Goal: Transaction & Acquisition: Book appointment/travel/reservation

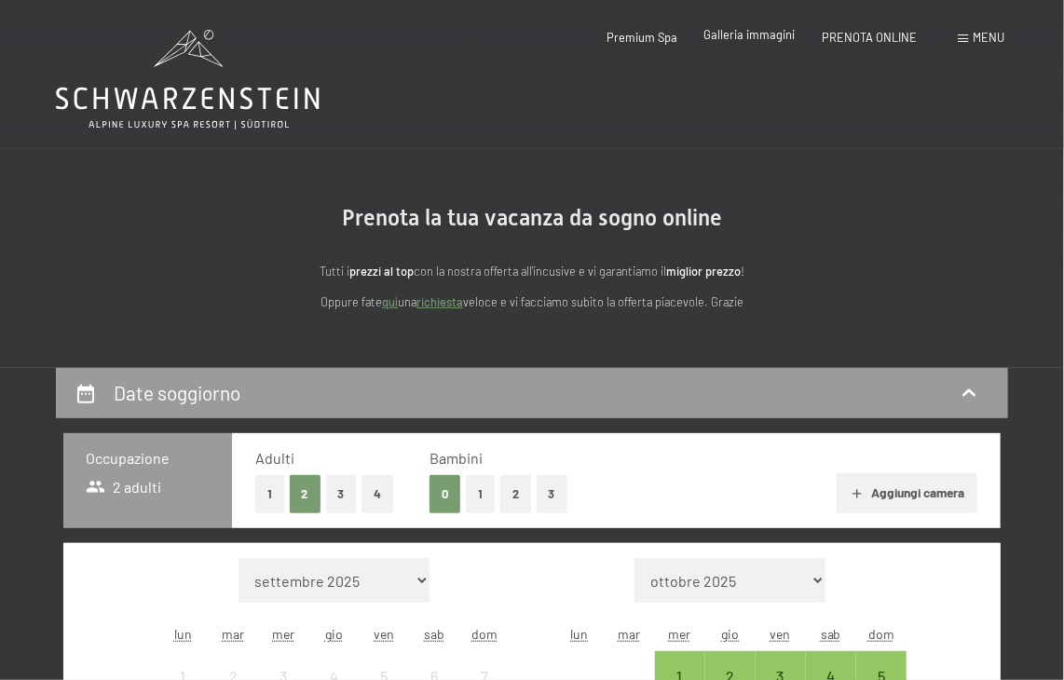
click at [753, 39] on span "Galleria immagini" at bounding box center [749, 34] width 91 height 15
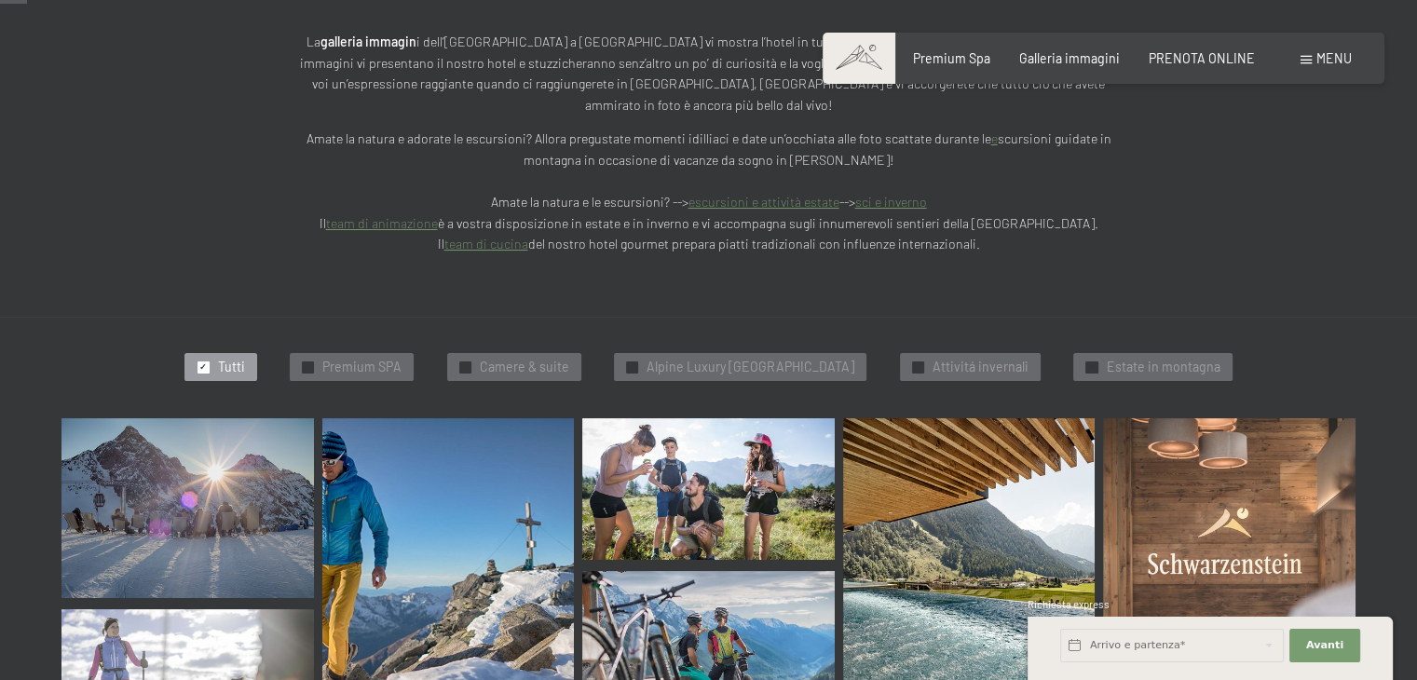
scroll to position [446, 0]
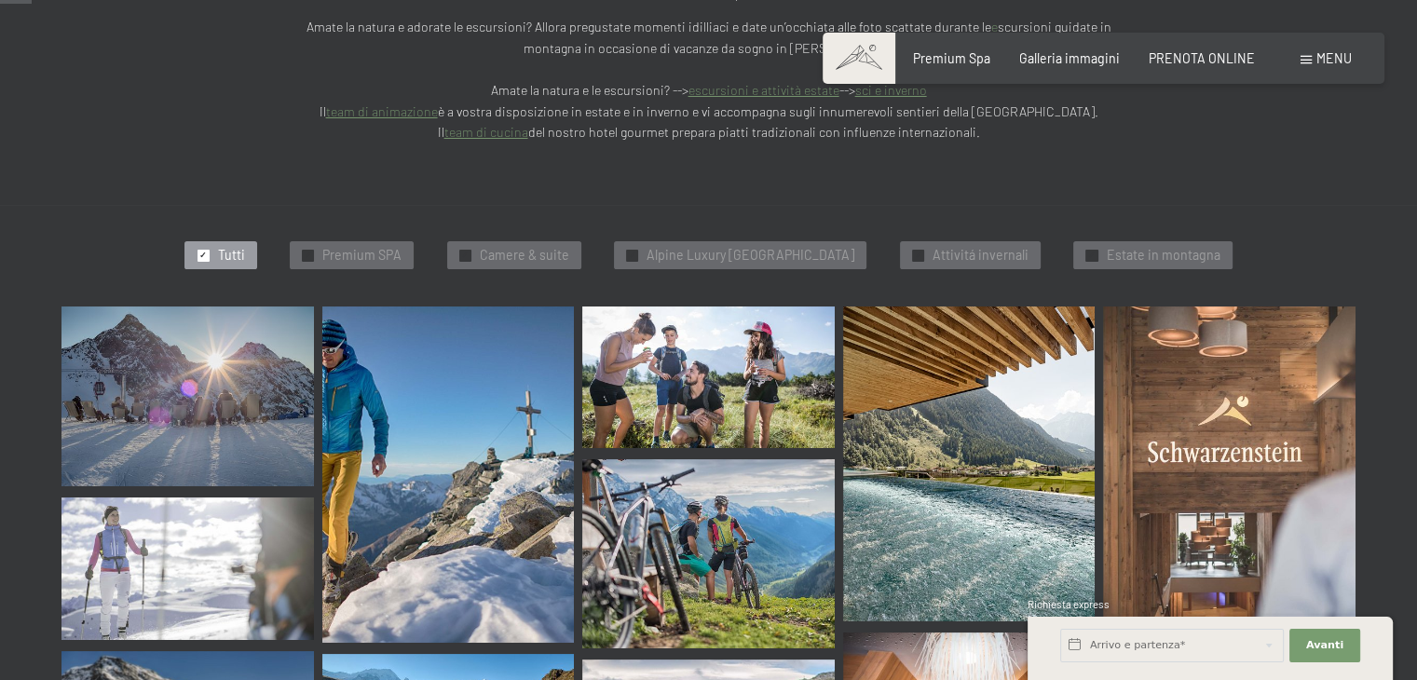
click at [243, 350] on img at bounding box center [187, 396] width 252 height 180
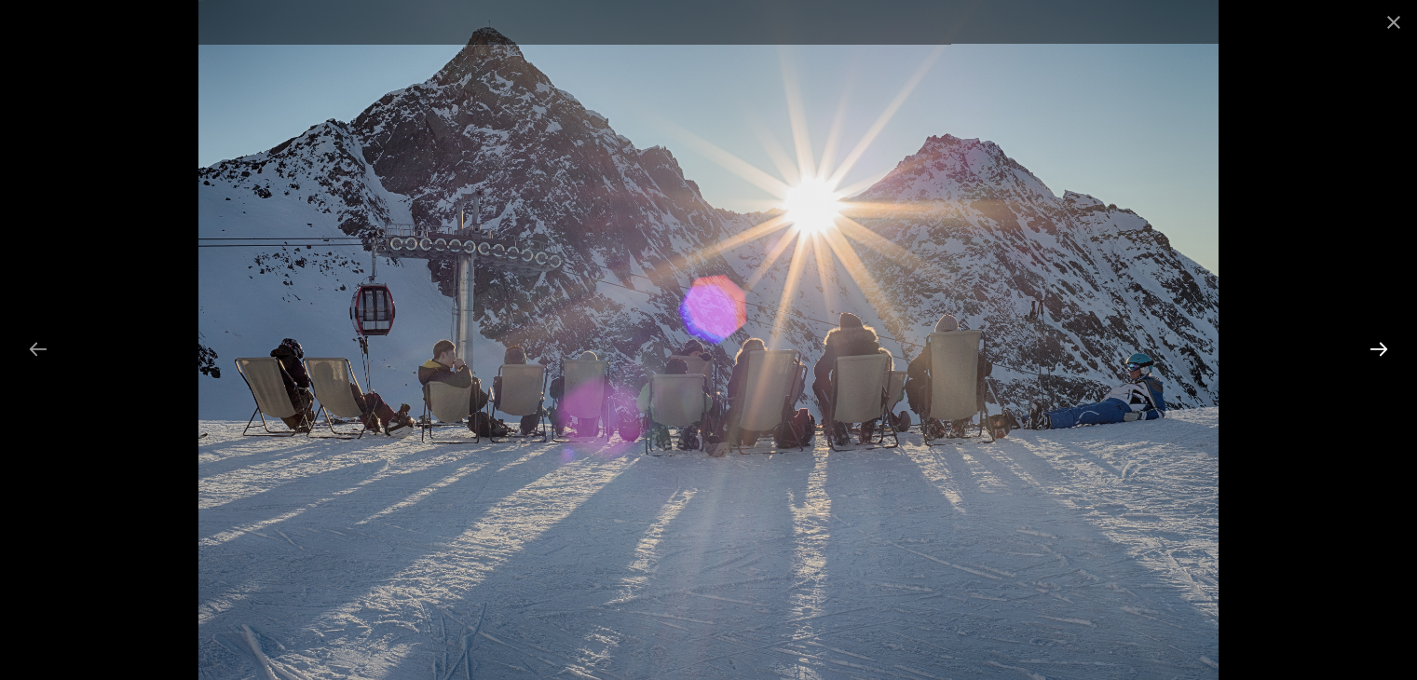
click at [1063, 358] on button "Next slide" at bounding box center [1378, 349] width 39 height 36
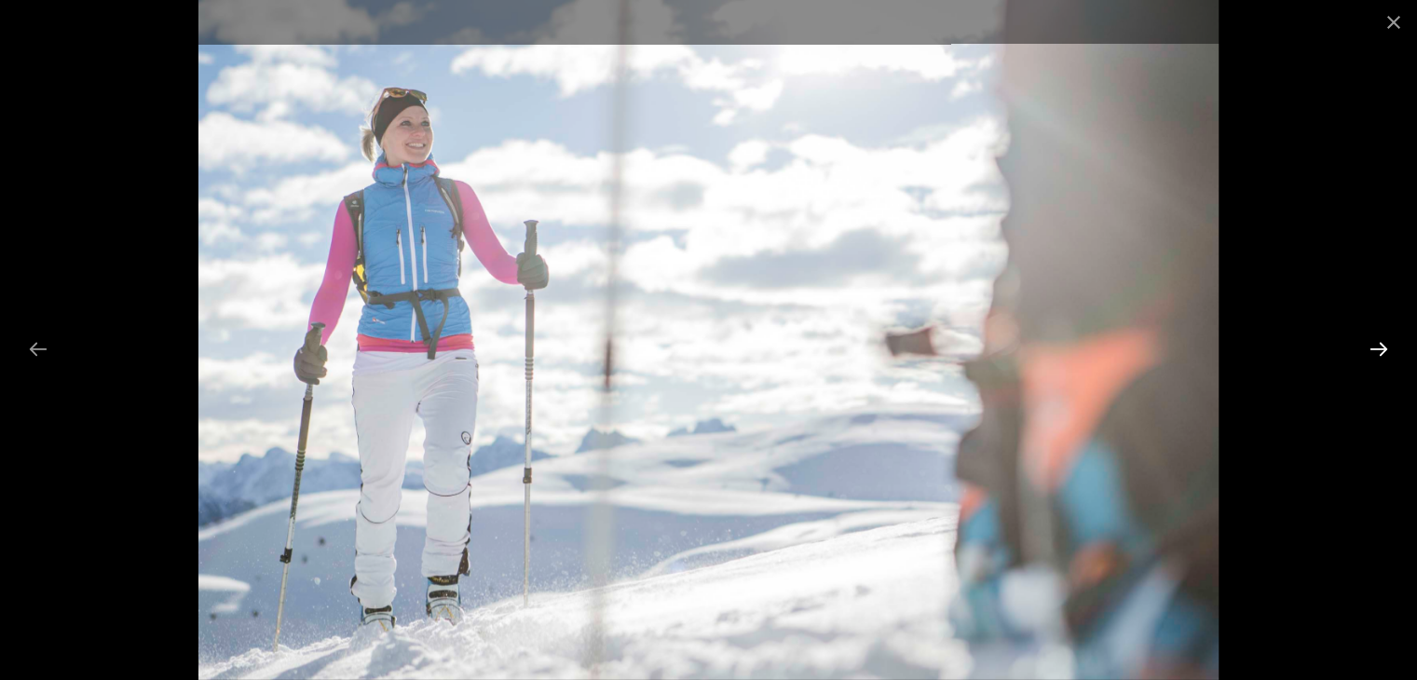
click at [1063, 358] on button "Next slide" at bounding box center [1378, 349] width 39 height 36
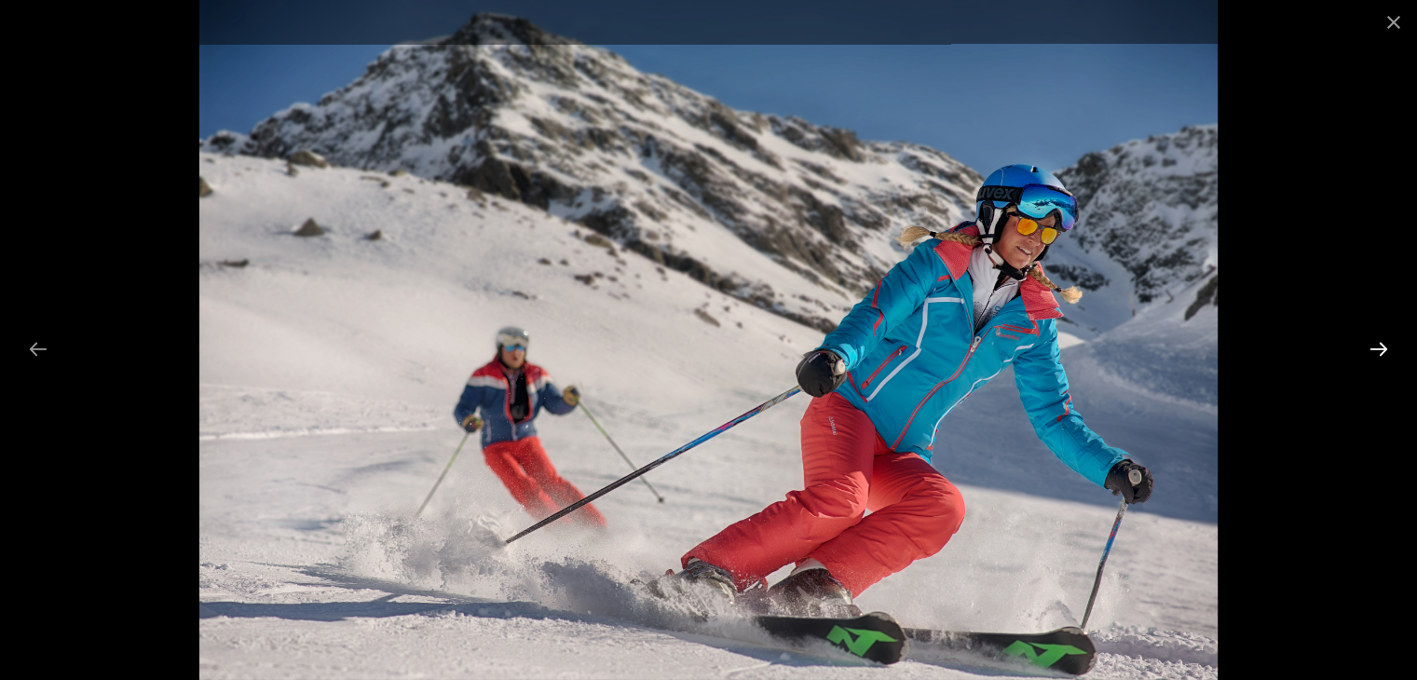
click at [1063, 358] on button "Next slide" at bounding box center [1378, 349] width 39 height 36
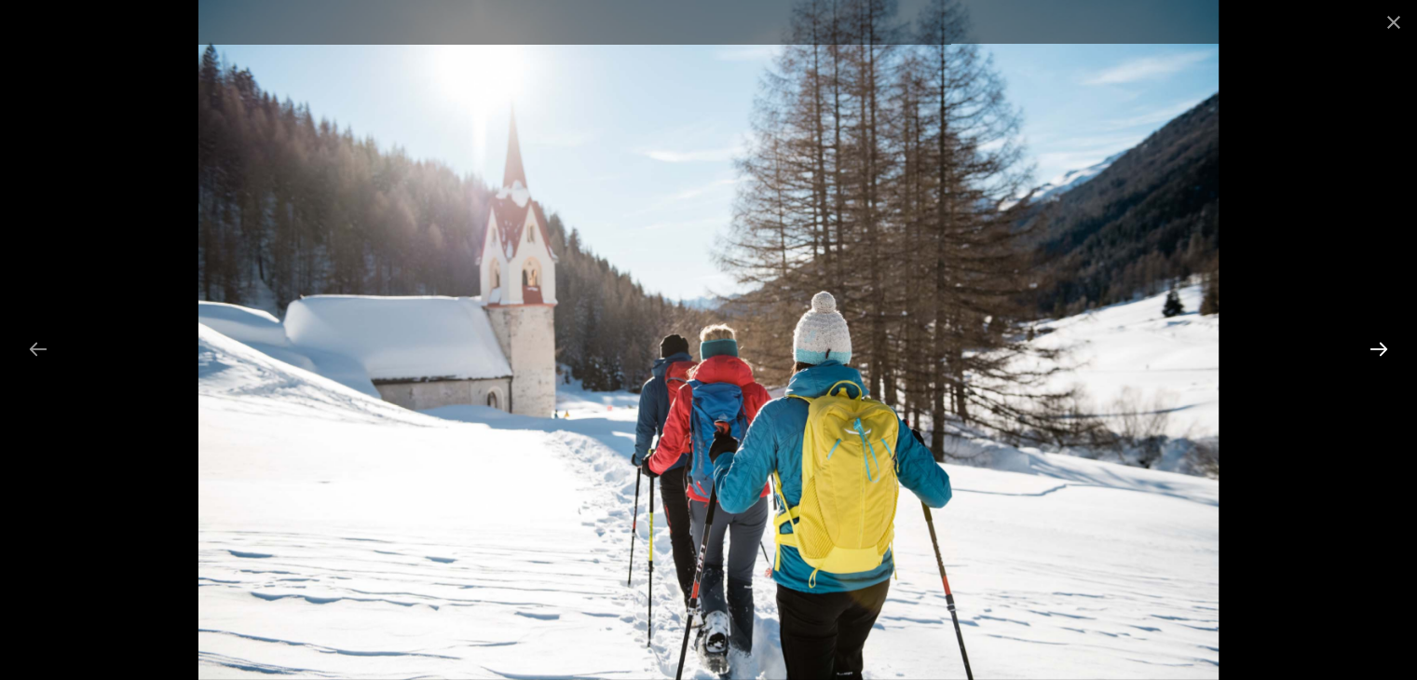
click at [1063, 358] on button "Next slide" at bounding box center [1378, 349] width 39 height 36
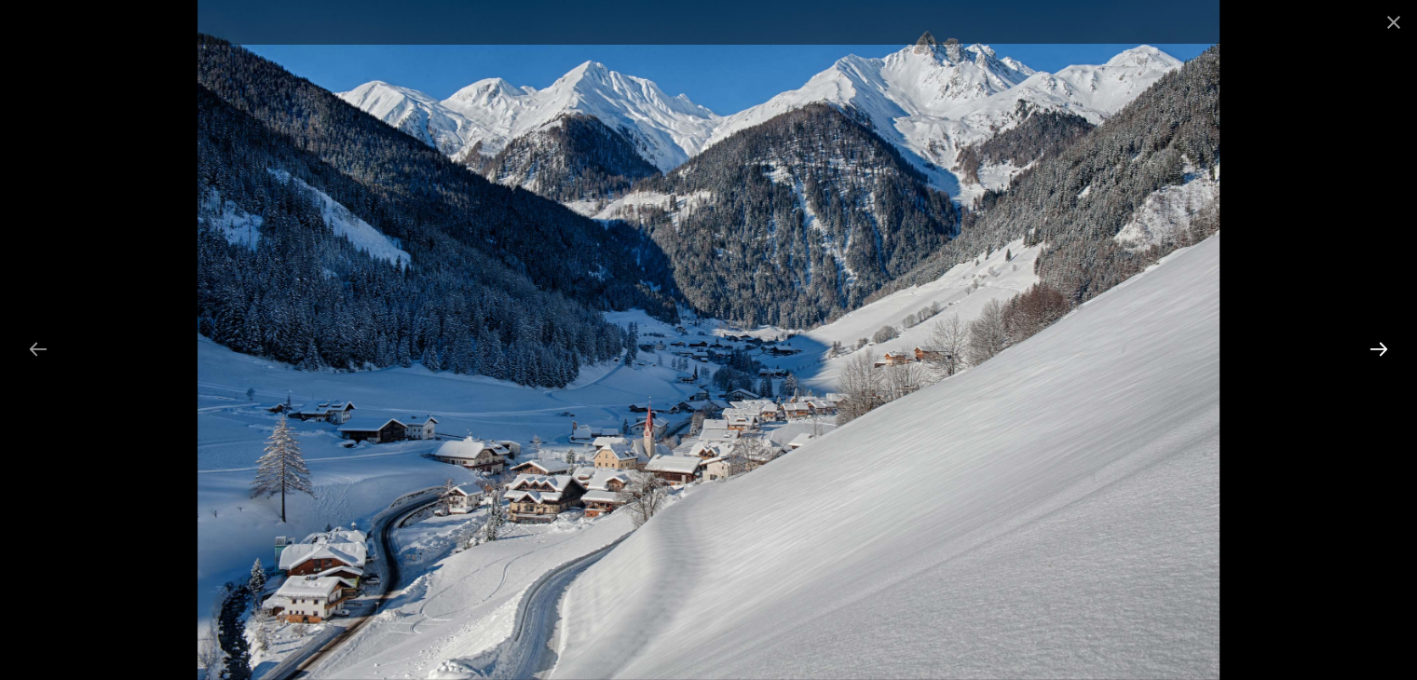
click at [1063, 358] on button "Next slide" at bounding box center [1378, 349] width 39 height 36
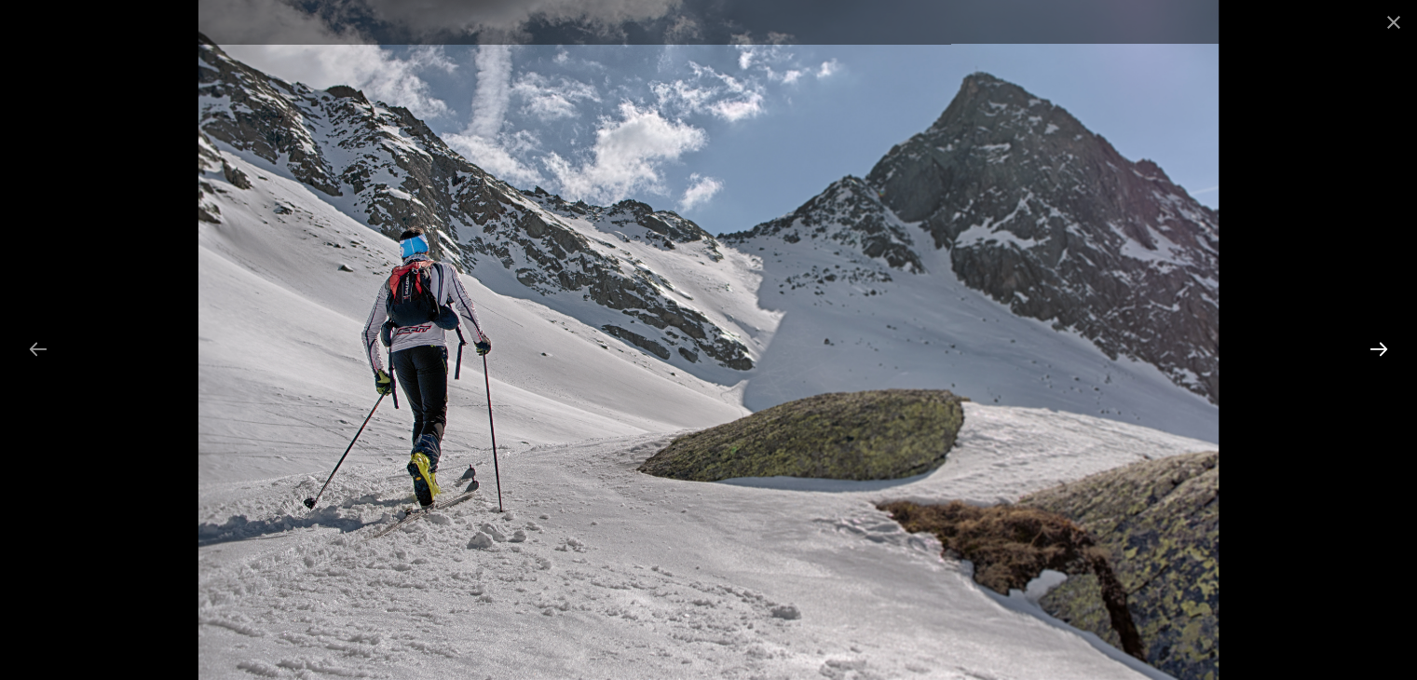
click at [1063, 358] on button "Next slide" at bounding box center [1378, 349] width 39 height 36
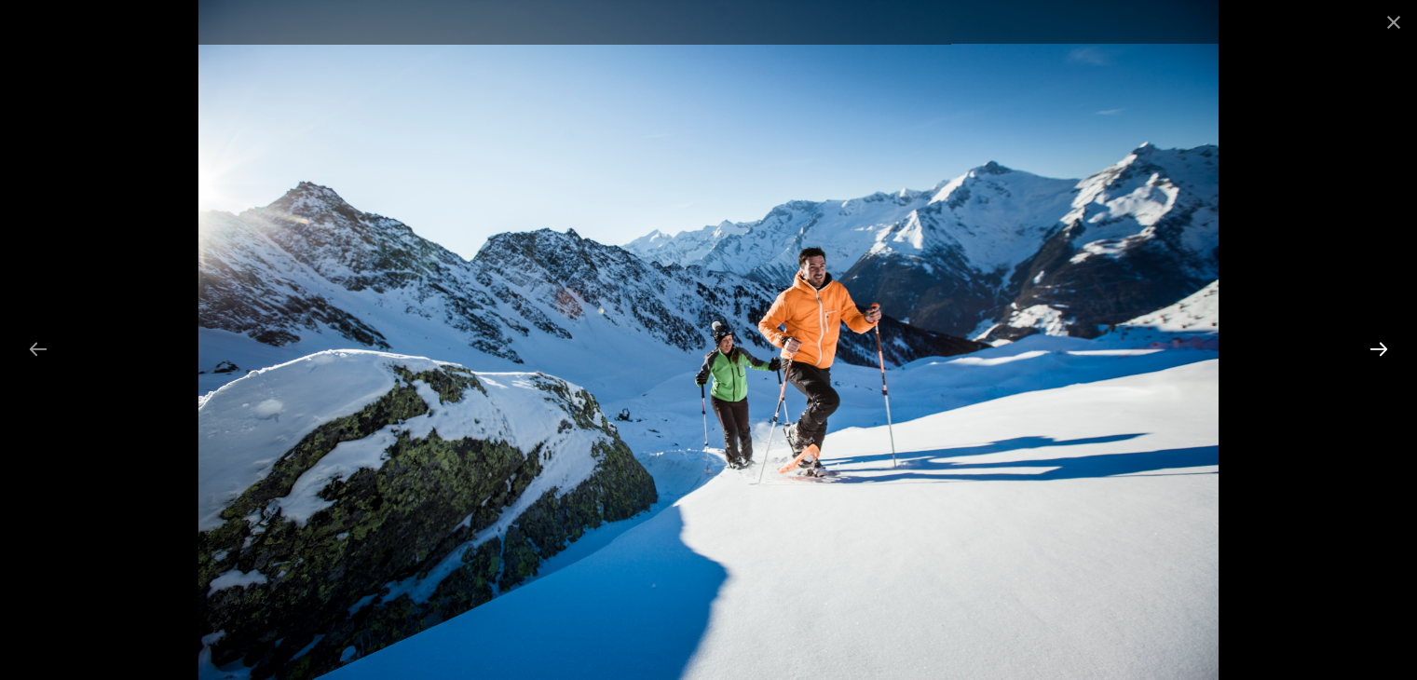
click at [1063, 358] on button "Next slide" at bounding box center [1378, 349] width 39 height 36
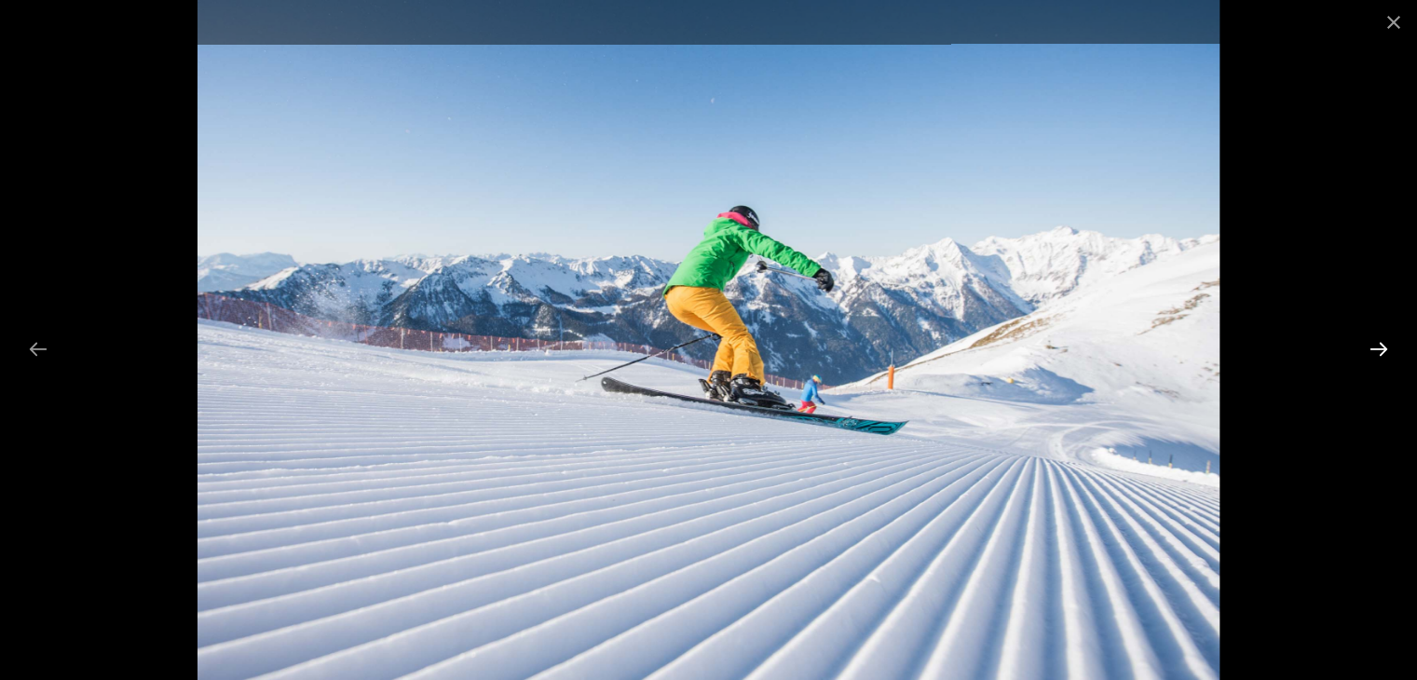
click at [1063, 358] on button "Next slide" at bounding box center [1378, 349] width 39 height 36
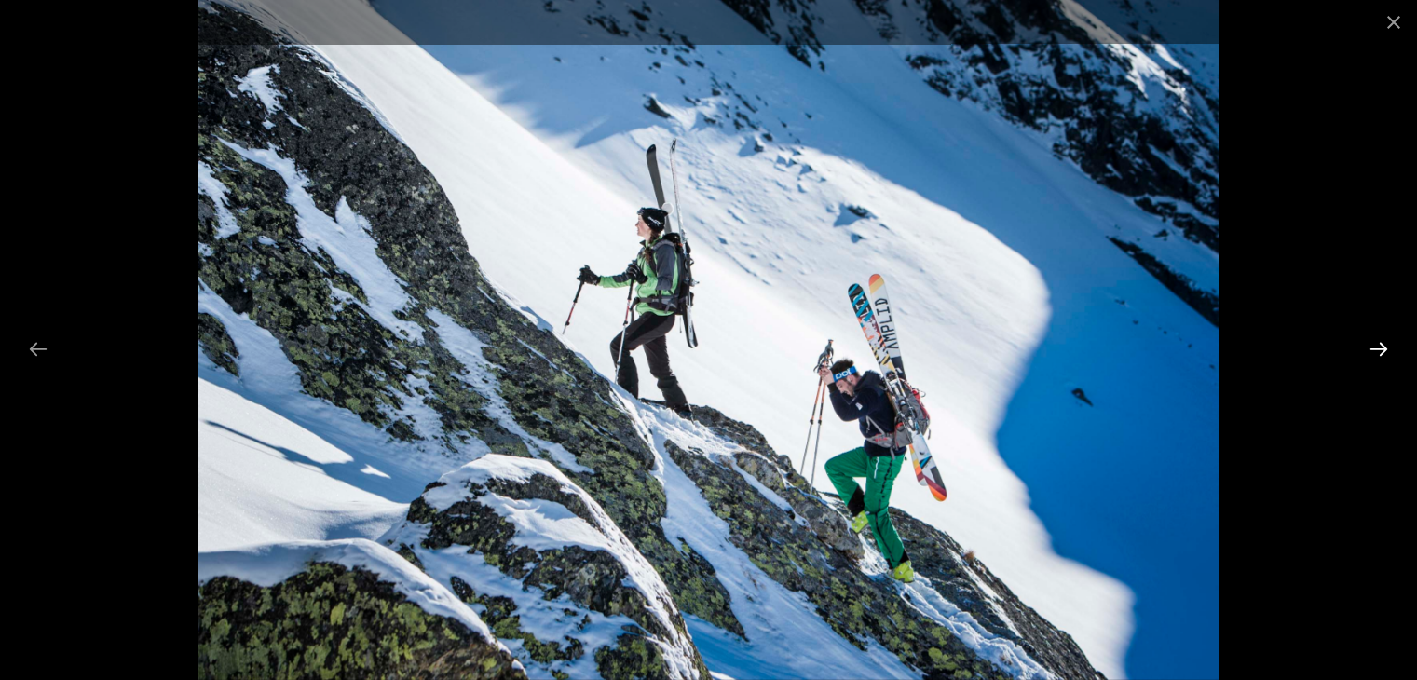
click at [1063, 358] on button "Next slide" at bounding box center [1378, 349] width 39 height 36
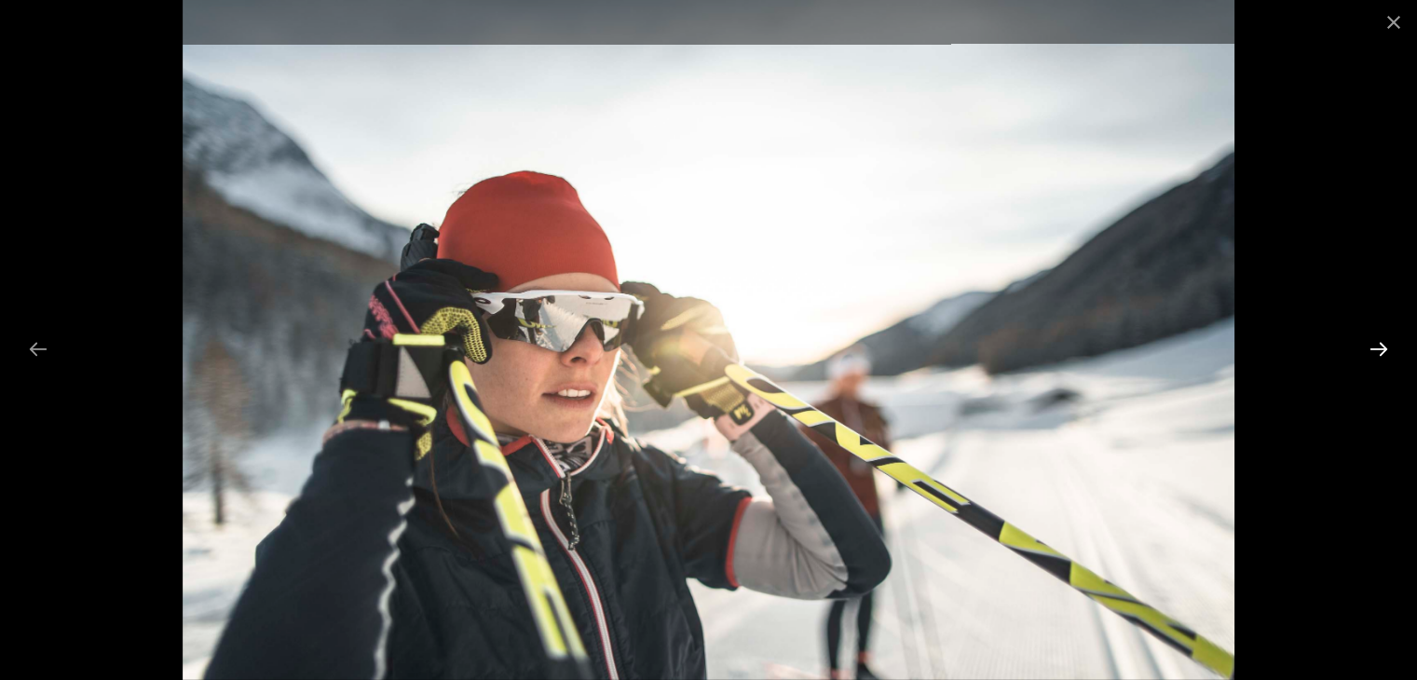
click at [1063, 358] on button "Next slide" at bounding box center [1378, 349] width 39 height 36
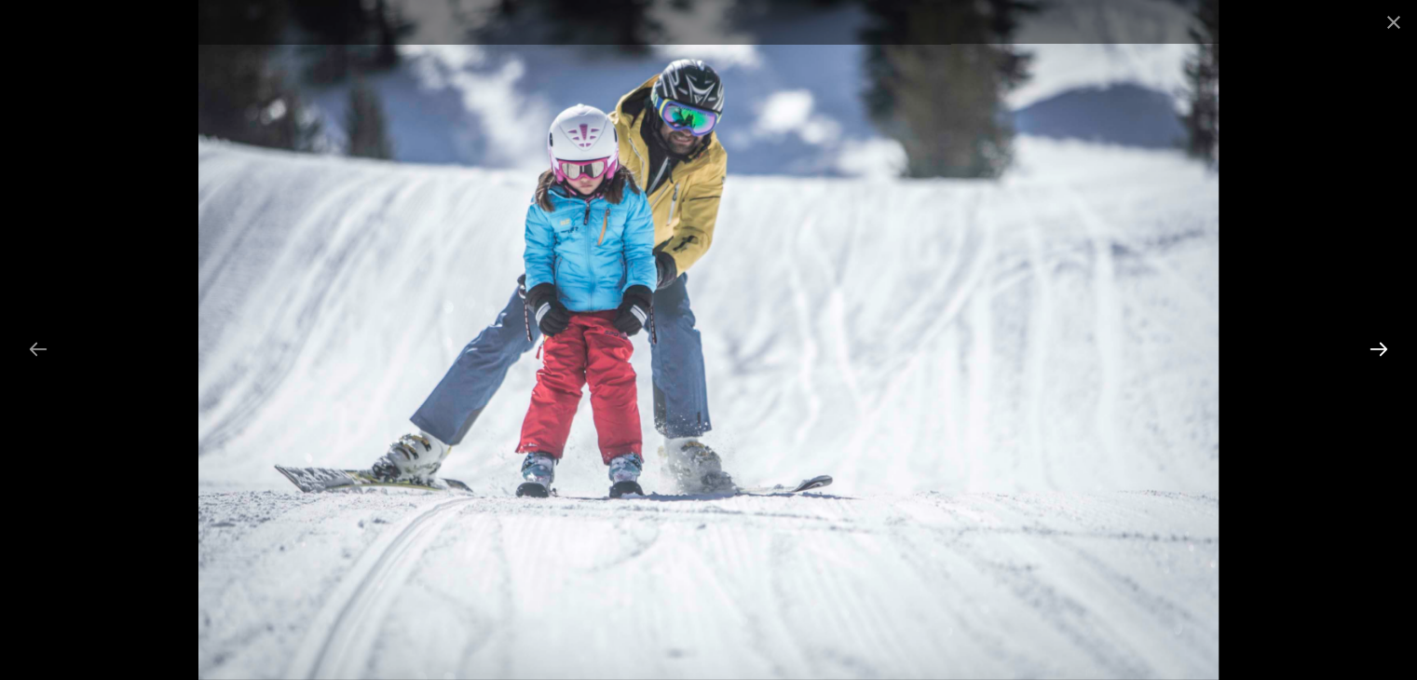
click at [1063, 358] on button "Next slide" at bounding box center [1378, 349] width 39 height 36
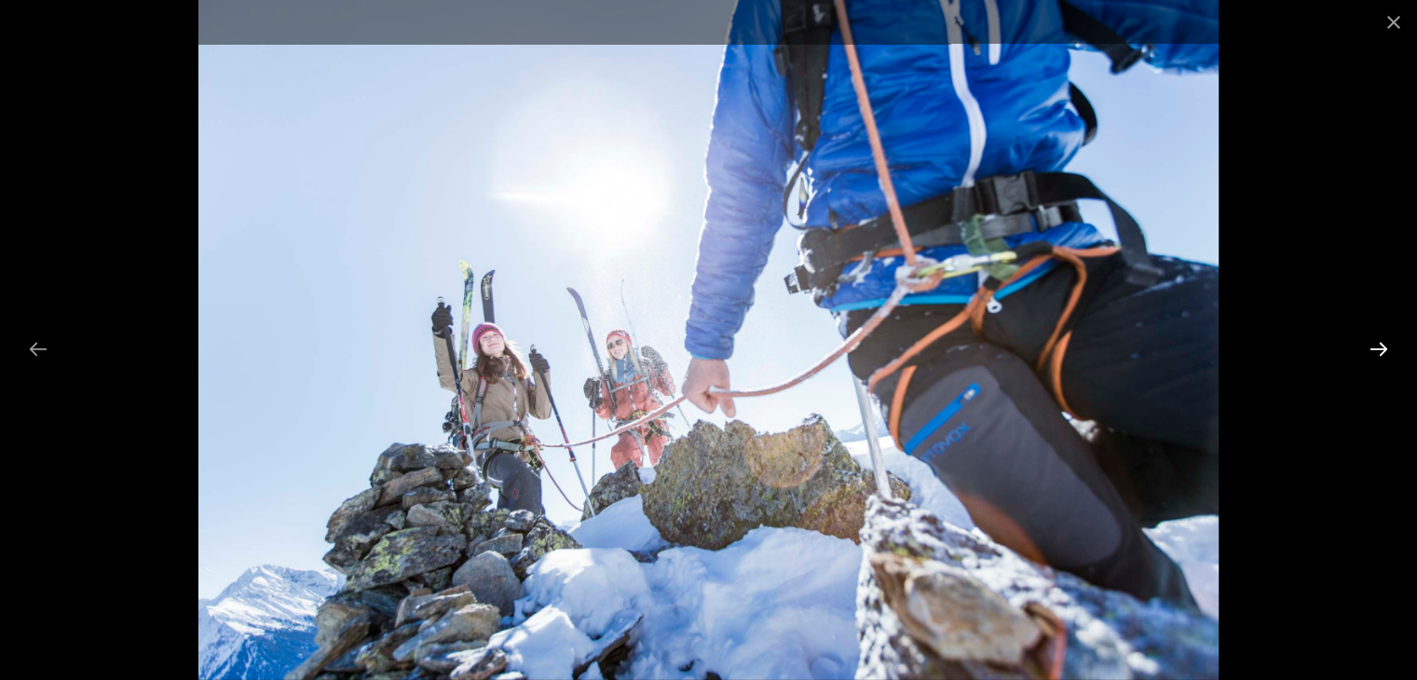
click at [1063, 358] on button "Next slide" at bounding box center [1378, 349] width 39 height 36
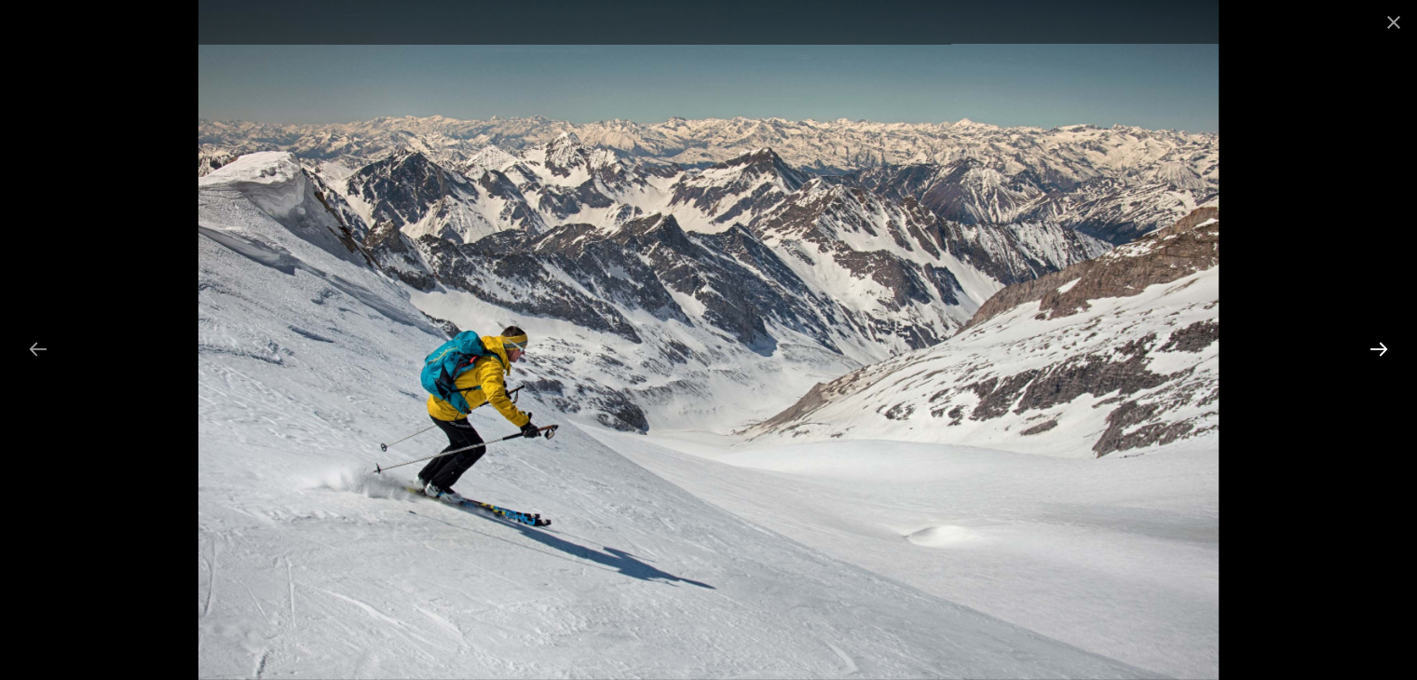
click at [1063, 358] on button "Next slide" at bounding box center [1378, 349] width 39 height 36
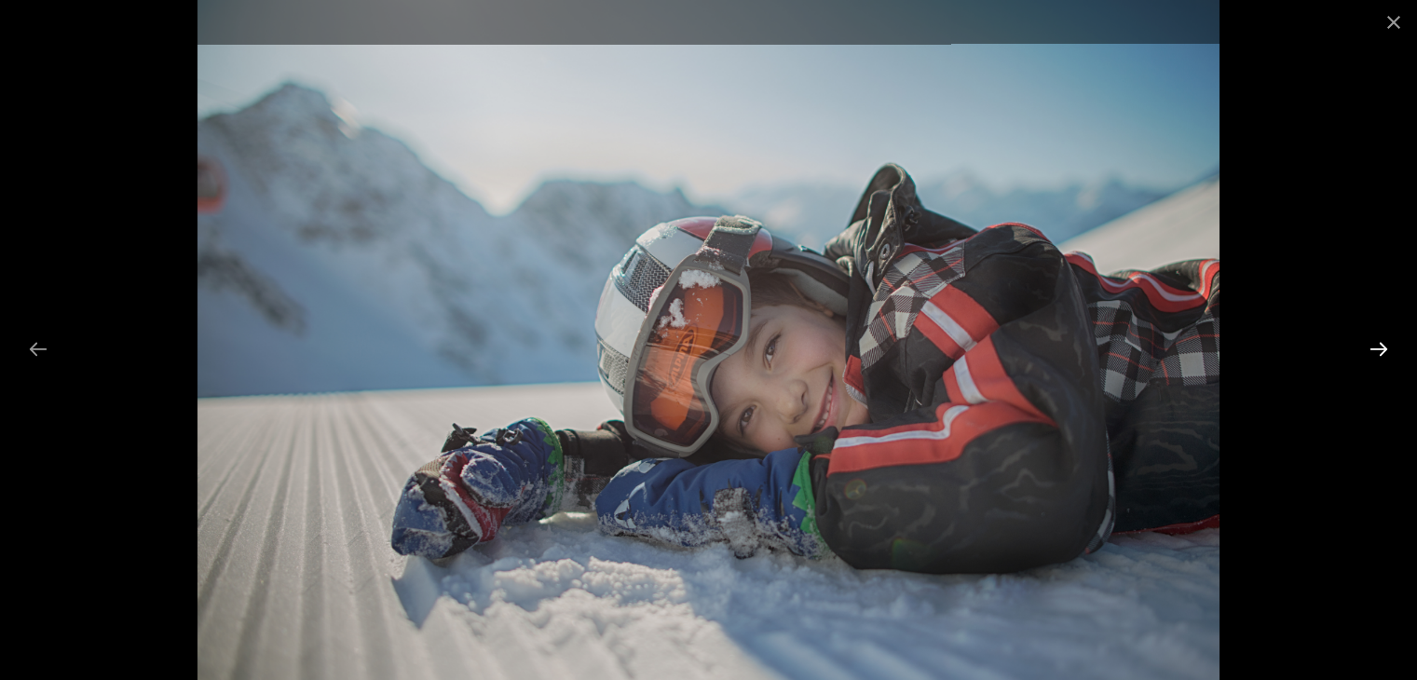
click at [1063, 358] on button "Next slide" at bounding box center [1378, 349] width 39 height 36
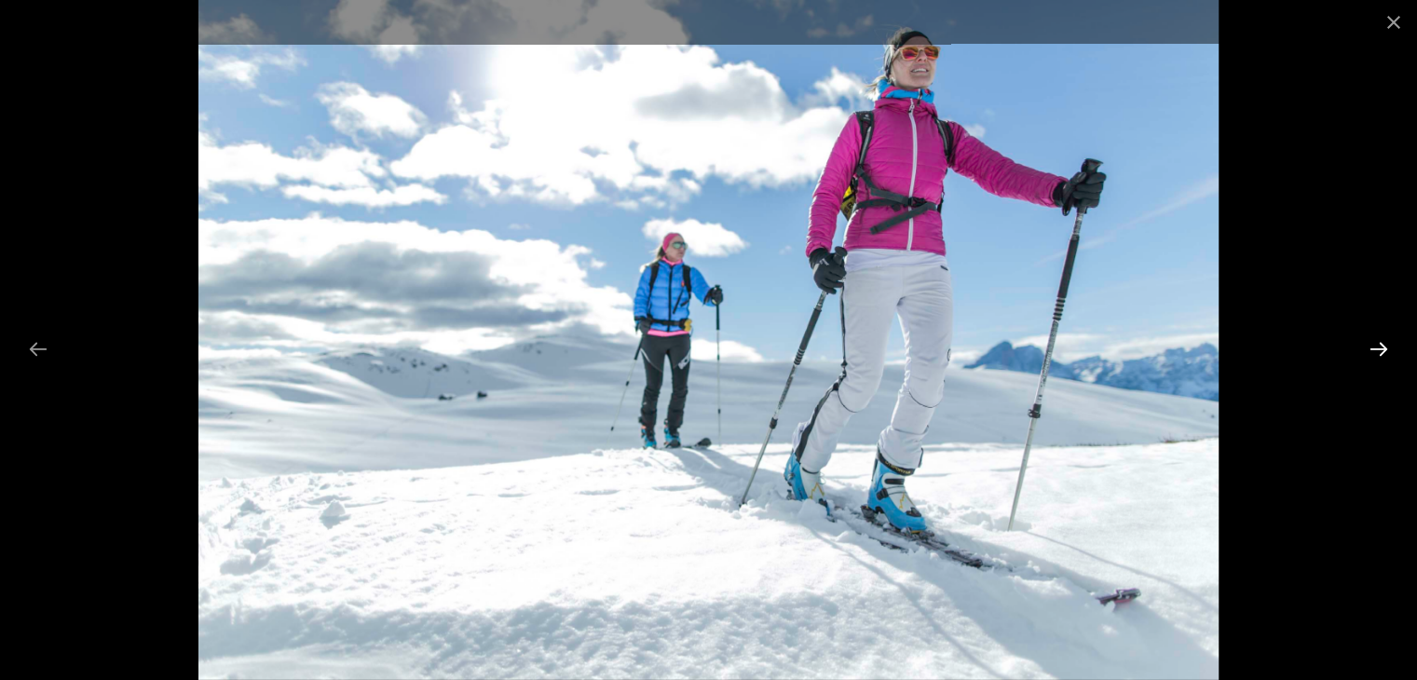
click at [1063, 358] on button "Next slide" at bounding box center [1378, 349] width 39 height 36
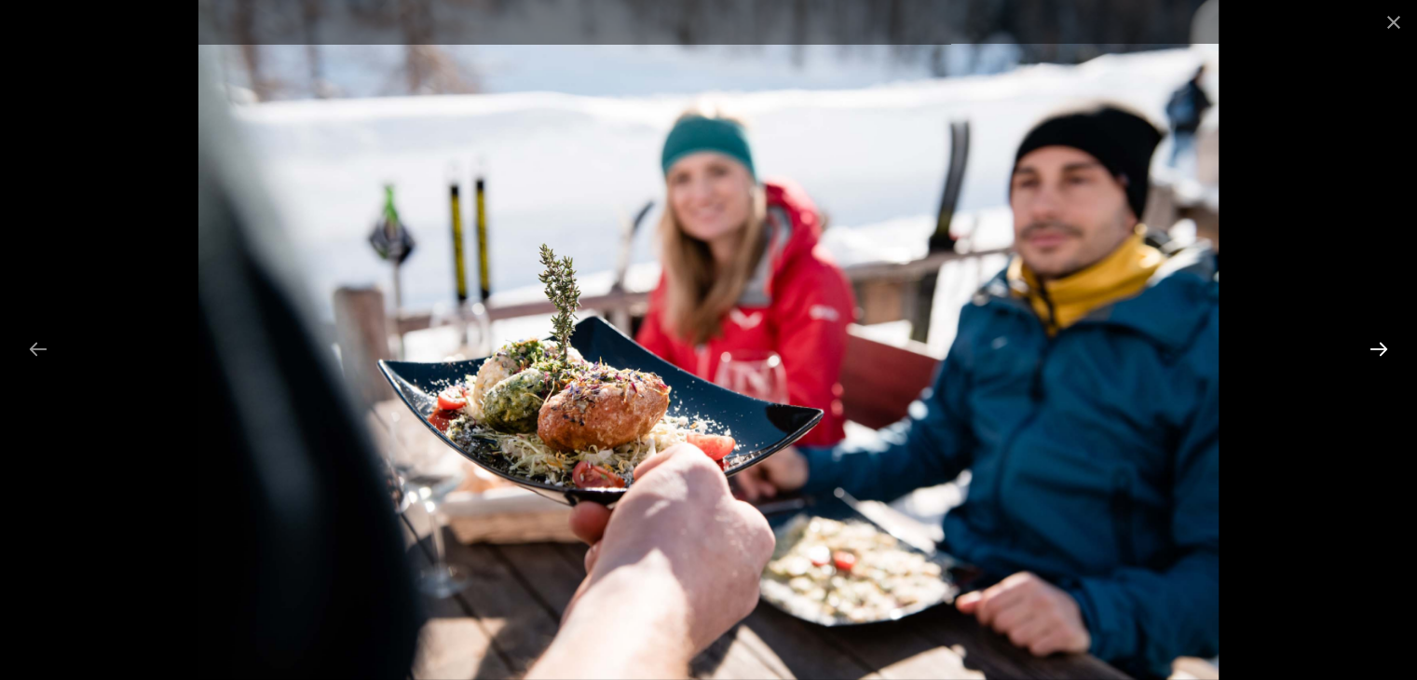
click at [1063, 358] on button "Next slide" at bounding box center [1378, 349] width 39 height 36
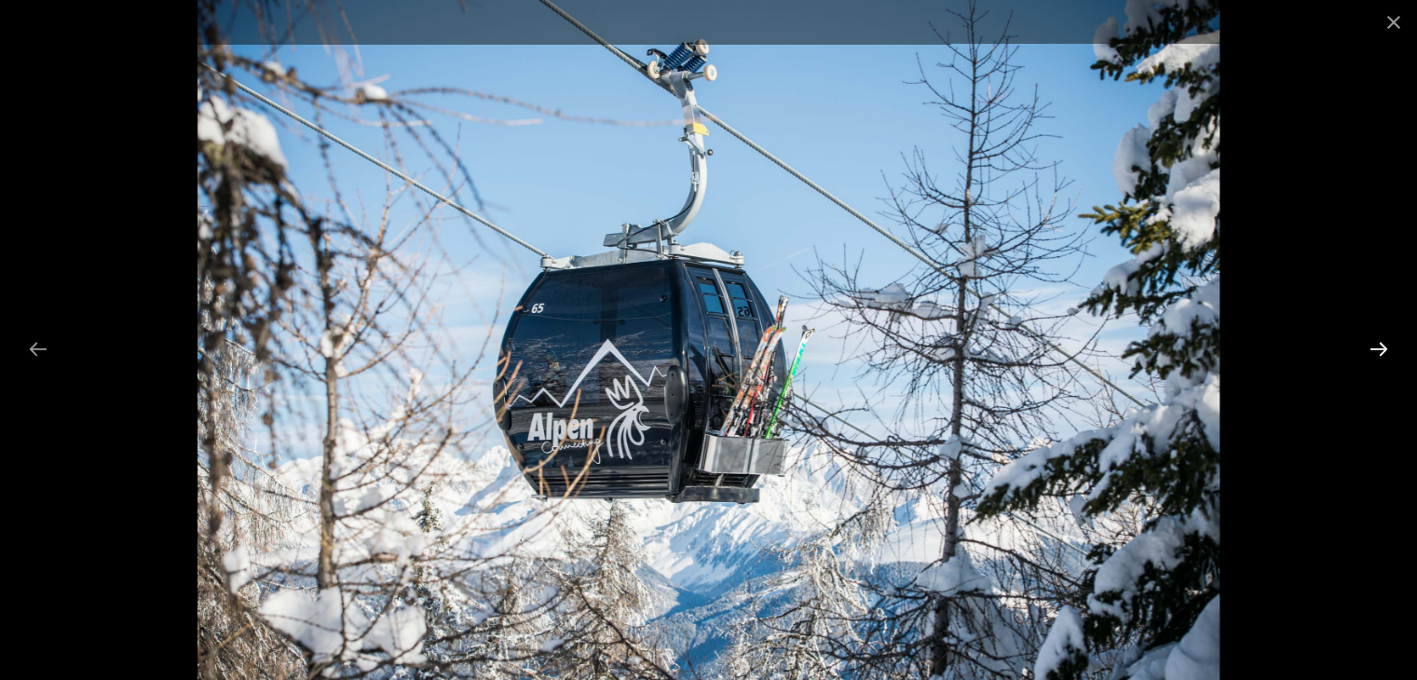
click at [1063, 358] on button "Next slide" at bounding box center [1378, 349] width 39 height 36
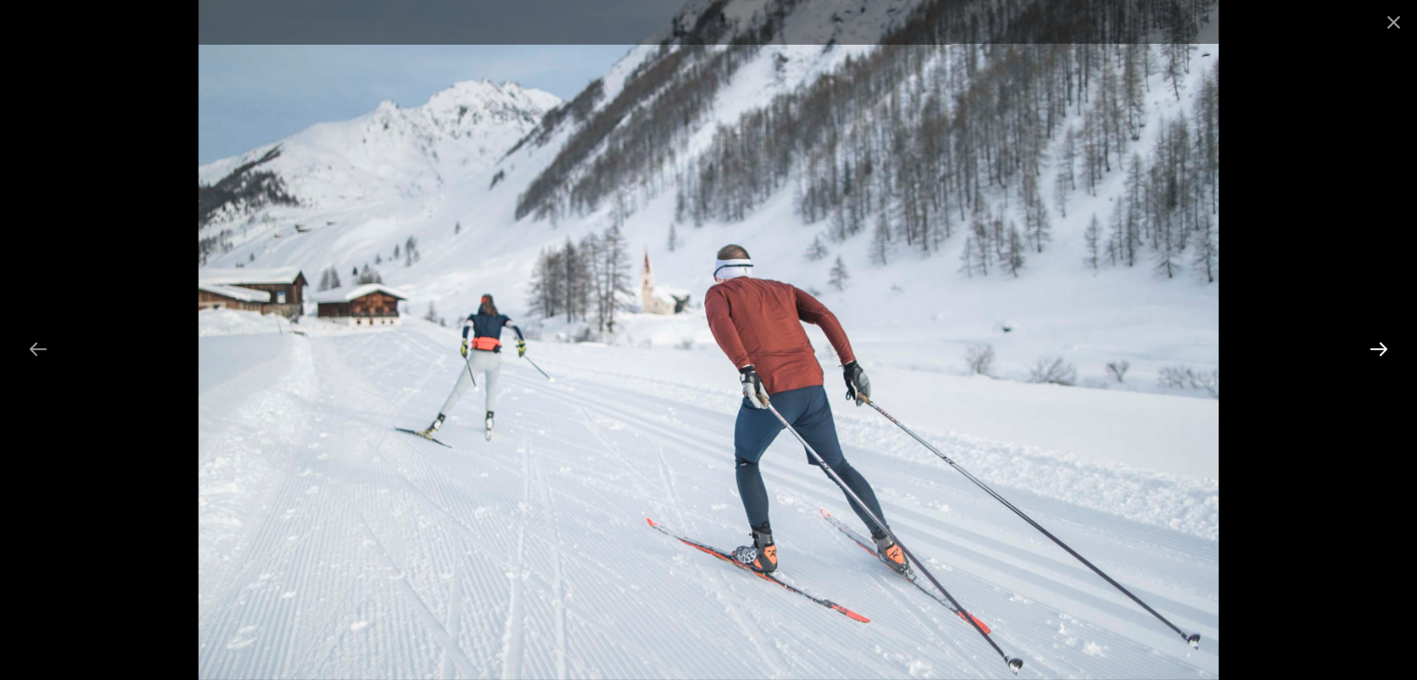
click at [1063, 358] on button "Next slide" at bounding box center [1378, 349] width 39 height 36
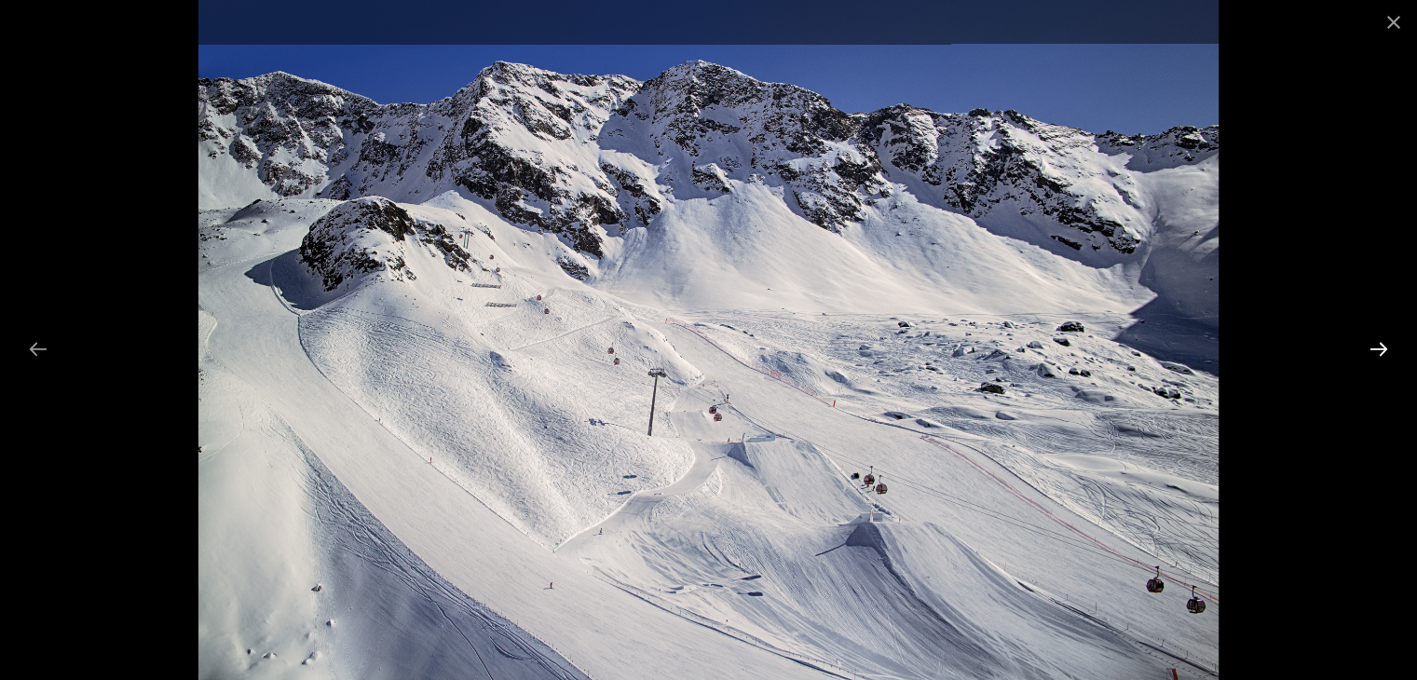
click at [1063, 358] on button "Next slide" at bounding box center [1378, 349] width 39 height 36
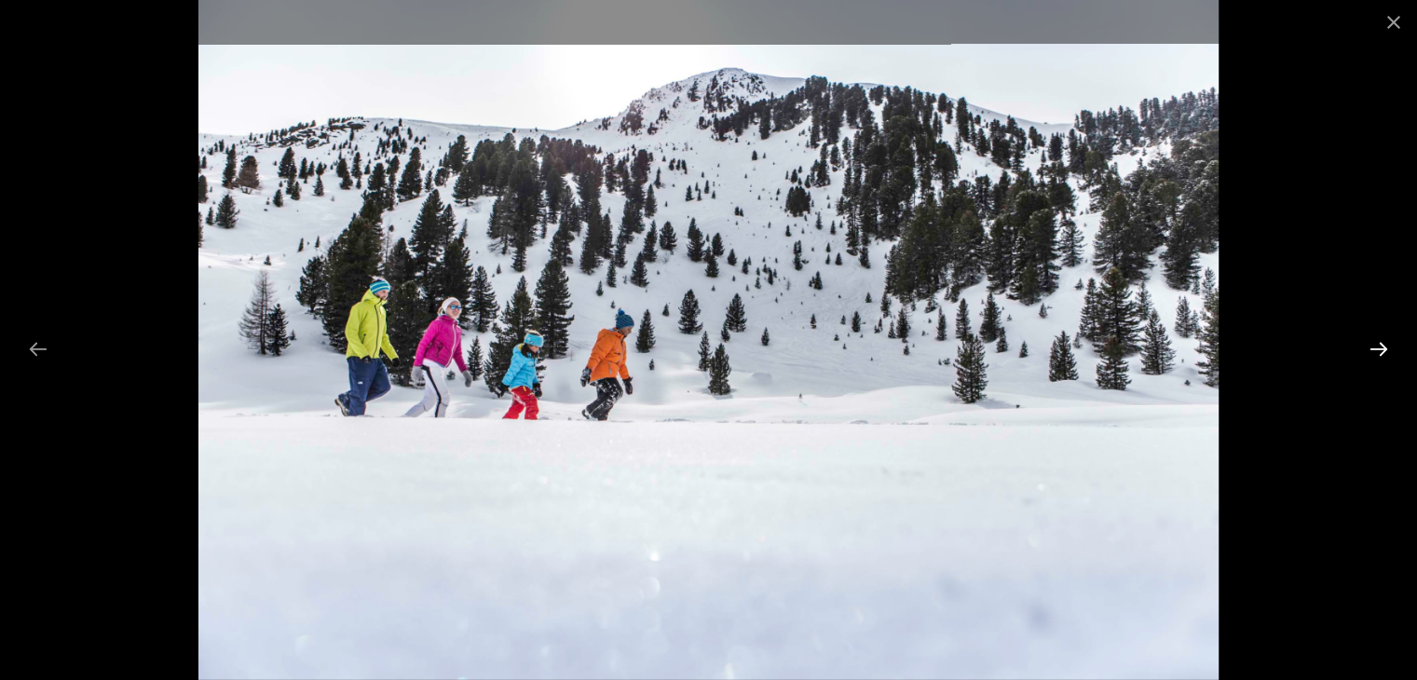
click at [1063, 358] on button "Next slide" at bounding box center [1378, 349] width 39 height 36
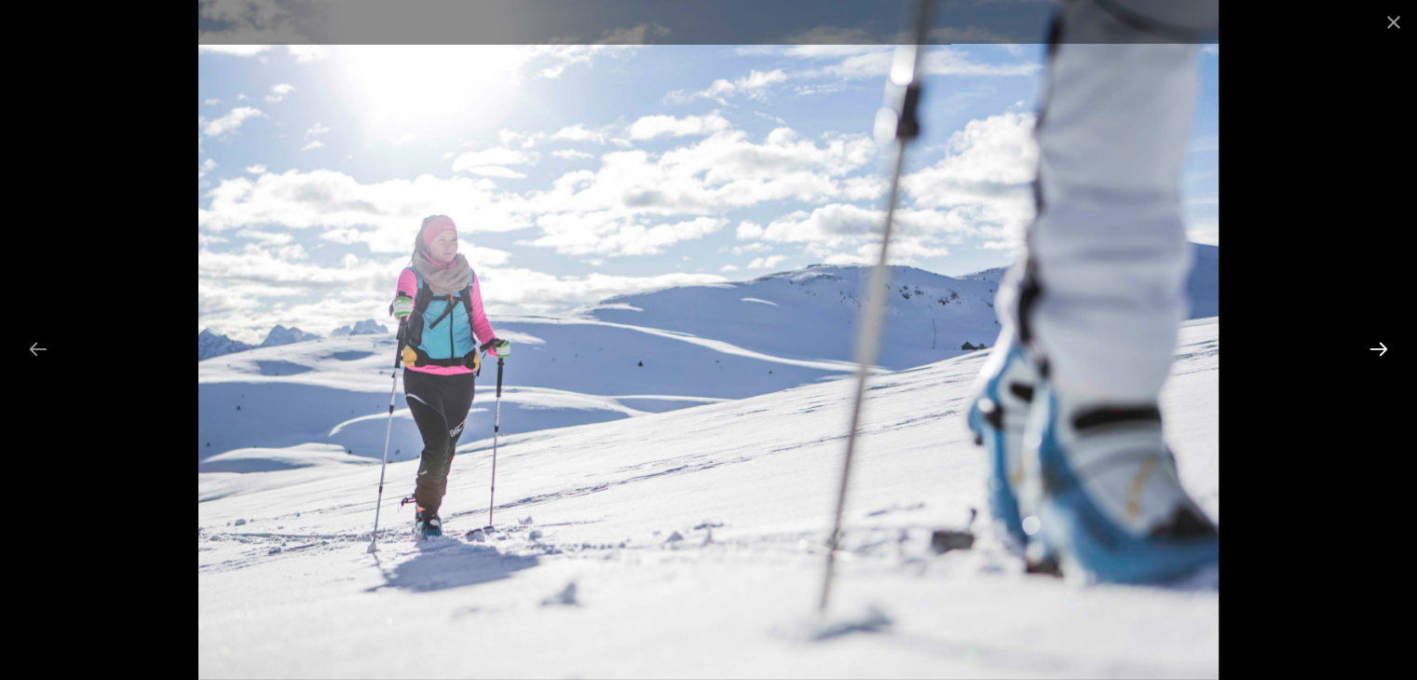
click at [1063, 358] on button "Next slide" at bounding box center [1378, 349] width 39 height 36
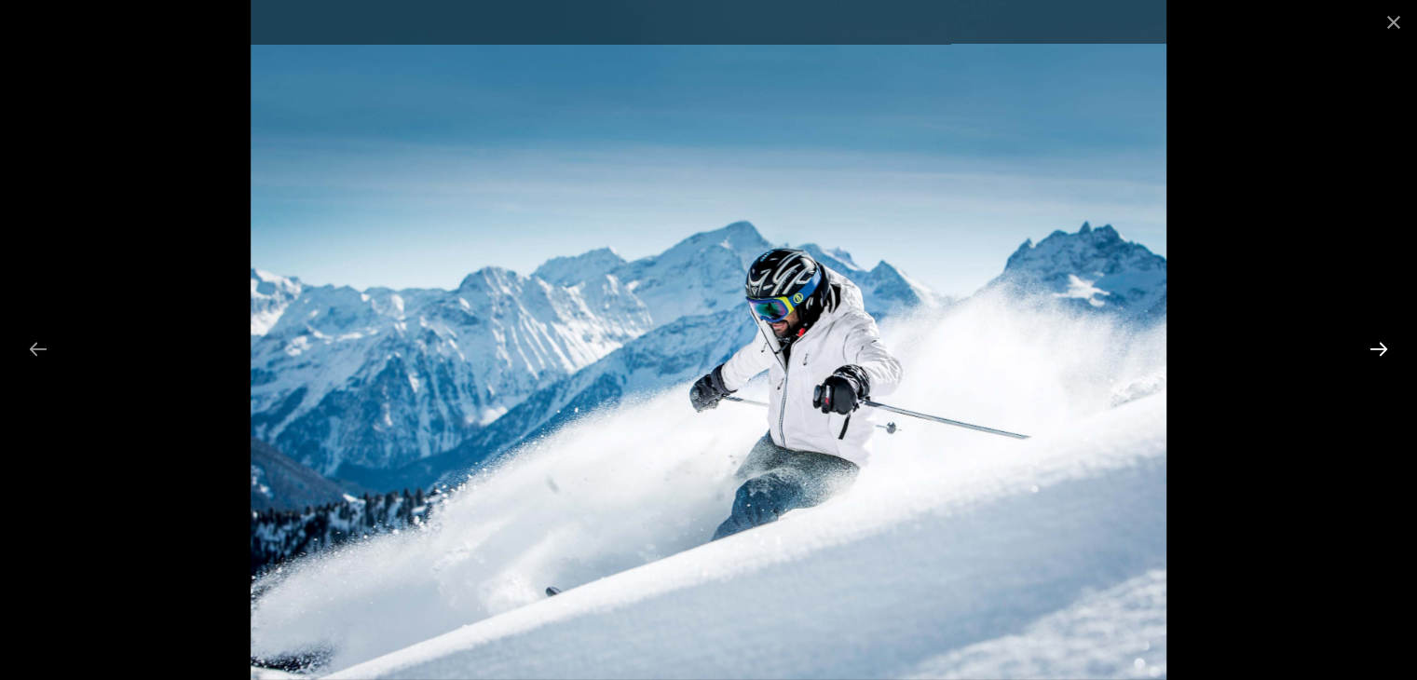
click at [1063, 358] on button "Next slide" at bounding box center [1378, 349] width 39 height 36
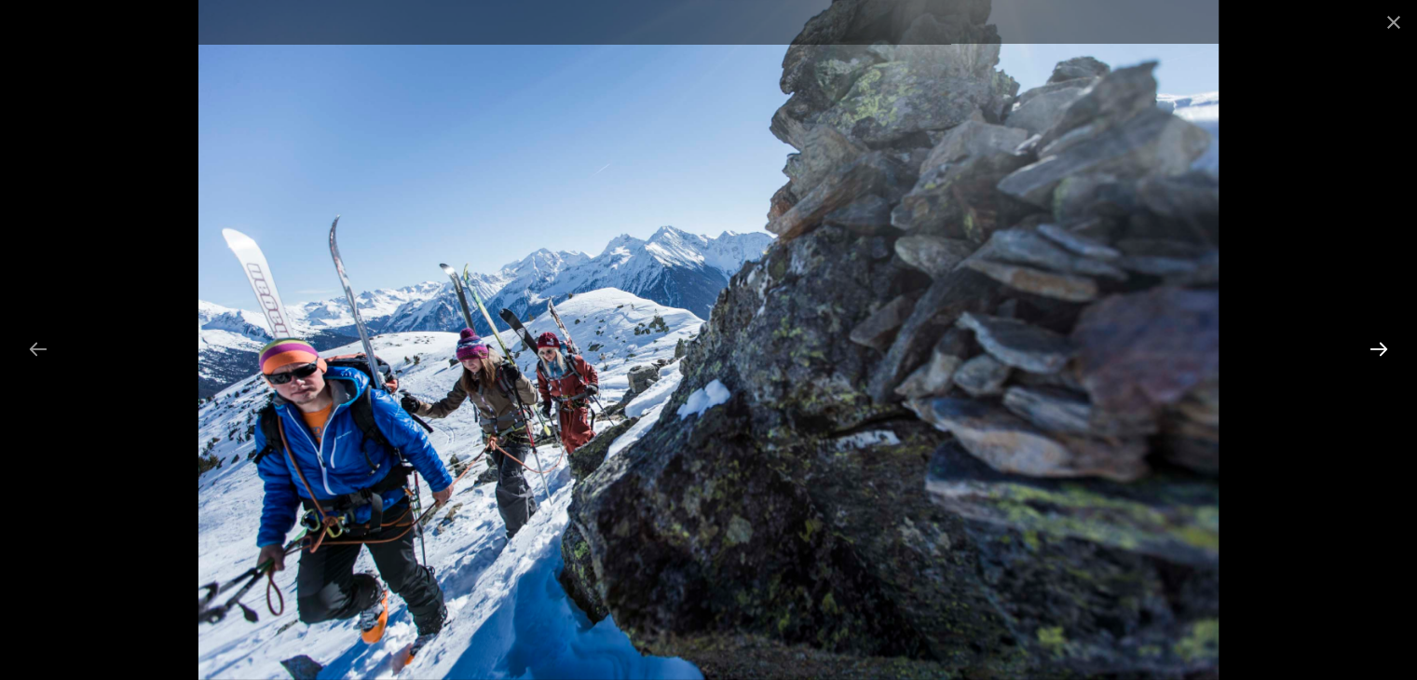
click at [1063, 358] on button "Next slide" at bounding box center [1378, 349] width 39 height 36
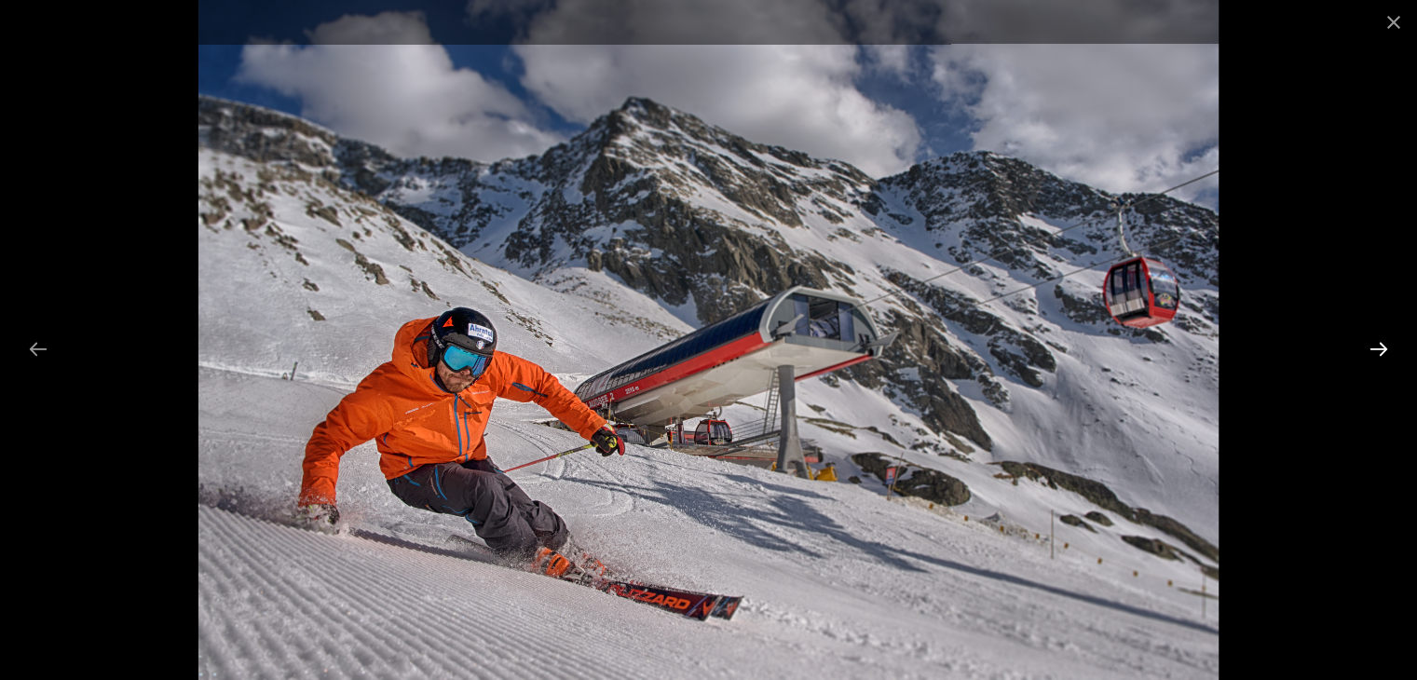
click at [1063, 358] on button "Next slide" at bounding box center [1378, 349] width 39 height 36
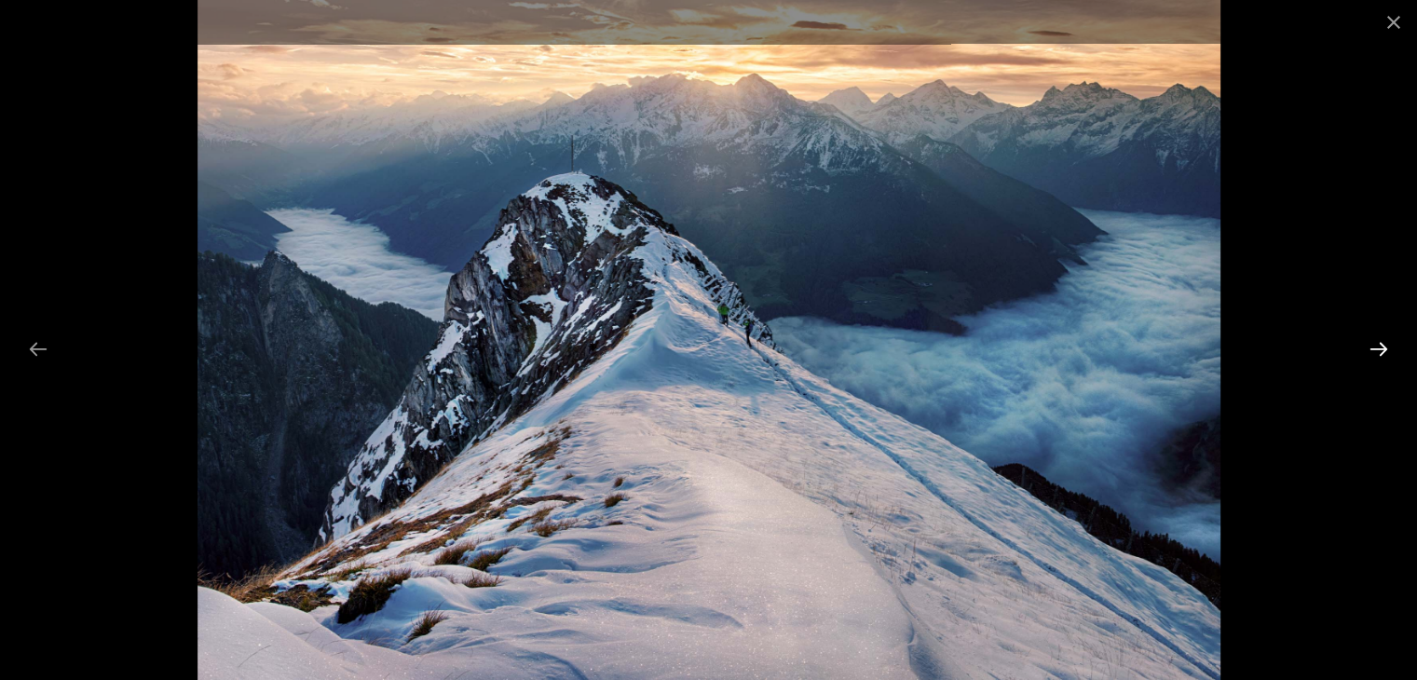
click at [1063, 358] on button "Next slide" at bounding box center [1378, 349] width 39 height 36
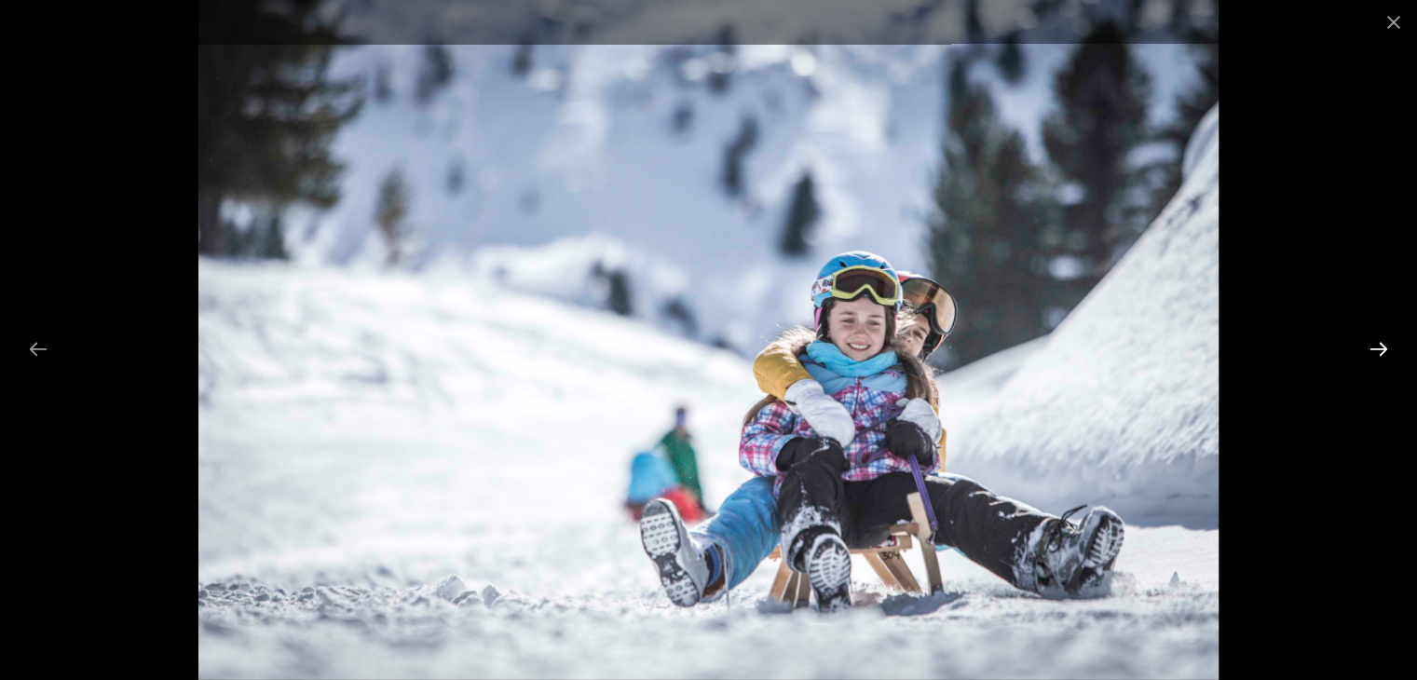
click at [1063, 358] on button "Next slide" at bounding box center [1378, 349] width 39 height 36
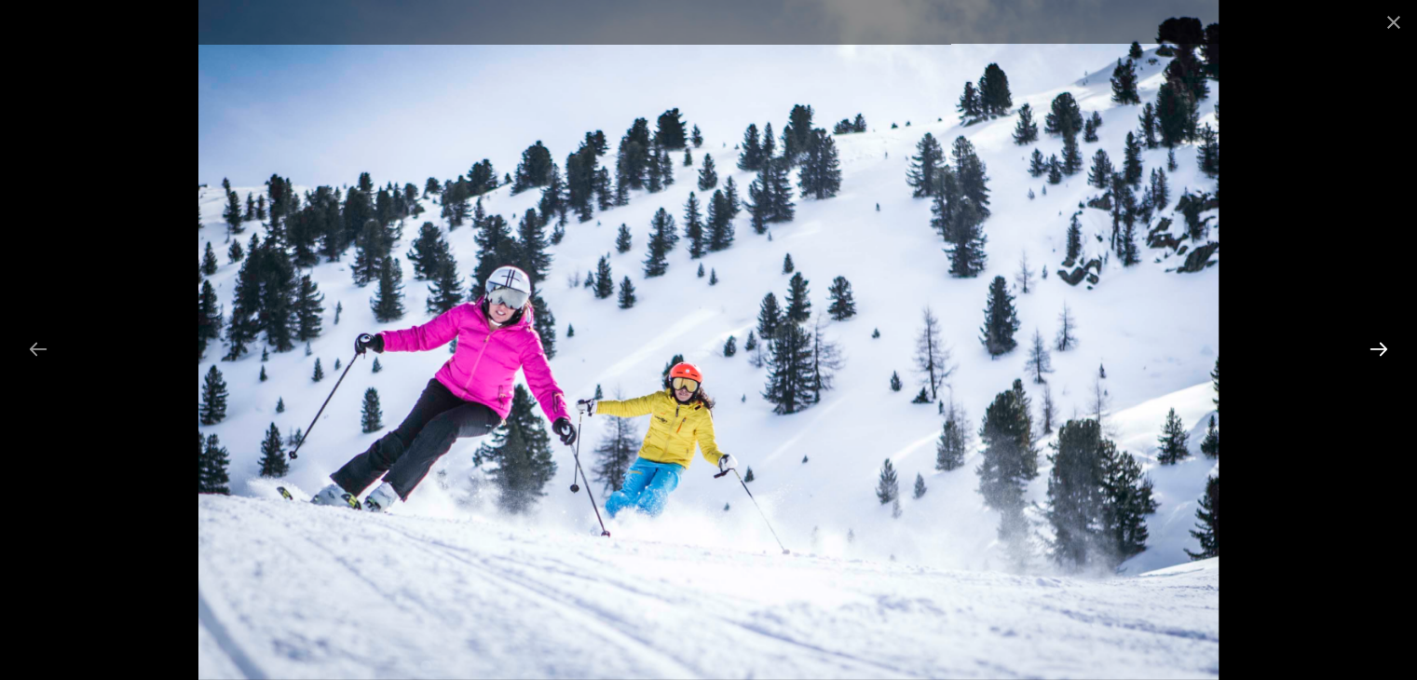
click at [1063, 358] on button "Next slide" at bounding box center [1378, 349] width 39 height 36
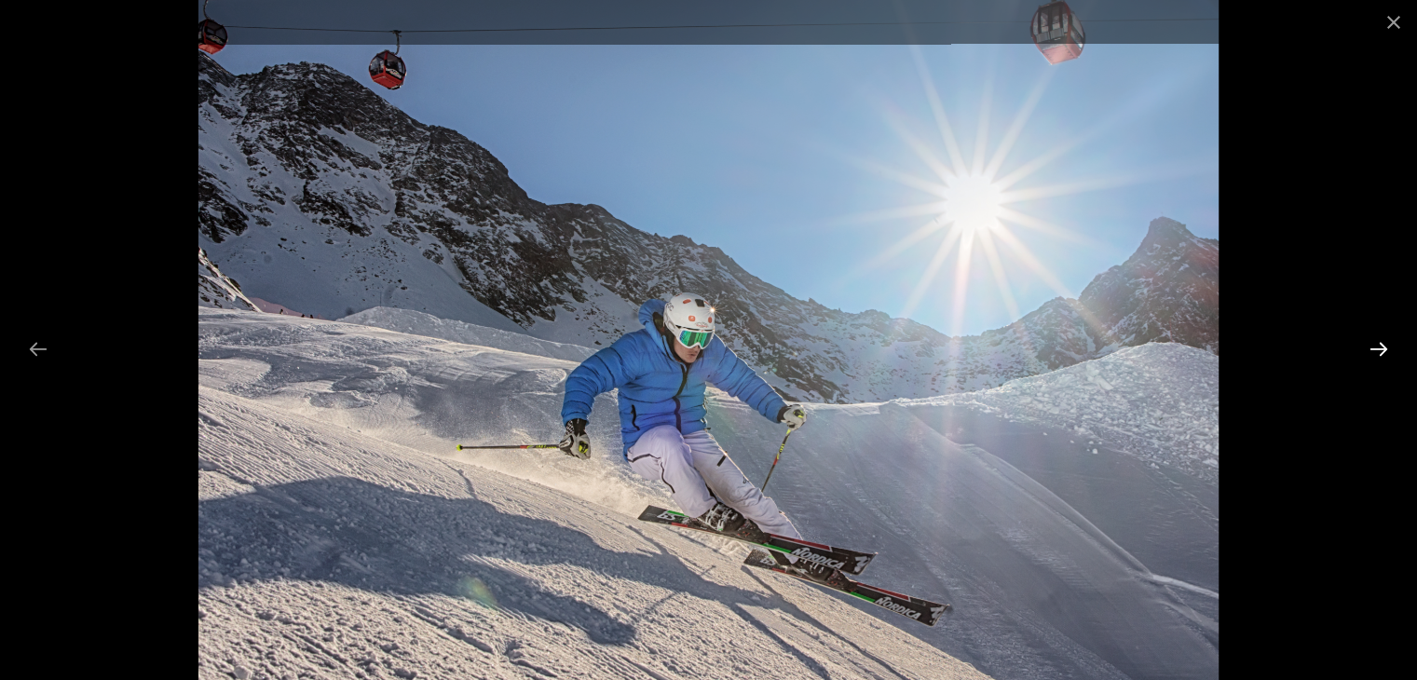
click at [1063, 358] on button "Next slide" at bounding box center [1378, 349] width 39 height 36
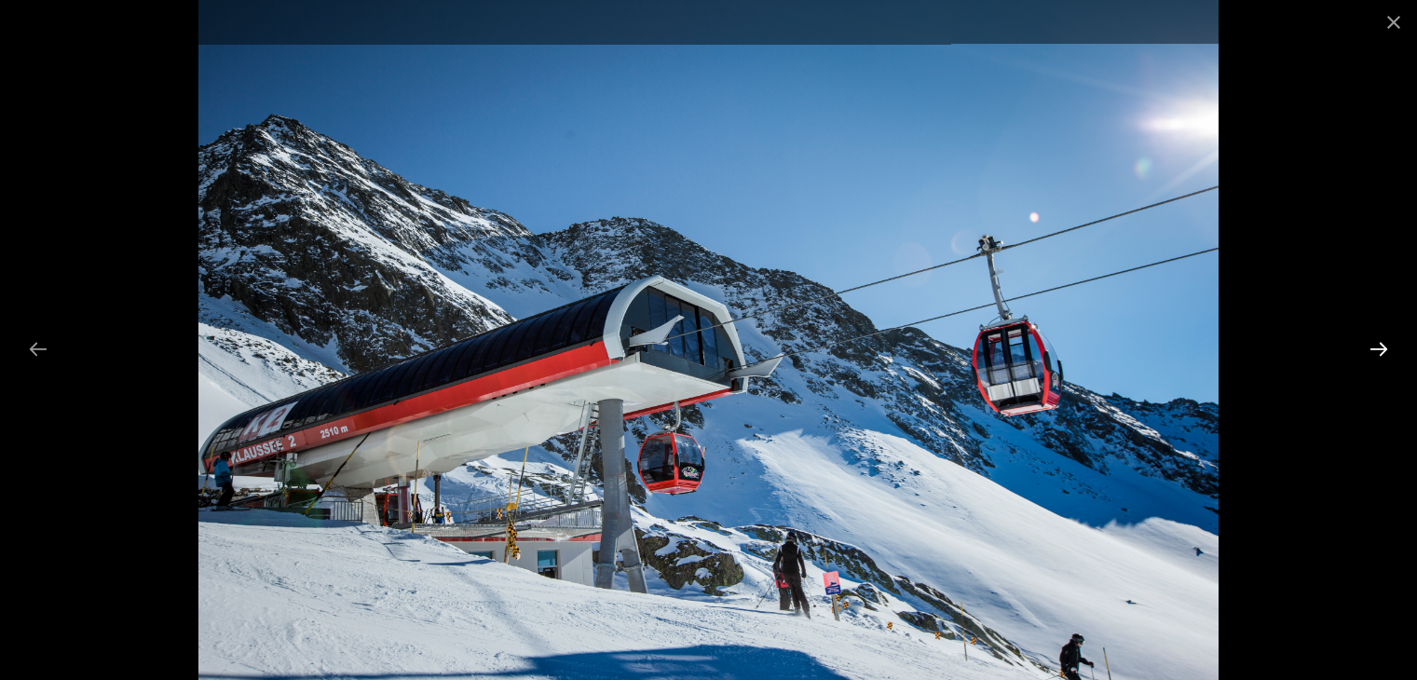
click at [1063, 358] on button "Next slide" at bounding box center [1378, 349] width 39 height 36
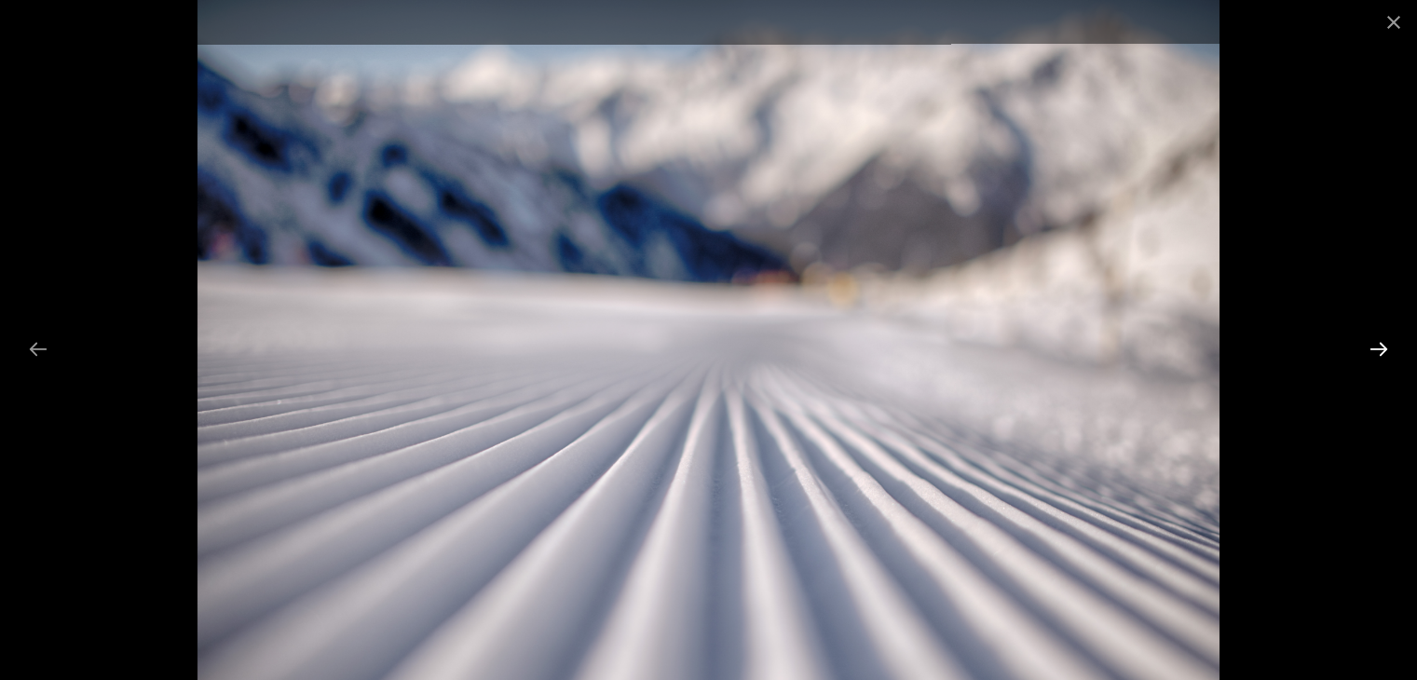
click at [1063, 358] on button "Next slide" at bounding box center [1378, 349] width 39 height 36
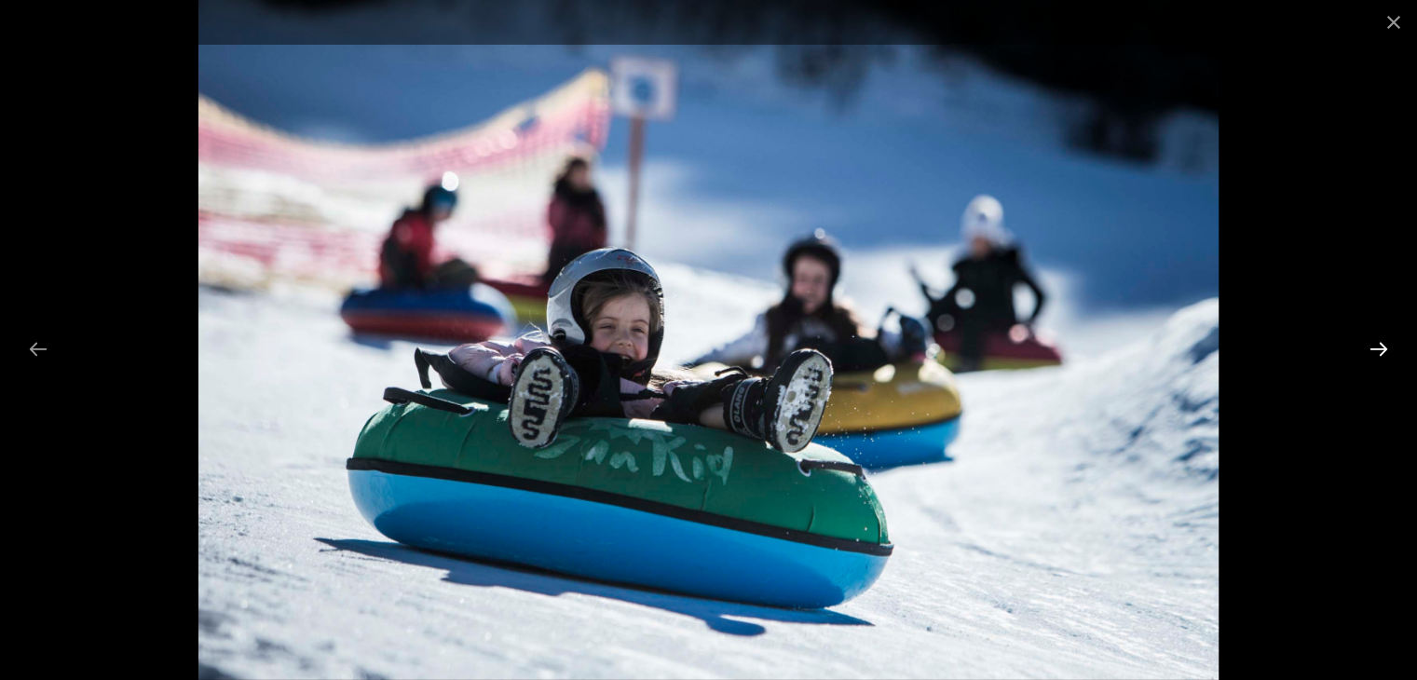
click at [1063, 358] on button "Next slide" at bounding box center [1378, 349] width 39 height 36
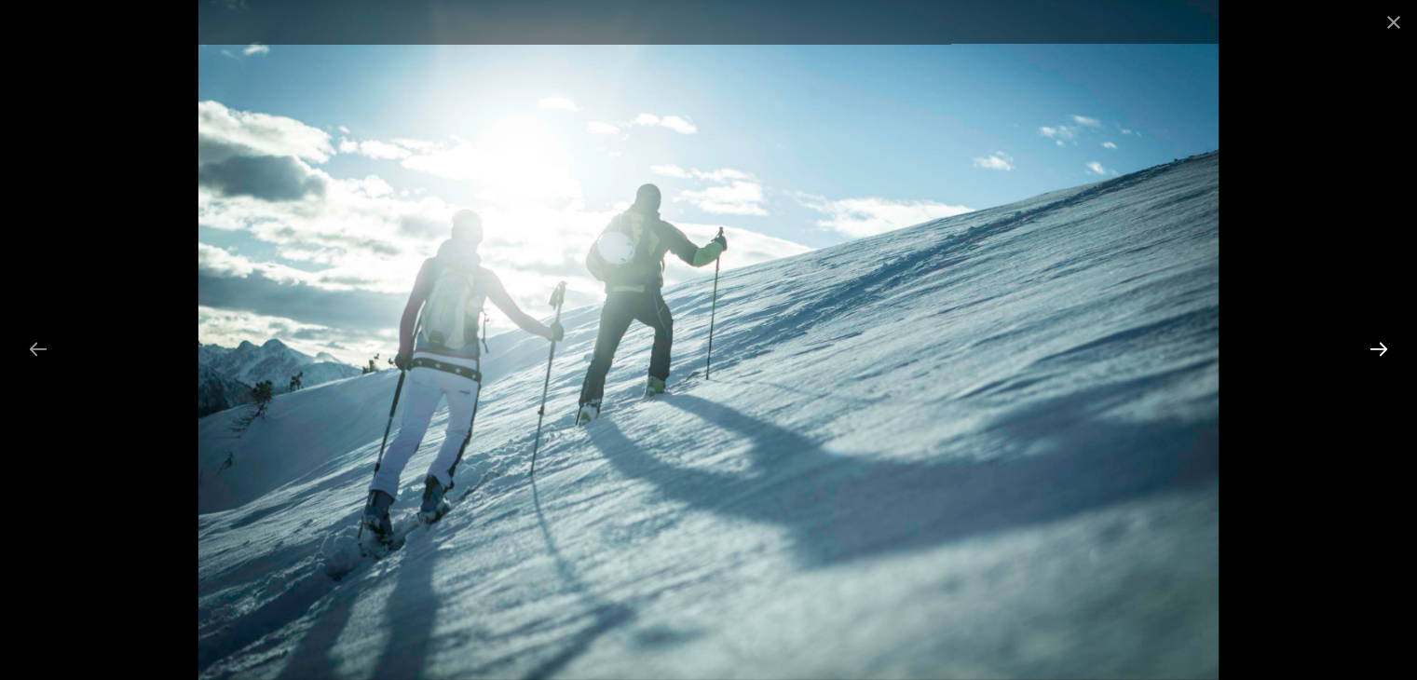
click at [1063, 358] on button "Next slide" at bounding box center [1378, 349] width 39 height 36
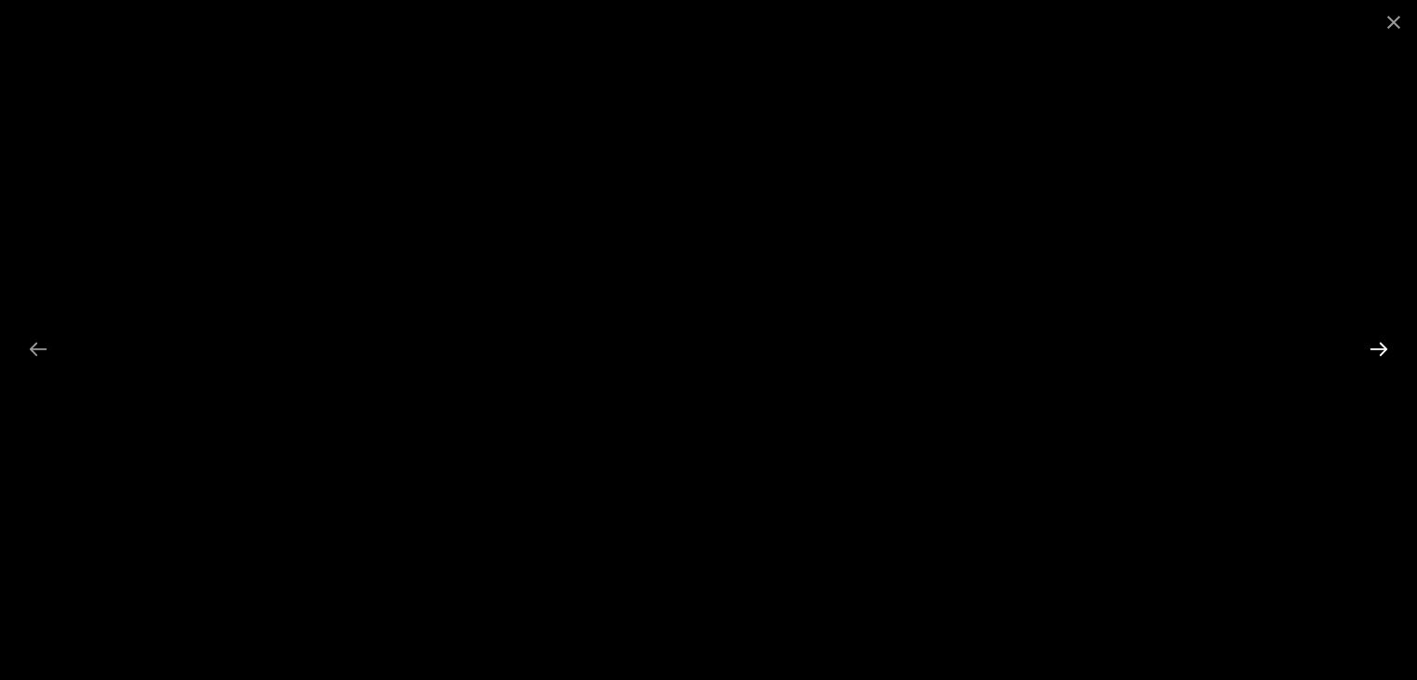
click at [1063, 344] on button "Next slide" at bounding box center [1378, 349] width 39 height 36
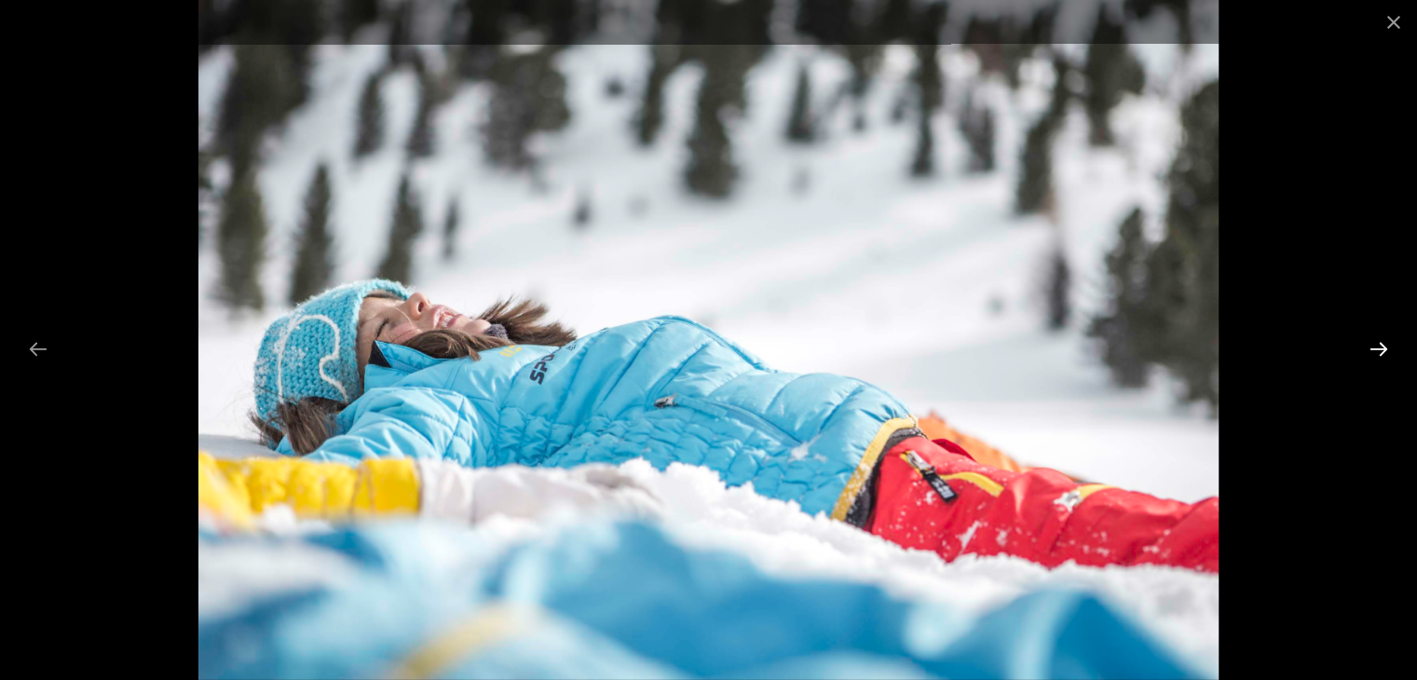
click at [1063, 344] on button "Next slide" at bounding box center [1378, 349] width 39 height 36
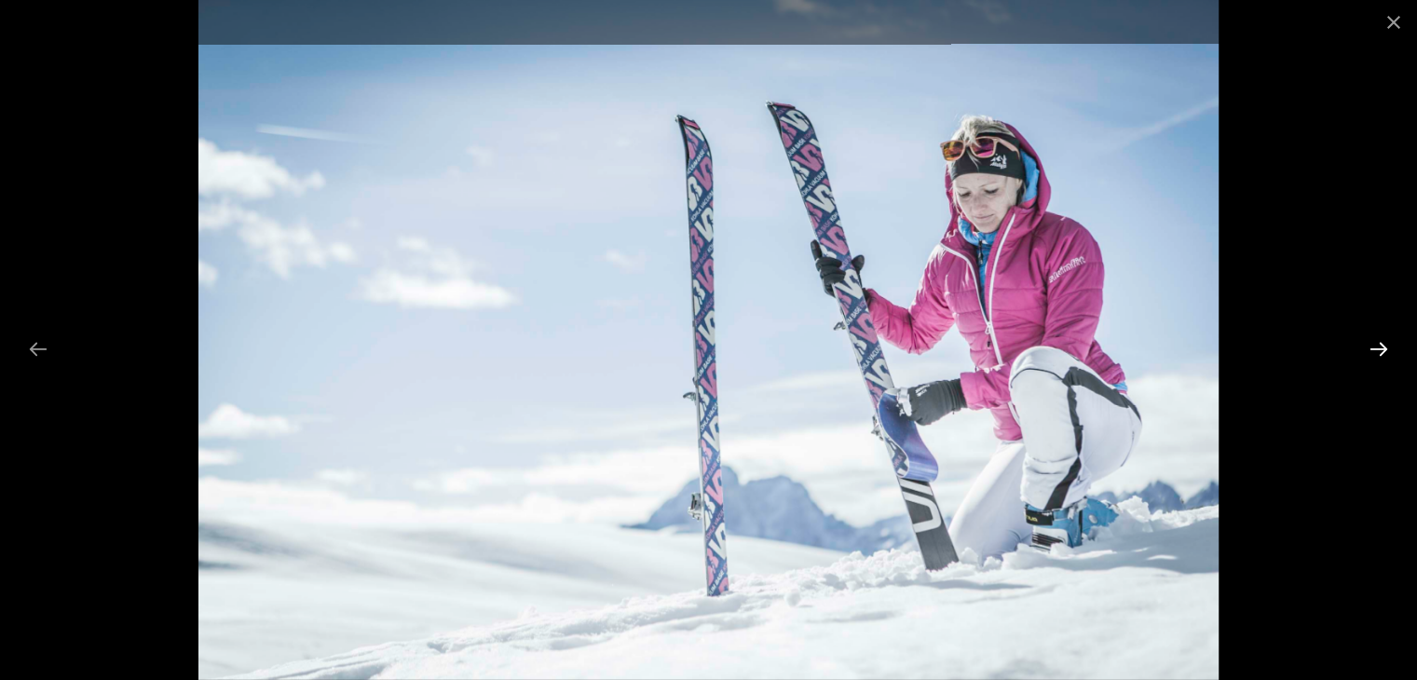
click at [1063, 344] on button "Next slide" at bounding box center [1378, 349] width 39 height 36
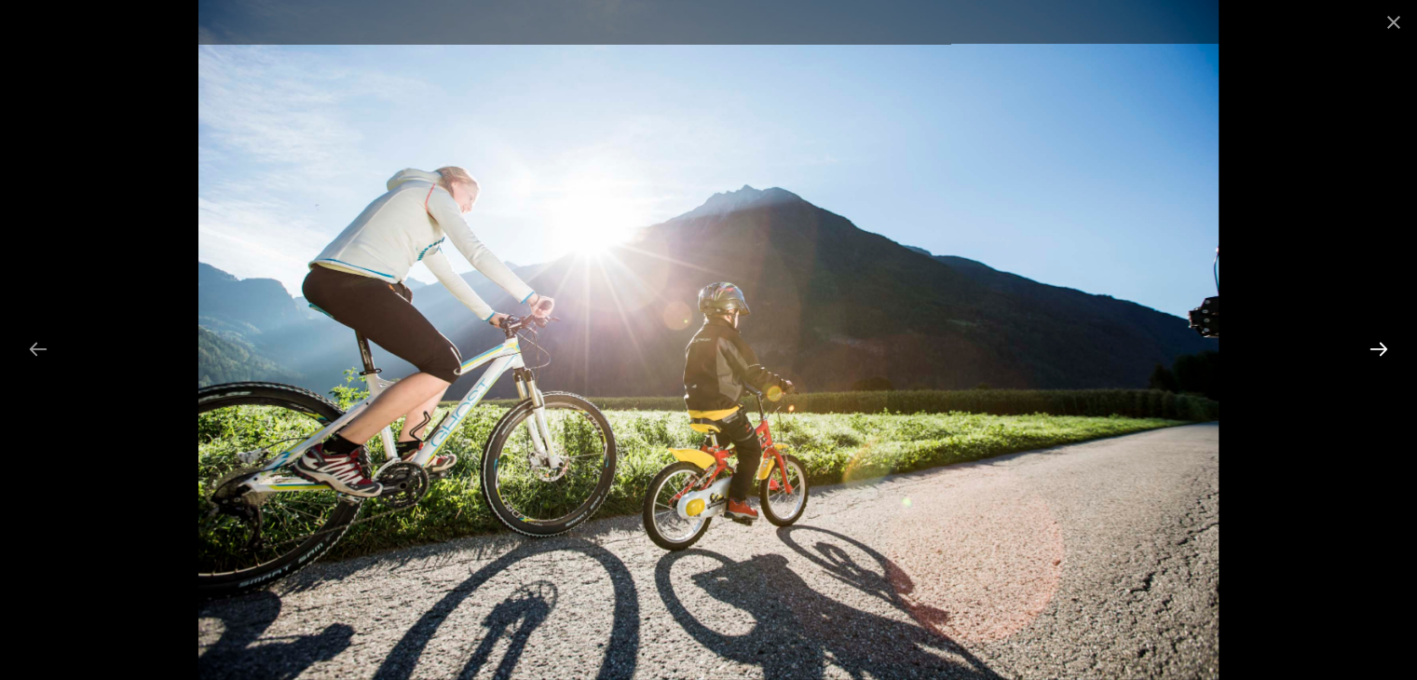
click at [1063, 344] on button "Next slide" at bounding box center [1378, 349] width 39 height 36
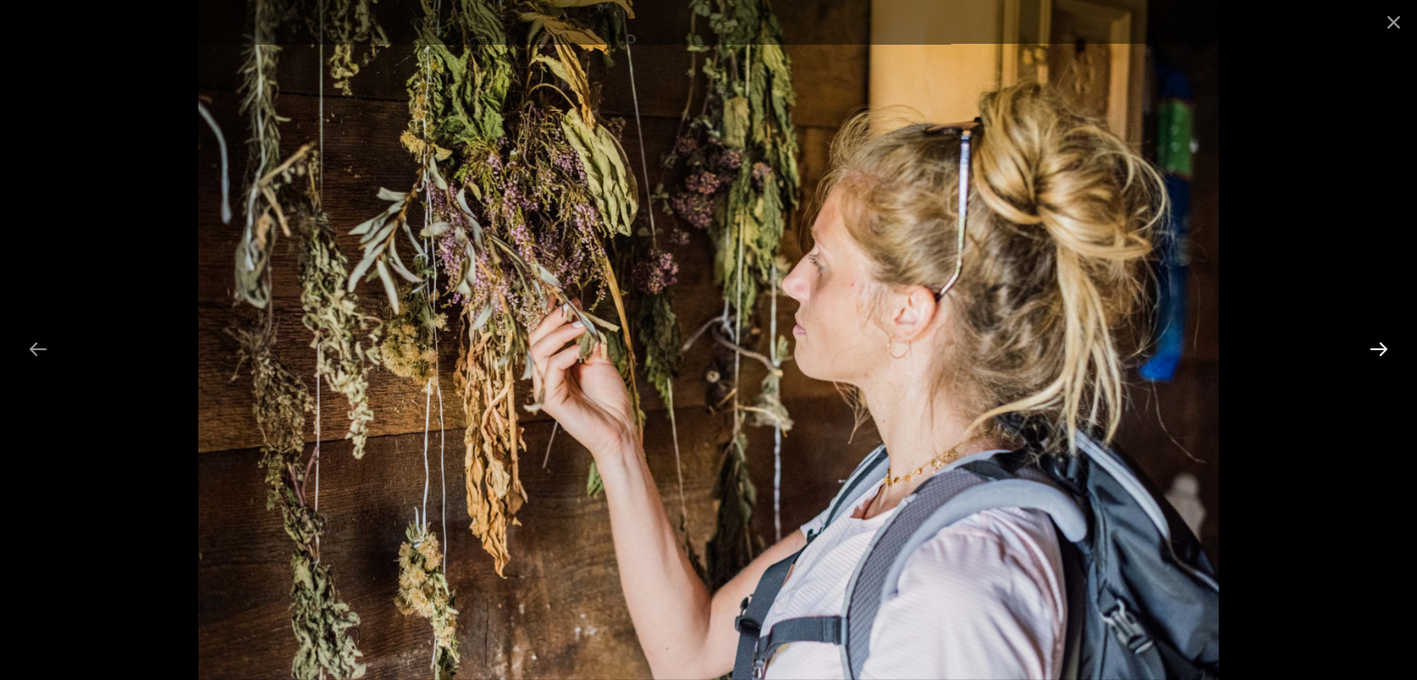
click at [1063, 344] on button "Next slide" at bounding box center [1378, 349] width 39 height 36
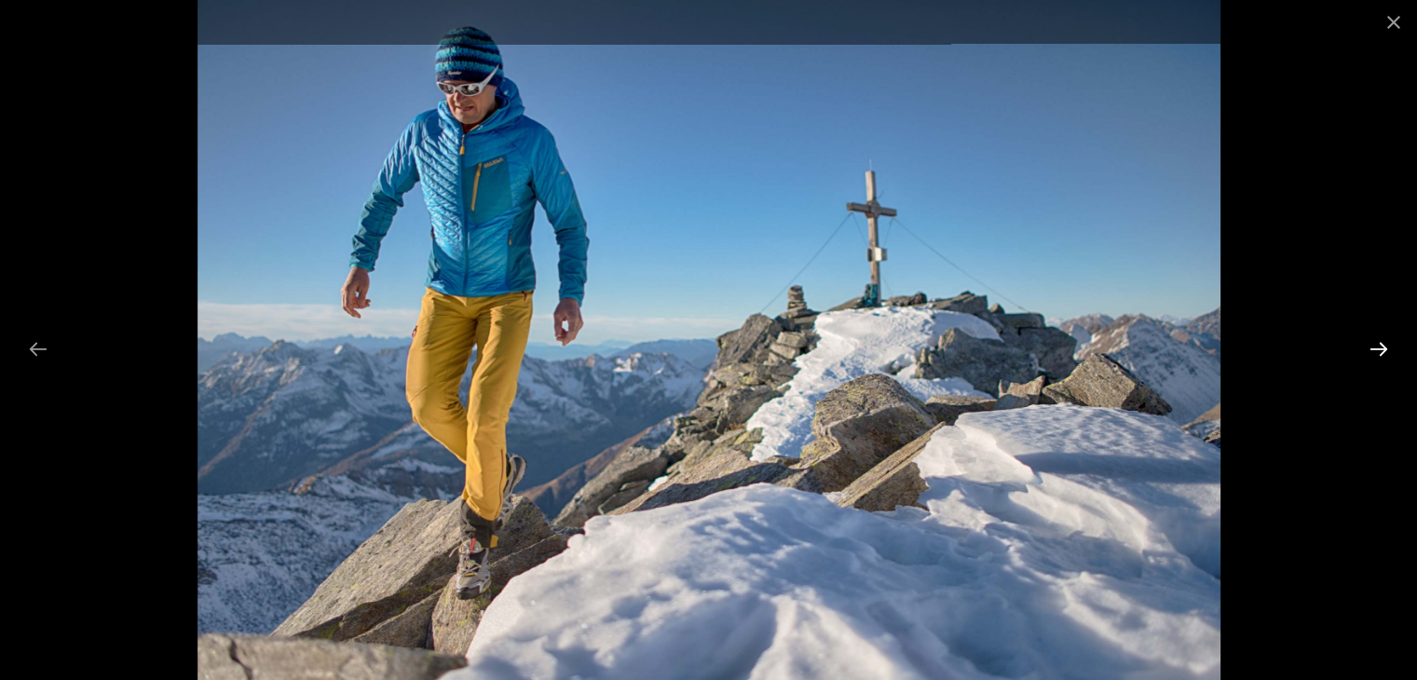
click at [1063, 344] on button "Next slide" at bounding box center [1378, 349] width 39 height 36
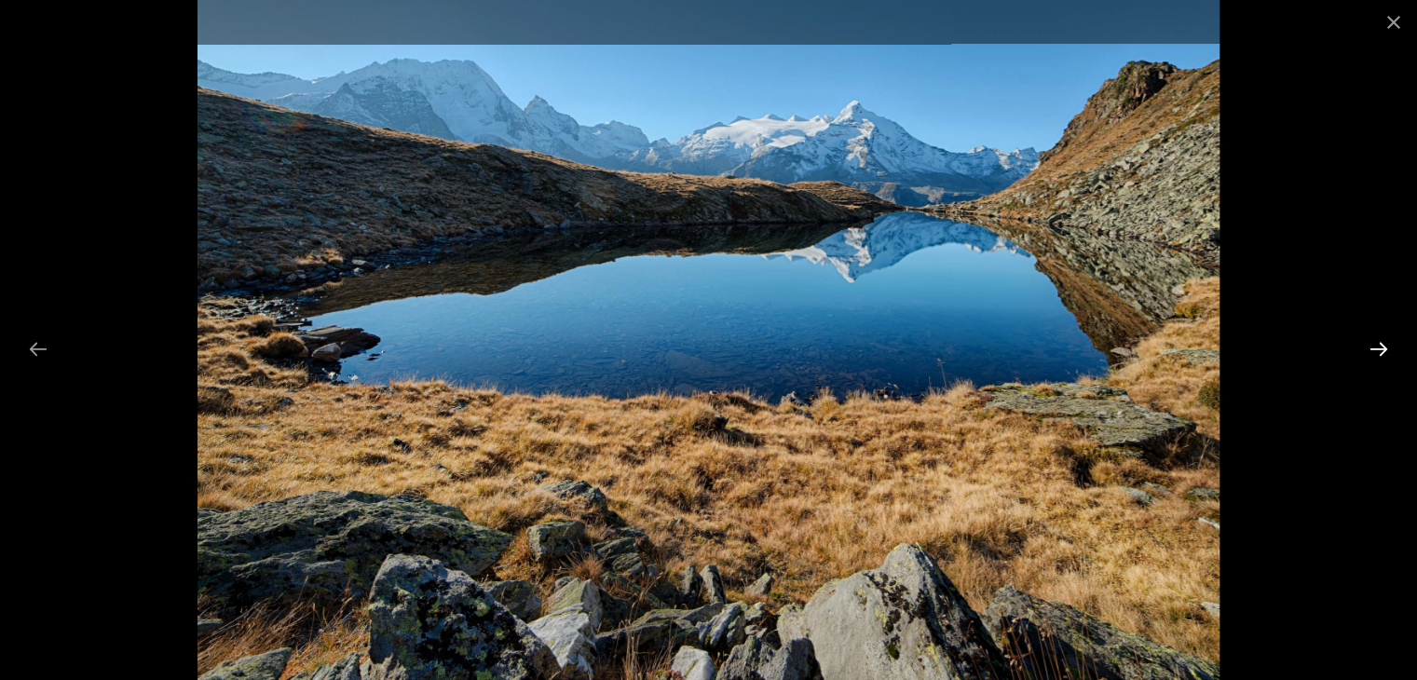
click at [1063, 344] on button "Next slide" at bounding box center [1378, 349] width 39 height 36
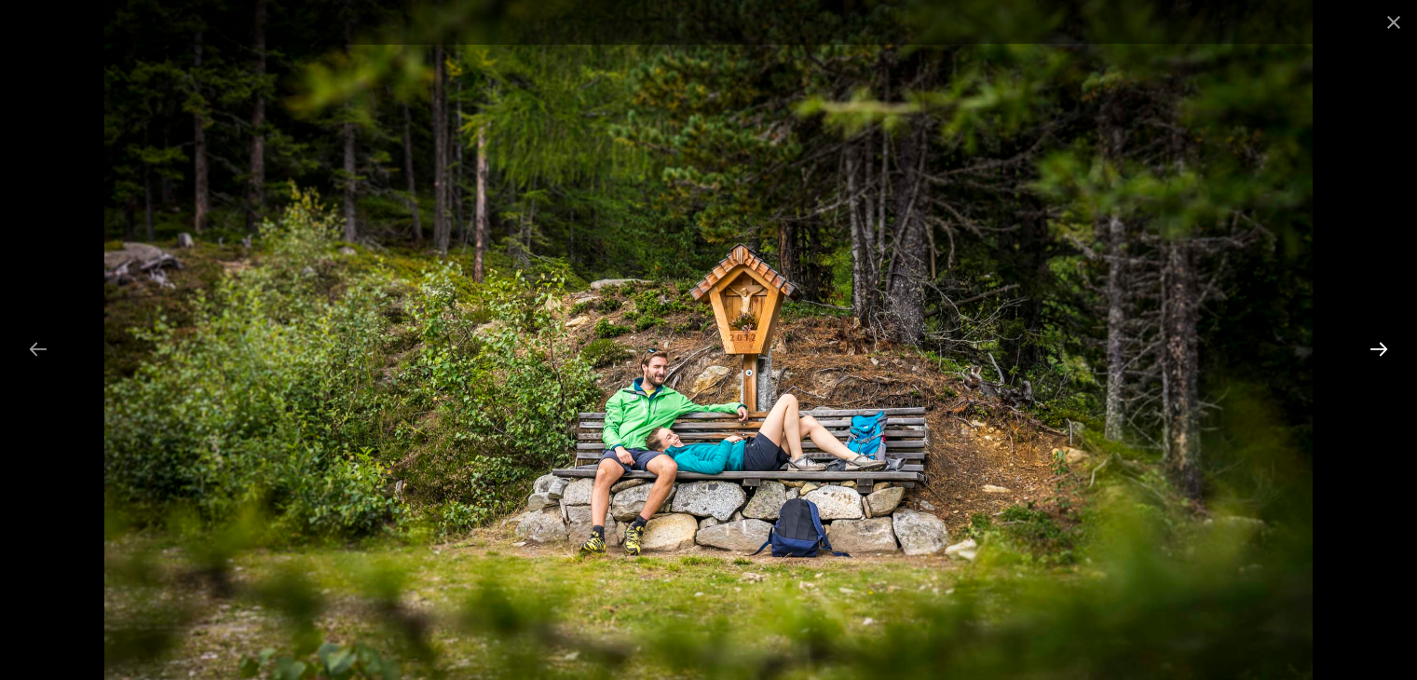
click at [1063, 344] on button "Next slide" at bounding box center [1378, 349] width 39 height 36
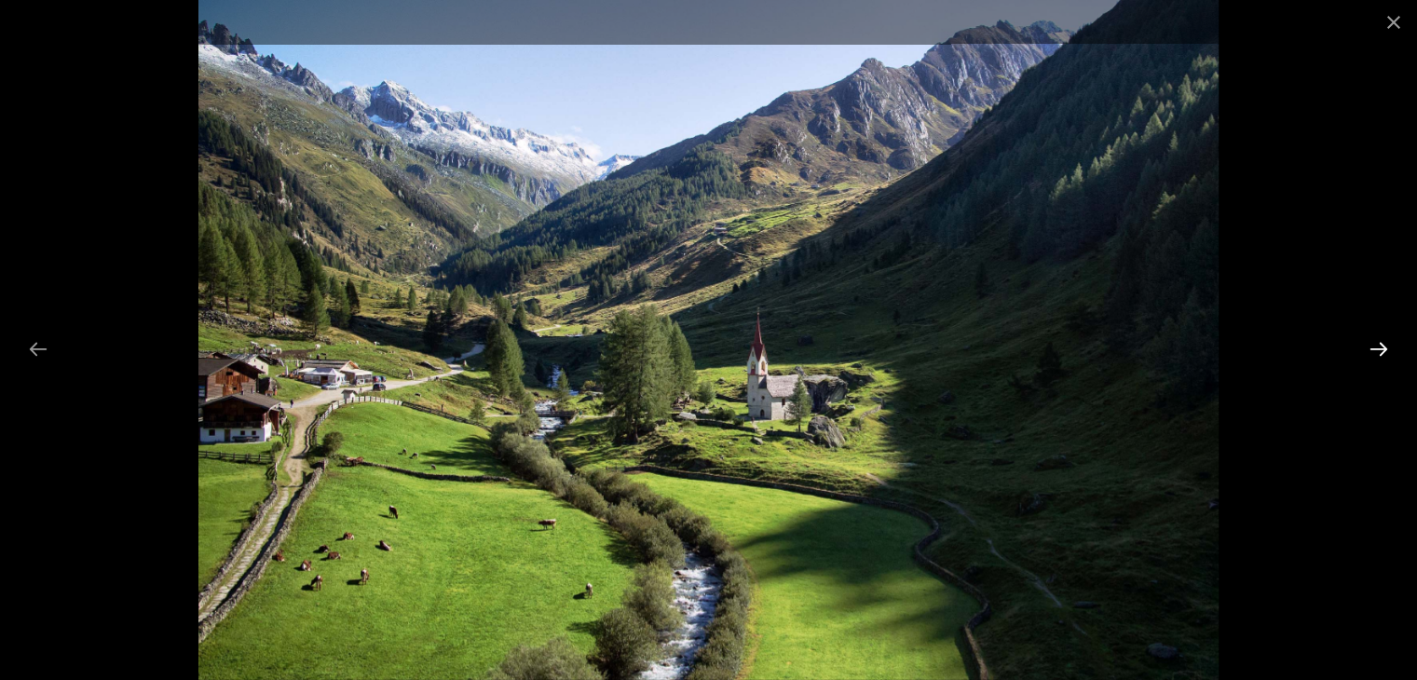
click at [1063, 344] on button "Next slide" at bounding box center [1378, 349] width 39 height 36
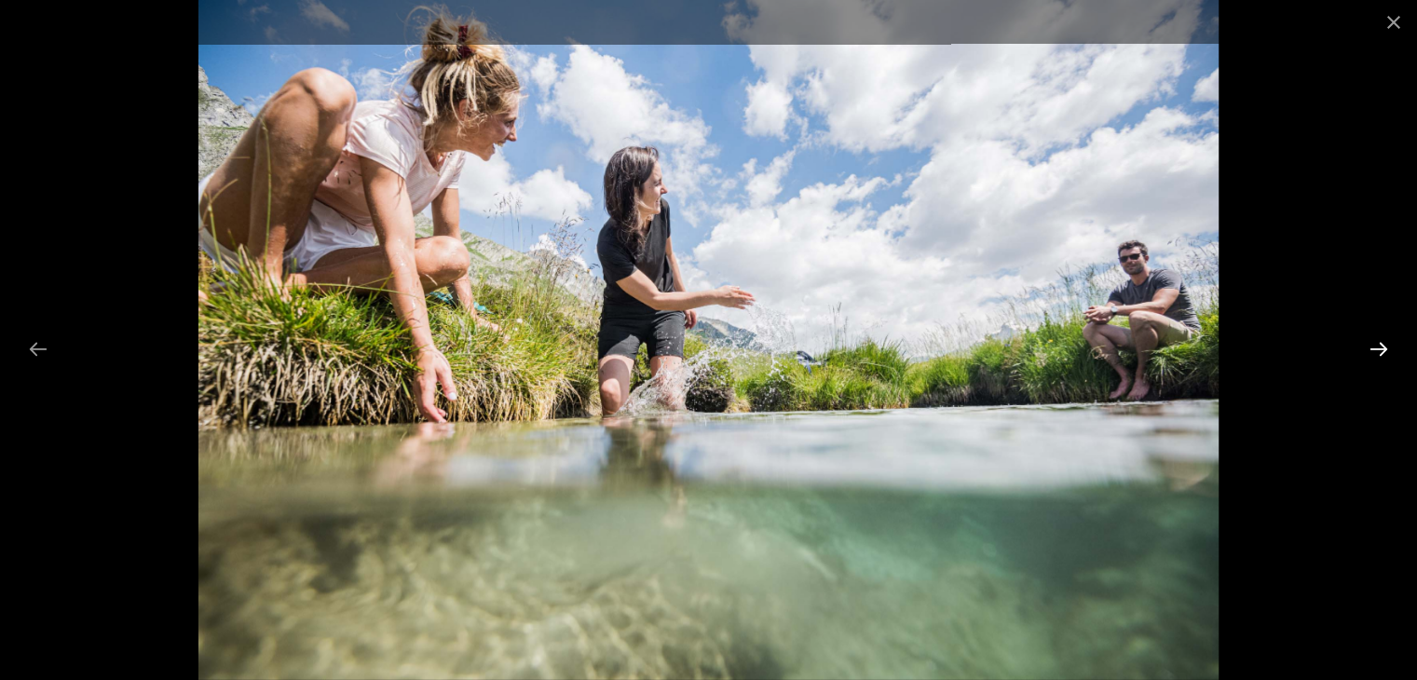
click at [1063, 344] on button "Next slide" at bounding box center [1378, 349] width 39 height 36
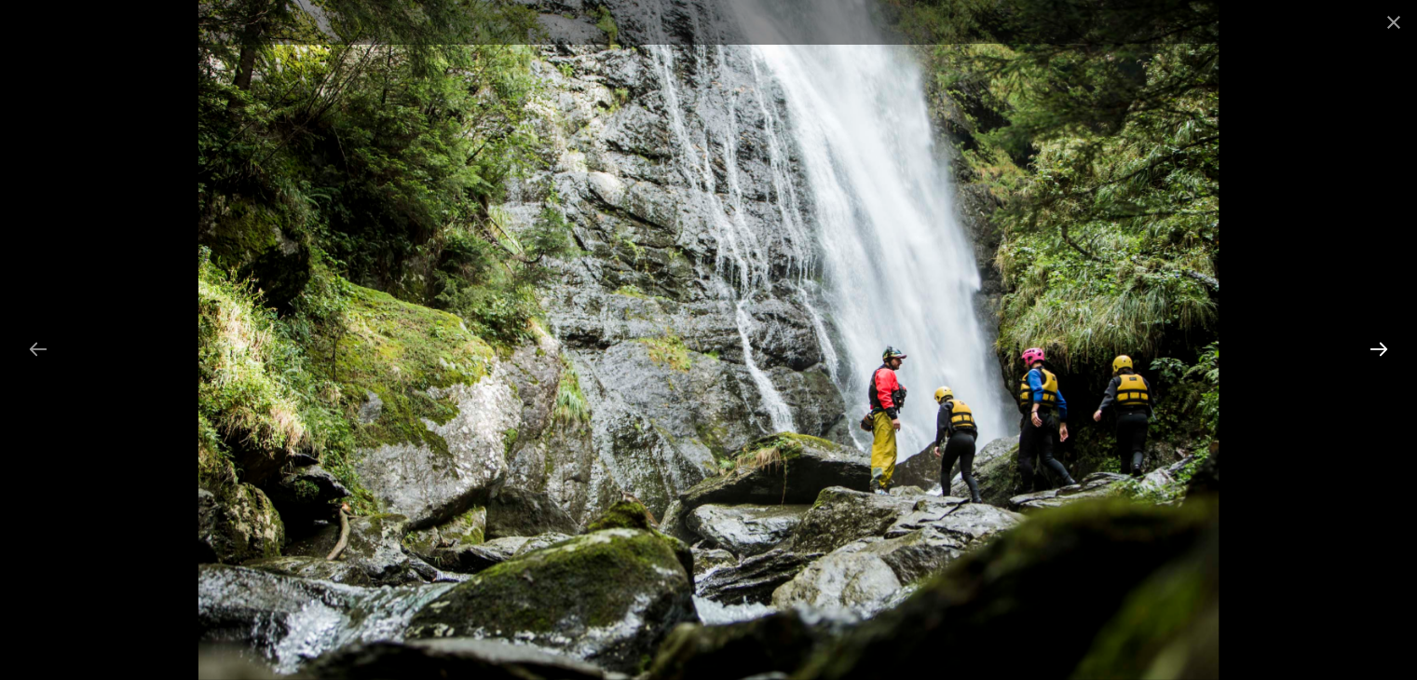
click at [1063, 344] on button "Next slide" at bounding box center [1378, 349] width 39 height 36
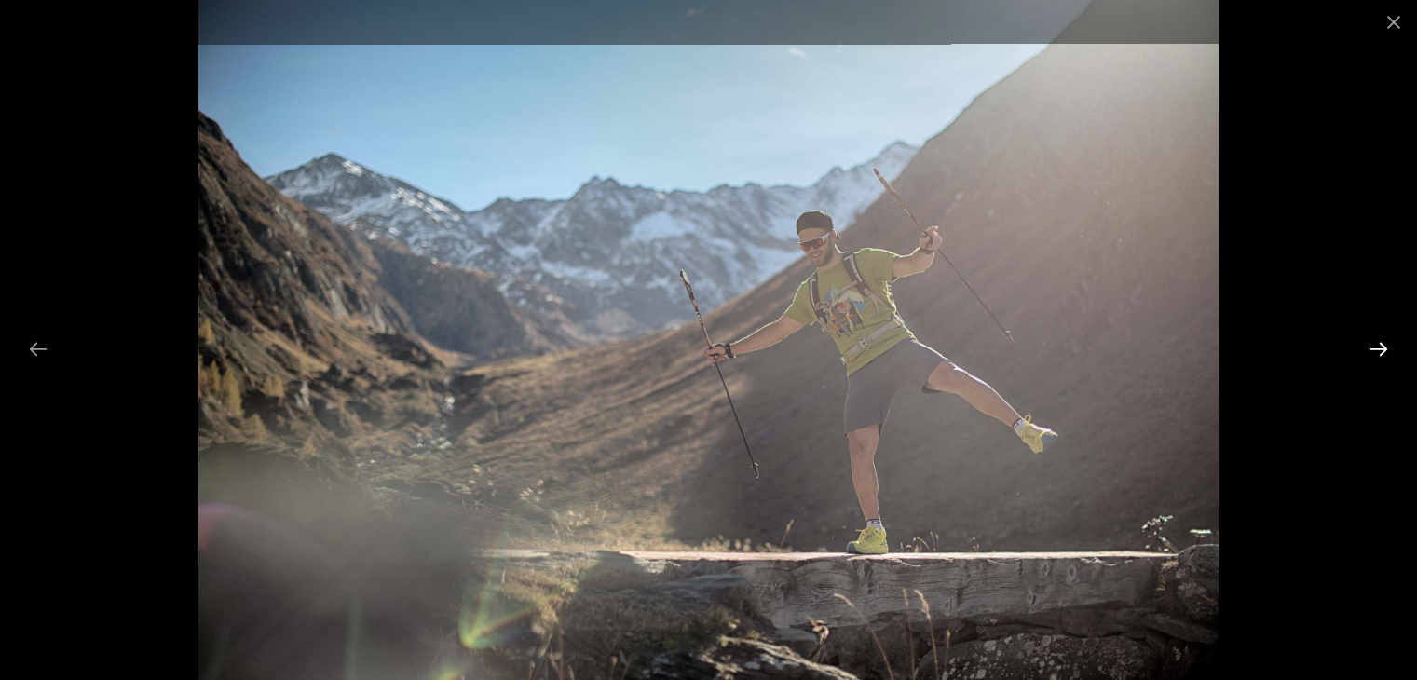
click at [1063, 344] on button "Next slide" at bounding box center [1378, 349] width 39 height 36
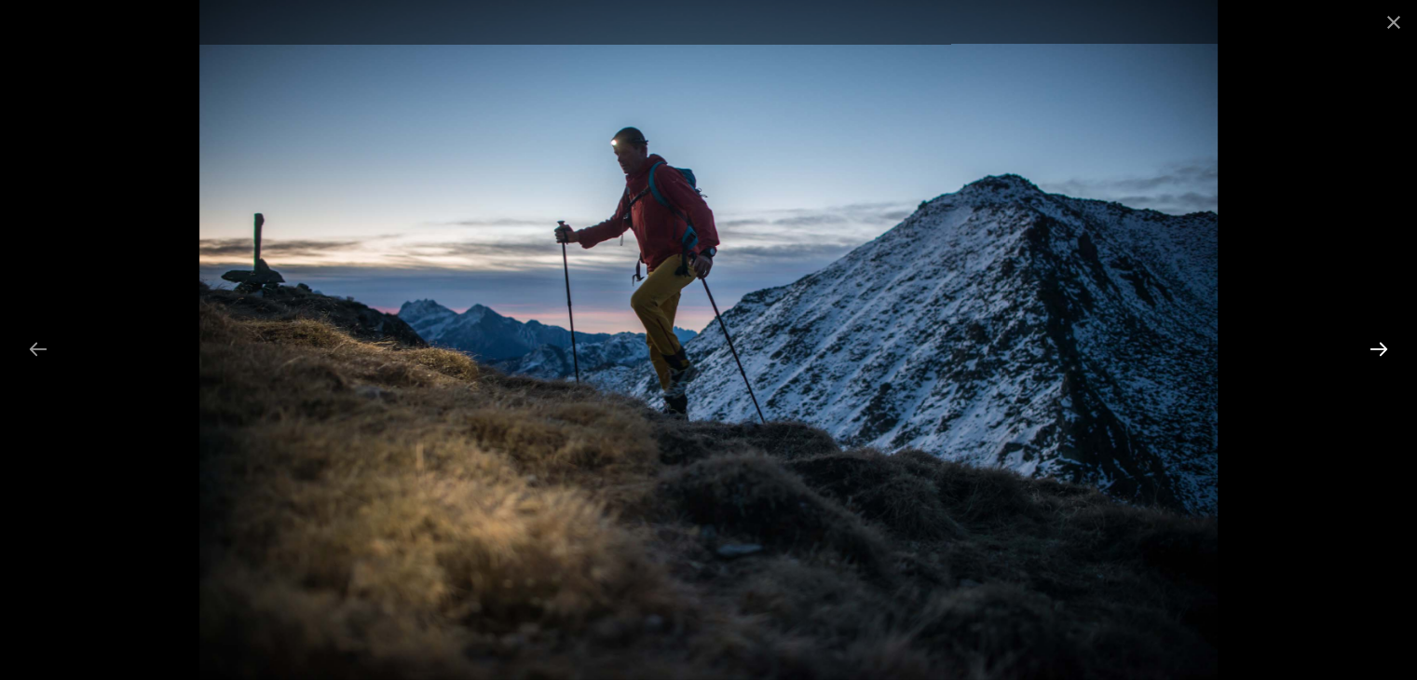
click at [1063, 344] on button "Next slide" at bounding box center [1378, 349] width 39 height 36
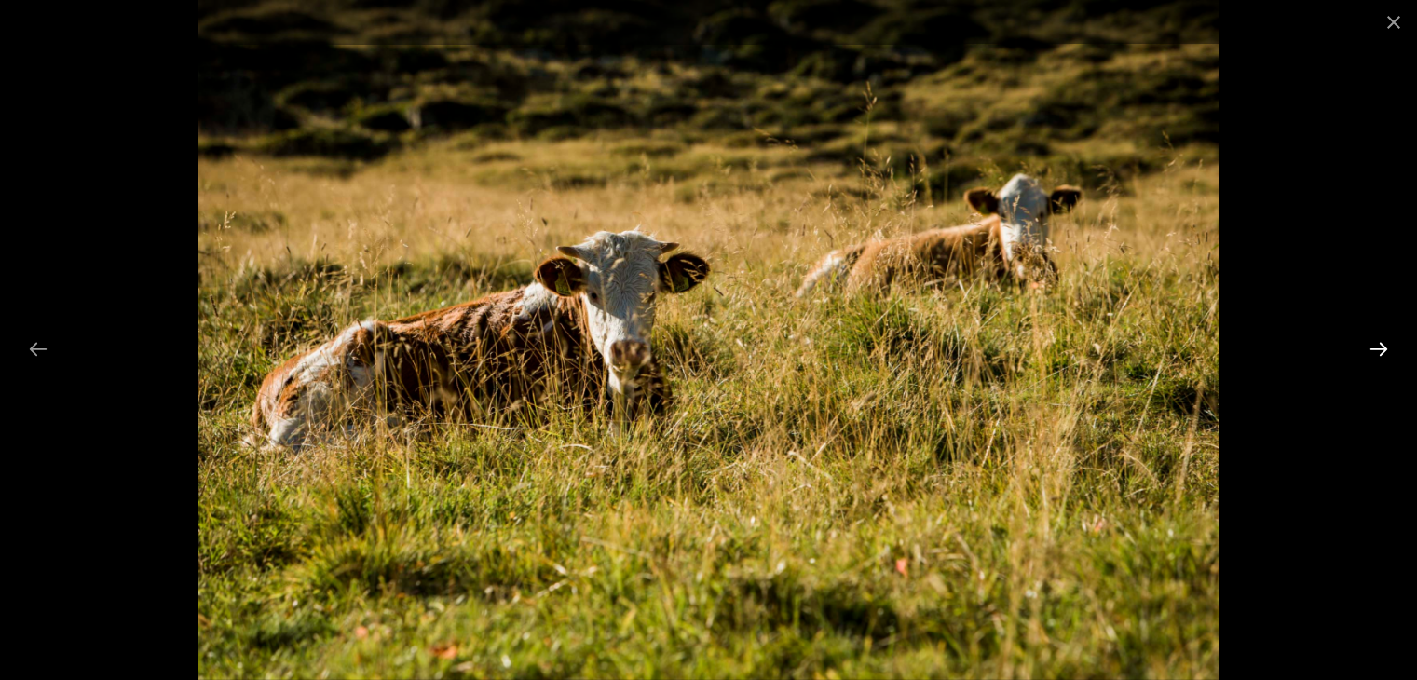
click at [1063, 344] on button "Next slide" at bounding box center [1378, 349] width 39 height 36
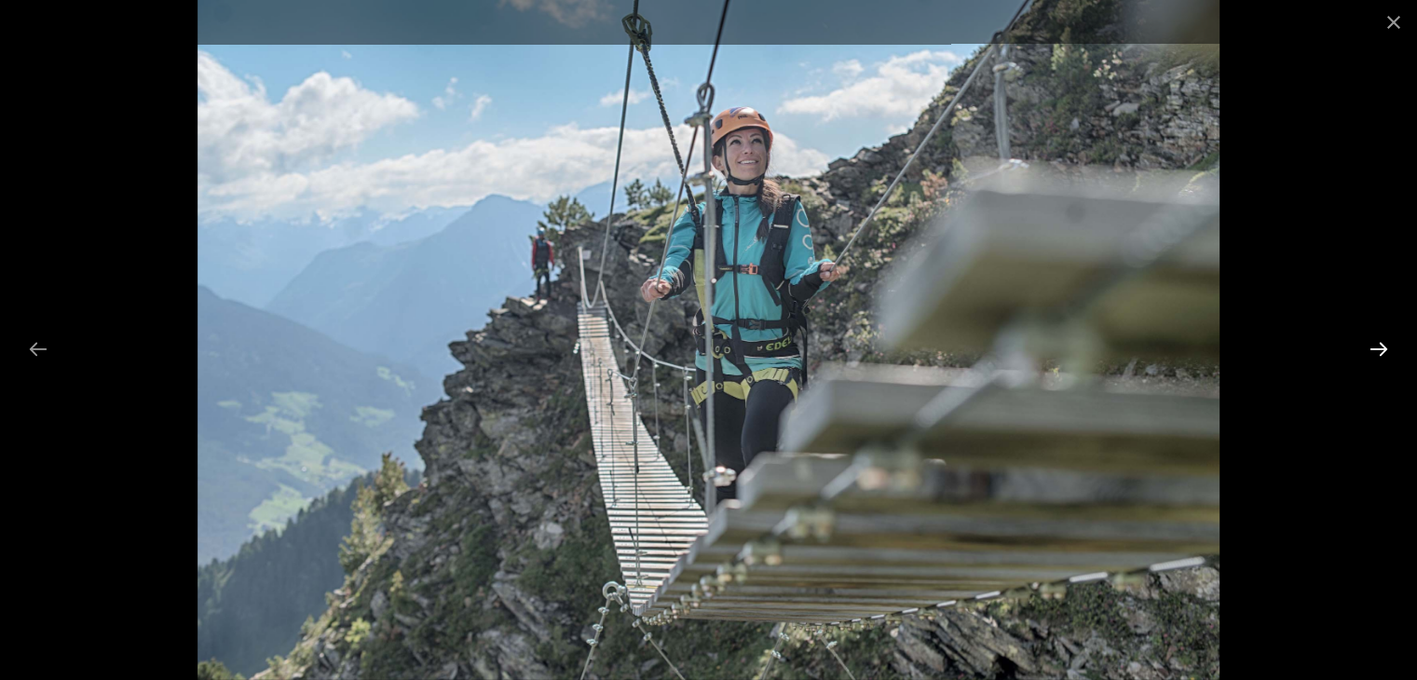
click at [1063, 344] on button "Next slide" at bounding box center [1378, 349] width 39 height 36
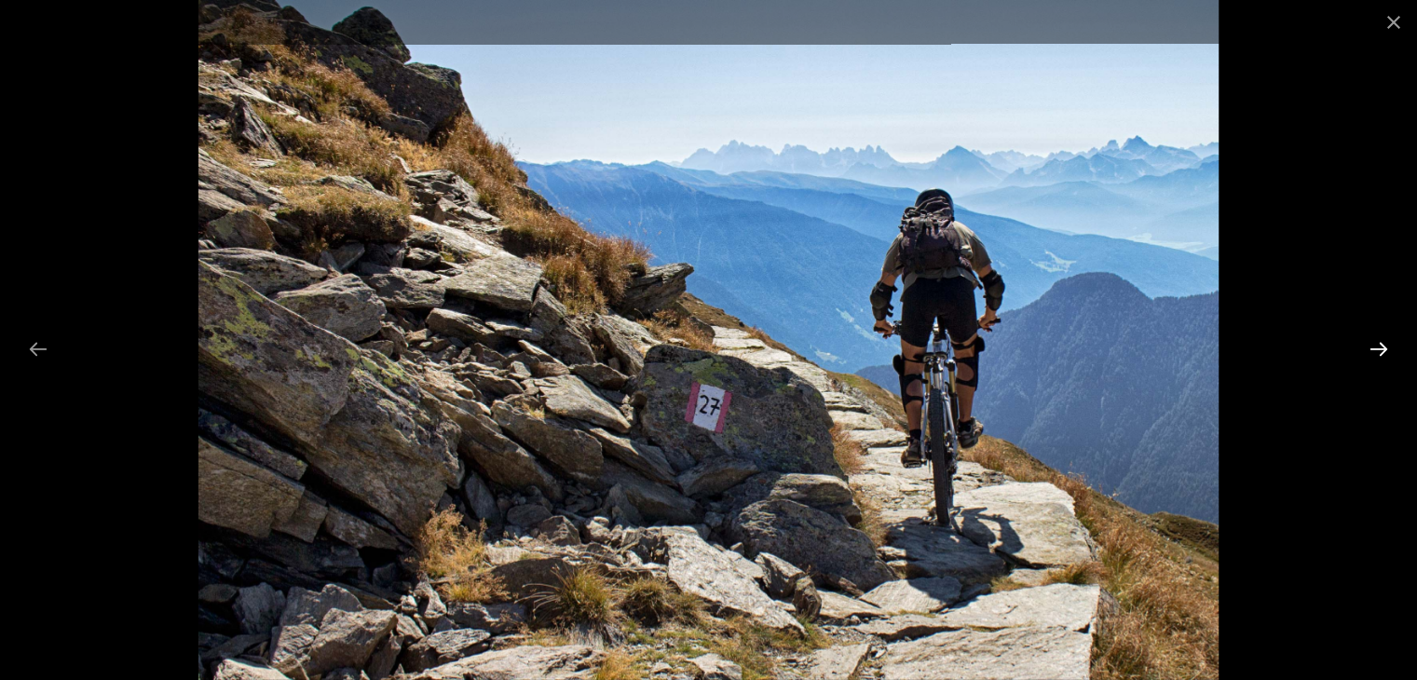
click at [1063, 344] on button "Next slide" at bounding box center [1378, 349] width 39 height 36
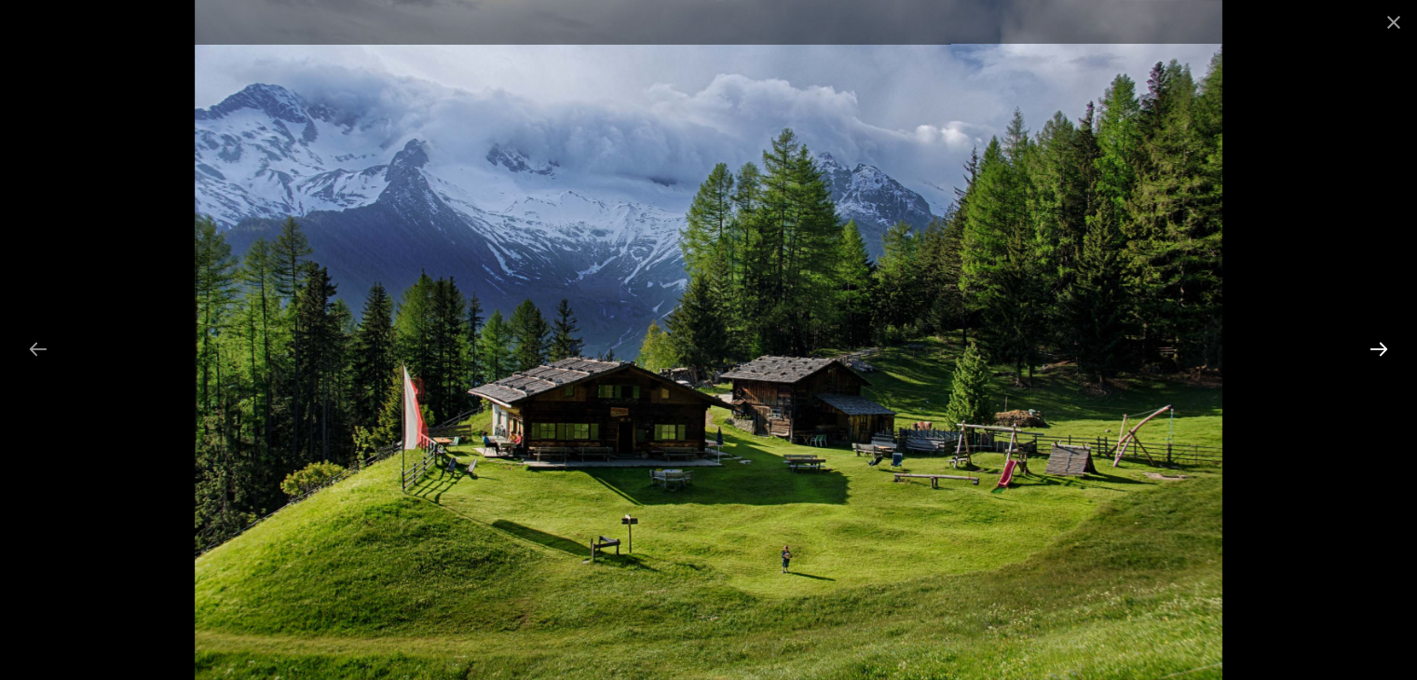
click at [1063, 344] on button "Next slide" at bounding box center [1378, 349] width 39 height 36
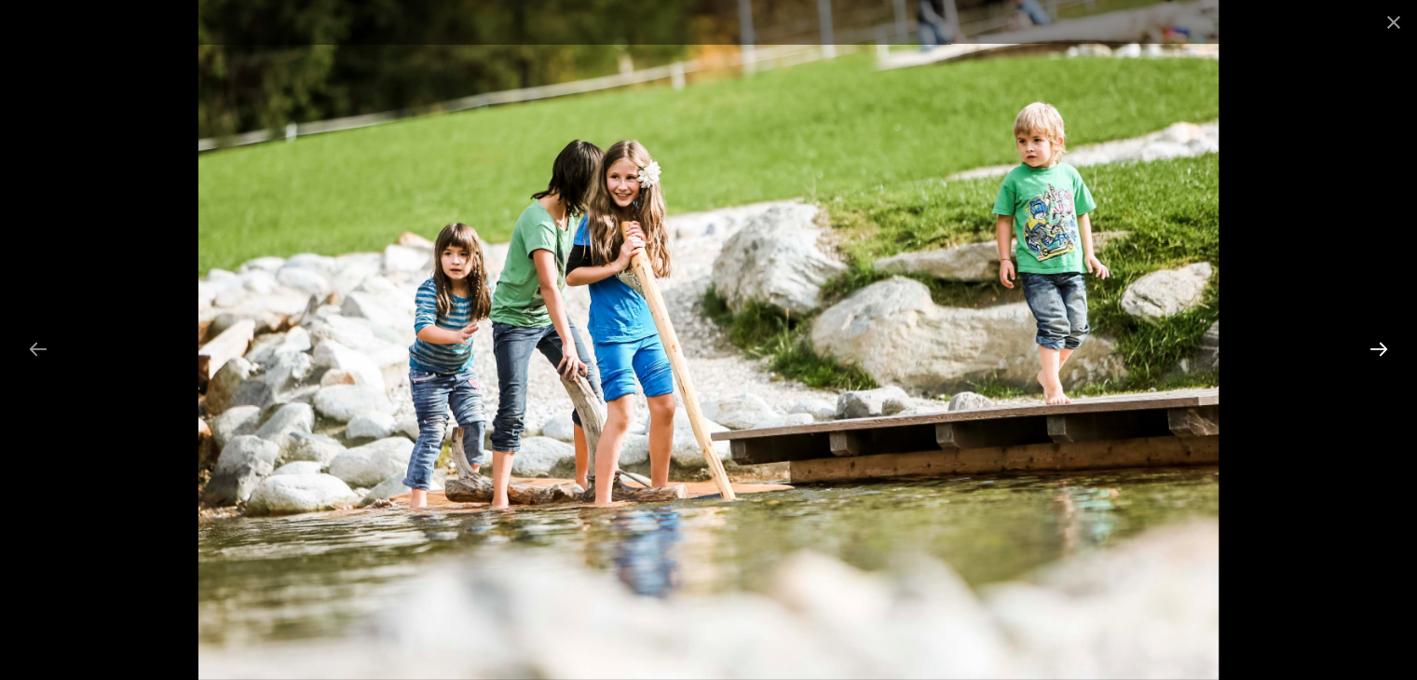
click at [1063, 344] on button "Next slide" at bounding box center [1378, 349] width 39 height 36
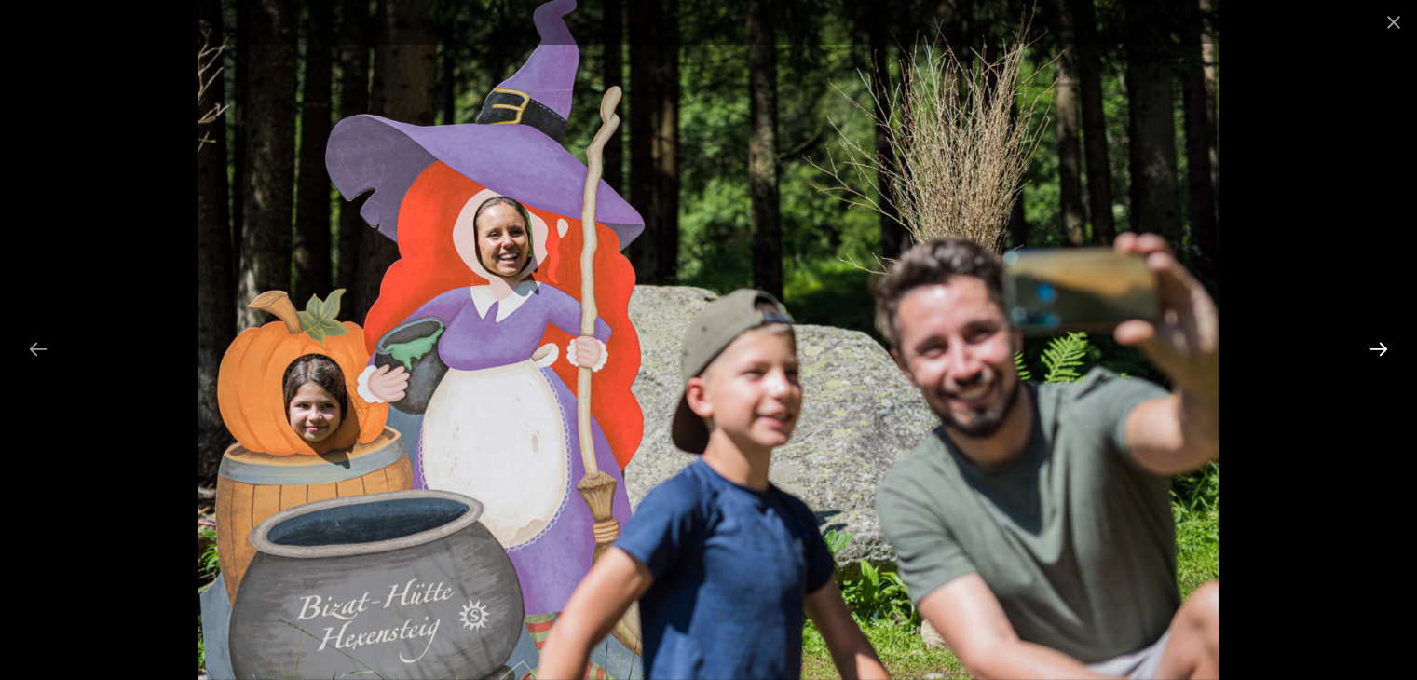
click at [1063, 344] on button "Next slide" at bounding box center [1378, 349] width 39 height 36
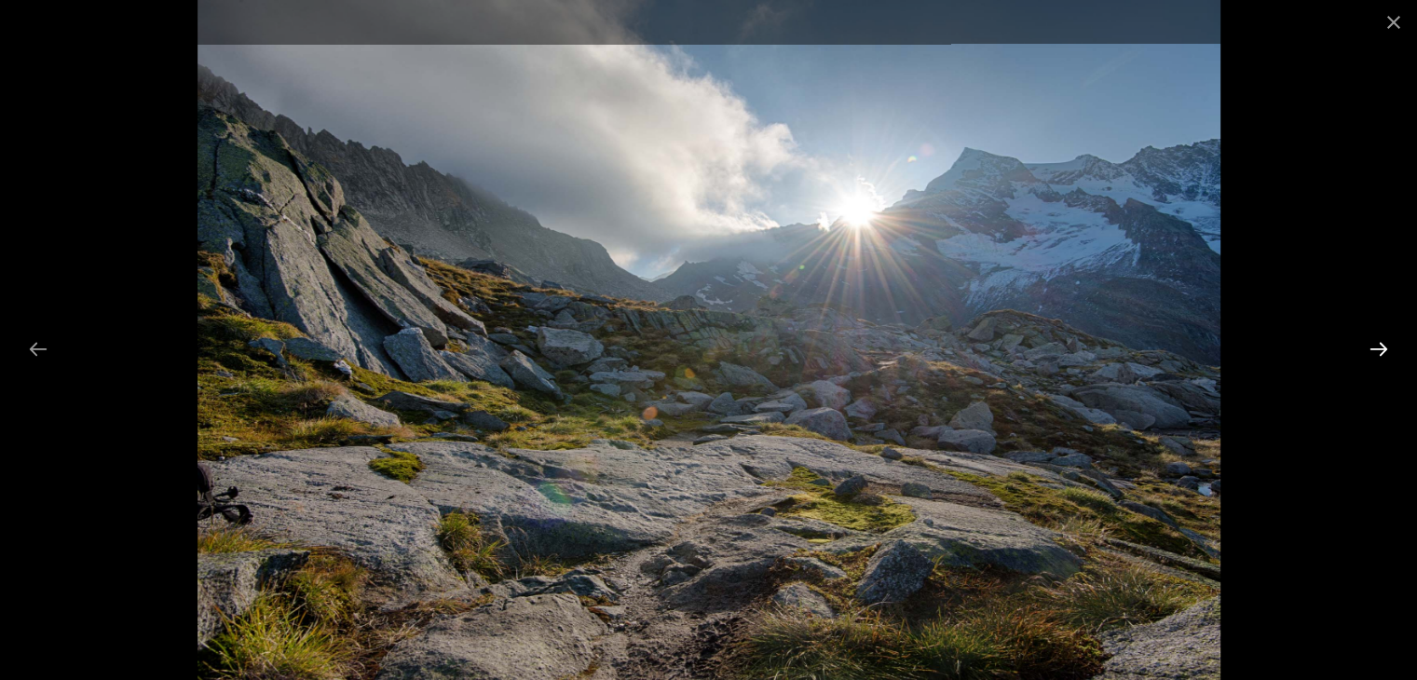
click at [1063, 344] on button "Next slide" at bounding box center [1378, 349] width 39 height 36
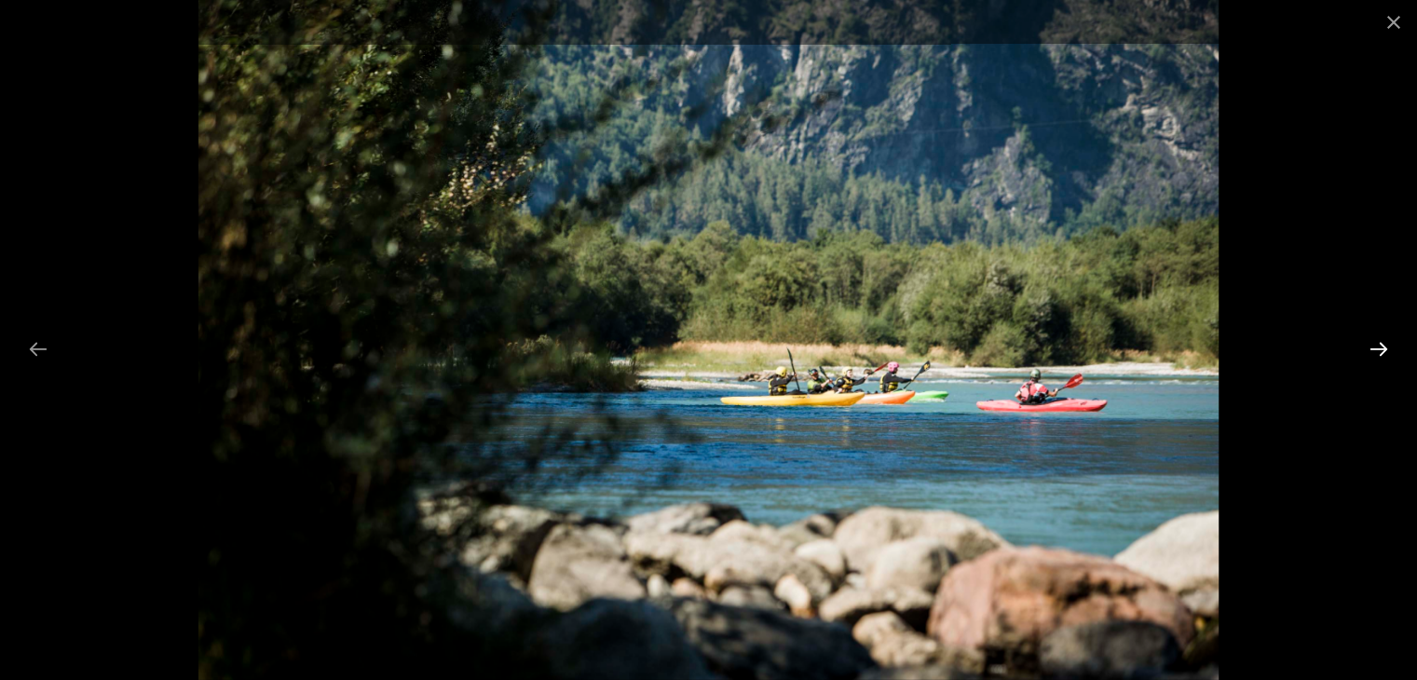
click at [1063, 344] on button "Next slide" at bounding box center [1378, 349] width 39 height 36
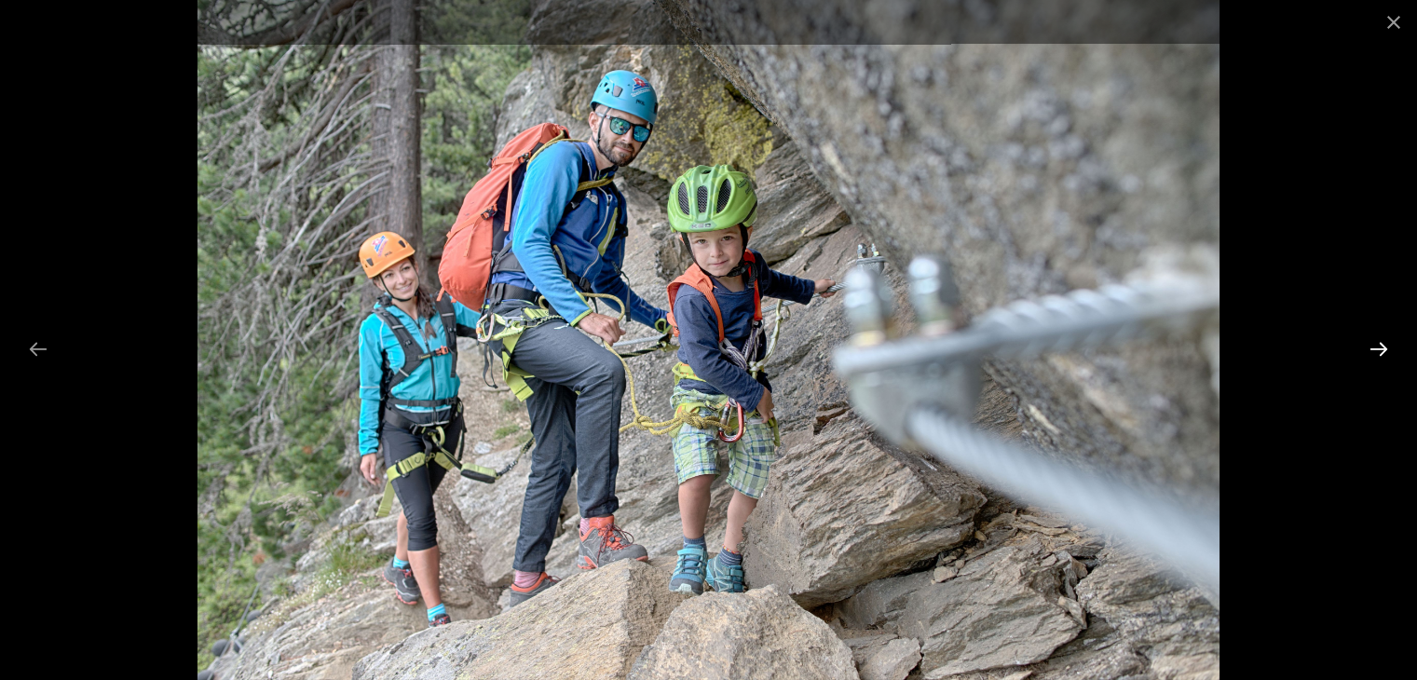
click at [1063, 344] on button "Next slide" at bounding box center [1378, 349] width 39 height 36
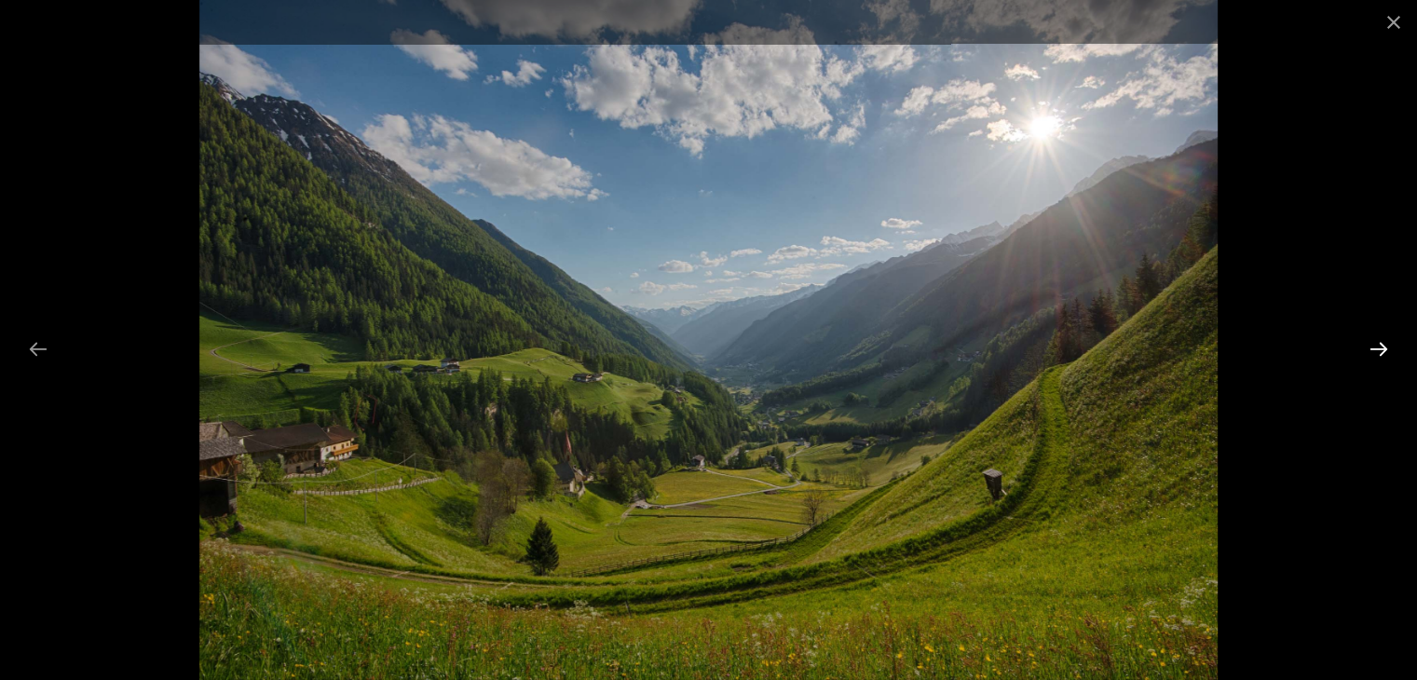
click at [1063, 344] on button "Next slide" at bounding box center [1378, 349] width 39 height 36
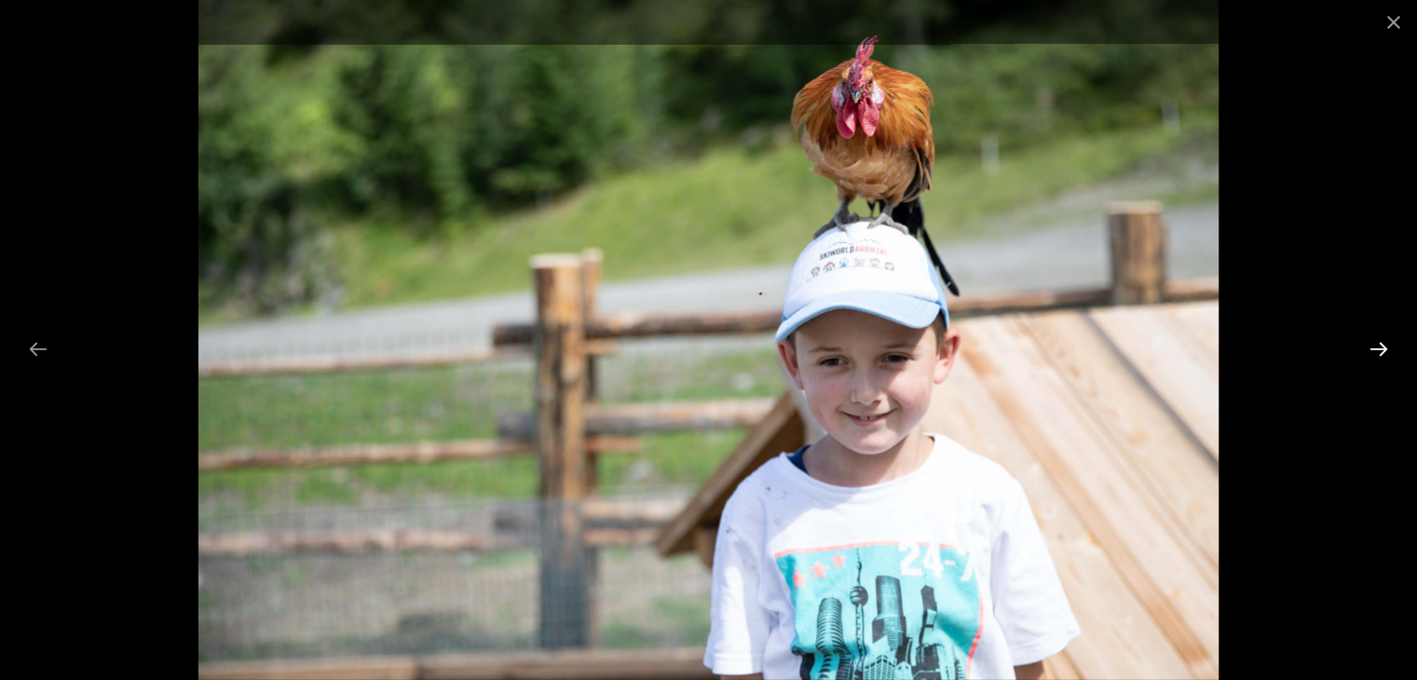
click at [1063, 344] on button "Next slide" at bounding box center [1378, 349] width 39 height 36
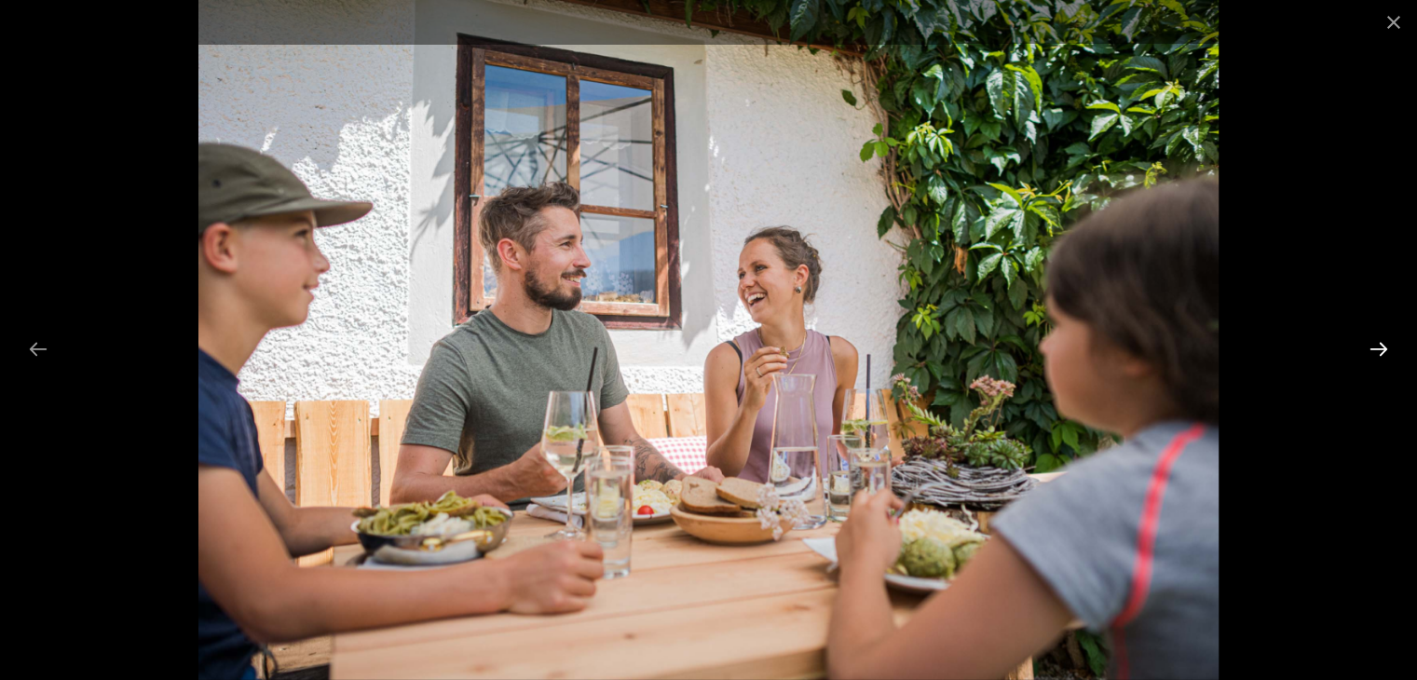
click at [1063, 344] on button "Next slide" at bounding box center [1378, 349] width 39 height 36
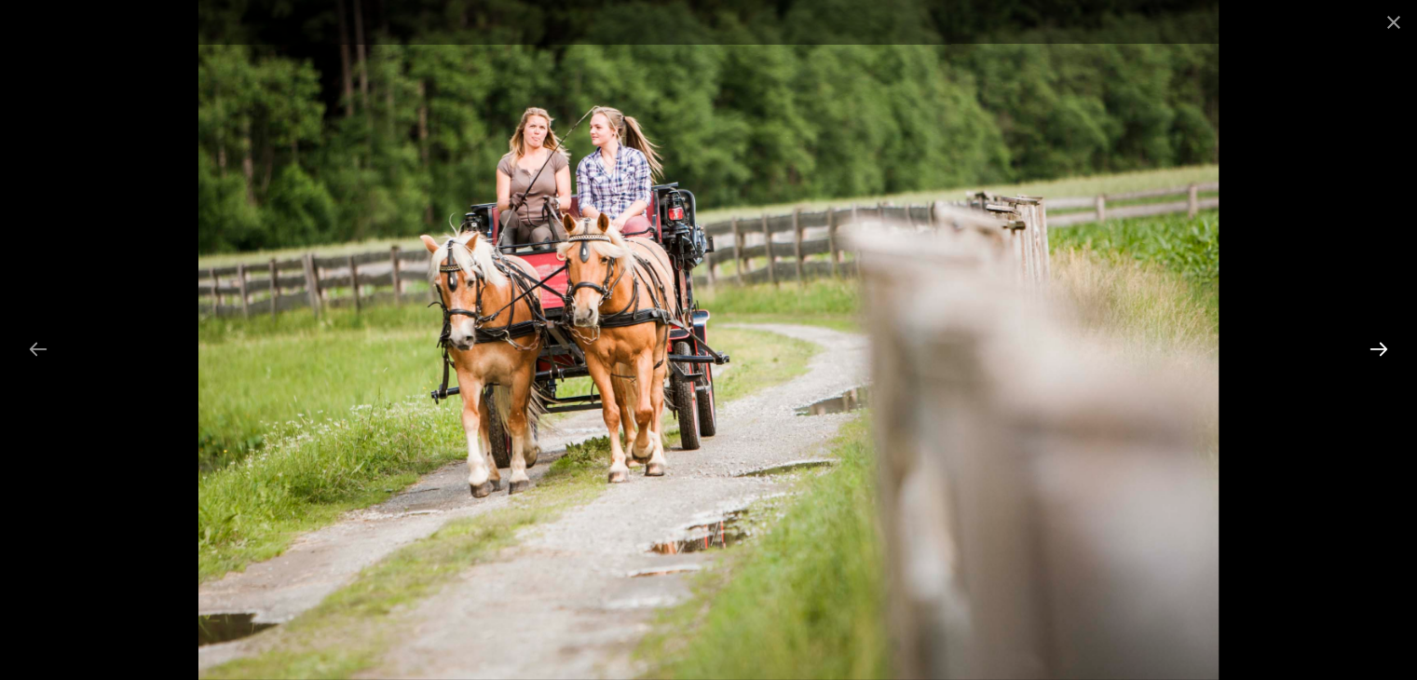
click at [1063, 344] on button "Next slide" at bounding box center [1378, 349] width 39 height 36
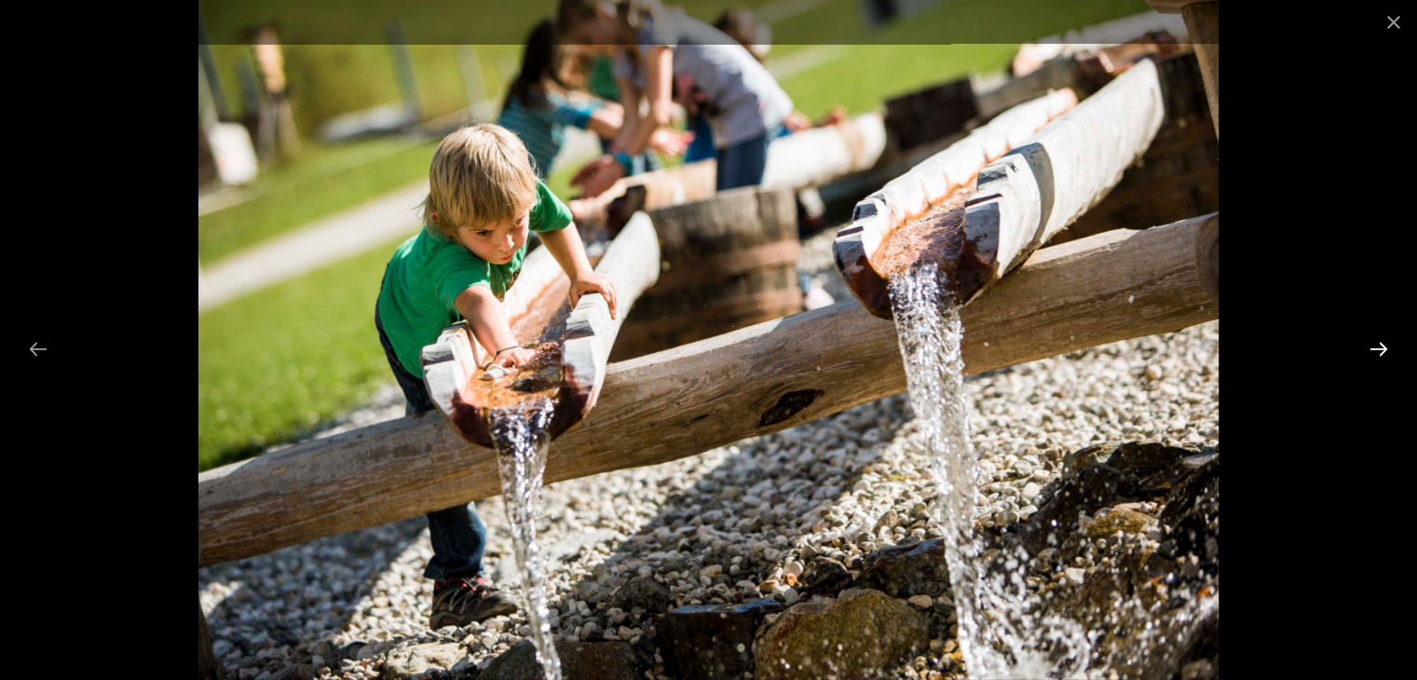
click at [1063, 344] on button "Next slide" at bounding box center [1378, 349] width 39 height 36
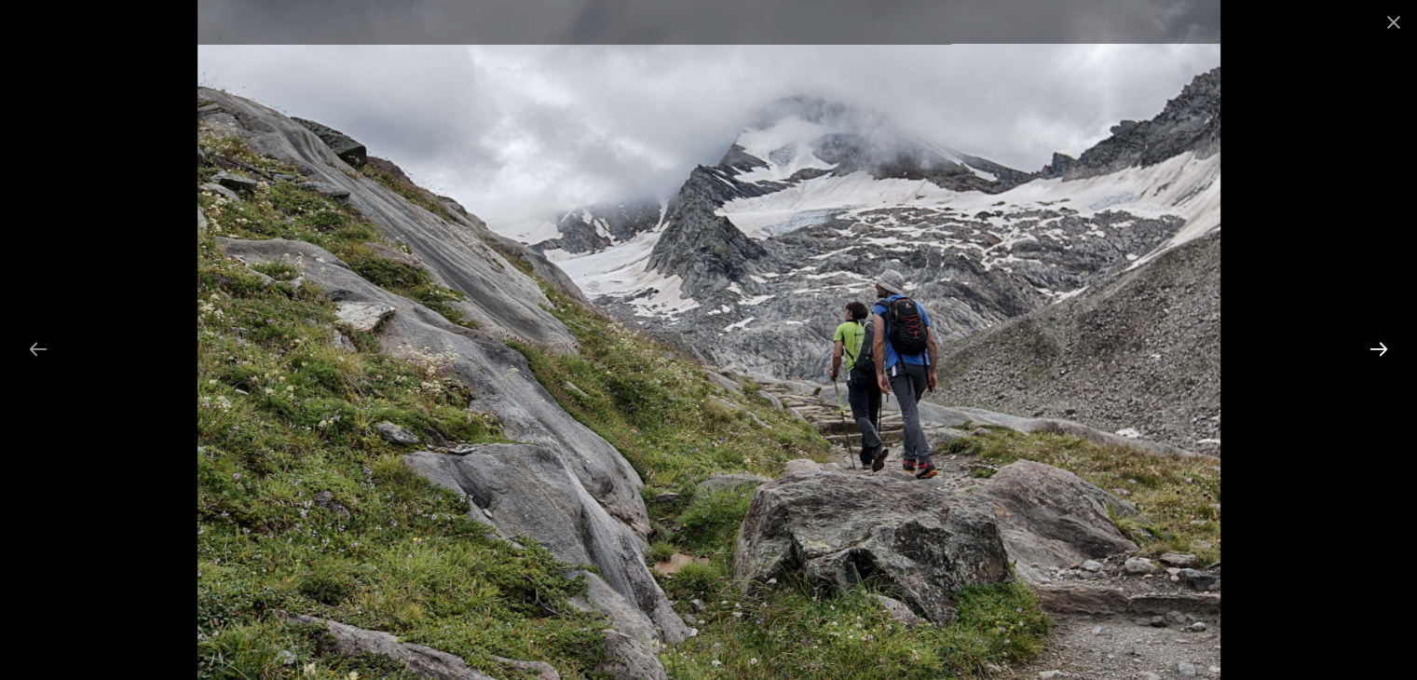
click at [1063, 344] on button "Next slide" at bounding box center [1378, 349] width 39 height 36
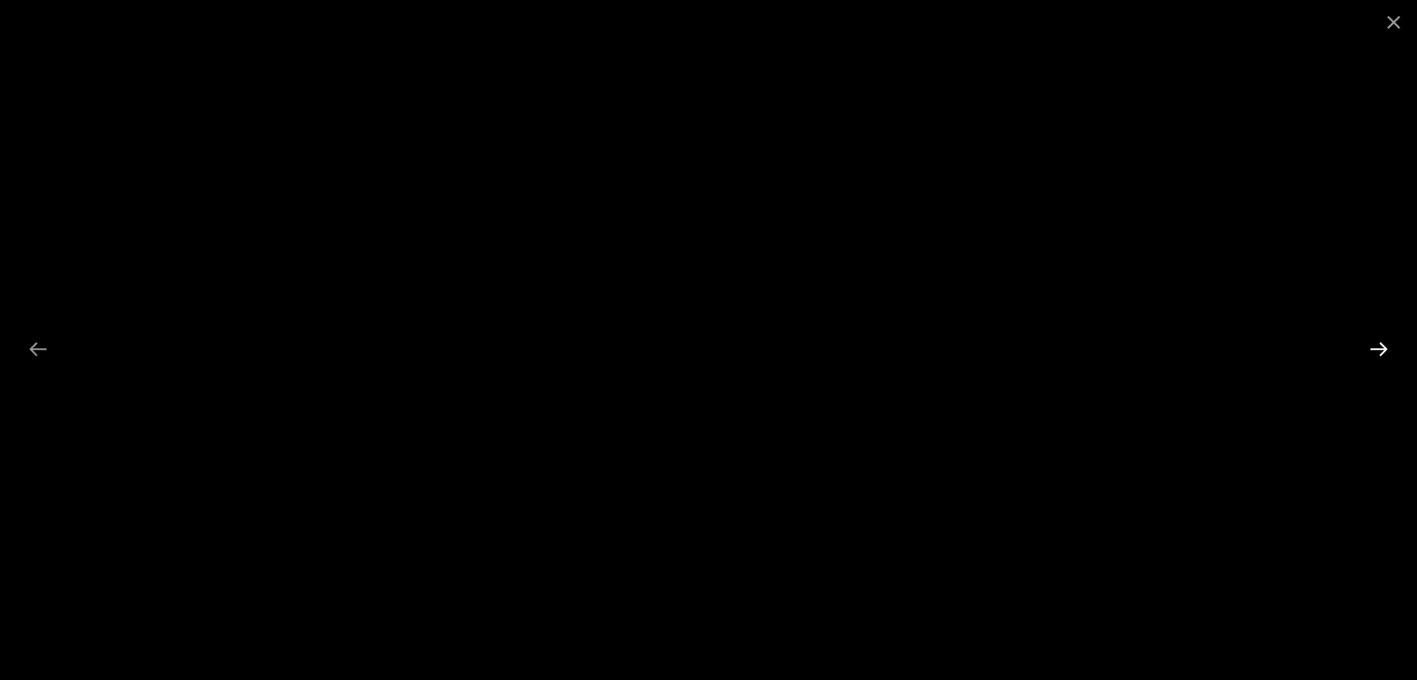
click at [1063, 344] on button "Next slide" at bounding box center [1378, 349] width 39 height 36
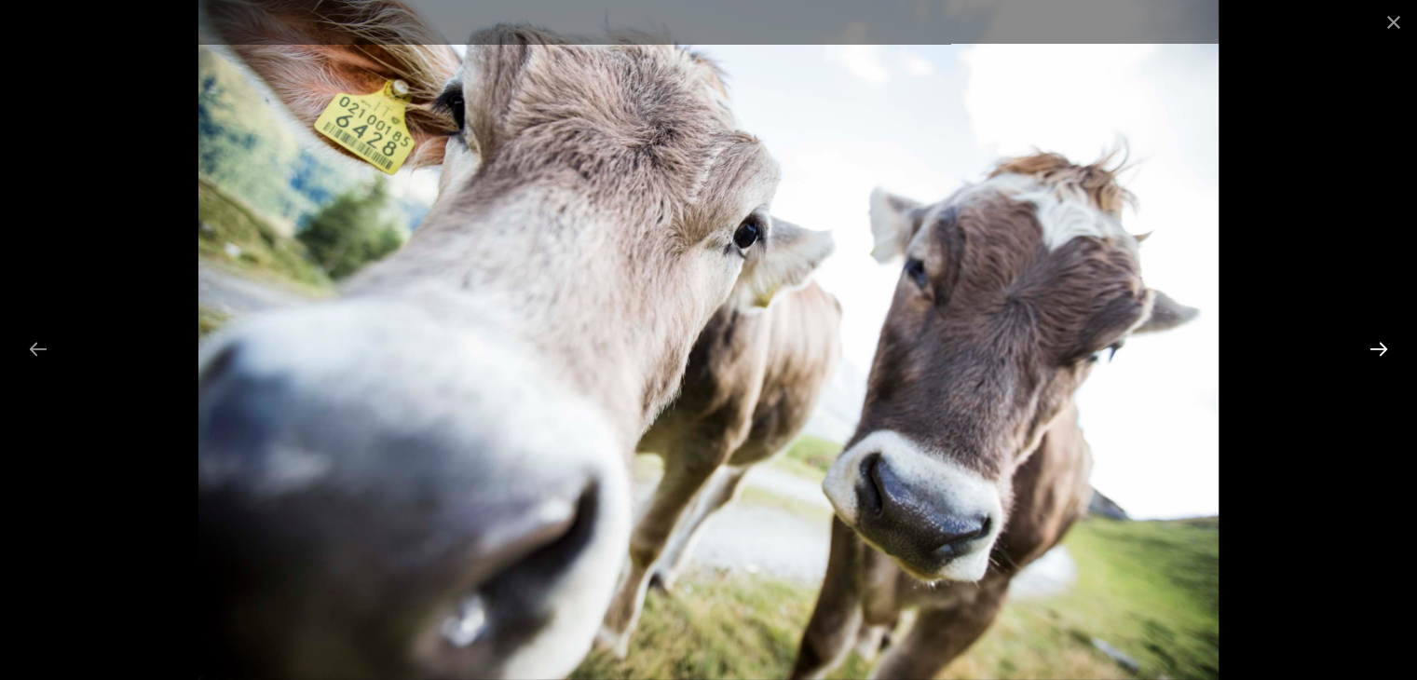
click at [1063, 344] on button "Next slide" at bounding box center [1378, 349] width 39 height 36
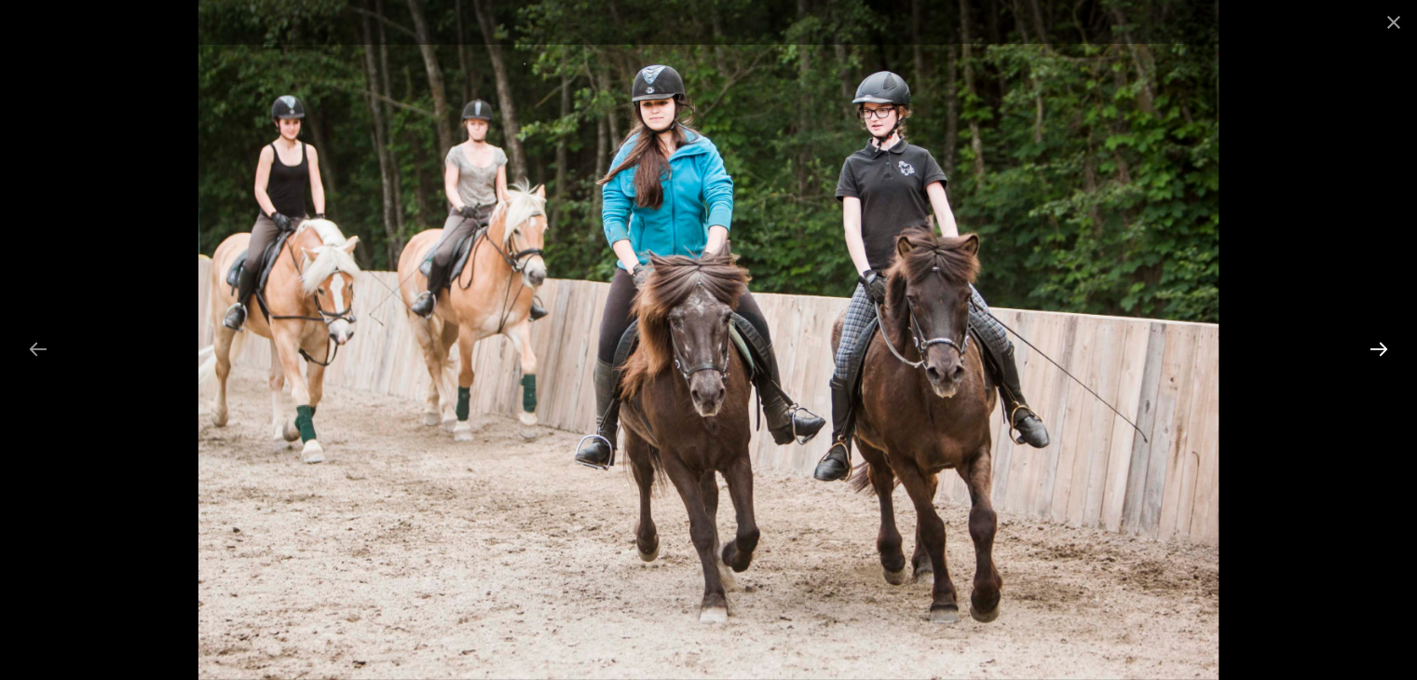
click at [1063, 344] on button "Next slide" at bounding box center [1378, 349] width 39 height 36
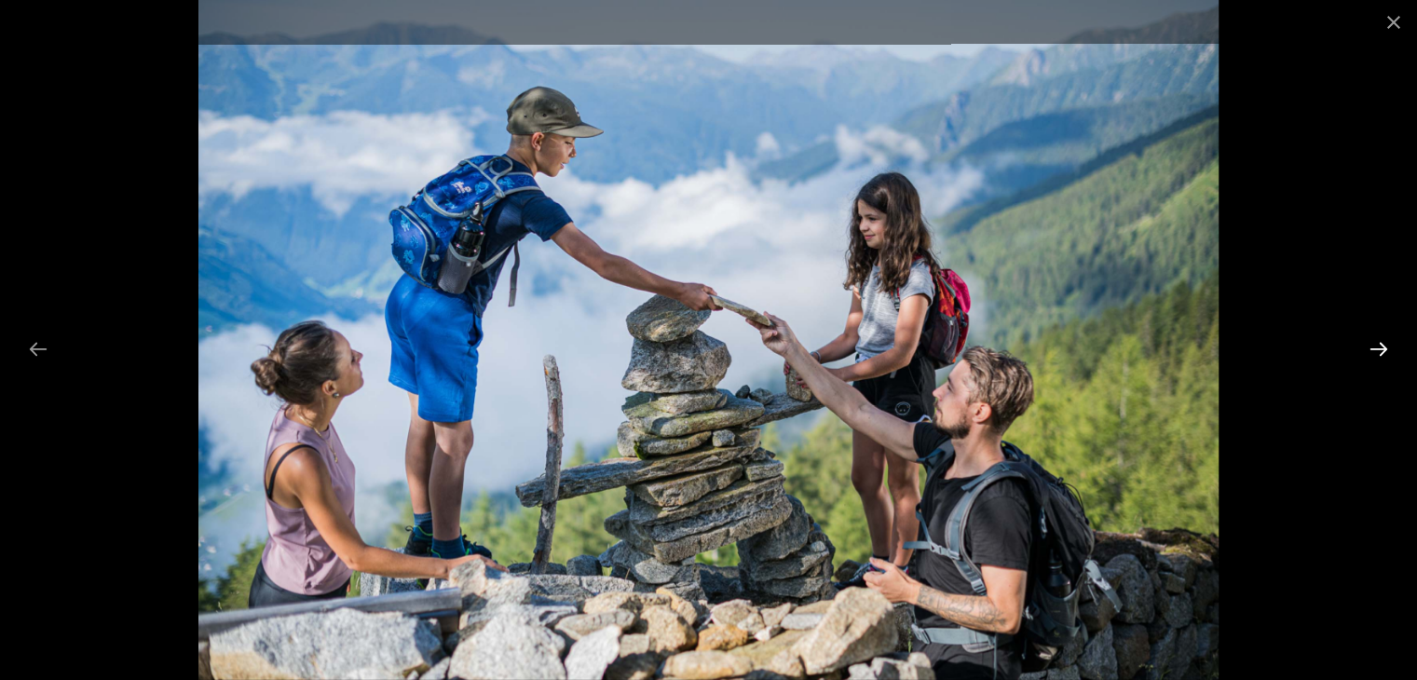
click at [1063, 344] on button "Next slide" at bounding box center [1378, 349] width 39 height 36
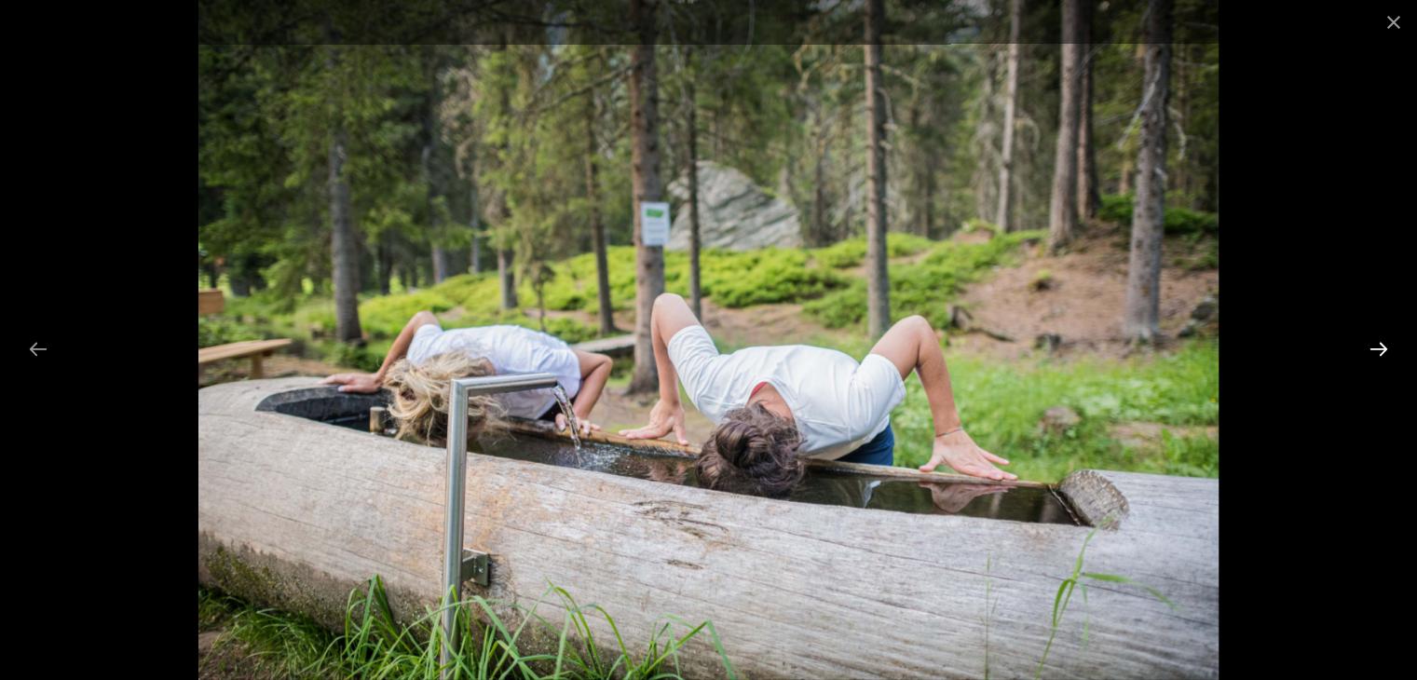
click at [1063, 344] on button "Next slide" at bounding box center [1378, 349] width 39 height 36
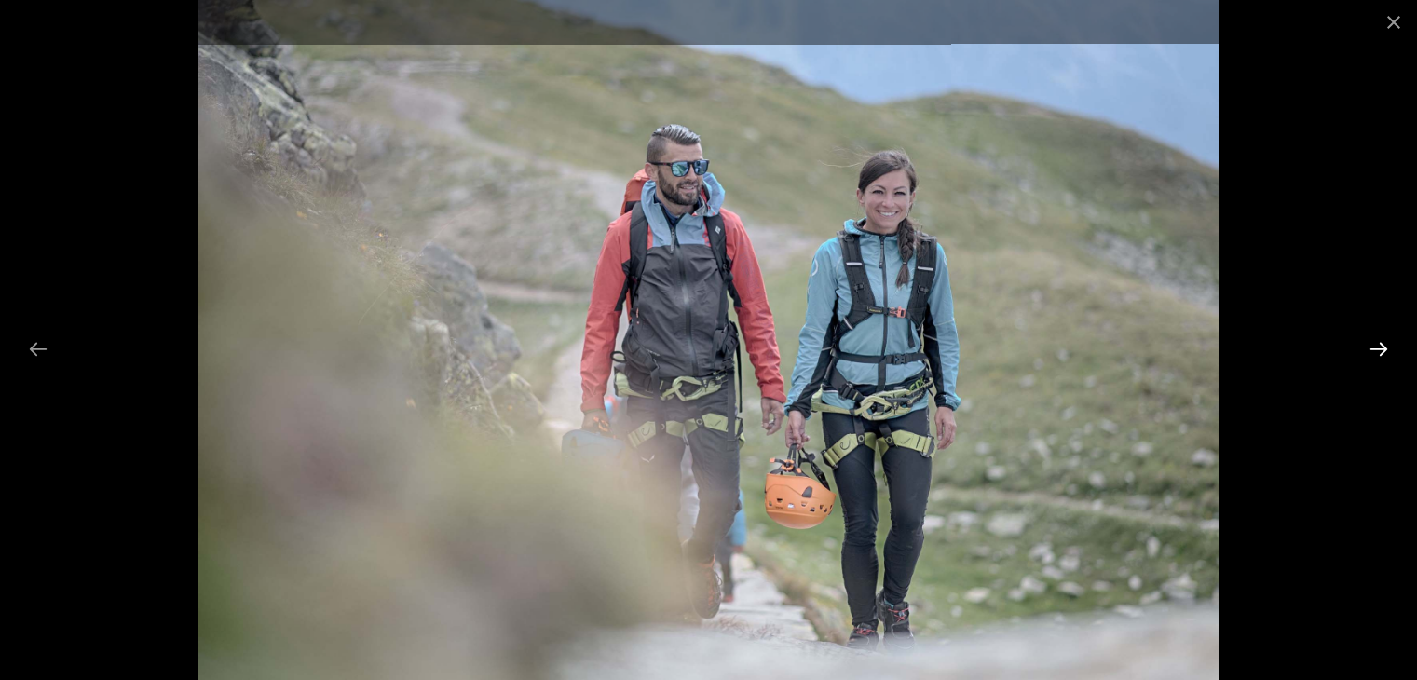
click at [1063, 344] on button "Next slide" at bounding box center [1378, 349] width 39 height 36
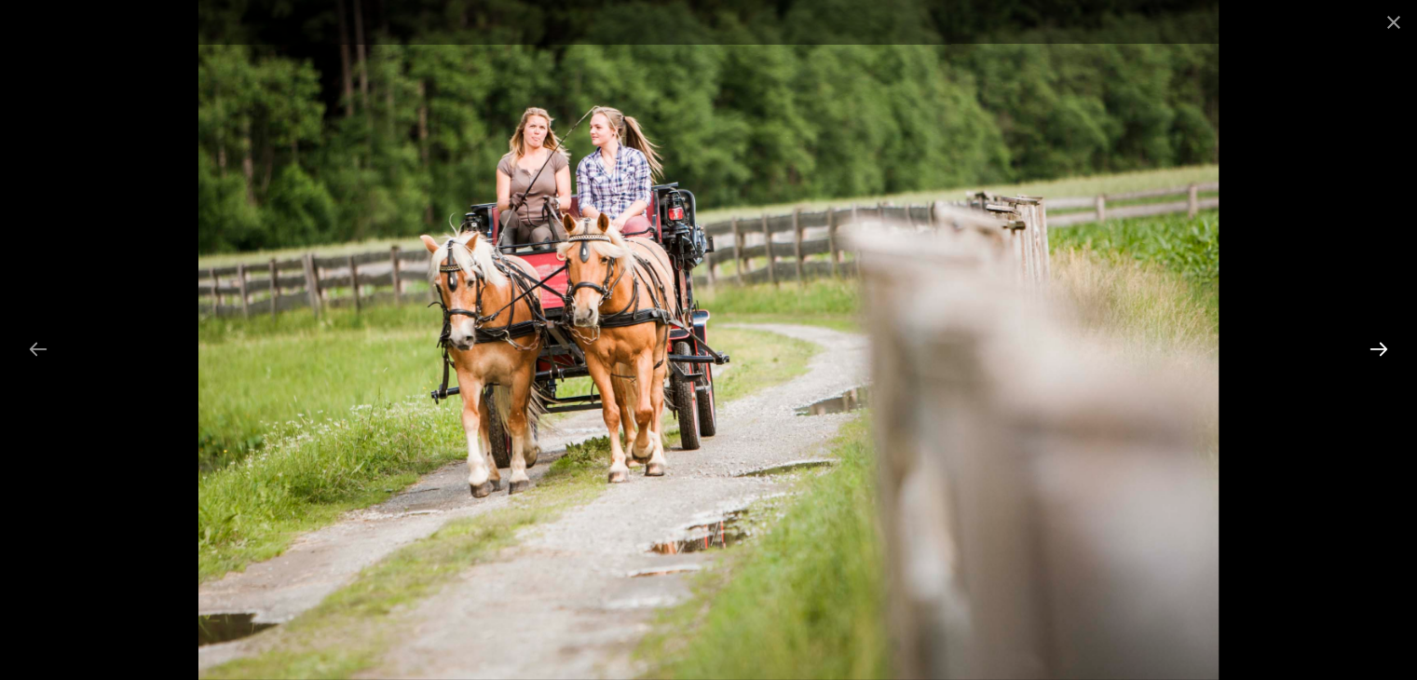
click at [1063, 344] on button "Next slide" at bounding box center [1378, 349] width 39 height 36
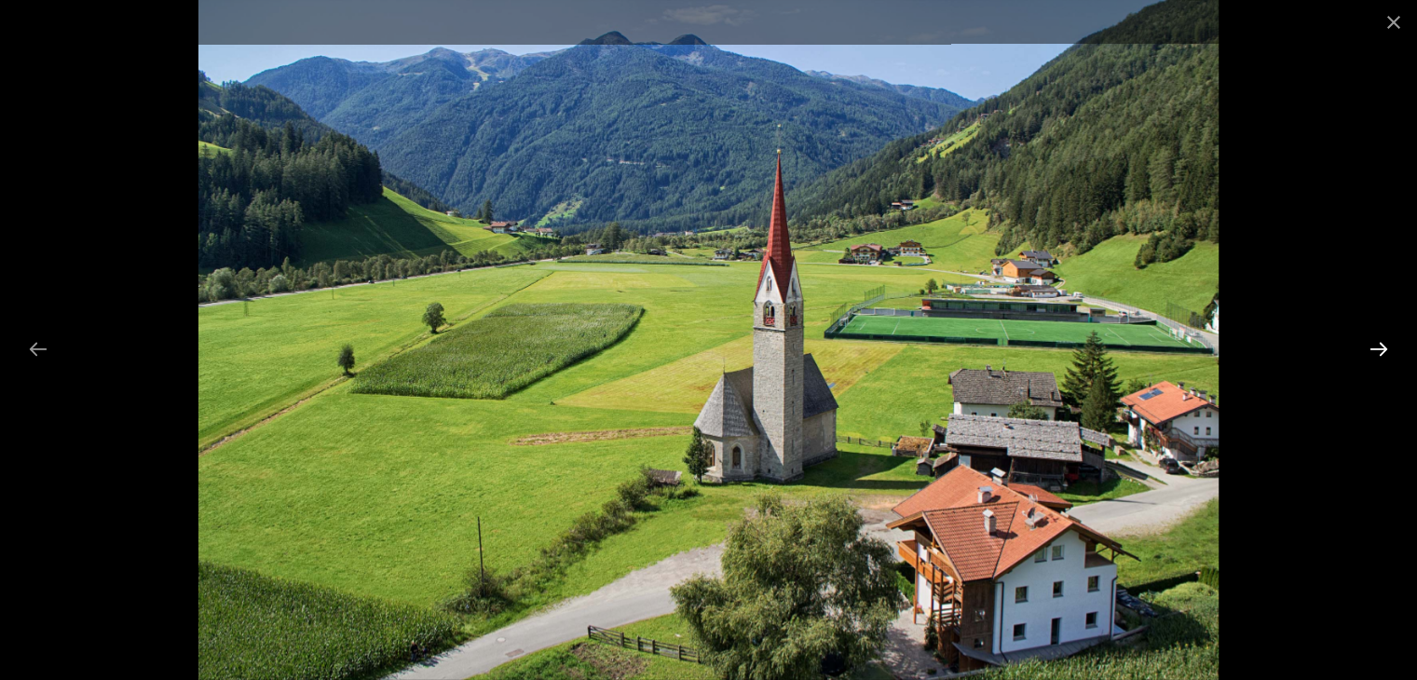
click at [1063, 344] on button "Next slide" at bounding box center [1378, 349] width 39 height 36
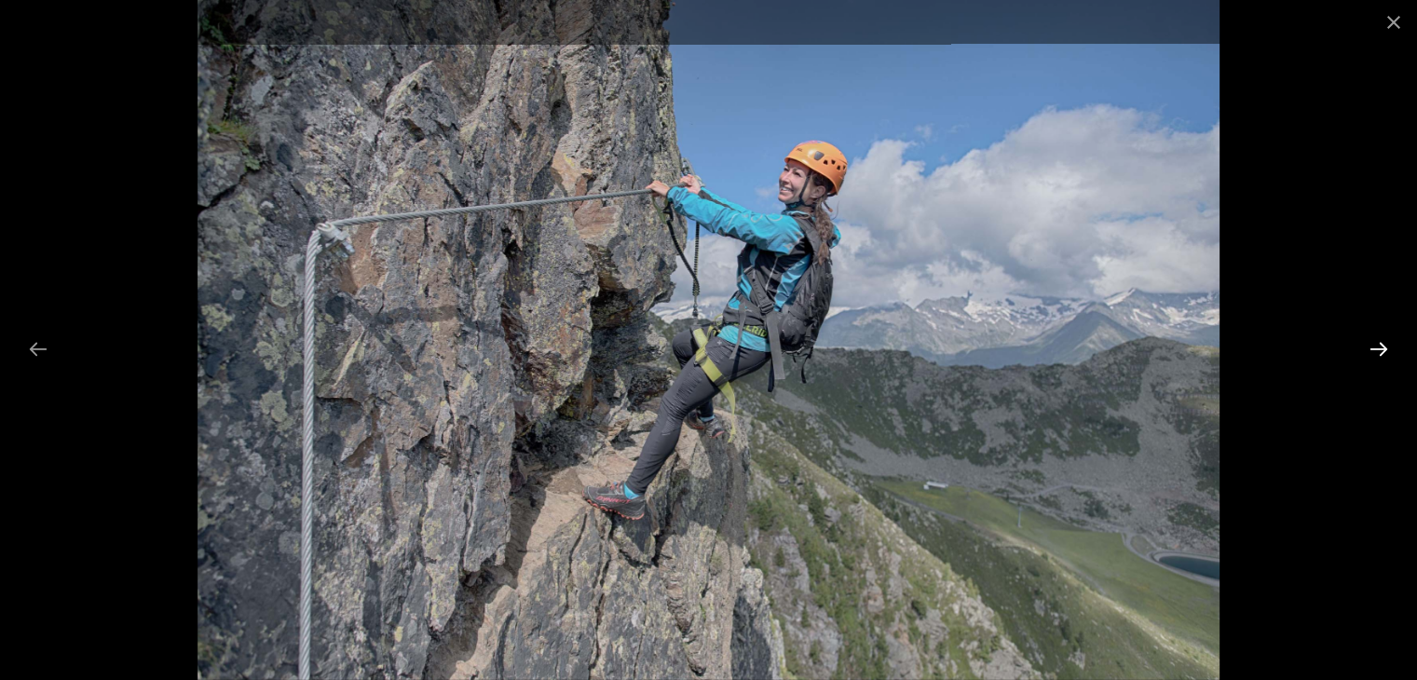
click at [1063, 344] on button "Next slide" at bounding box center [1378, 349] width 39 height 36
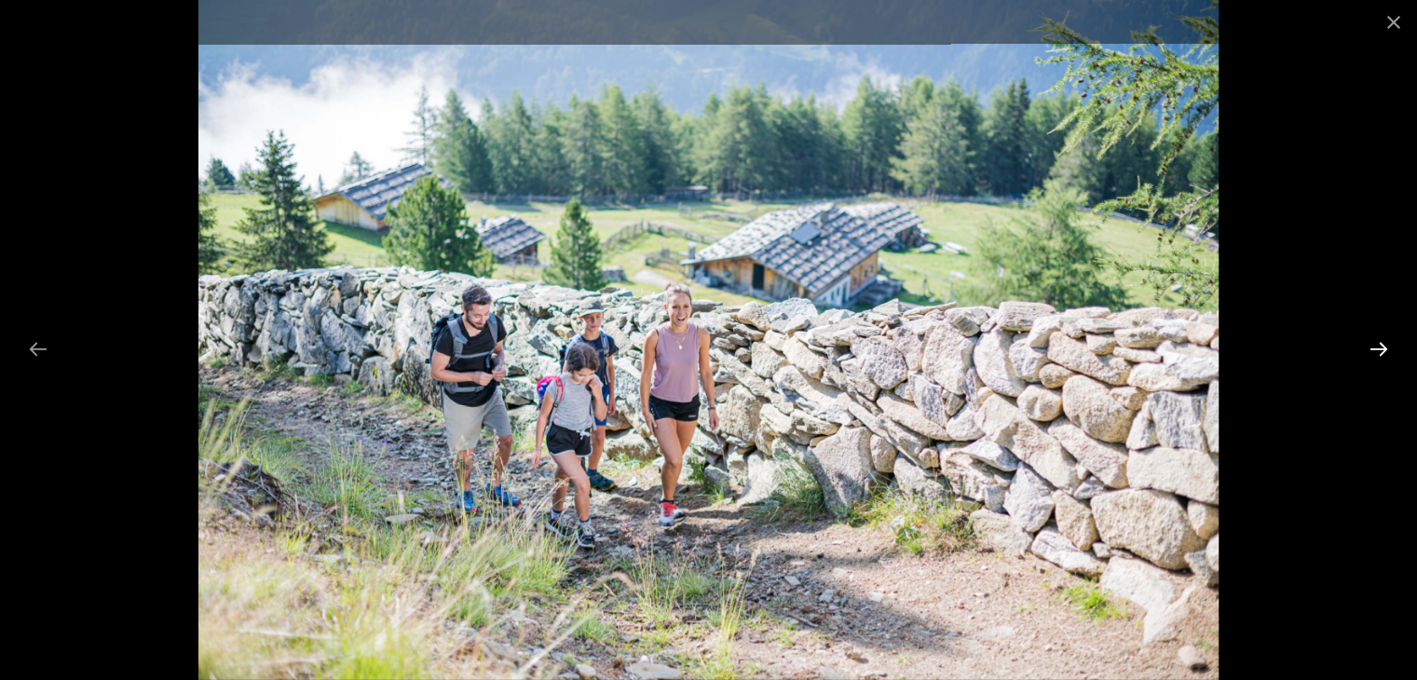
click at [1063, 344] on button "Next slide" at bounding box center [1378, 349] width 39 height 36
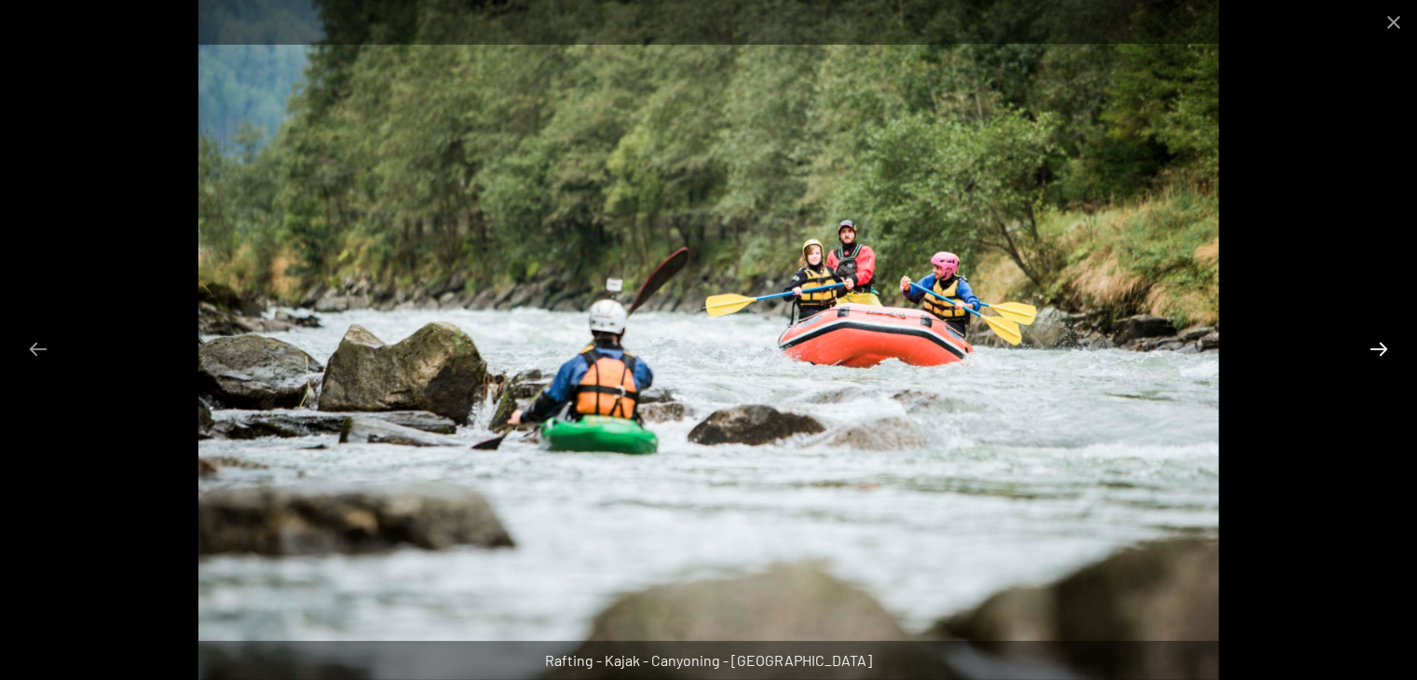
click at [1063, 344] on button "Next slide" at bounding box center [1378, 349] width 39 height 36
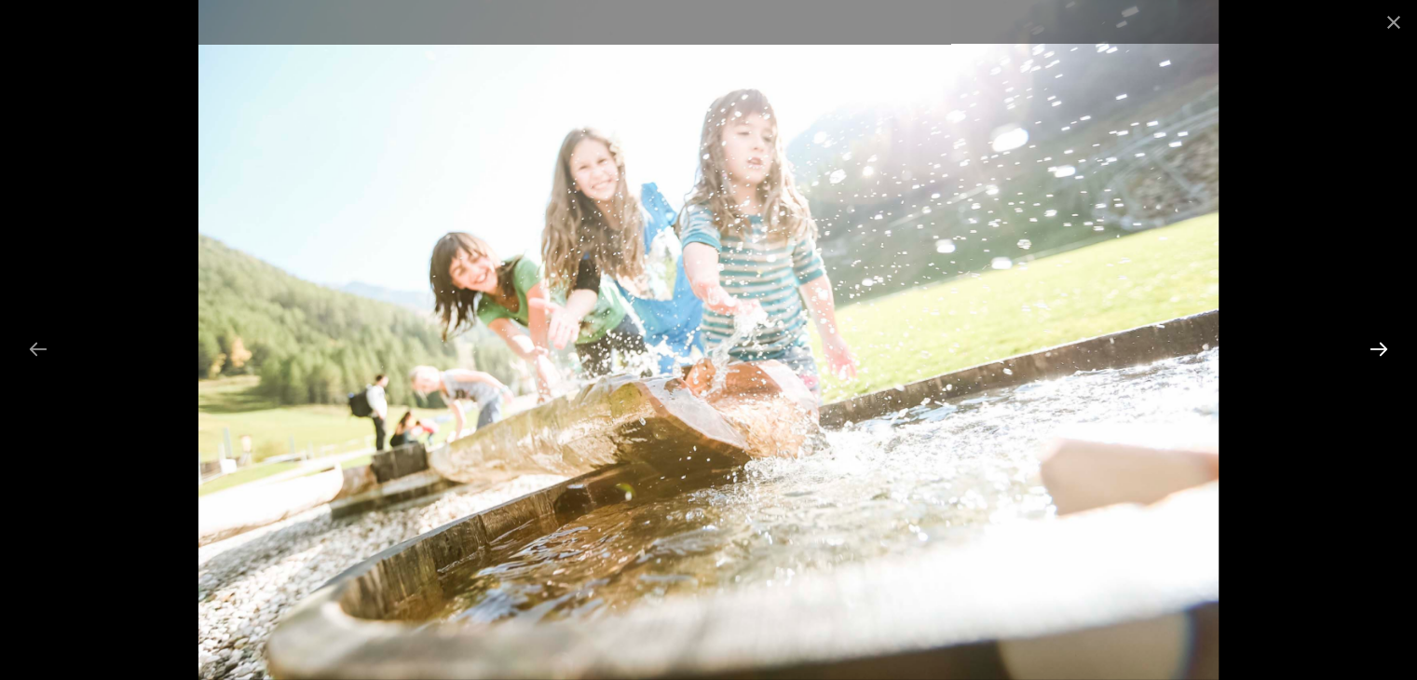
click at [1063, 344] on button "Next slide" at bounding box center [1378, 349] width 39 height 36
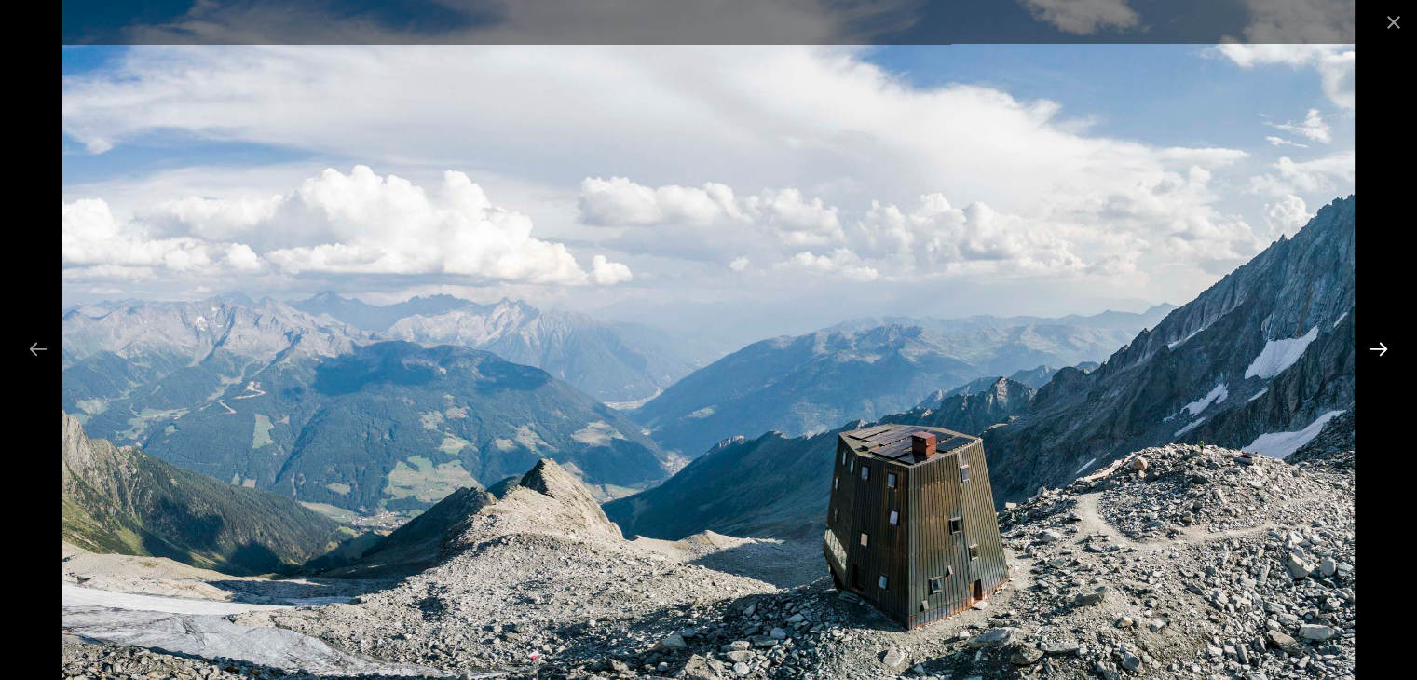
click at [1063, 344] on button "Next slide" at bounding box center [1378, 349] width 39 height 36
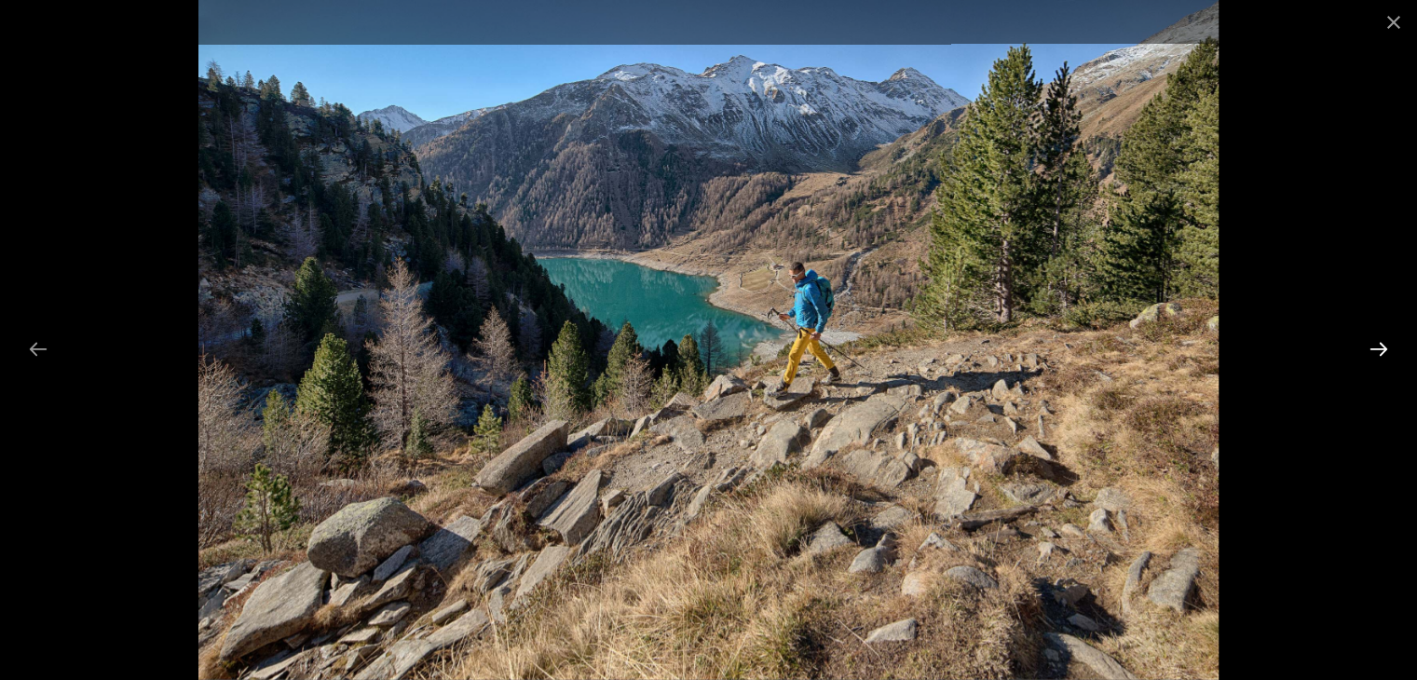
click at [1063, 344] on button "Next slide" at bounding box center [1378, 349] width 39 height 36
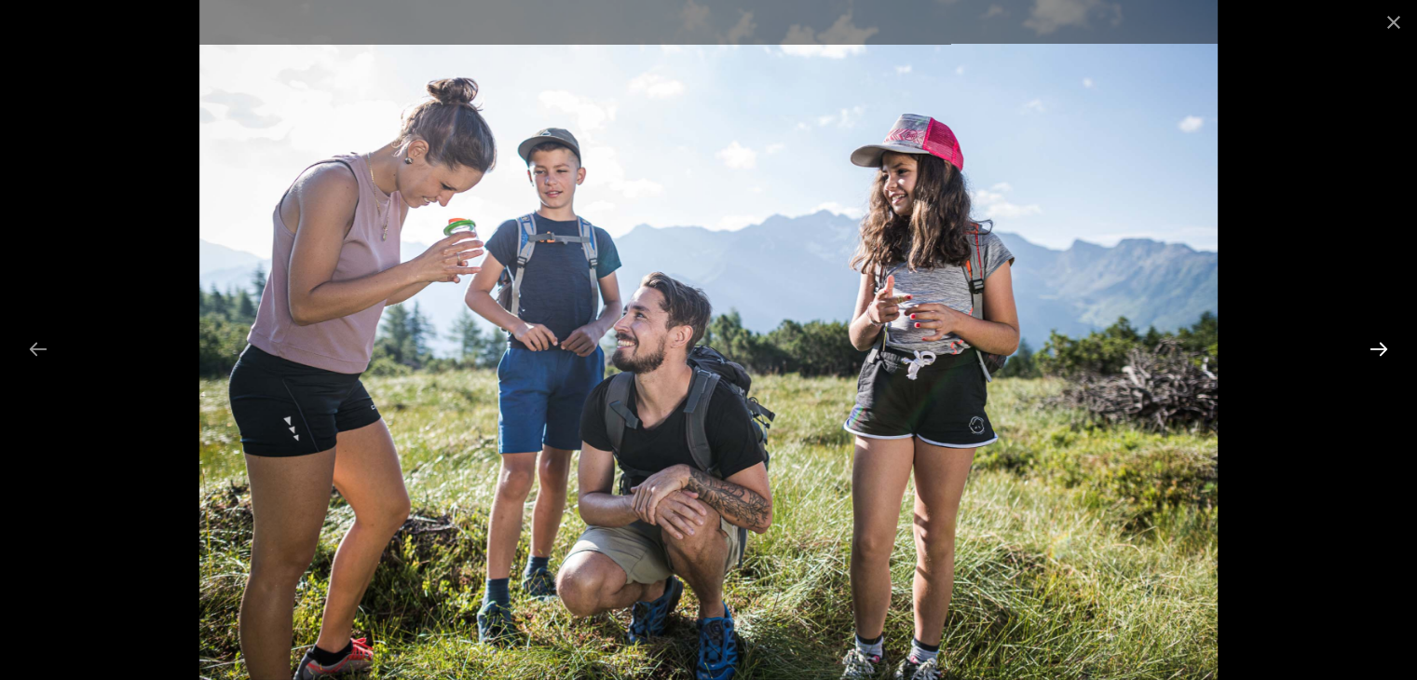
click at [1063, 344] on button "Next slide" at bounding box center [1378, 349] width 39 height 36
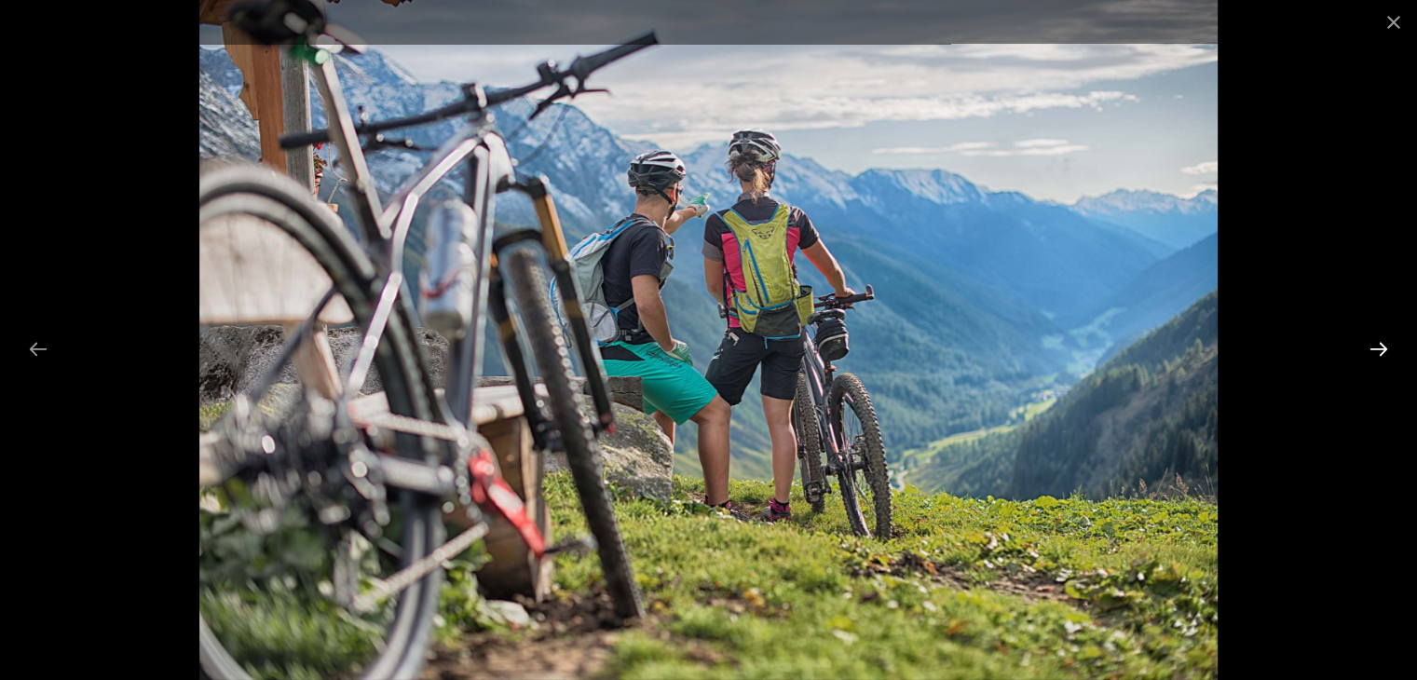
click at [1063, 344] on button "Next slide" at bounding box center [1378, 349] width 39 height 36
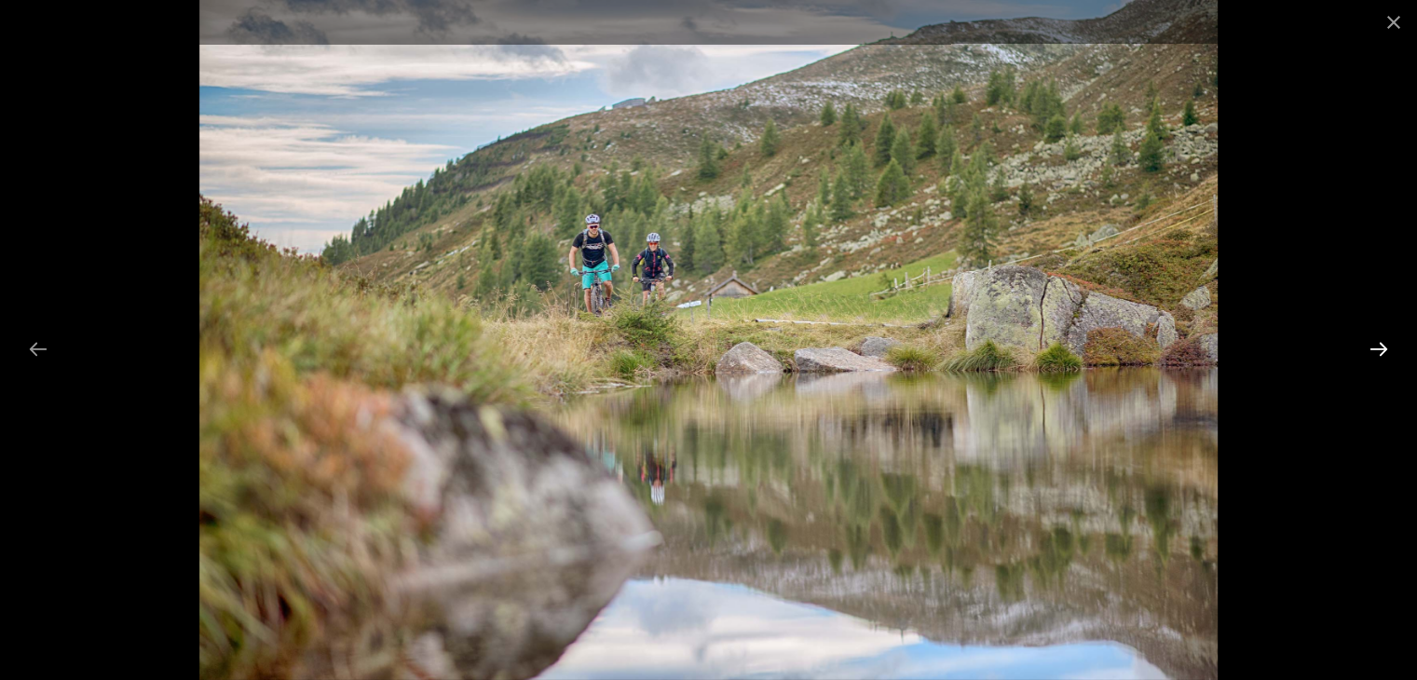
click at [1063, 344] on button "Next slide" at bounding box center [1378, 349] width 39 height 36
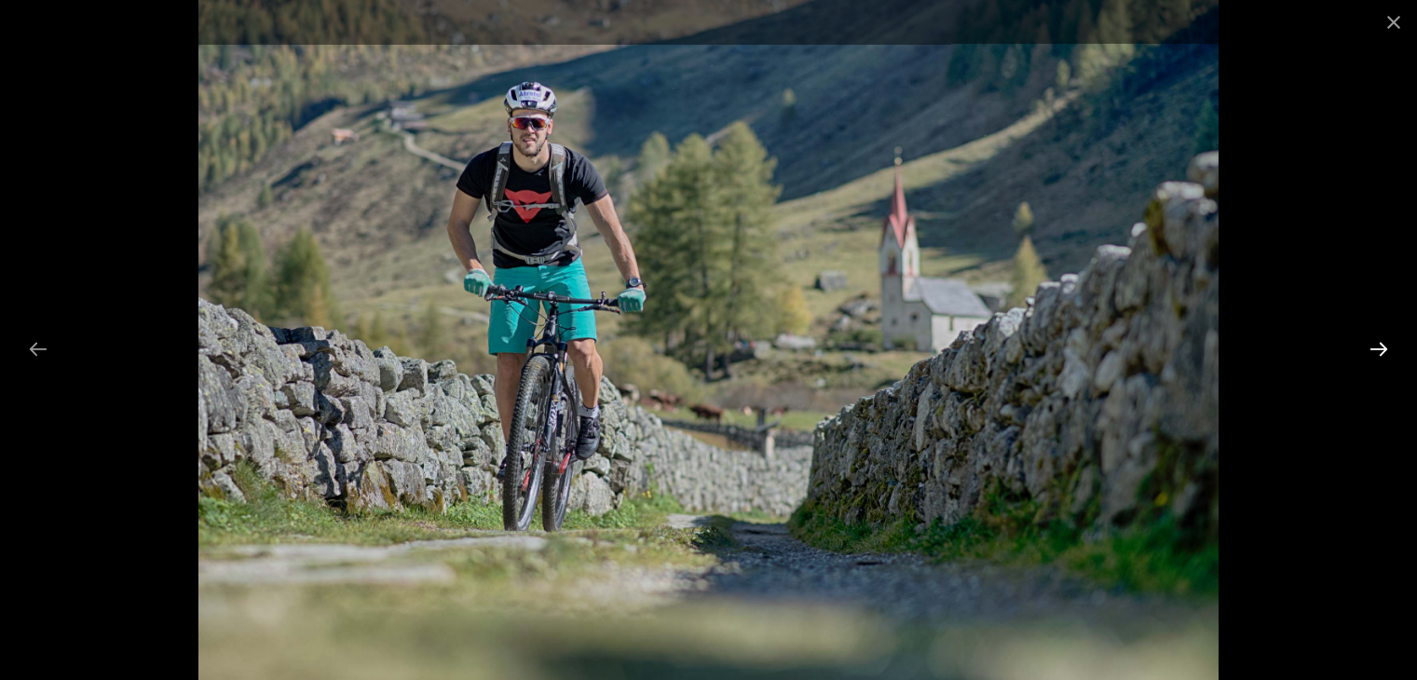
click at [1063, 344] on button "Next slide" at bounding box center [1378, 349] width 39 height 36
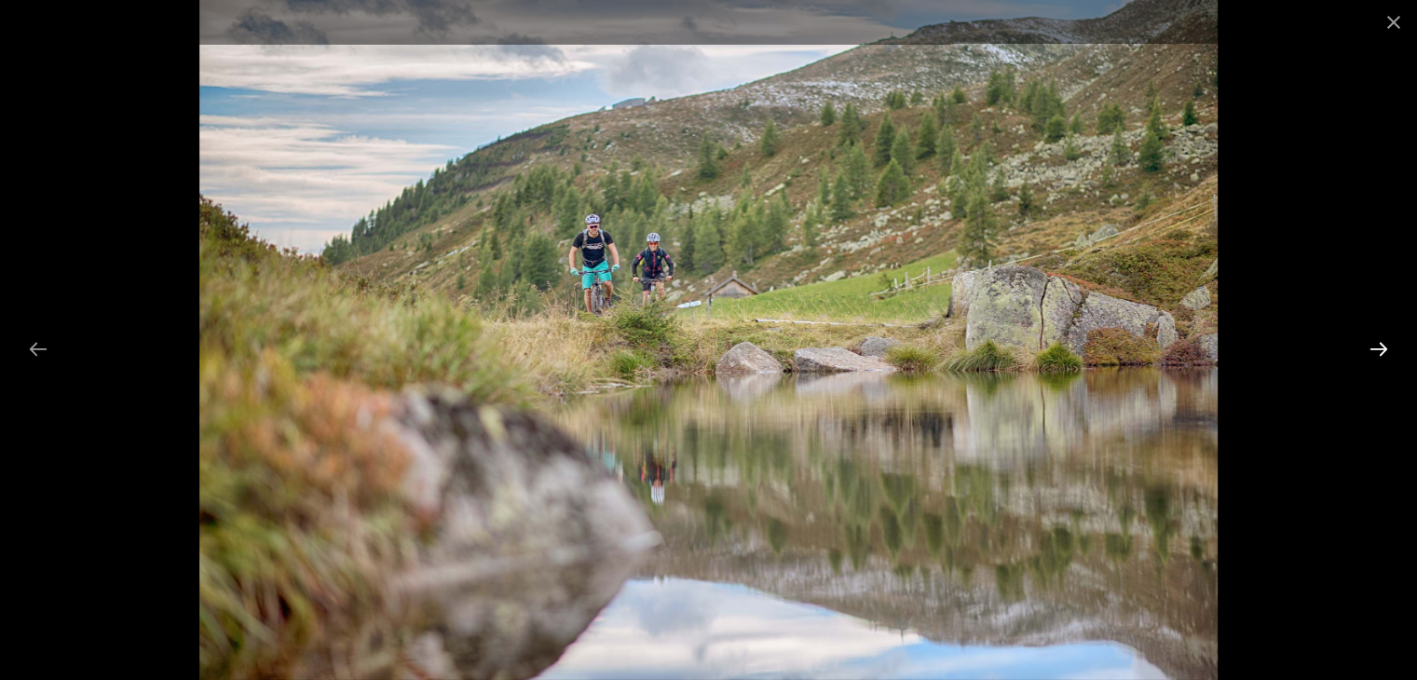
click at [1063, 344] on button "Next slide" at bounding box center [1378, 349] width 39 height 36
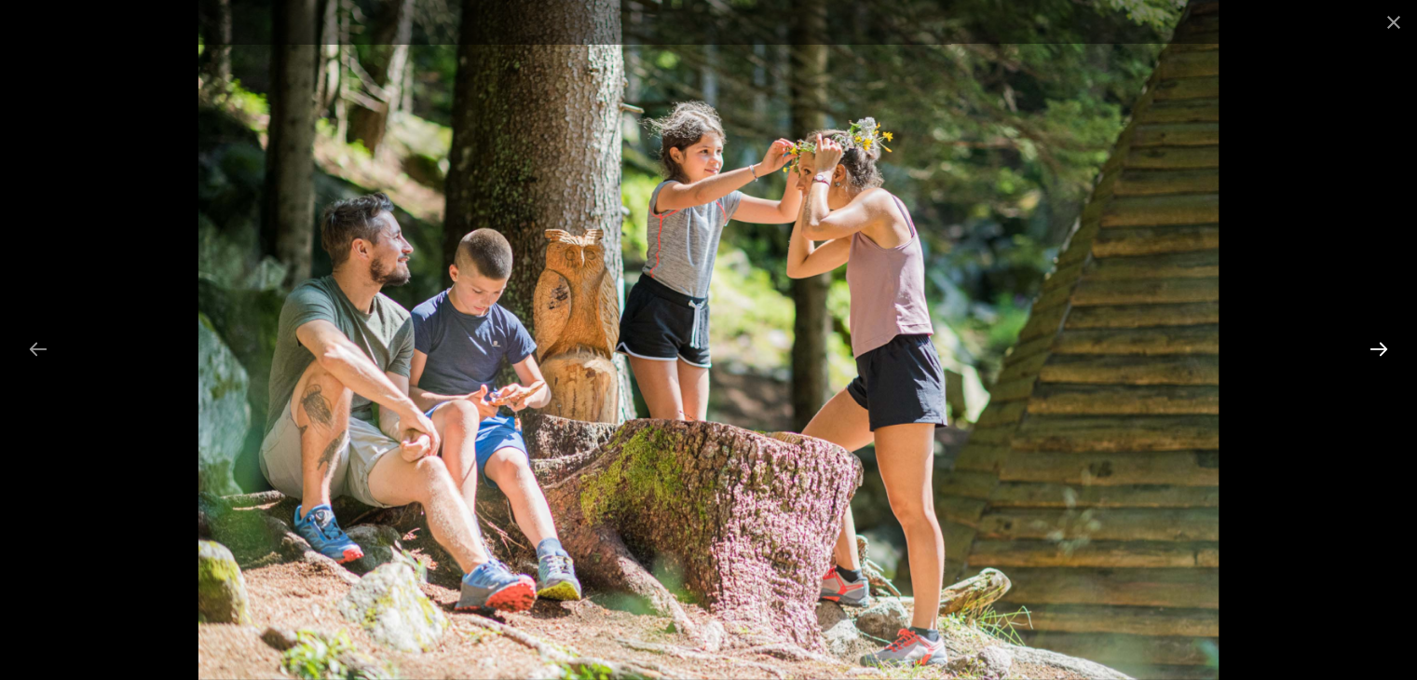
click at [1063, 344] on button "Next slide" at bounding box center [1378, 349] width 39 height 36
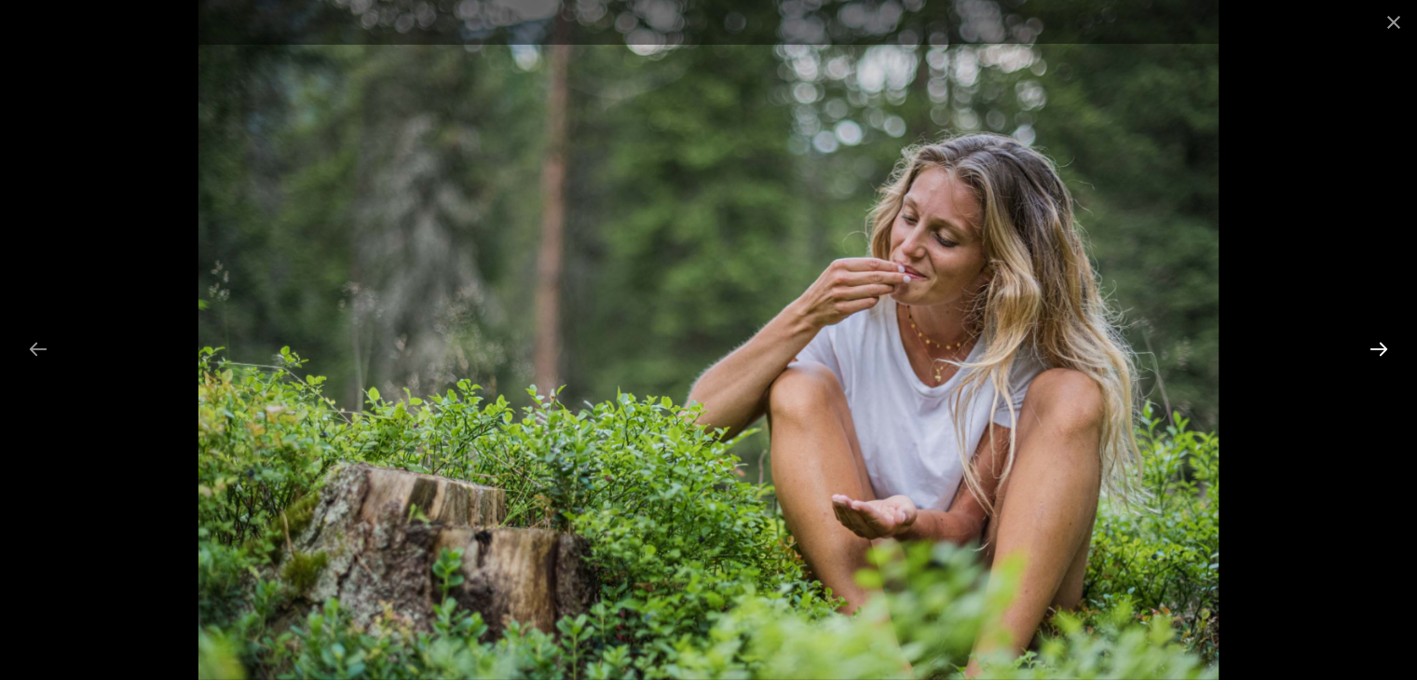
click at [1063, 344] on button "Next slide" at bounding box center [1378, 349] width 39 height 36
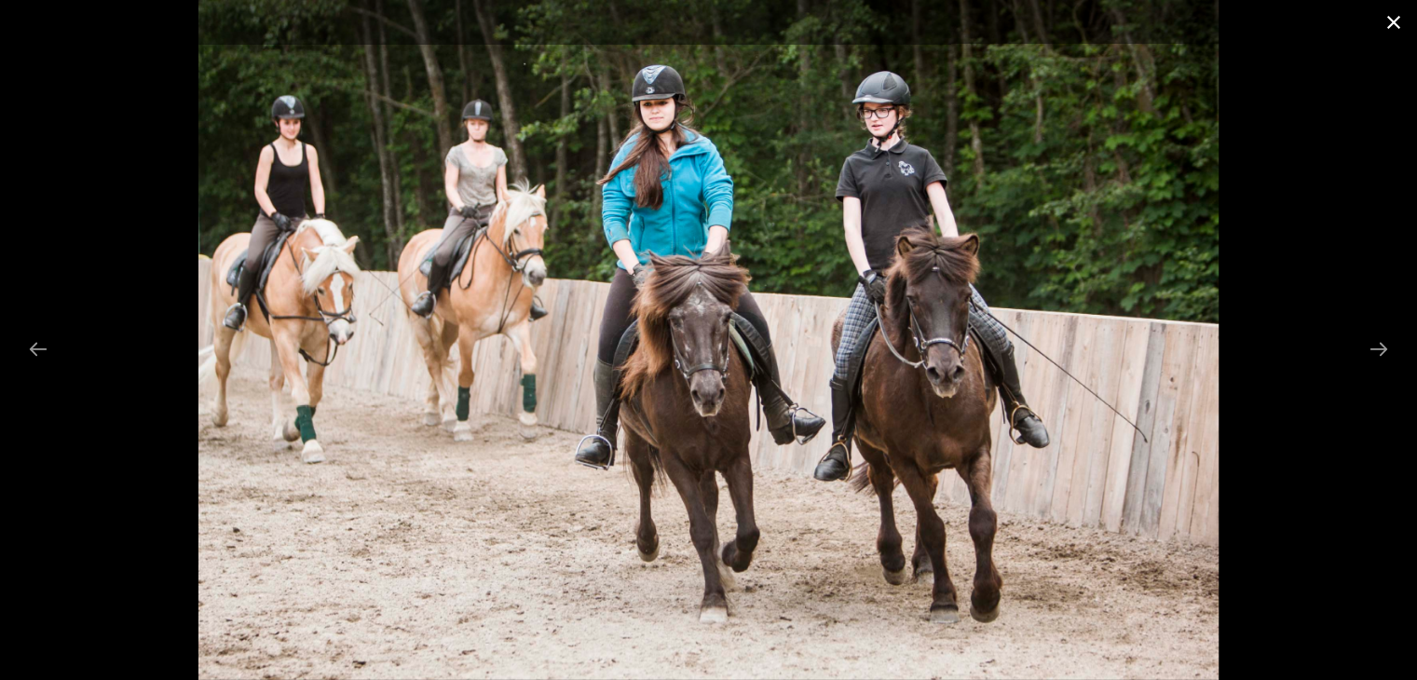
click at [1063, 36] on button "Close gallery" at bounding box center [1393, 22] width 47 height 44
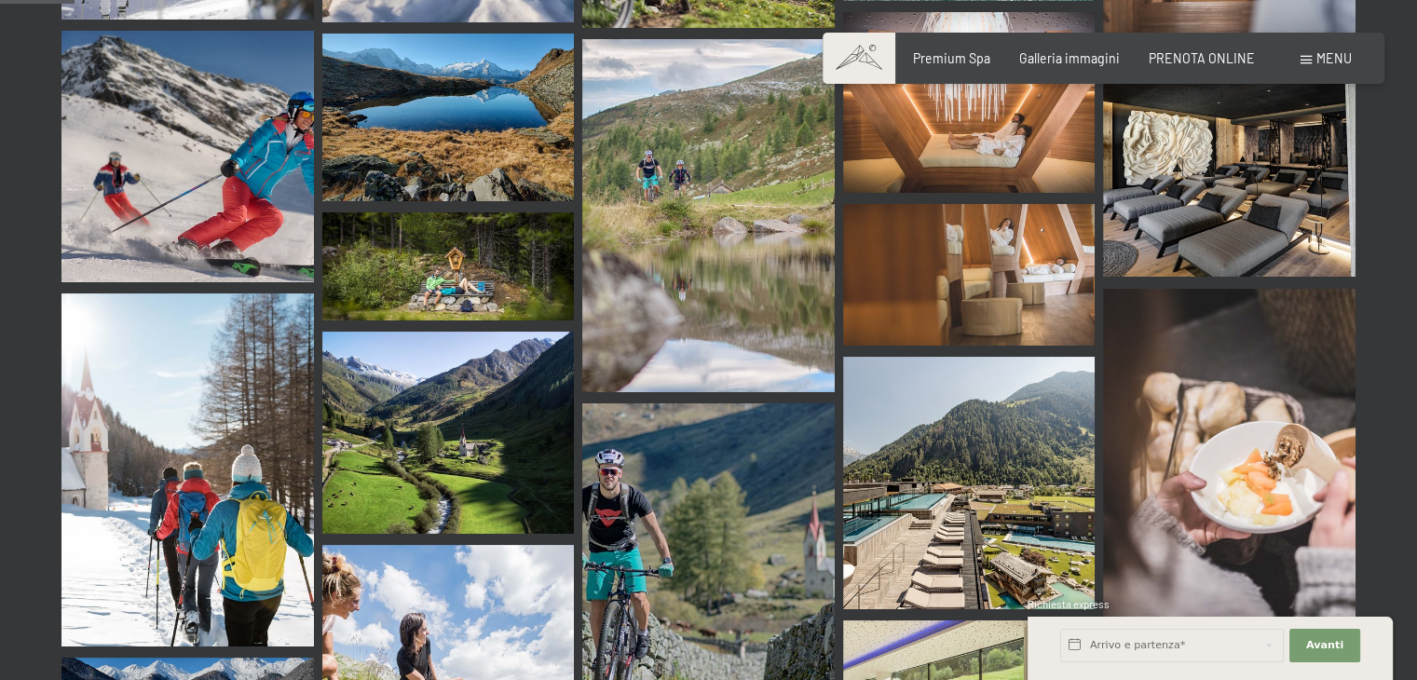
scroll to position [1114, 0]
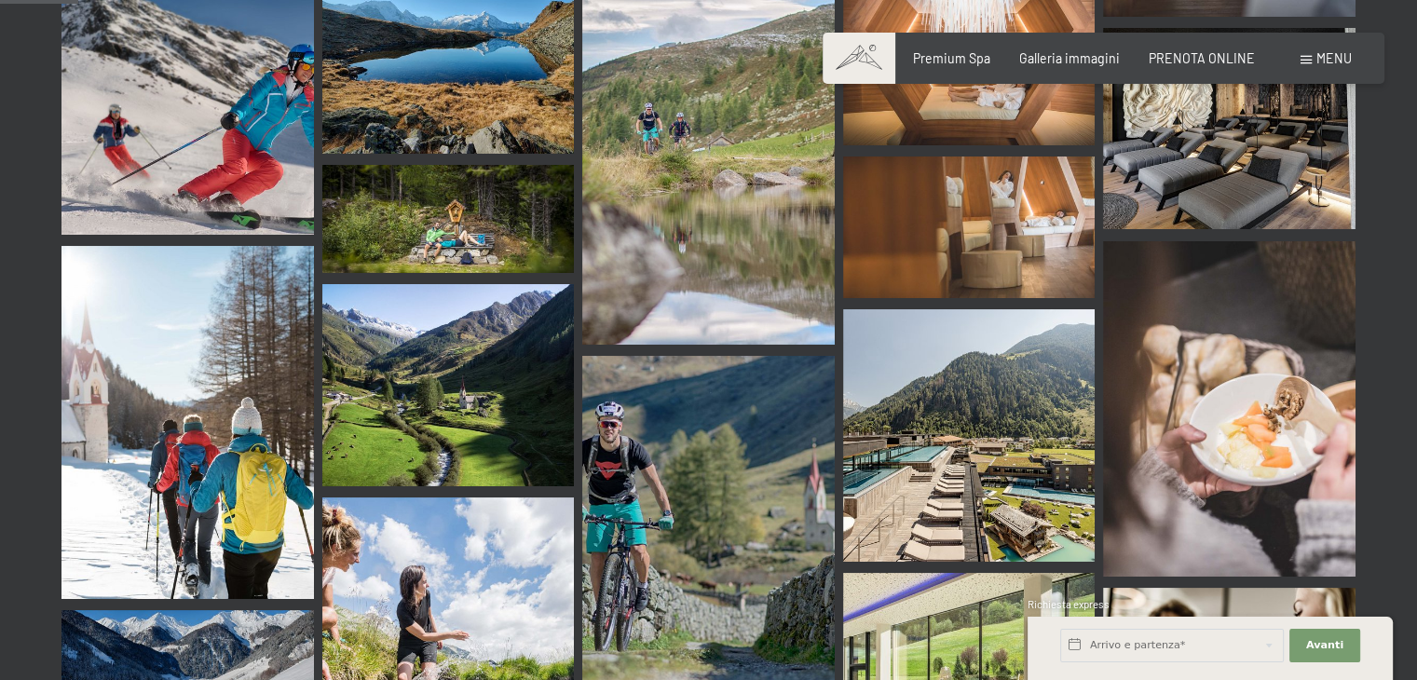
click at [951, 364] on img at bounding box center [969, 435] width 252 height 252
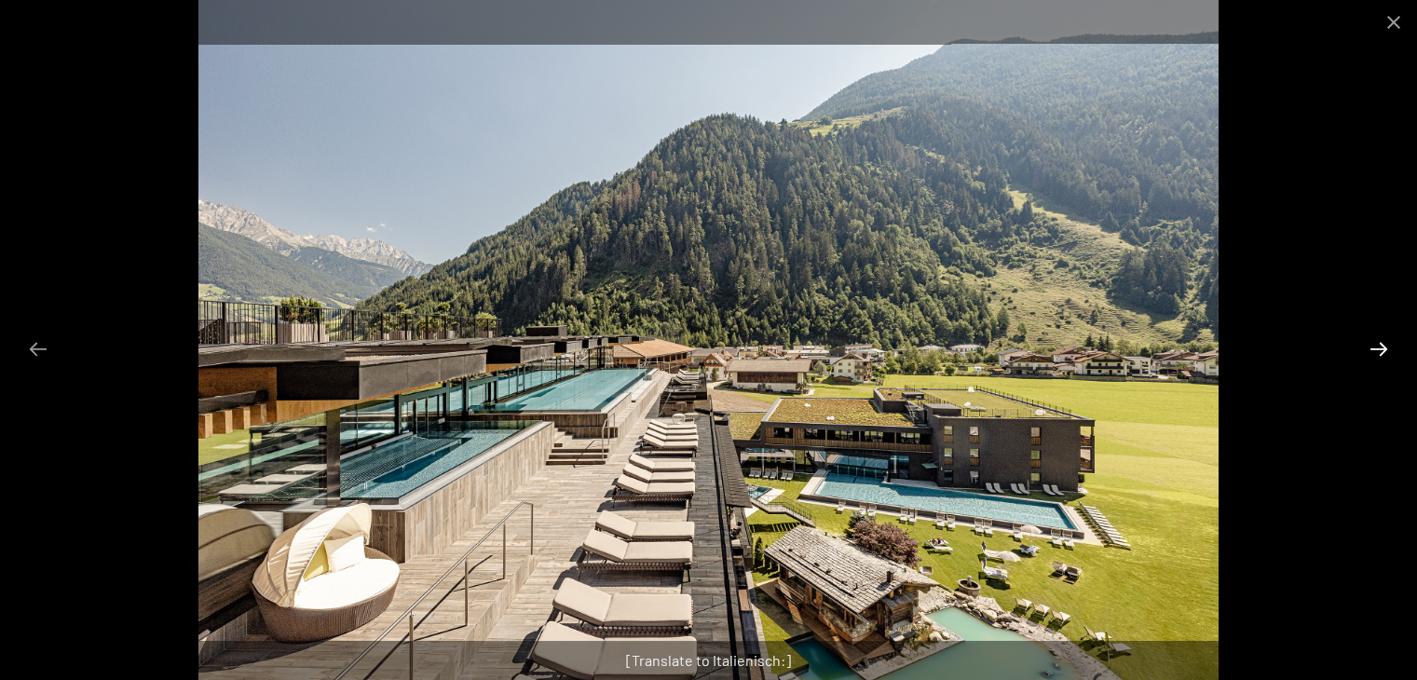
click at [1063, 348] on button "Next slide" at bounding box center [1378, 349] width 39 height 36
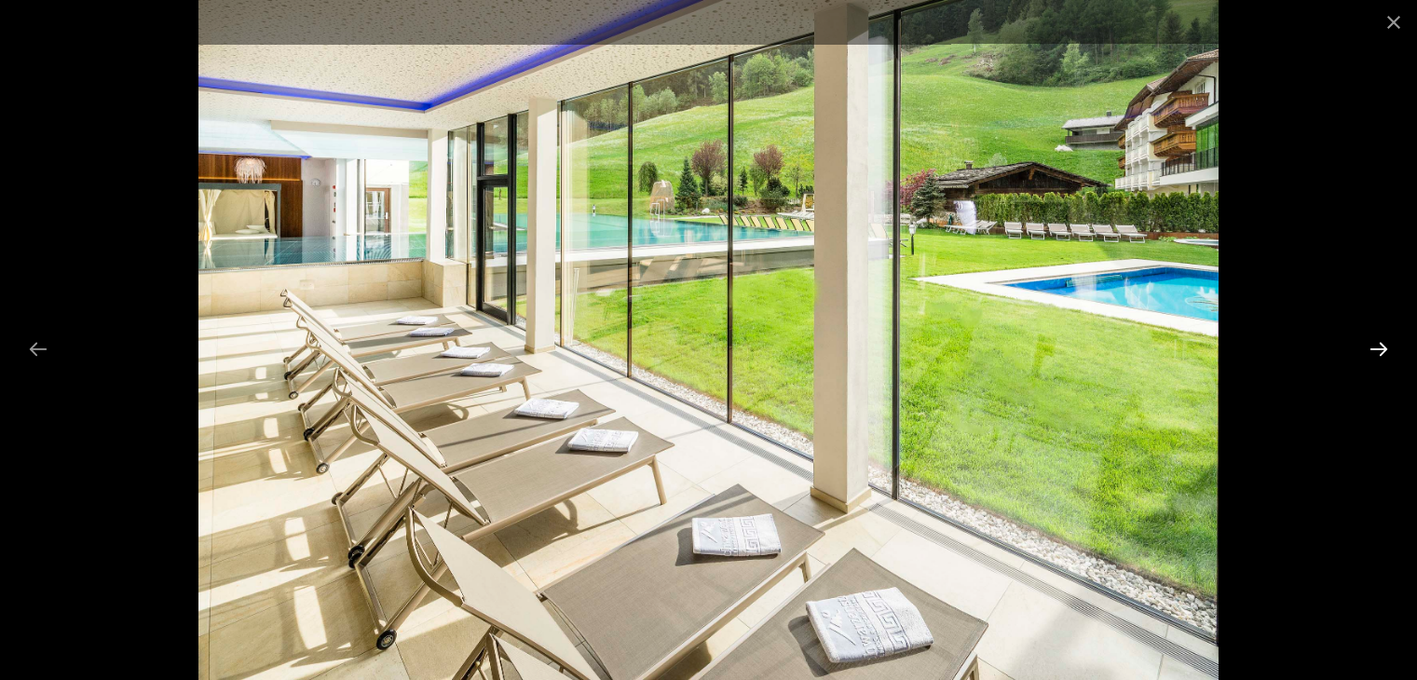
click at [1063, 348] on button "Next slide" at bounding box center [1378, 349] width 39 height 36
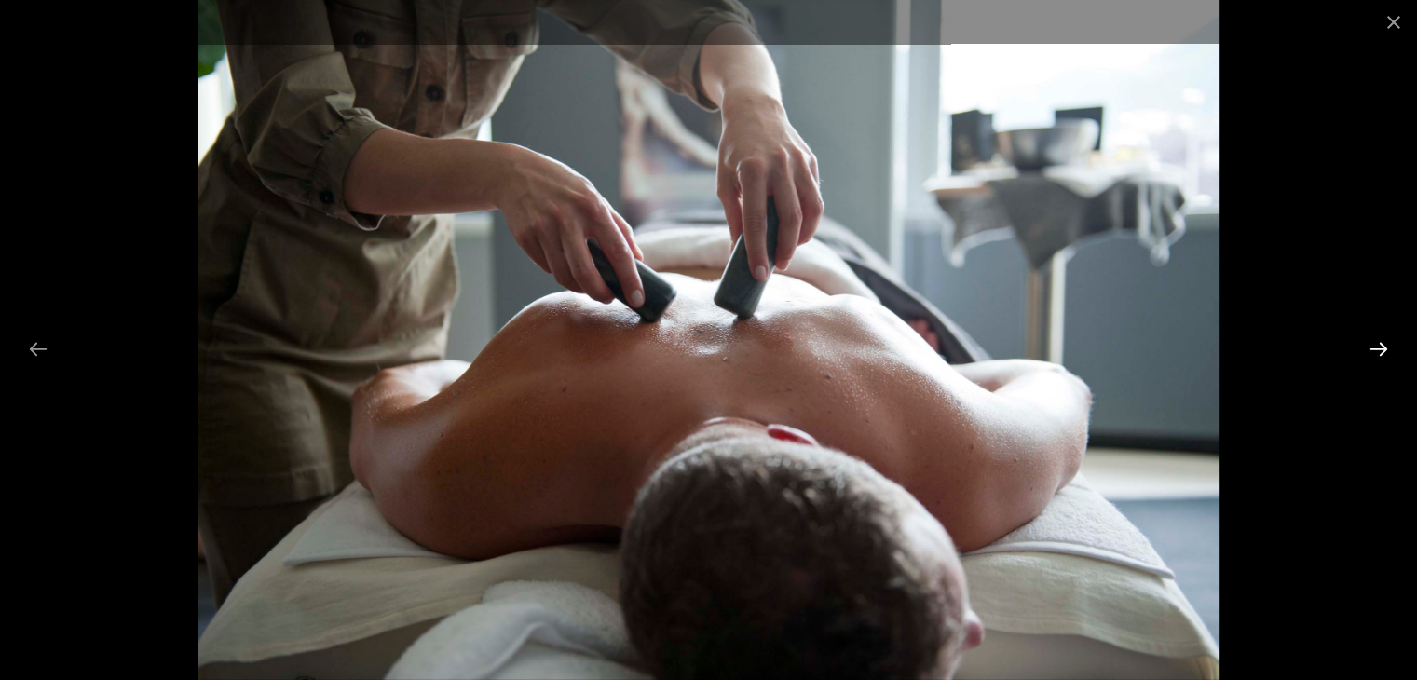
click at [1063, 348] on button "Next slide" at bounding box center [1378, 349] width 39 height 36
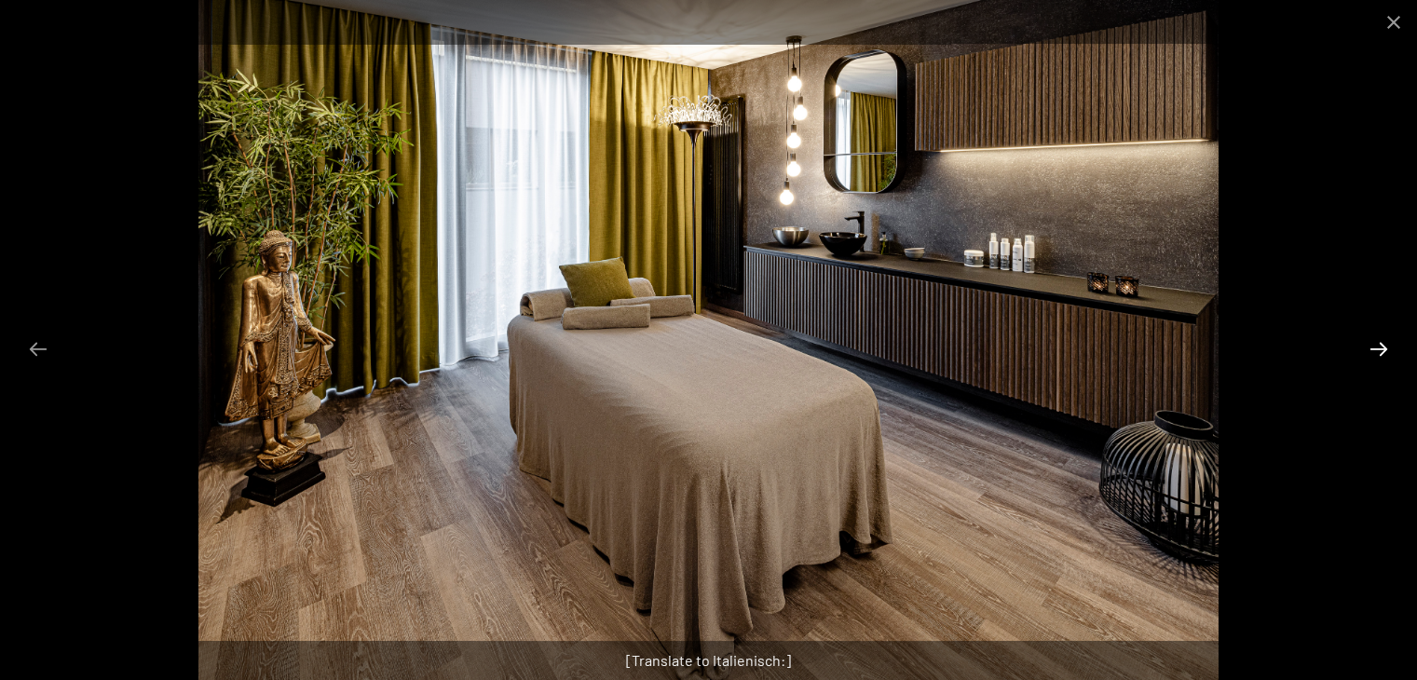
click at [1063, 348] on button "Next slide" at bounding box center [1378, 349] width 39 height 36
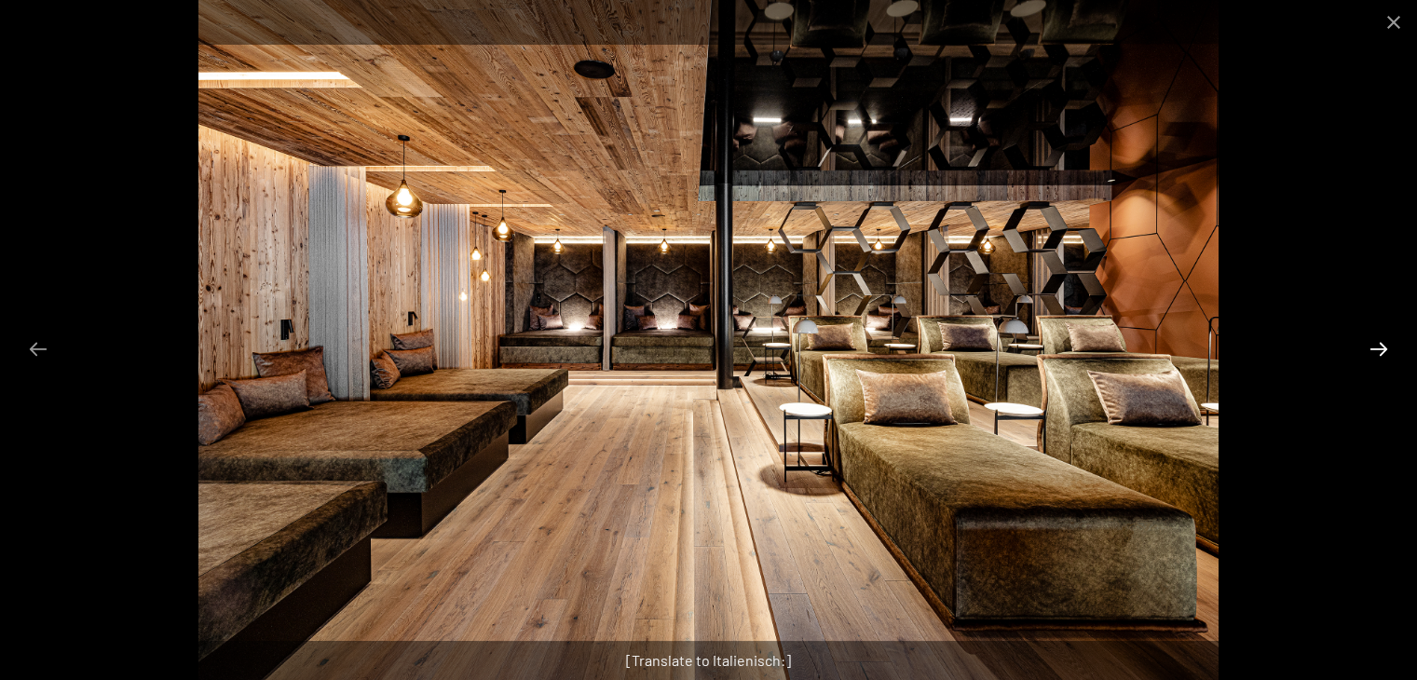
click at [1063, 348] on button "Next slide" at bounding box center [1378, 349] width 39 height 36
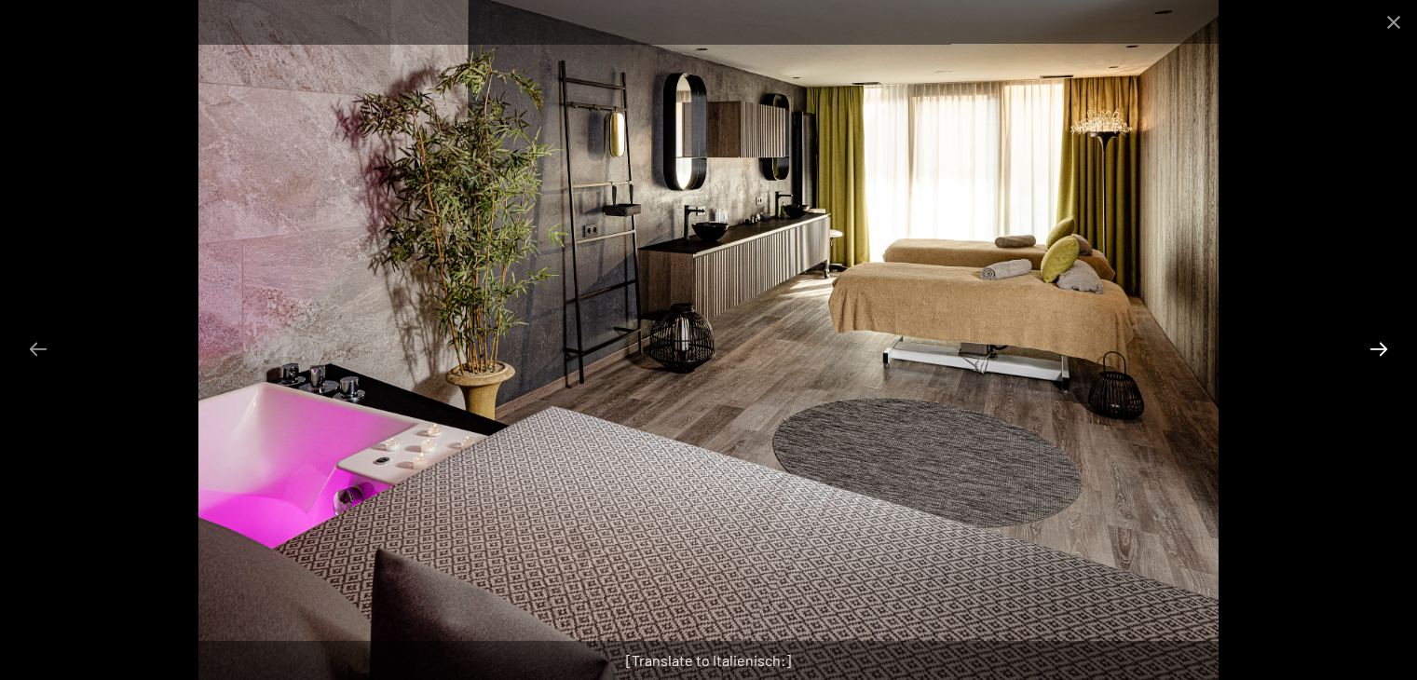
click at [1063, 348] on button "Next slide" at bounding box center [1378, 349] width 39 height 36
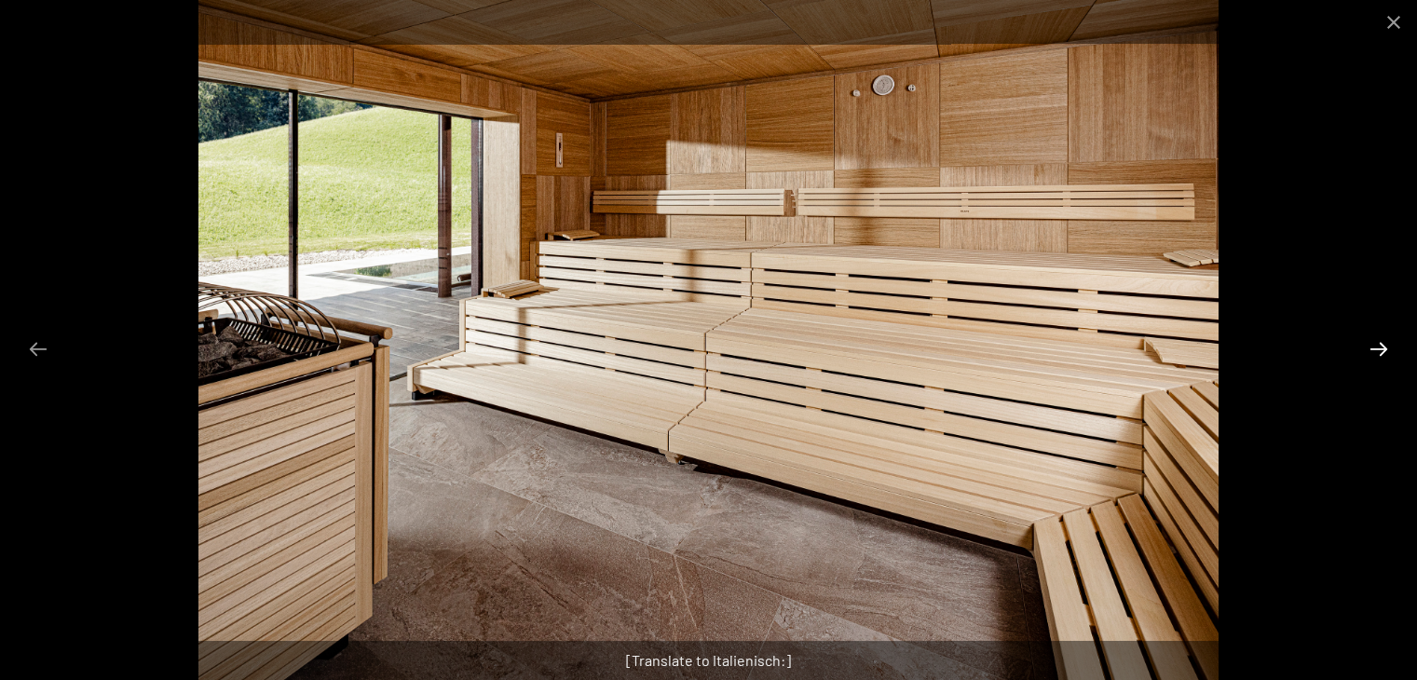
click at [1063, 348] on button "Next slide" at bounding box center [1378, 349] width 39 height 36
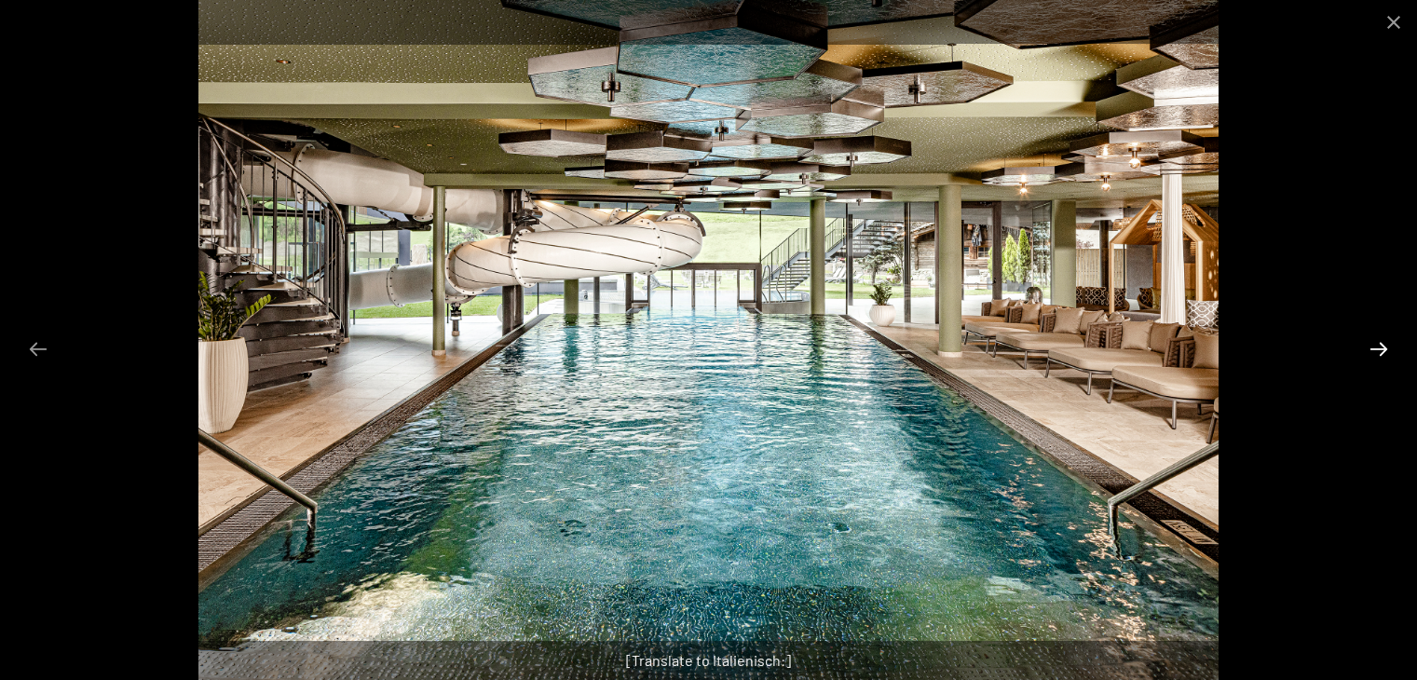
click at [1063, 348] on button "Next slide" at bounding box center [1378, 349] width 39 height 36
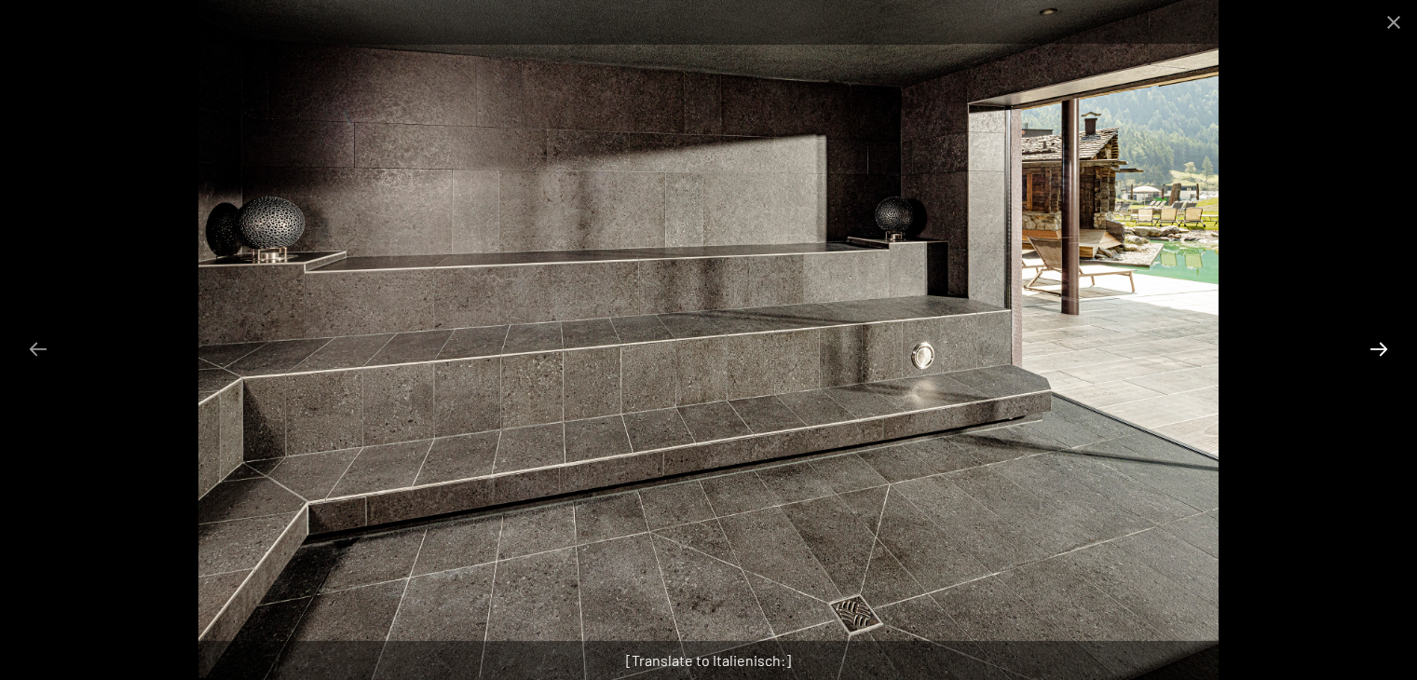
click at [1063, 348] on button "Next slide" at bounding box center [1378, 349] width 39 height 36
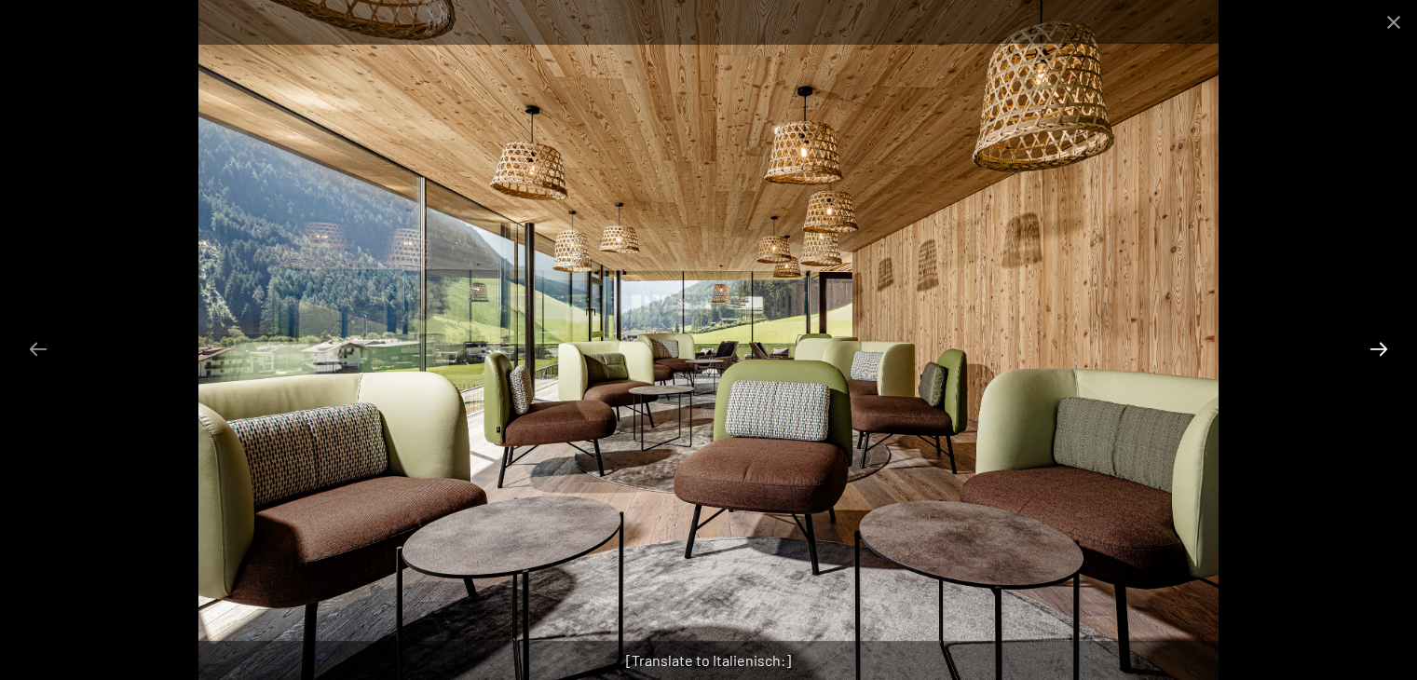
click at [1063, 348] on button "Next slide" at bounding box center [1378, 349] width 39 height 36
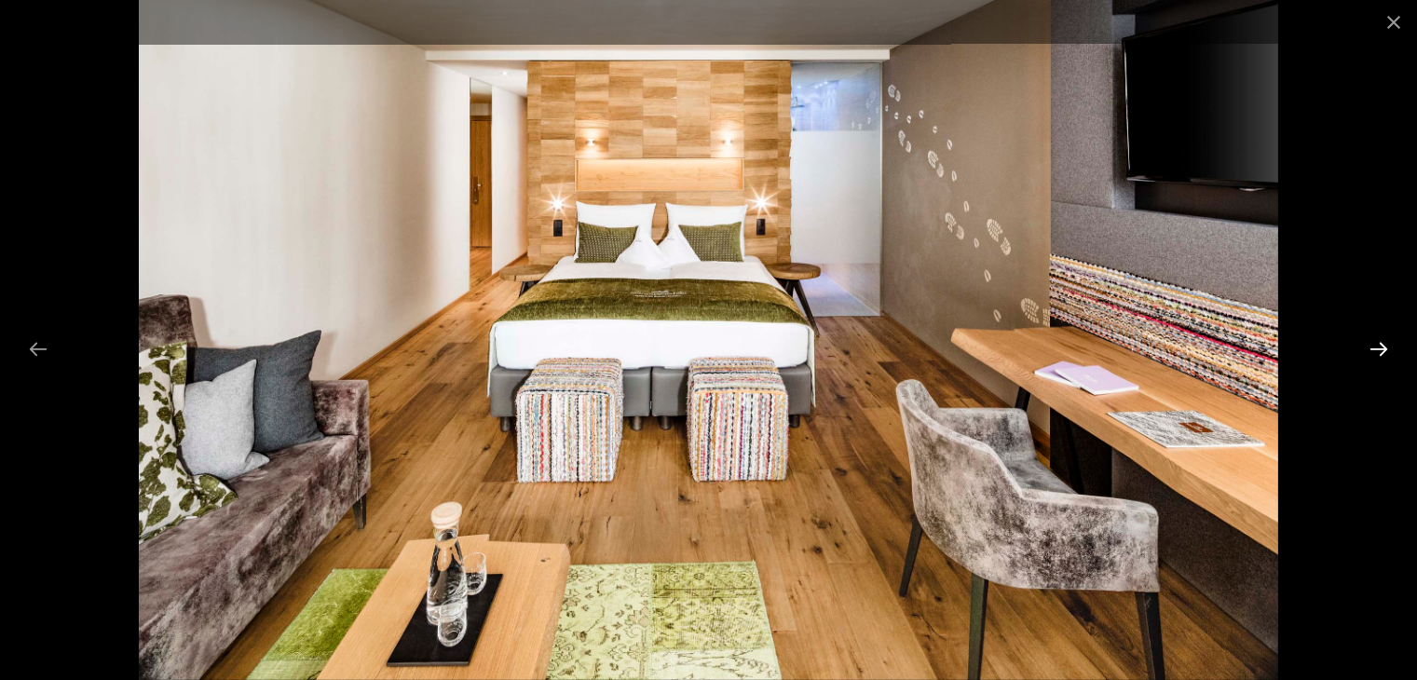
click at [1063, 348] on button "Next slide" at bounding box center [1378, 349] width 39 height 36
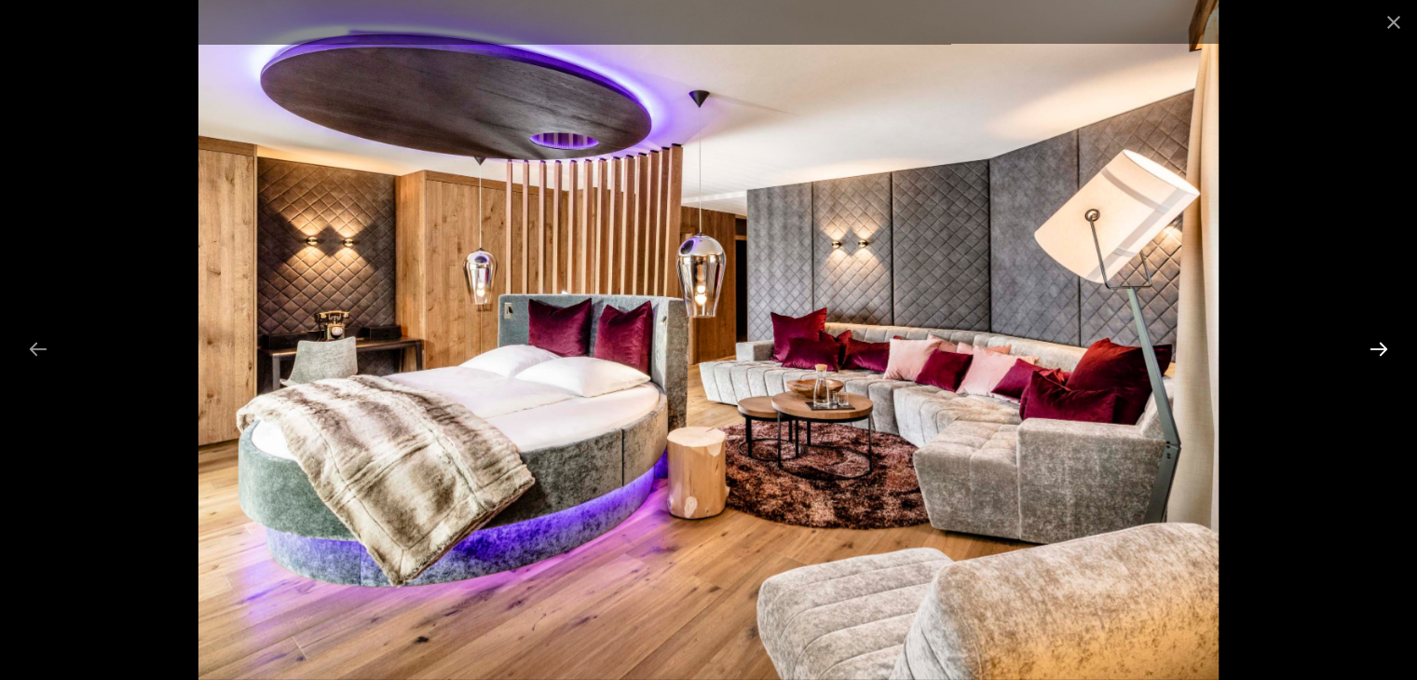
click at [1063, 348] on button "Next slide" at bounding box center [1378, 349] width 39 height 36
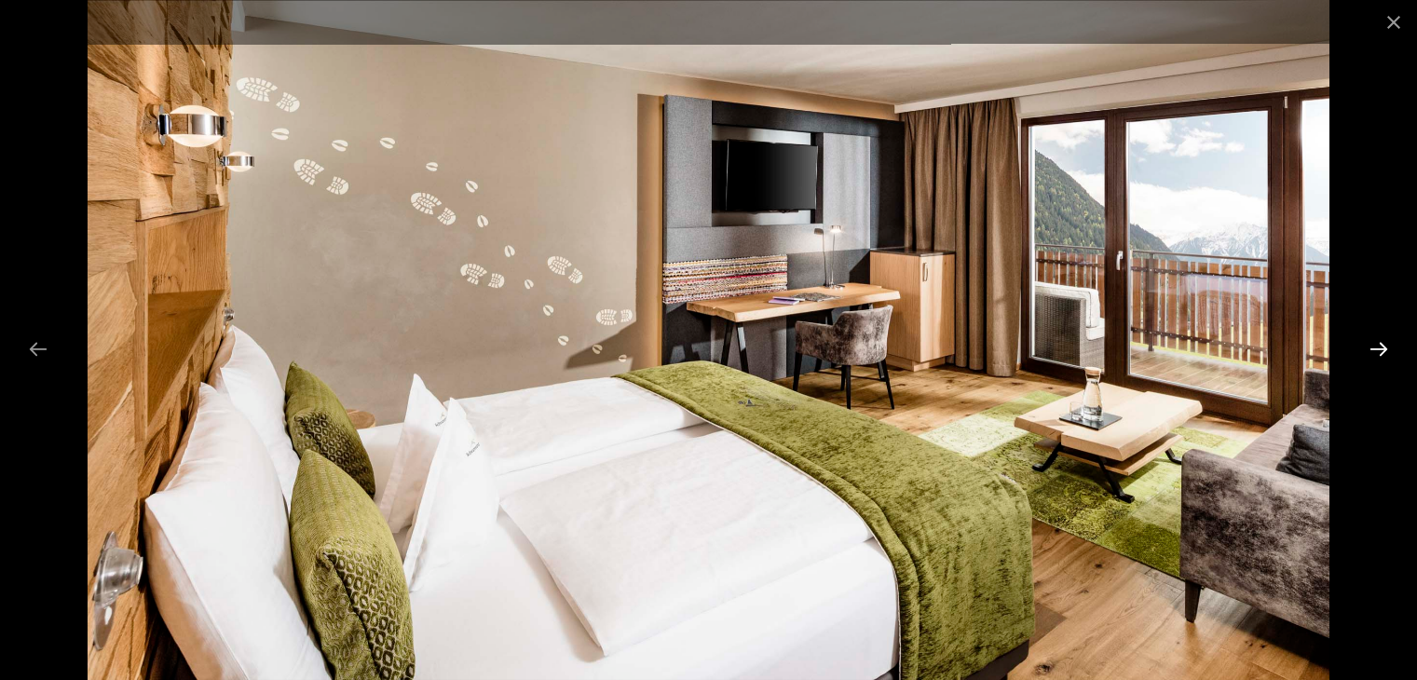
click at [1063, 348] on button "Next slide" at bounding box center [1378, 349] width 39 height 36
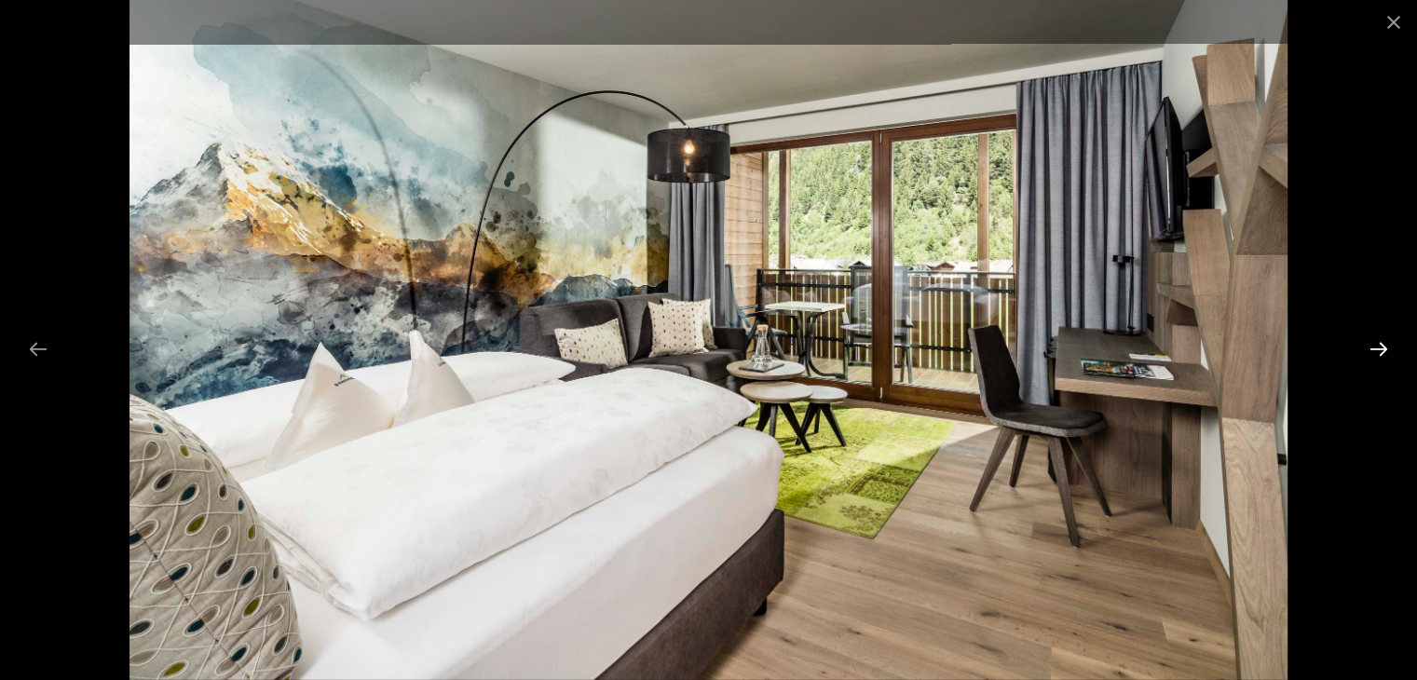
click at [1063, 348] on button "Next slide" at bounding box center [1378, 349] width 39 height 36
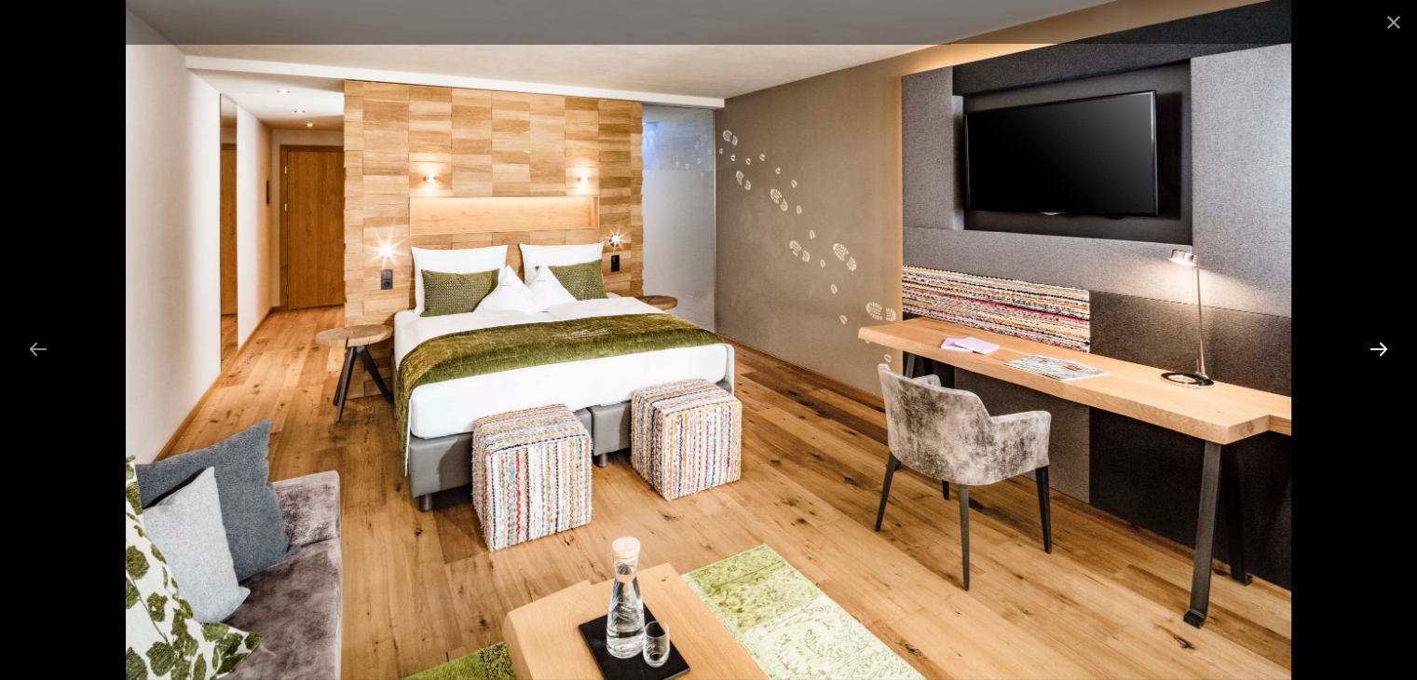
click at [1063, 348] on button "Next slide" at bounding box center [1378, 349] width 39 height 36
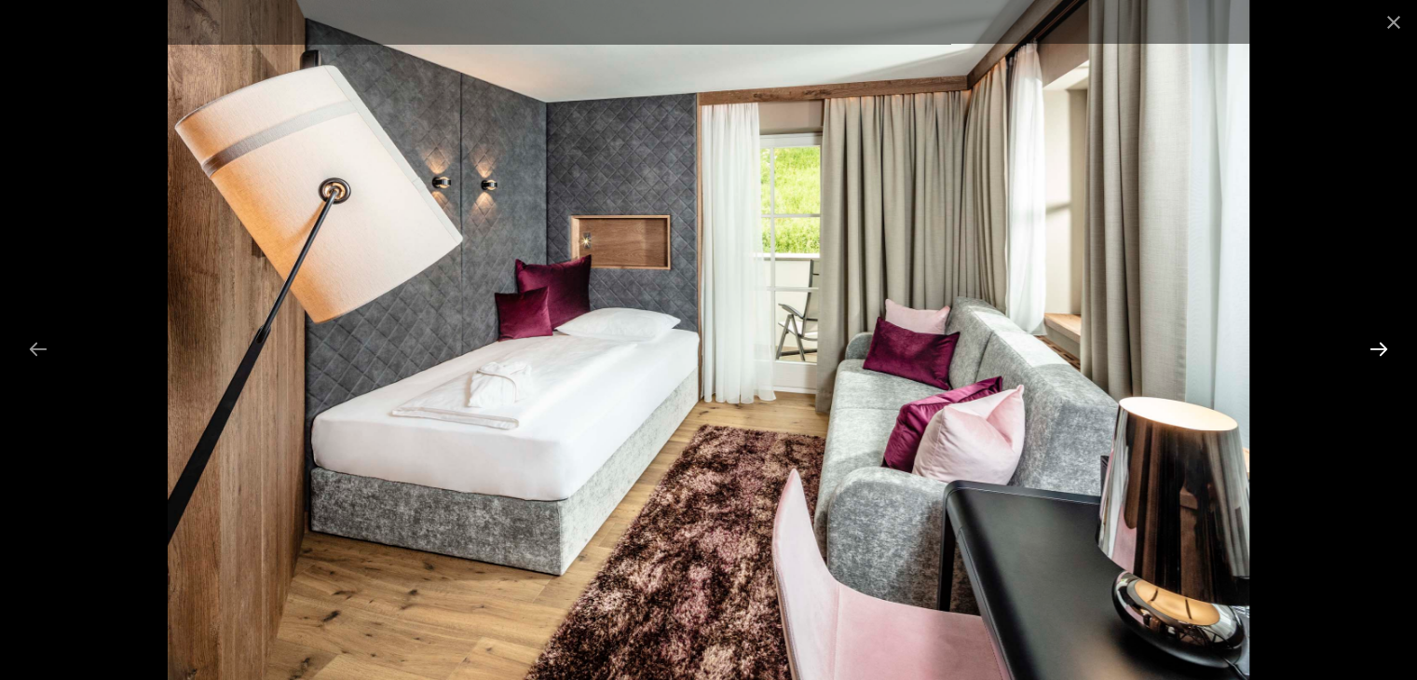
click at [1063, 348] on button "Next slide" at bounding box center [1378, 349] width 39 height 36
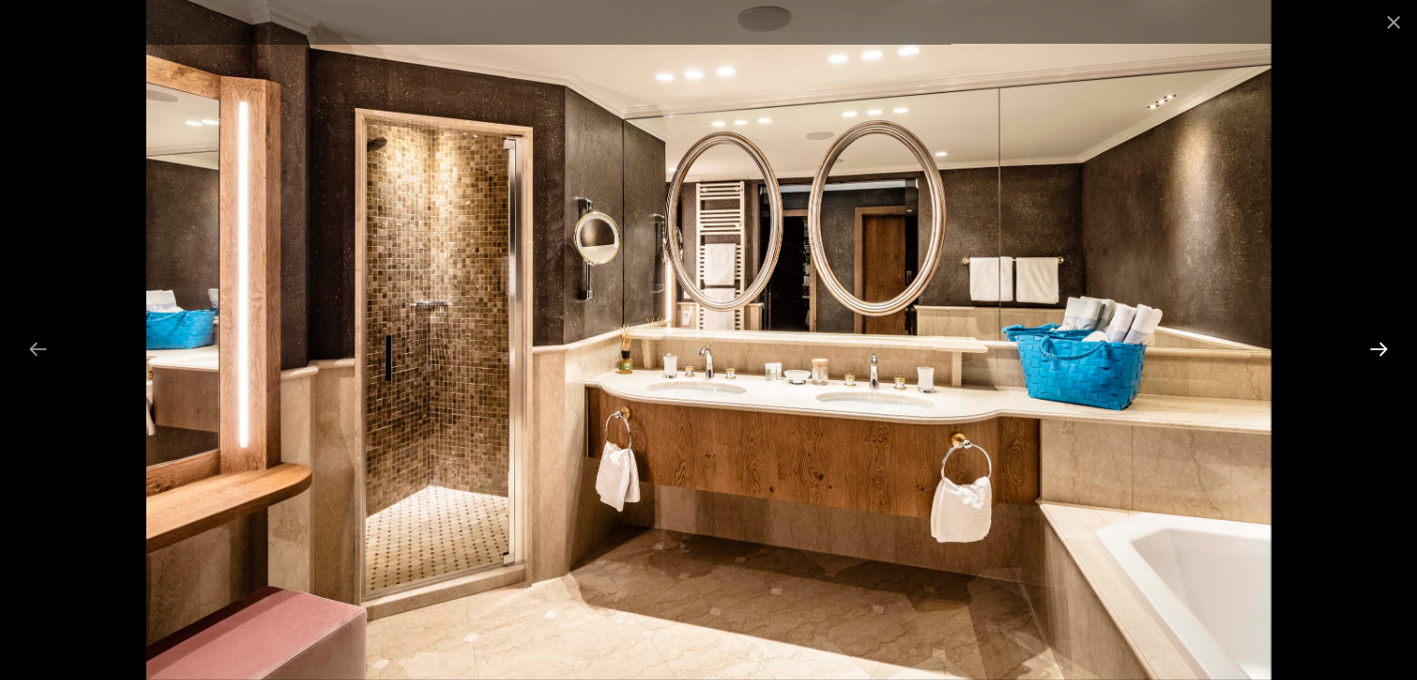
click at [1063, 348] on button "Next slide" at bounding box center [1378, 349] width 39 height 36
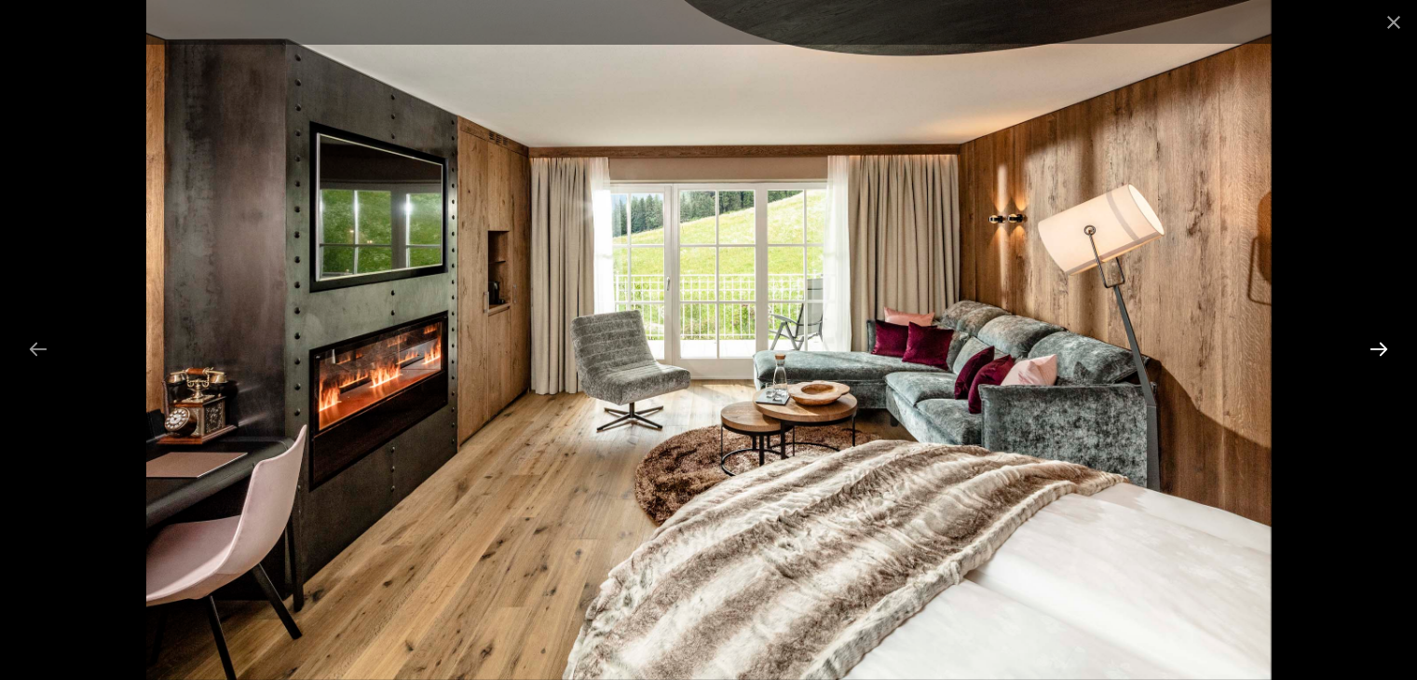
click at [1063, 348] on button "Next slide" at bounding box center [1378, 349] width 39 height 36
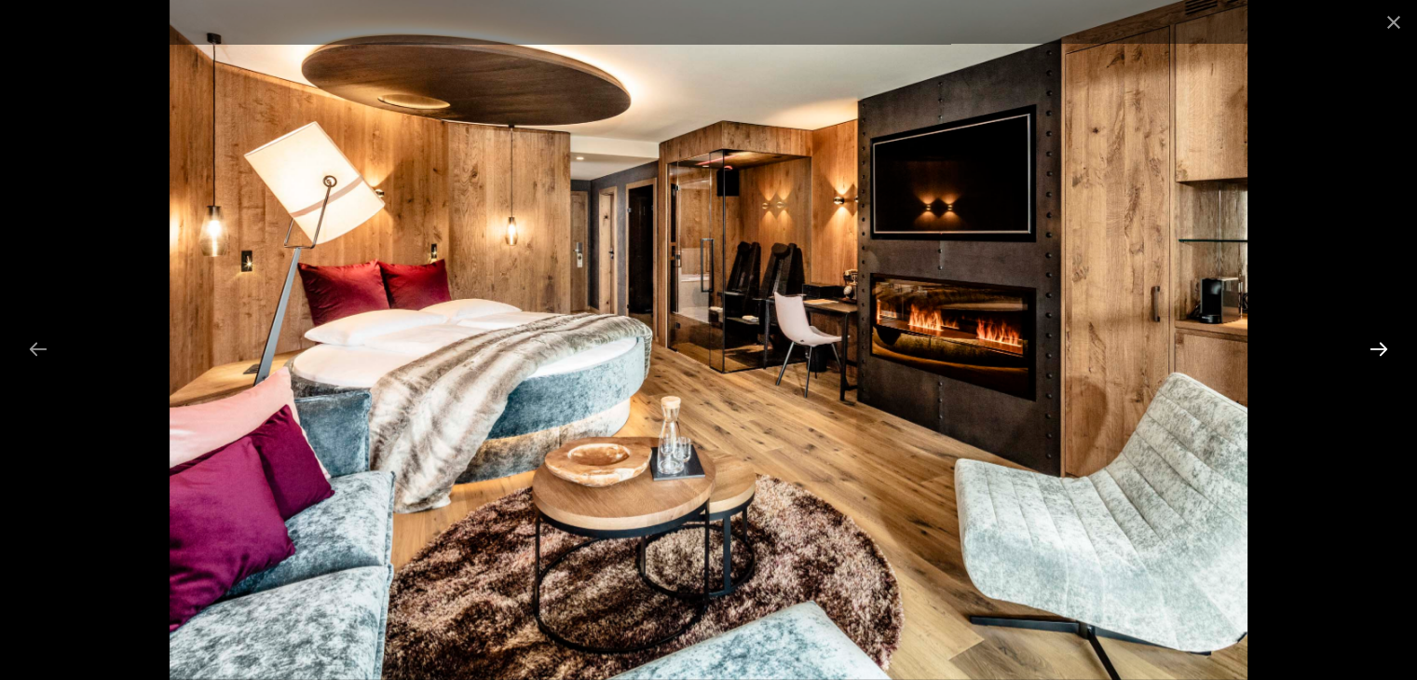
click at [1063, 348] on button "Next slide" at bounding box center [1378, 349] width 39 height 36
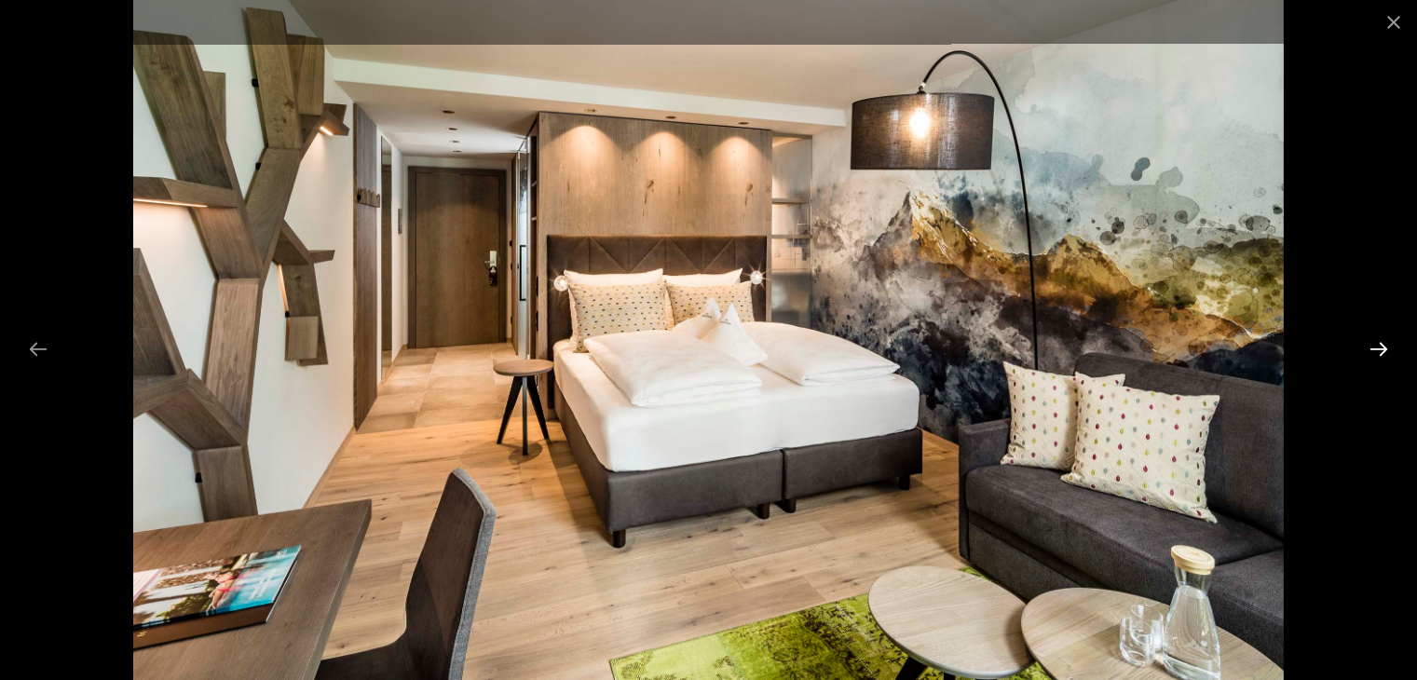
click at [1063, 348] on button "Next slide" at bounding box center [1378, 349] width 39 height 36
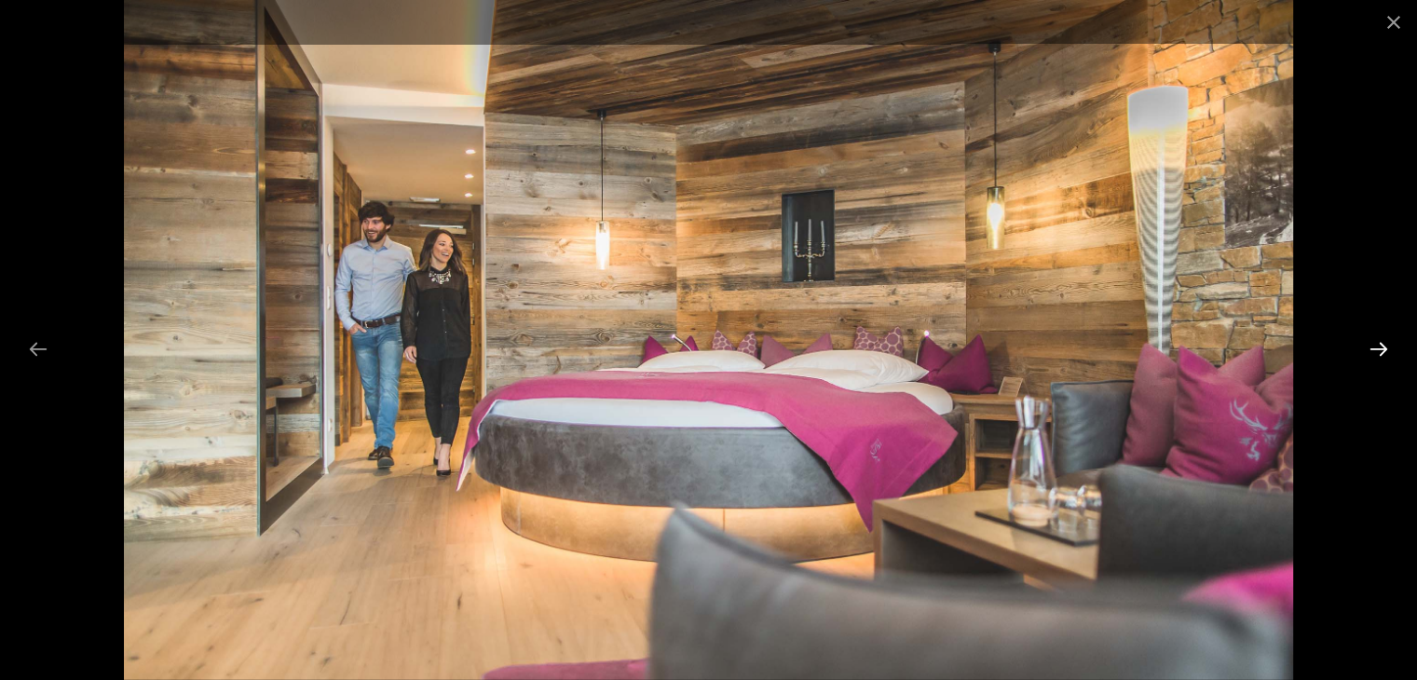
click at [1063, 348] on button "Next slide" at bounding box center [1378, 349] width 39 height 36
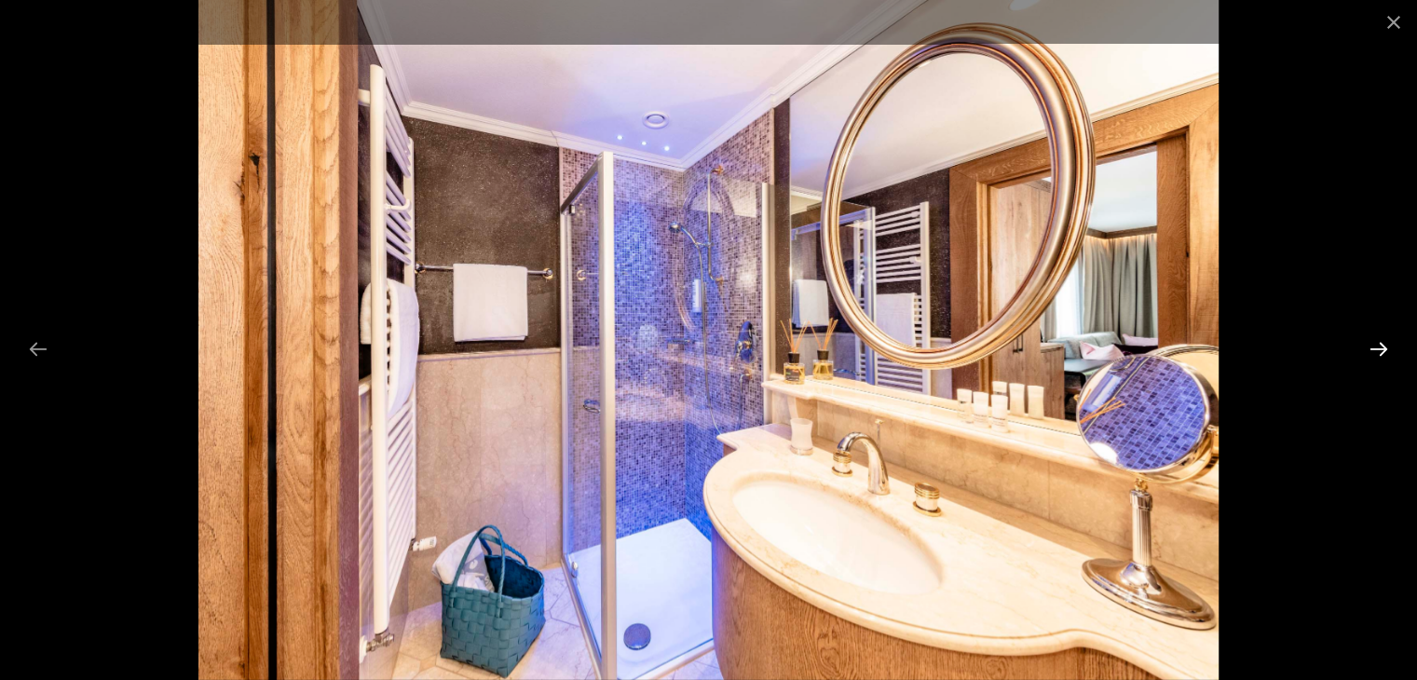
click at [1063, 348] on button "Next slide" at bounding box center [1378, 349] width 39 height 36
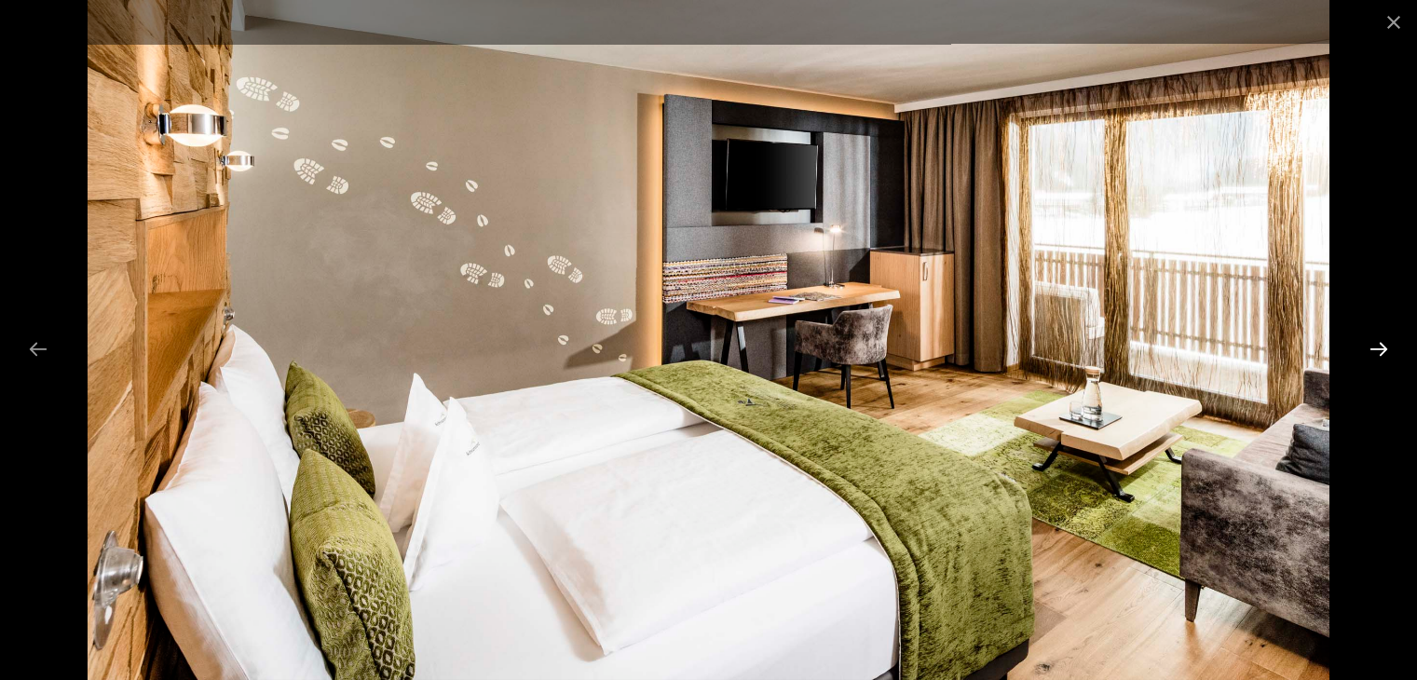
click at [1063, 348] on button "Next slide" at bounding box center [1378, 349] width 39 height 36
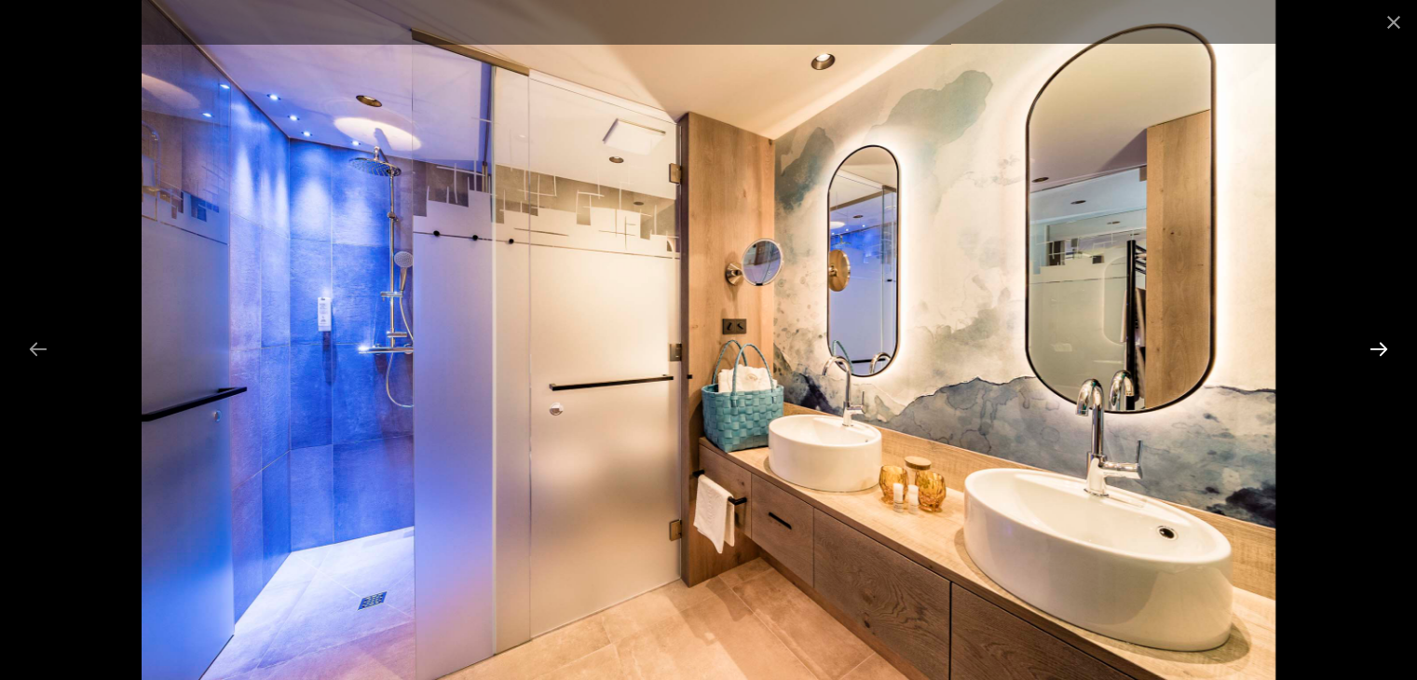
click at [1063, 348] on button "Next slide" at bounding box center [1378, 349] width 39 height 36
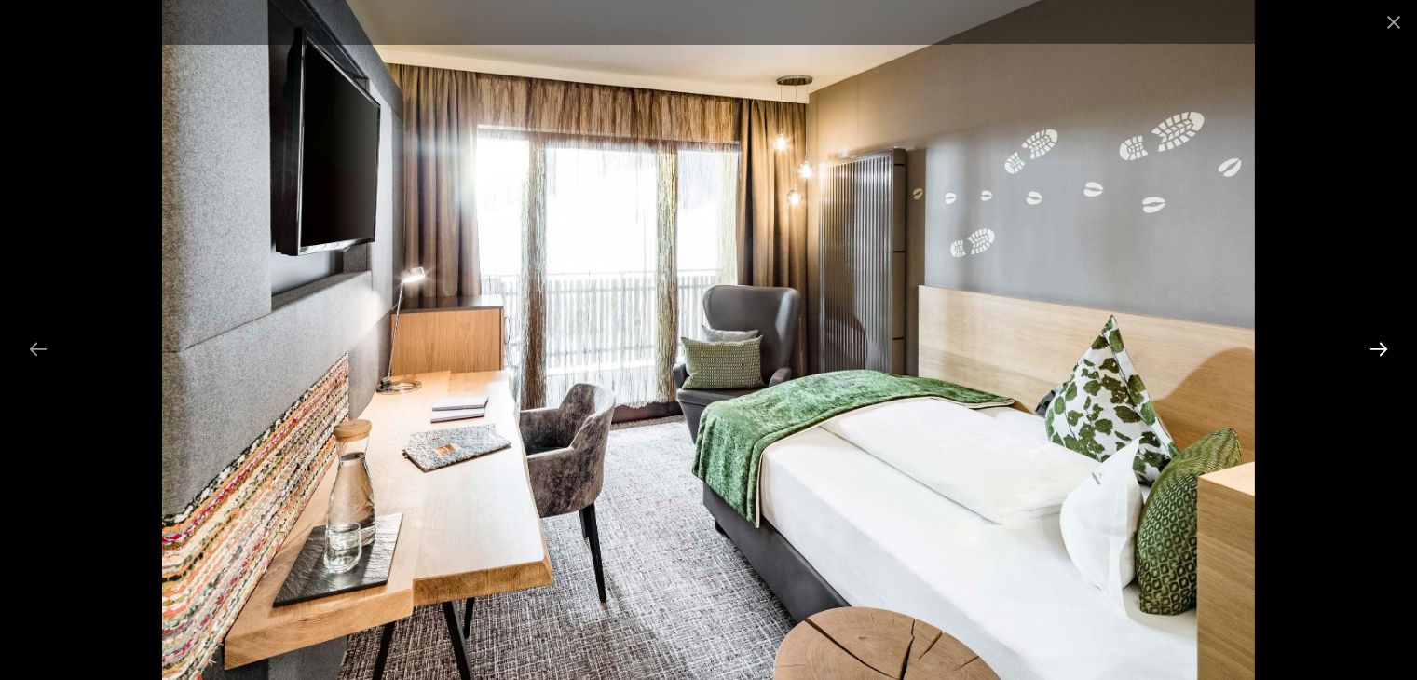
click at [1063, 348] on button "Next slide" at bounding box center [1378, 349] width 39 height 36
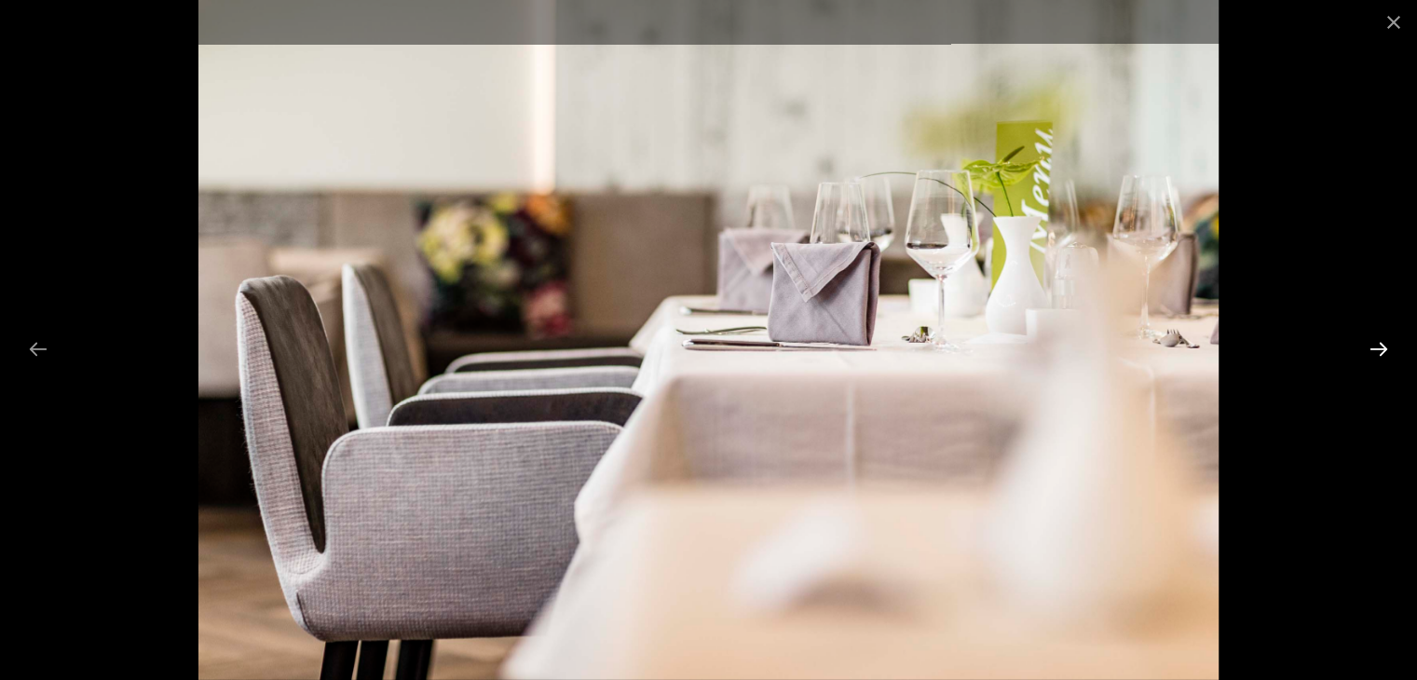
click at [1063, 348] on button "Next slide" at bounding box center [1378, 349] width 39 height 36
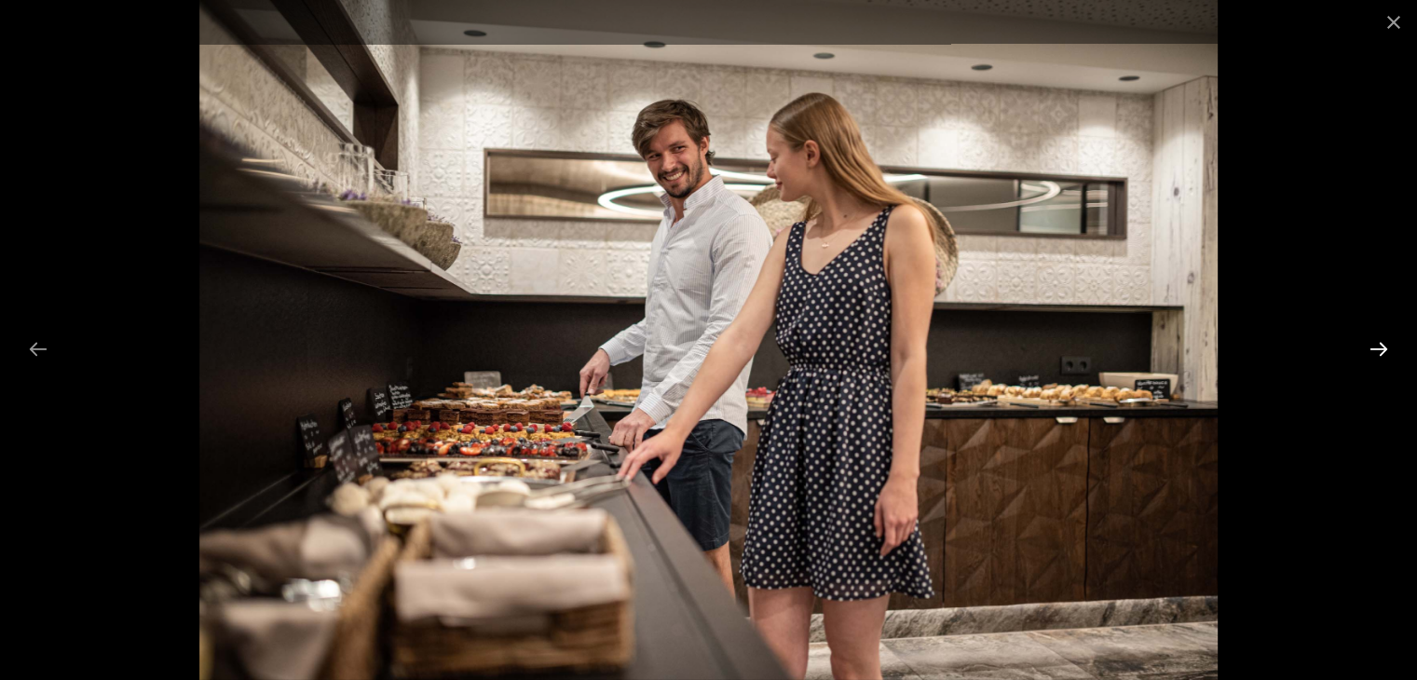
click at [1063, 348] on button "Next slide" at bounding box center [1378, 349] width 39 height 36
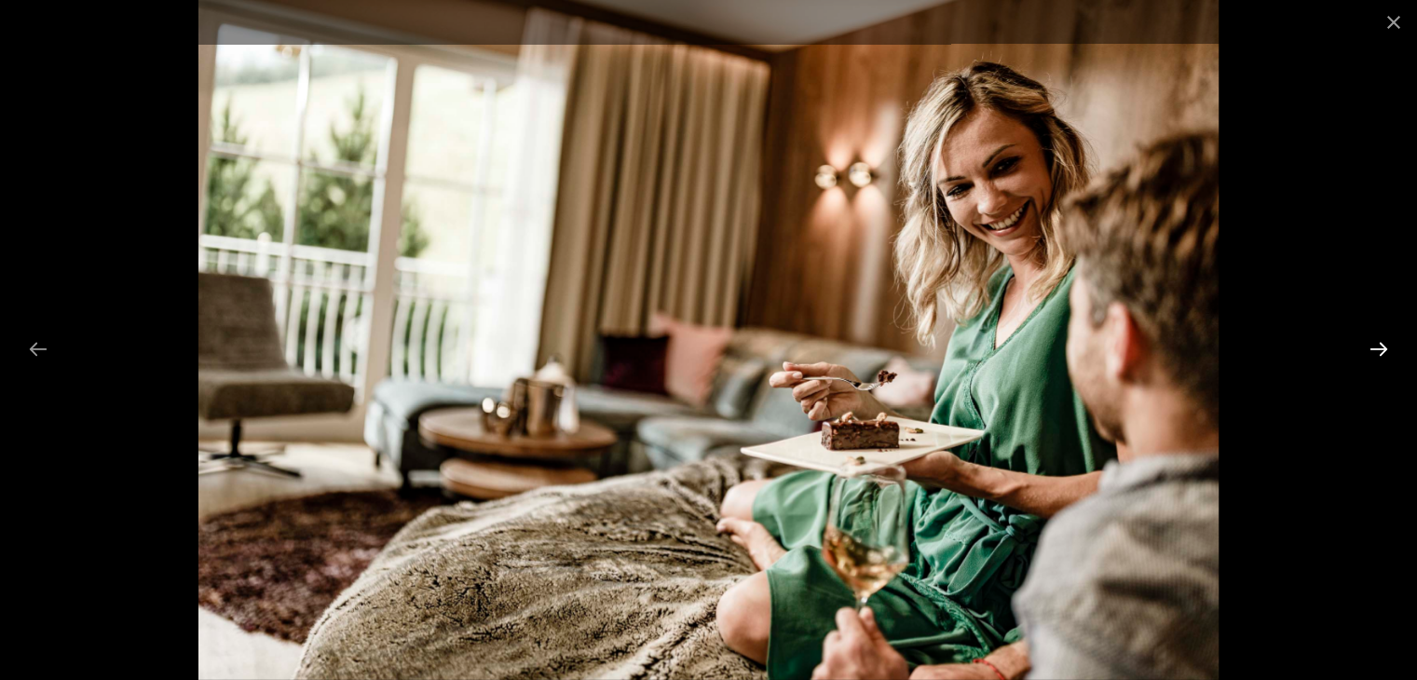
click at [1063, 348] on button "Next slide" at bounding box center [1378, 349] width 39 height 36
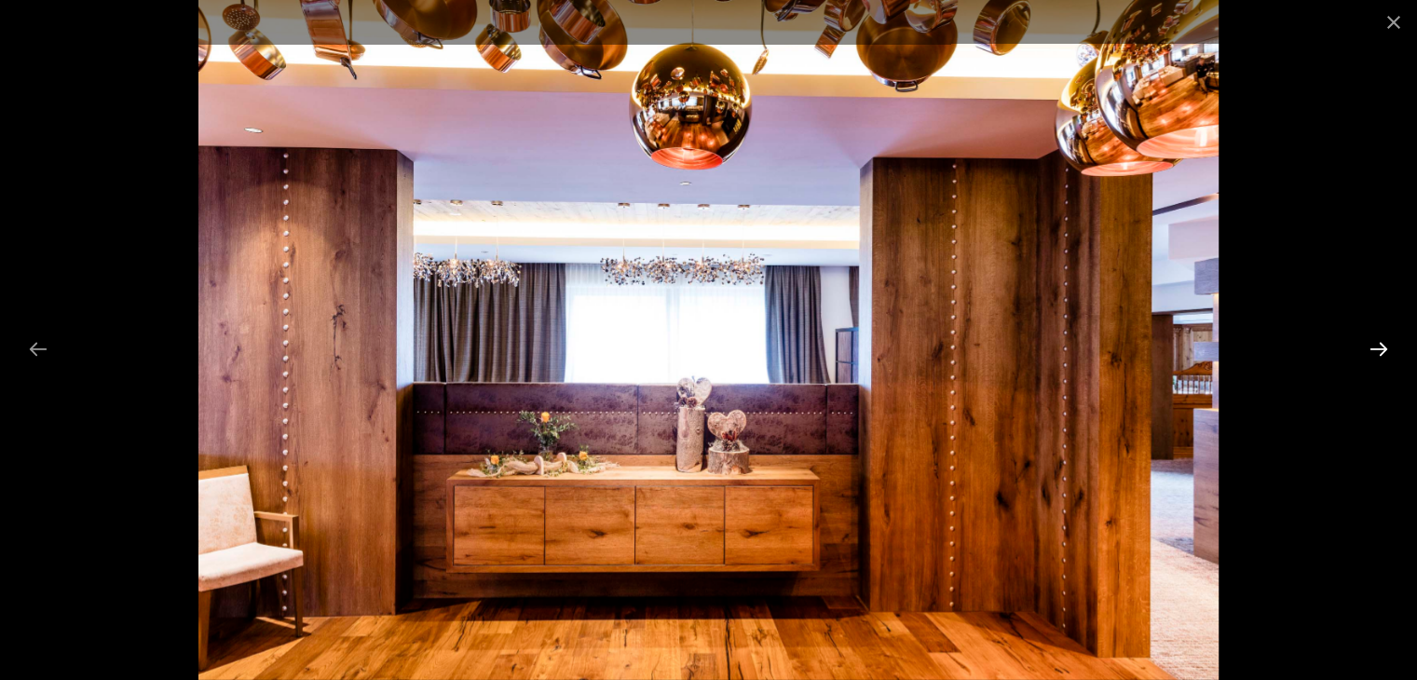
click at [1063, 348] on button "Next slide" at bounding box center [1378, 349] width 39 height 36
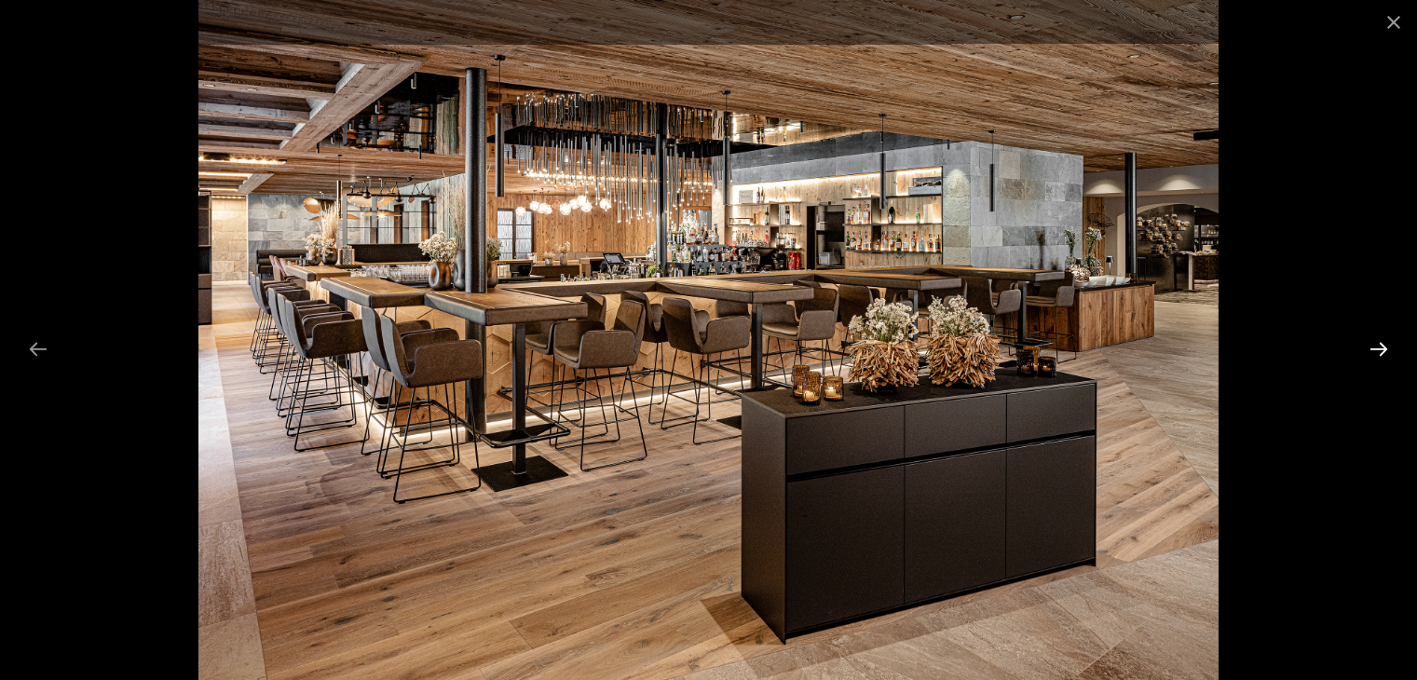
click at [1063, 348] on button "Next slide" at bounding box center [1378, 349] width 39 height 36
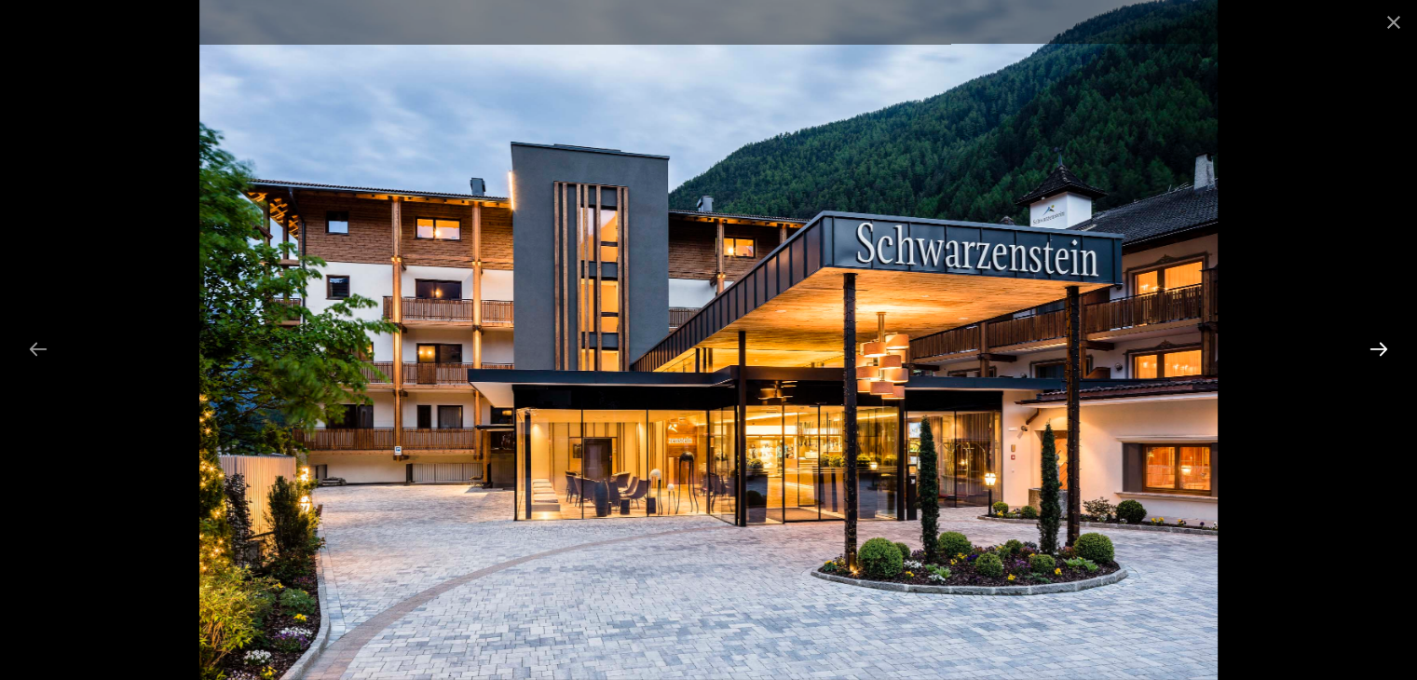
click at [1063, 348] on button "Next slide" at bounding box center [1378, 349] width 39 height 36
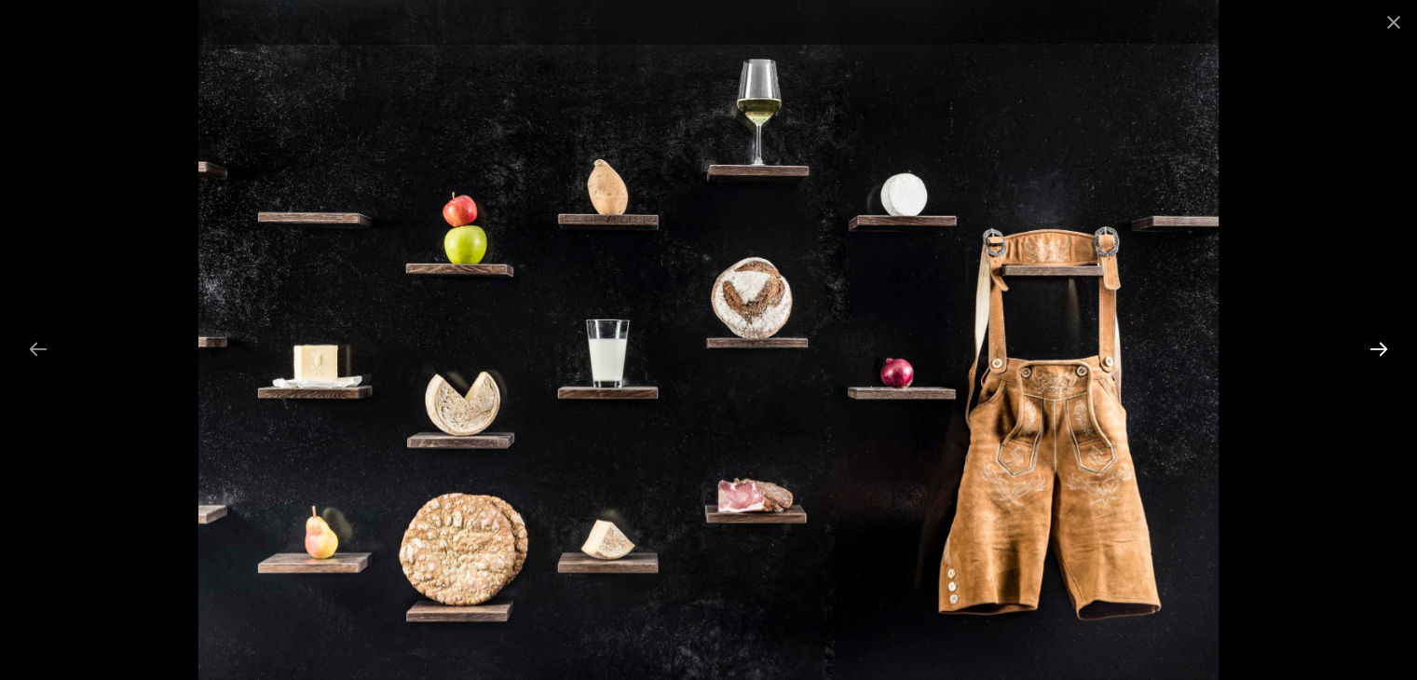
click at [1063, 348] on button "Next slide" at bounding box center [1378, 349] width 39 height 36
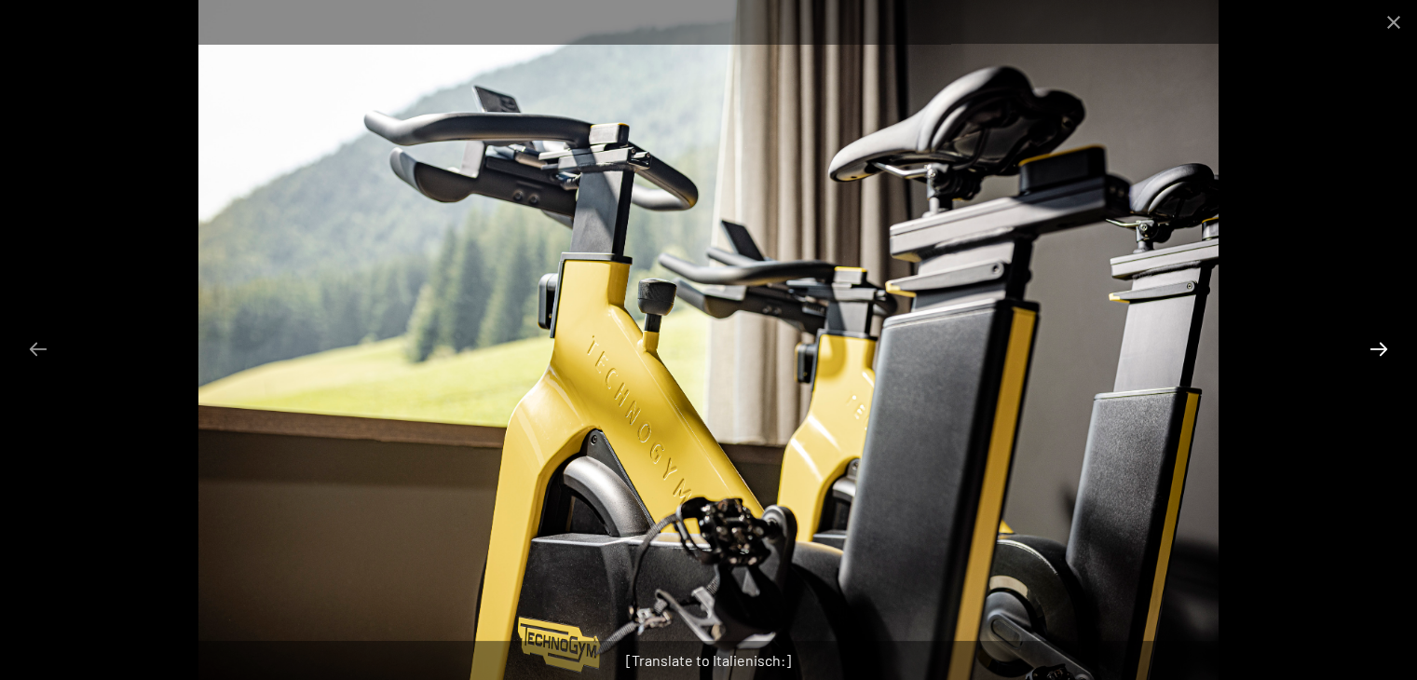
click at [1063, 348] on button "Next slide" at bounding box center [1378, 349] width 39 height 36
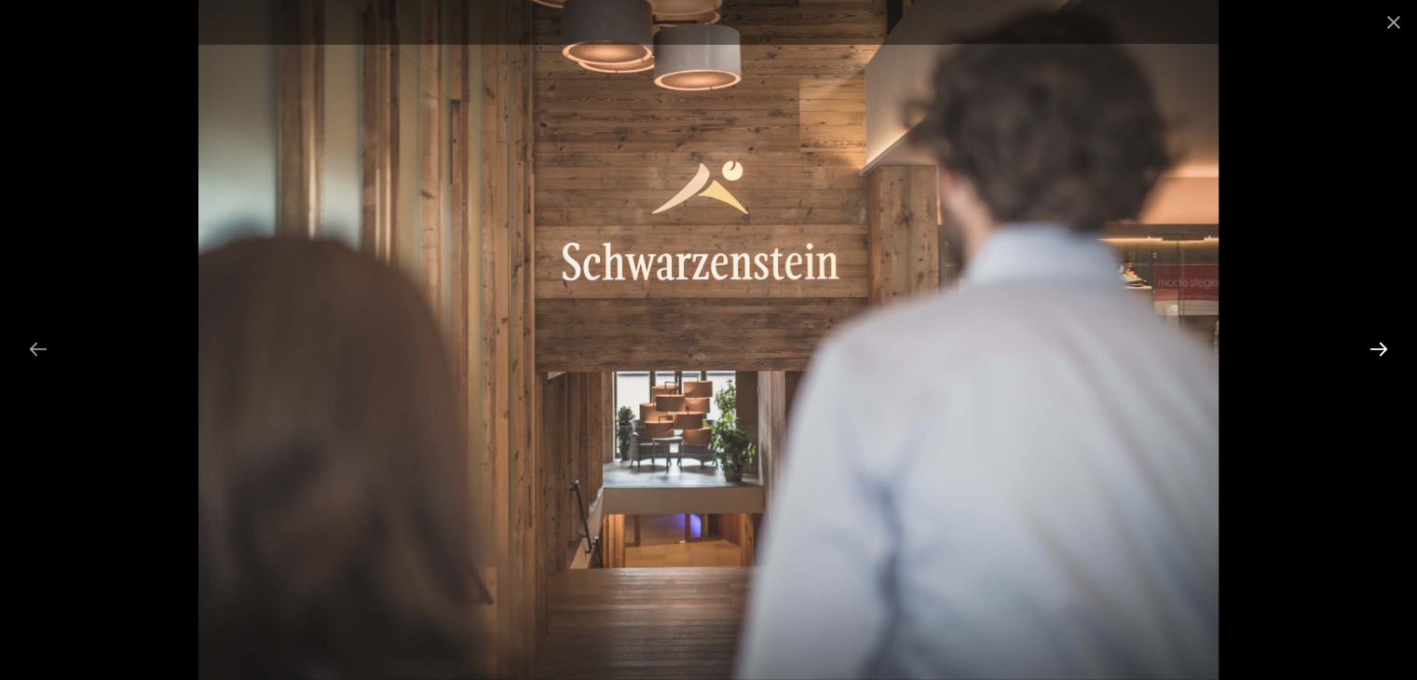
click at [1063, 348] on button "Next slide" at bounding box center [1378, 349] width 39 height 36
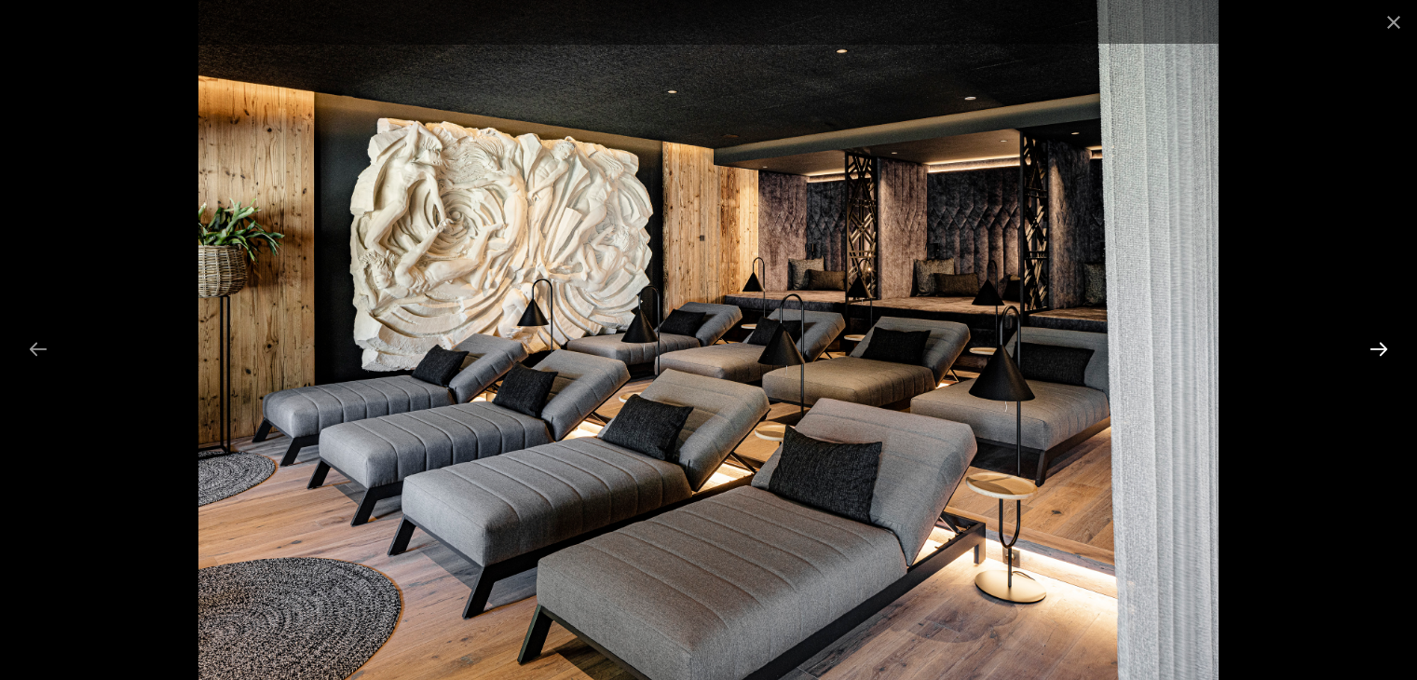
click at [1063, 348] on button "Next slide" at bounding box center [1378, 349] width 39 height 36
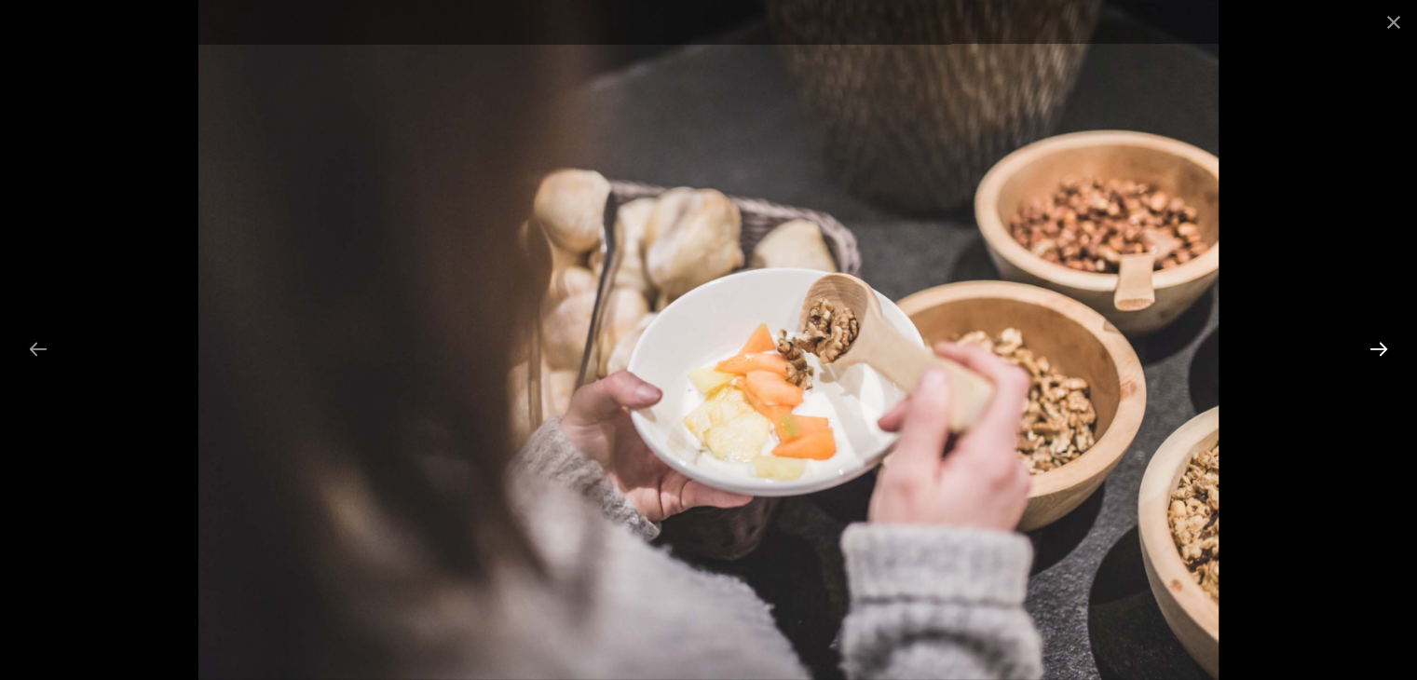
click at [1063, 348] on button "Next slide" at bounding box center [1378, 349] width 39 height 36
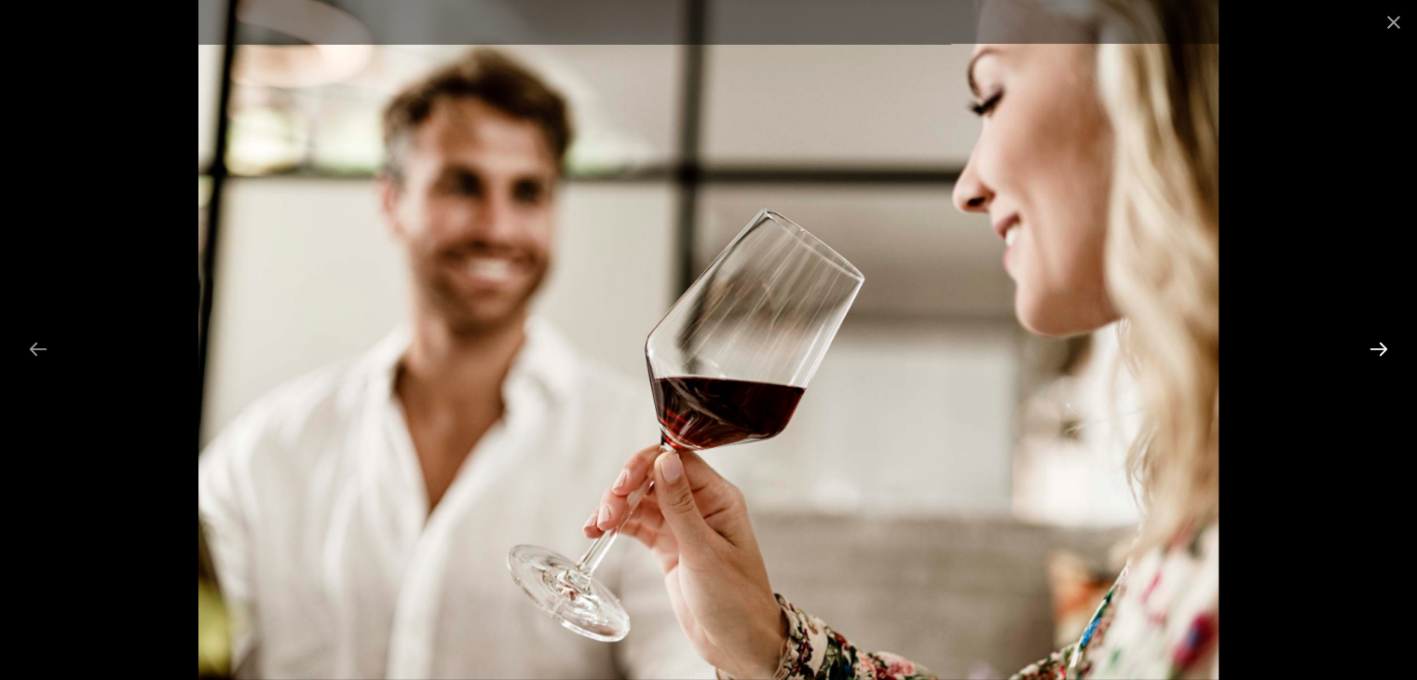
click at [1063, 348] on button "Next slide" at bounding box center [1378, 349] width 39 height 36
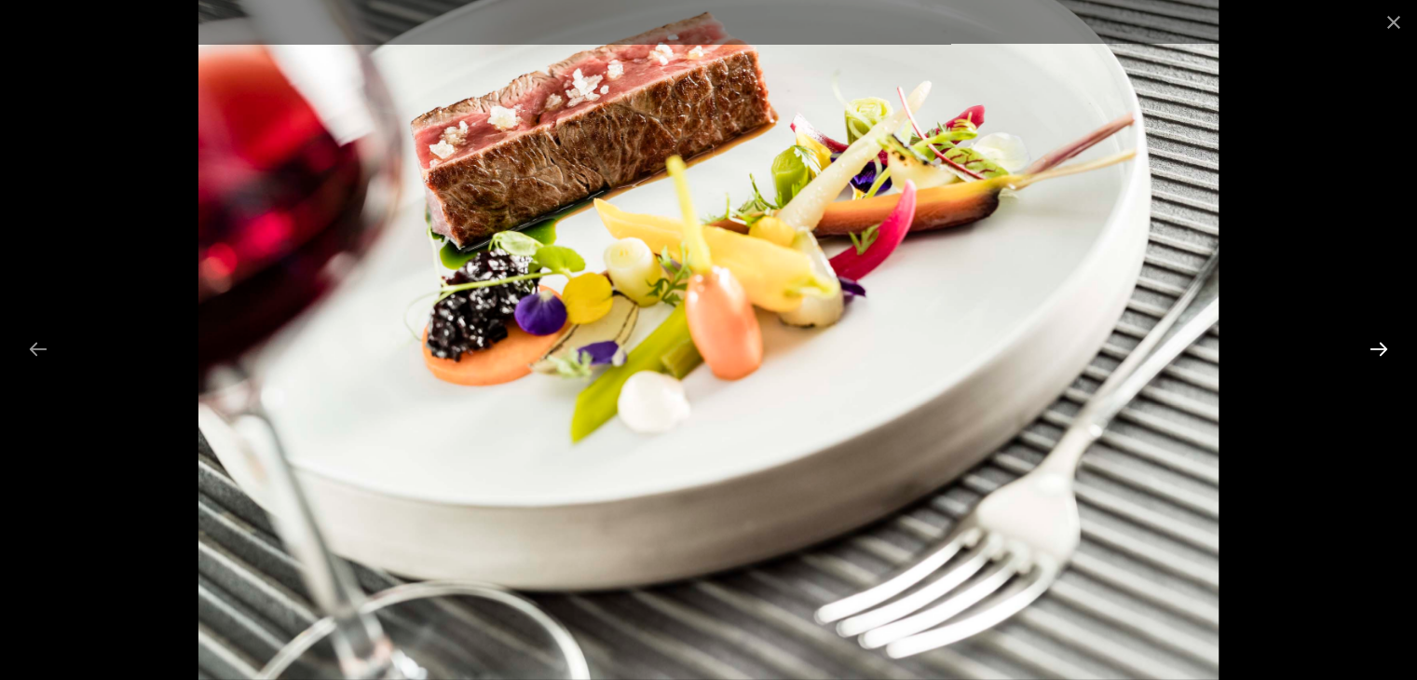
click at [1063, 348] on button "Next slide" at bounding box center [1378, 349] width 39 height 36
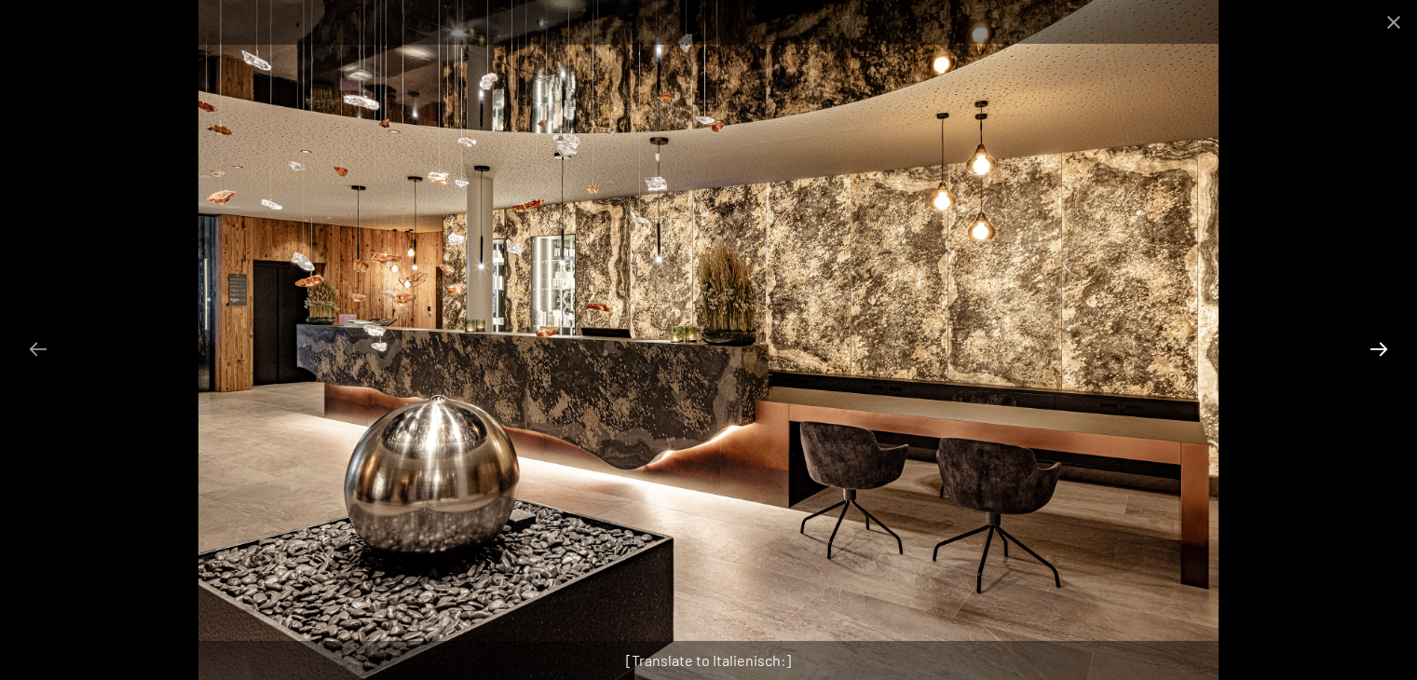
click at [1063, 348] on button "Next slide" at bounding box center [1378, 349] width 39 height 36
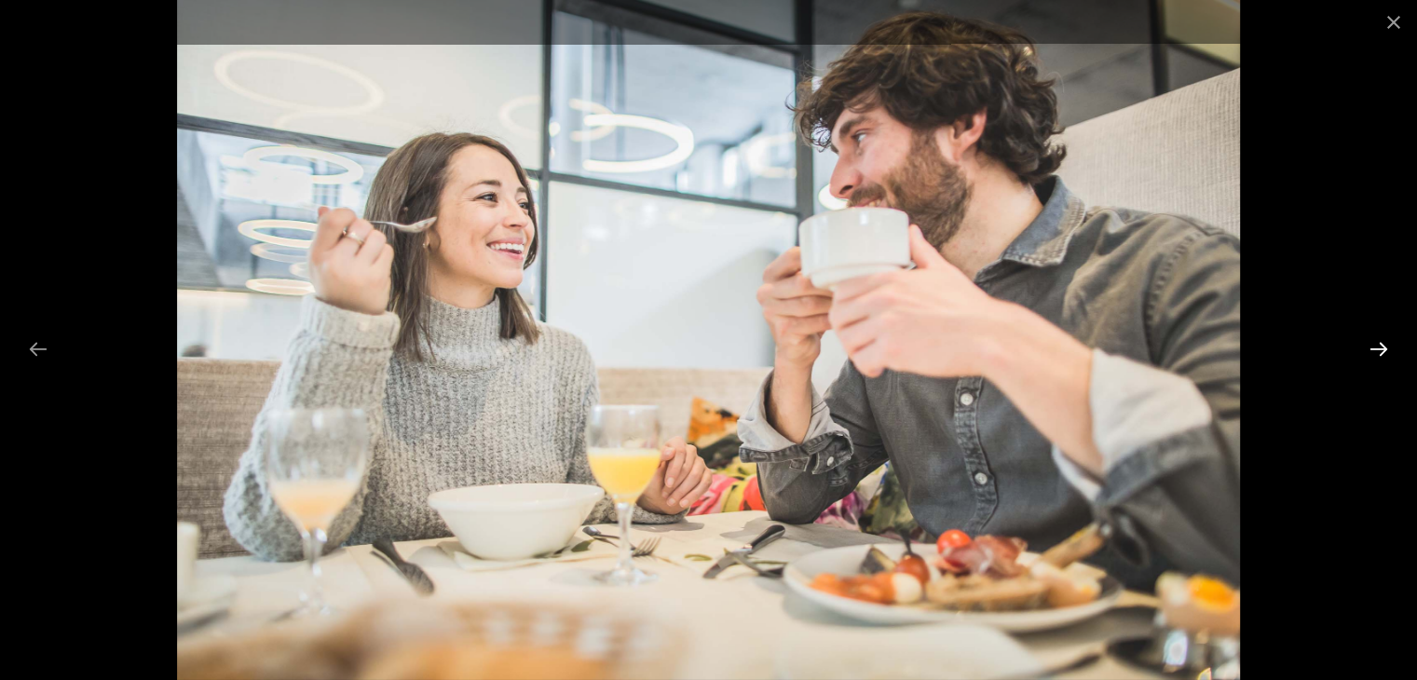
click at [1063, 348] on button "Next slide" at bounding box center [1378, 349] width 39 height 36
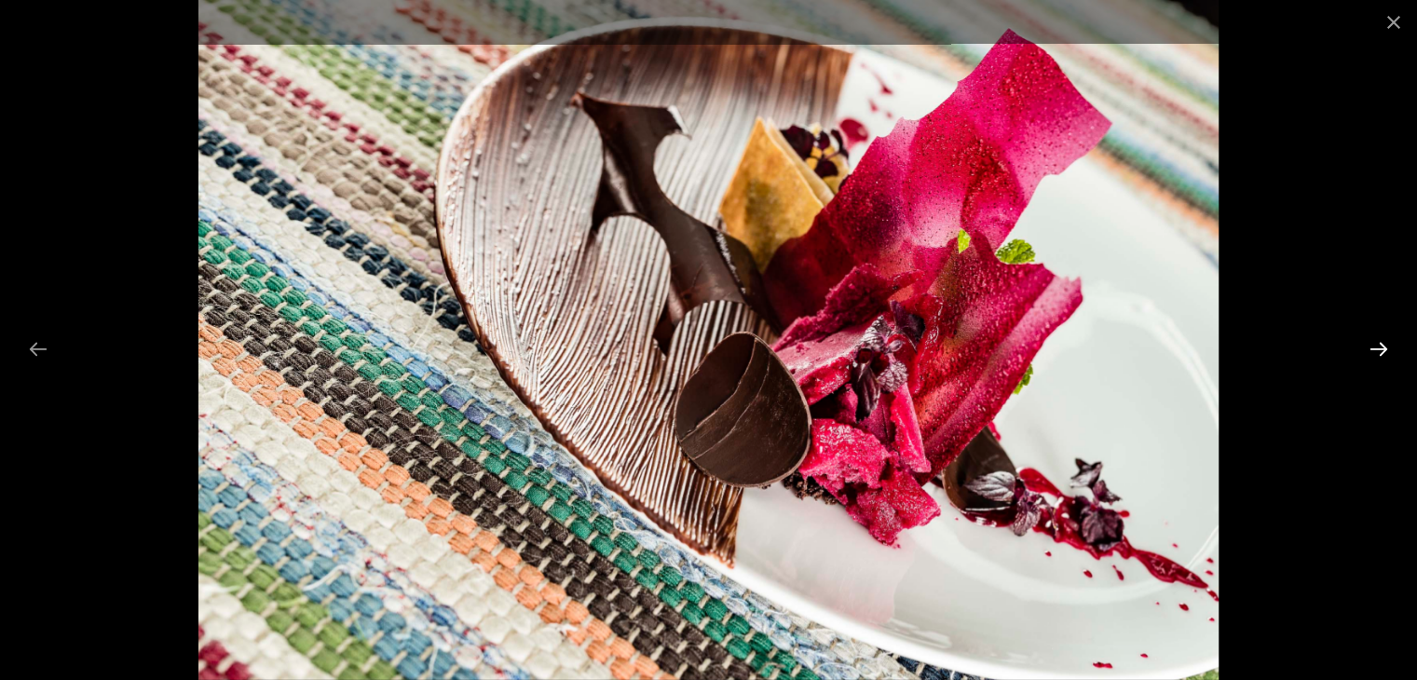
click at [1063, 348] on button "Next slide" at bounding box center [1378, 349] width 39 height 36
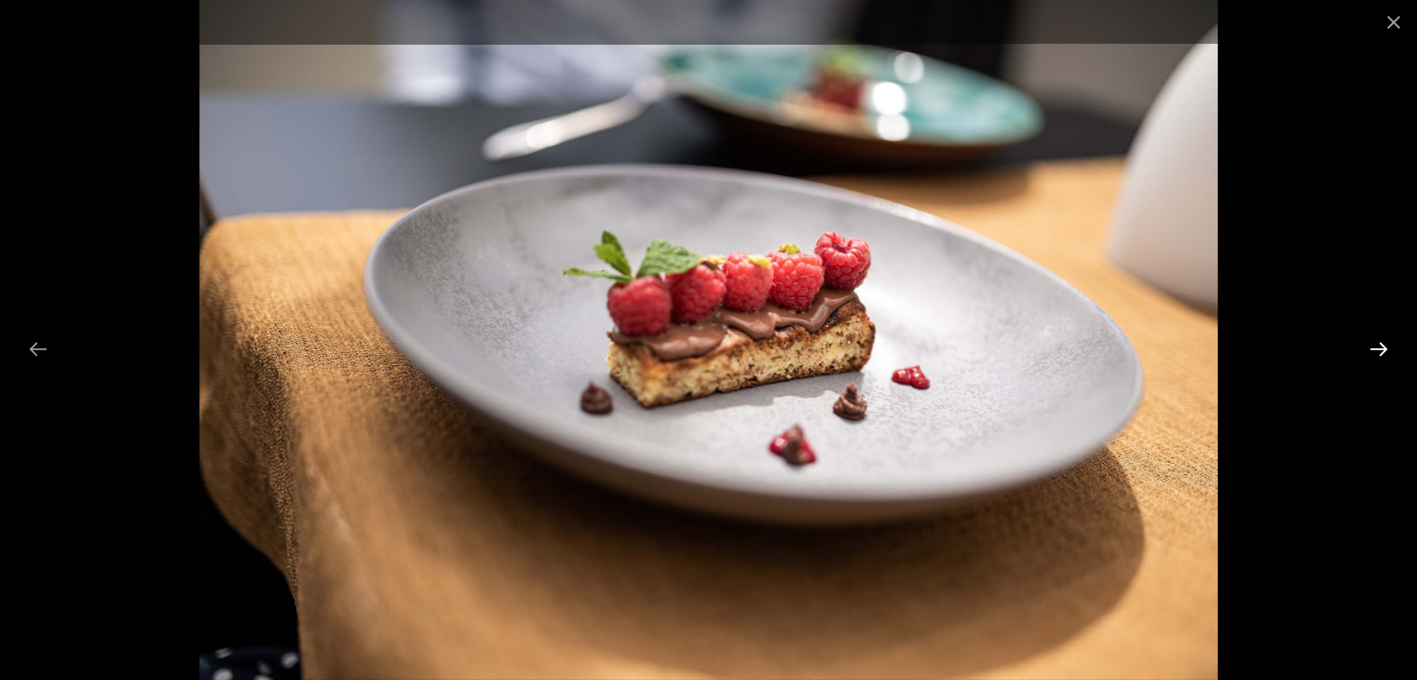
click at [1063, 348] on button "Next slide" at bounding box center [1378, 349] width 39 height 36
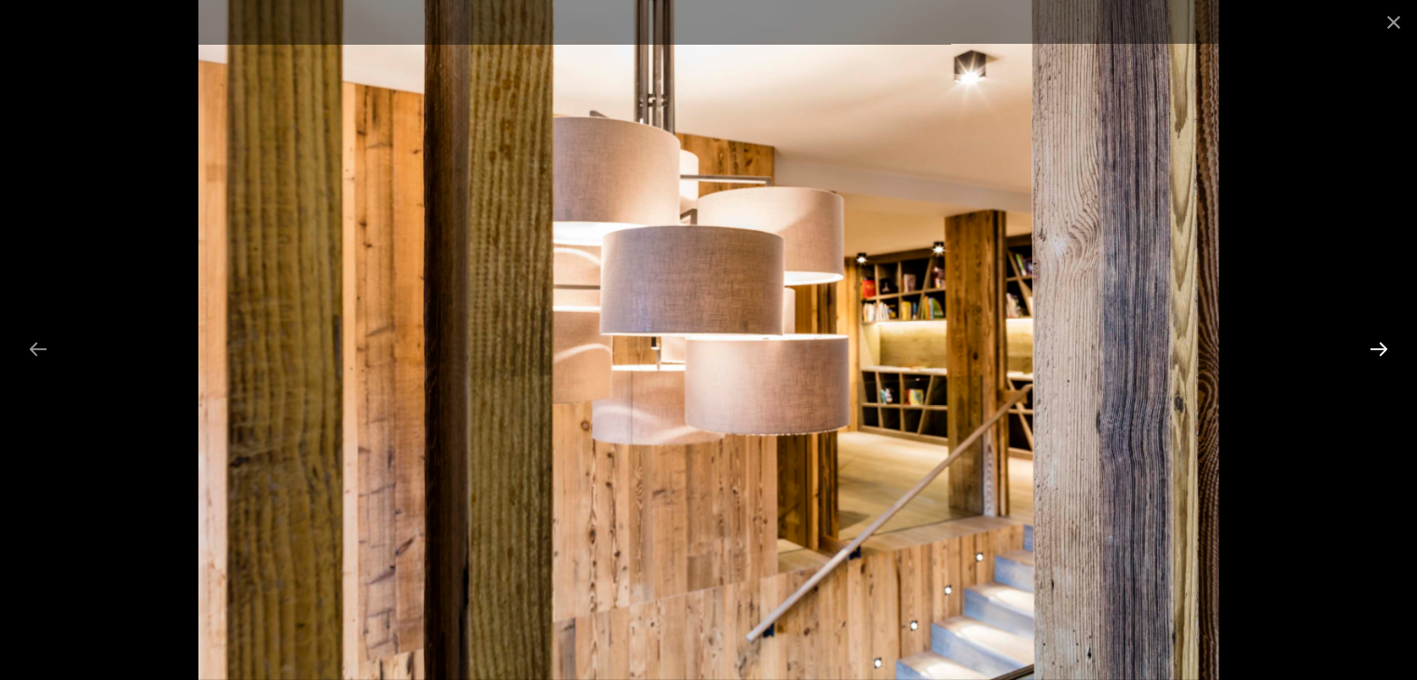
click at [1063, 348] on button "Next slide" at bounding box center [1378, 349] width 39 height 36
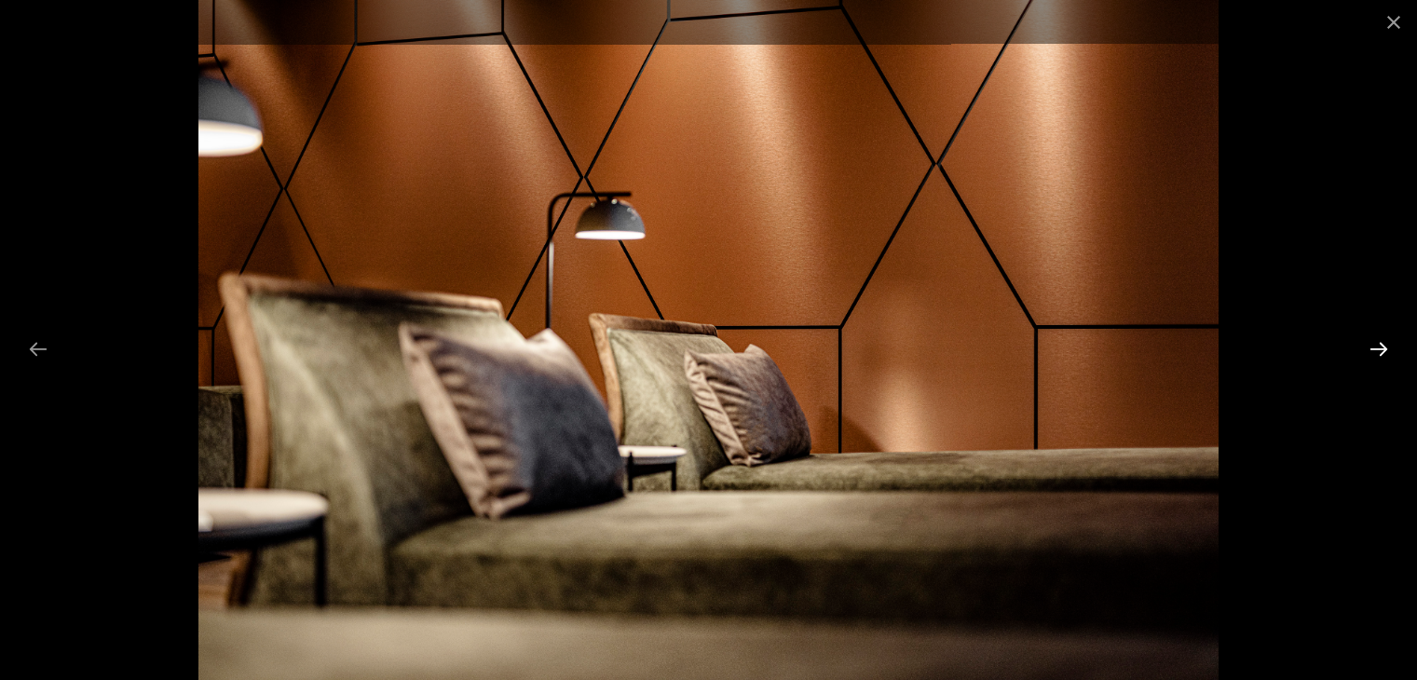
click at [1063, 348] on button "Next slide" at bounding box center [1378, 349] width 39 height 36
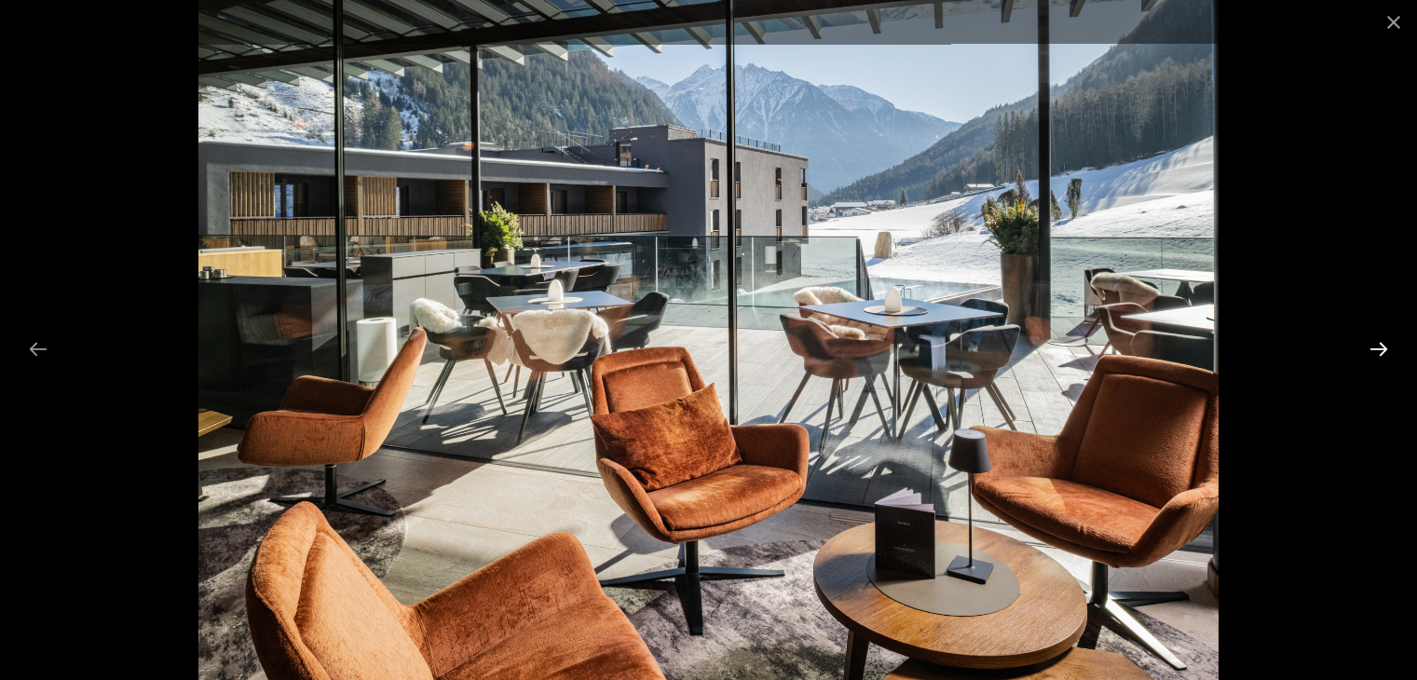
click at [1063, 348] on button "Next slide" at bounding box center [1378, 349] width 39 height 36
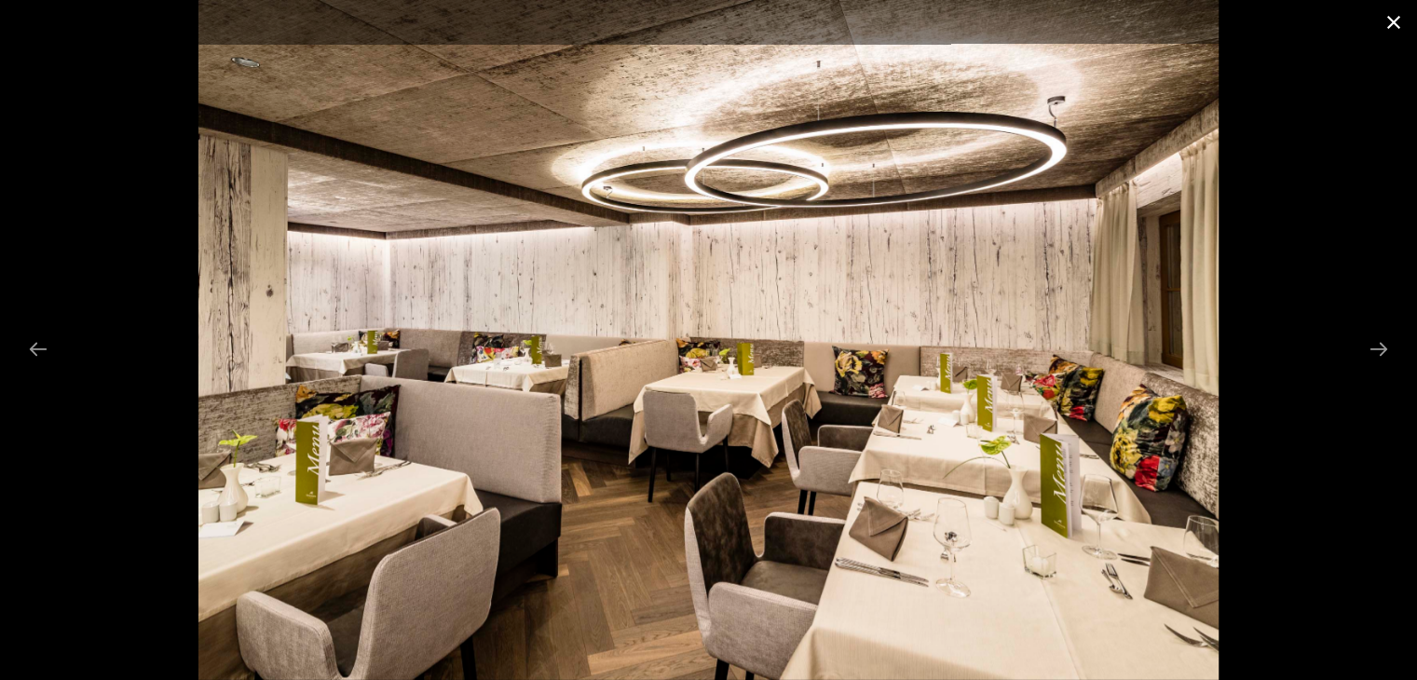
click at [1063, 30] on button "Close gallery" at bounding box center [1393, 22] width 47 height 44
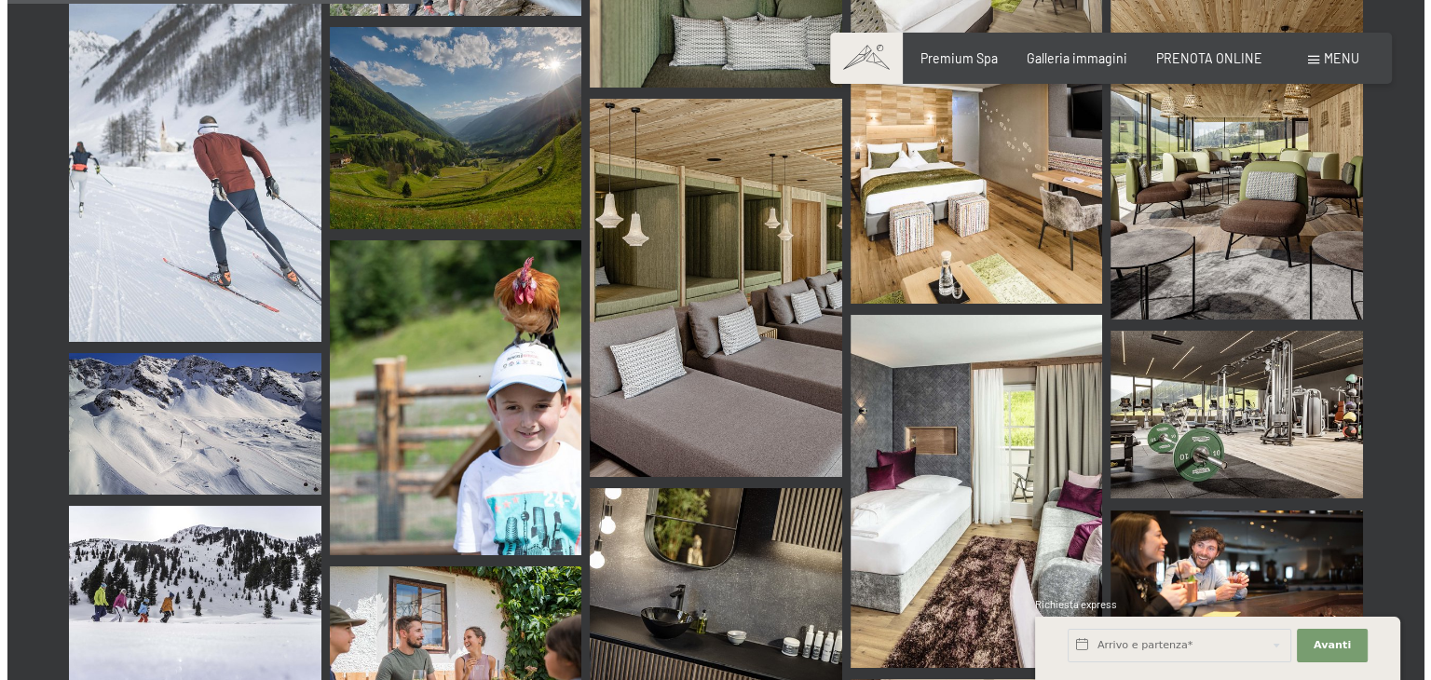
scroll to position [0, 0]
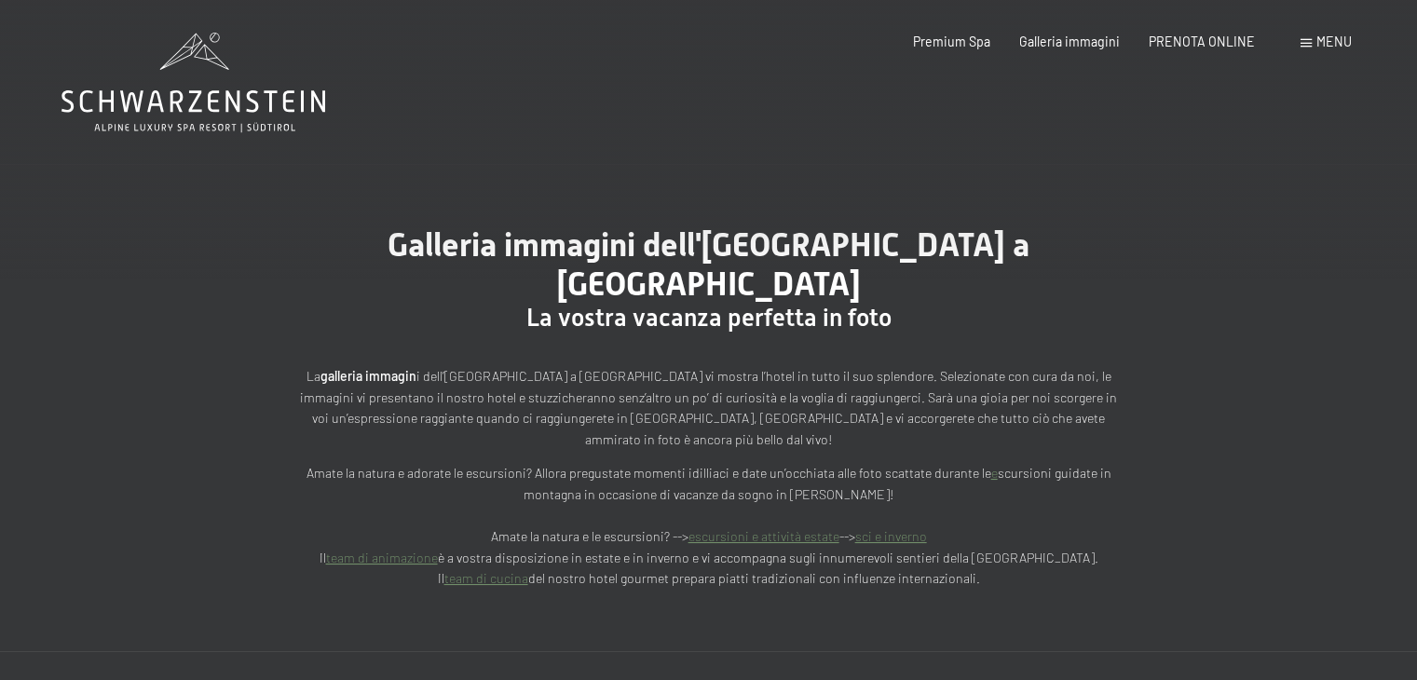
click at [1063, 39] on span "Menu" at bounding box center [1333, 42] width 35 height 16
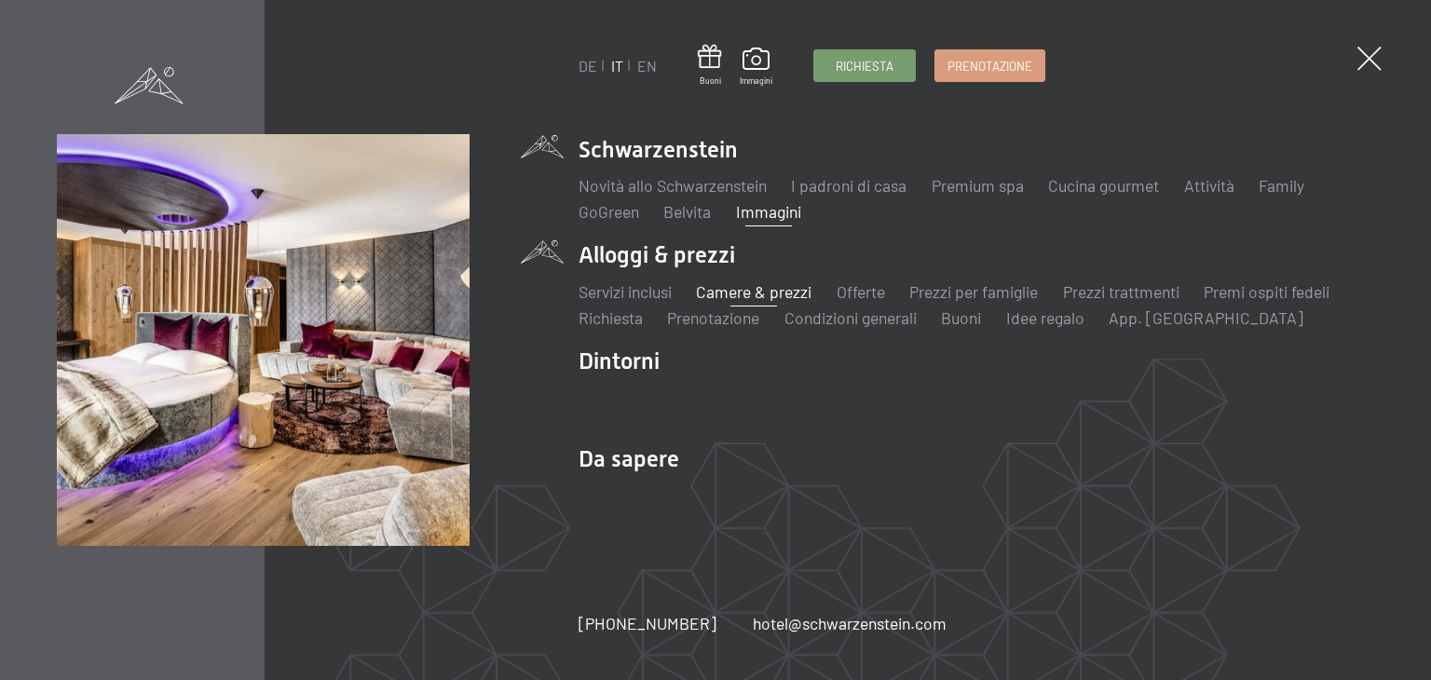
click at [723, 292] on link "Camere & prezzi" at bounding box center [754, 291] width 116 height 20
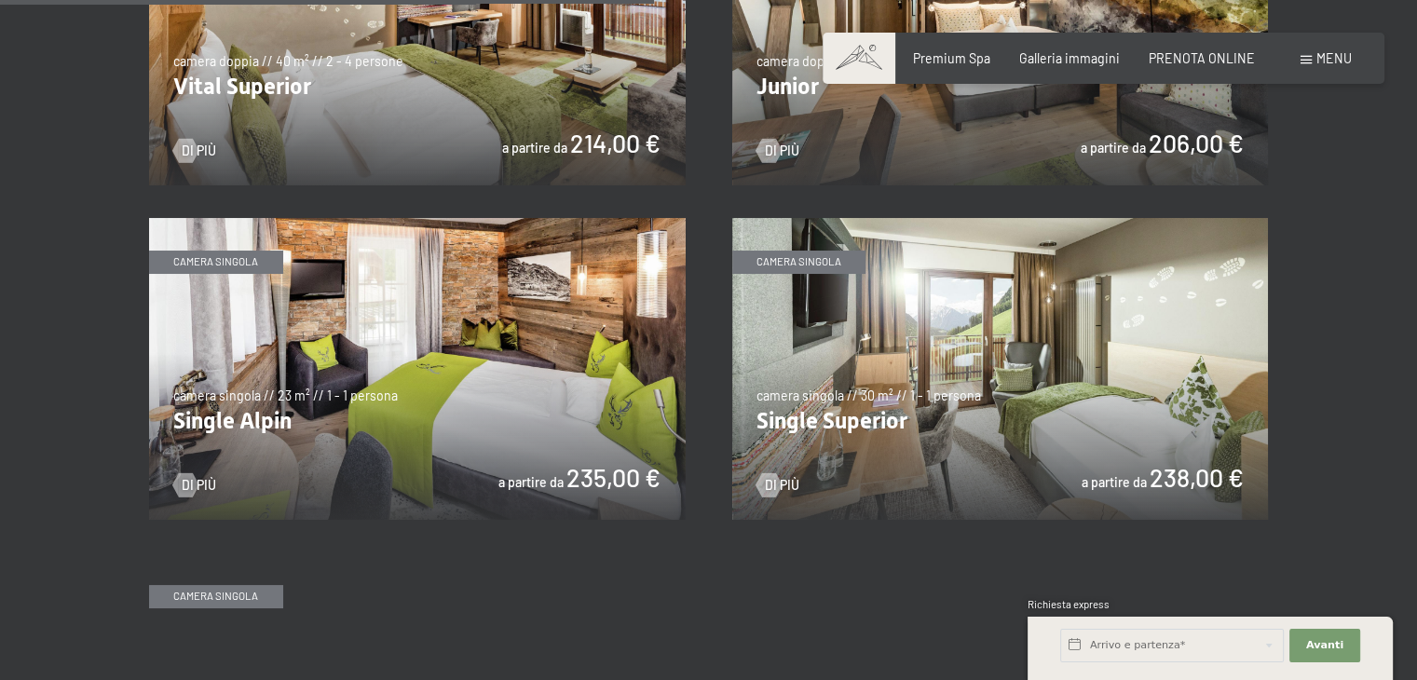
scroll to position [2582, 0]
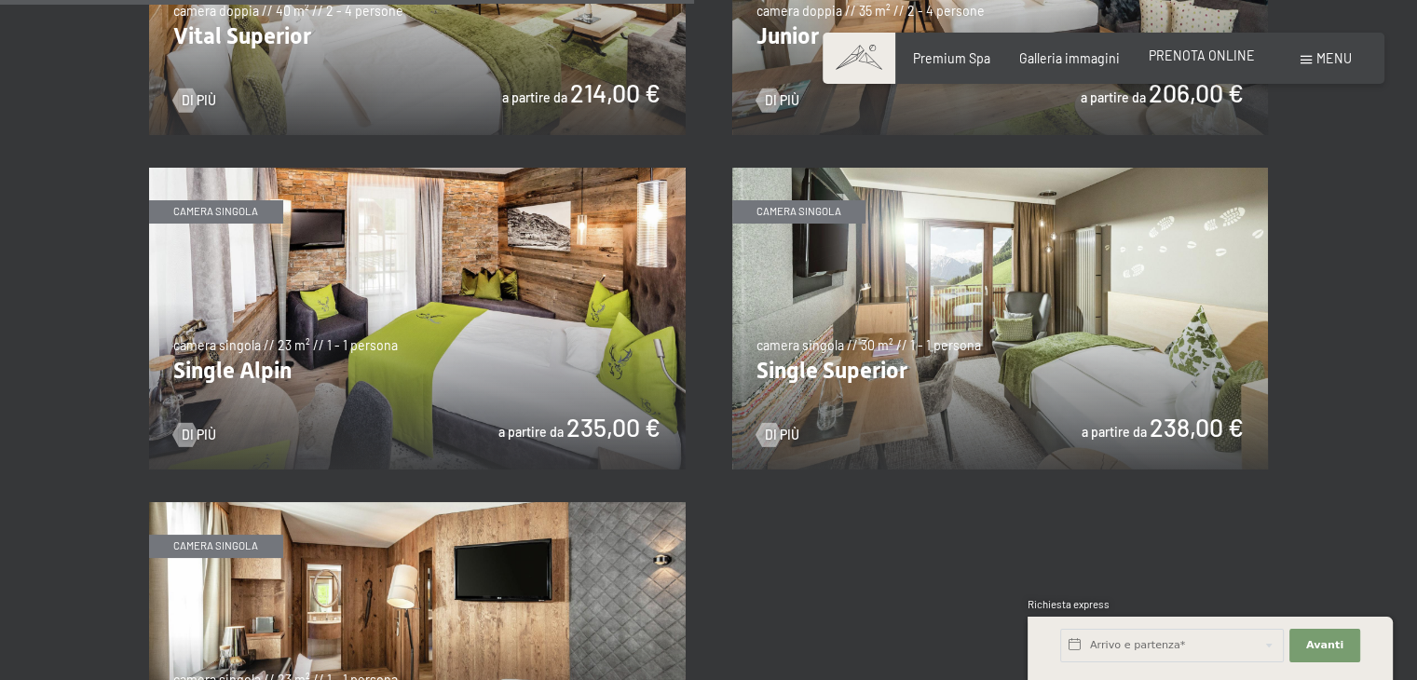
click at [1219, 67] on div "Premium Spa Galleria immagini PRENOTA ONLINE" at bounding box center [1069, 58] width 429 height 19
click at [1192, 57] on span "PRENOTA ONLINE" at bounding box center [1202, 56] width 106 height 16
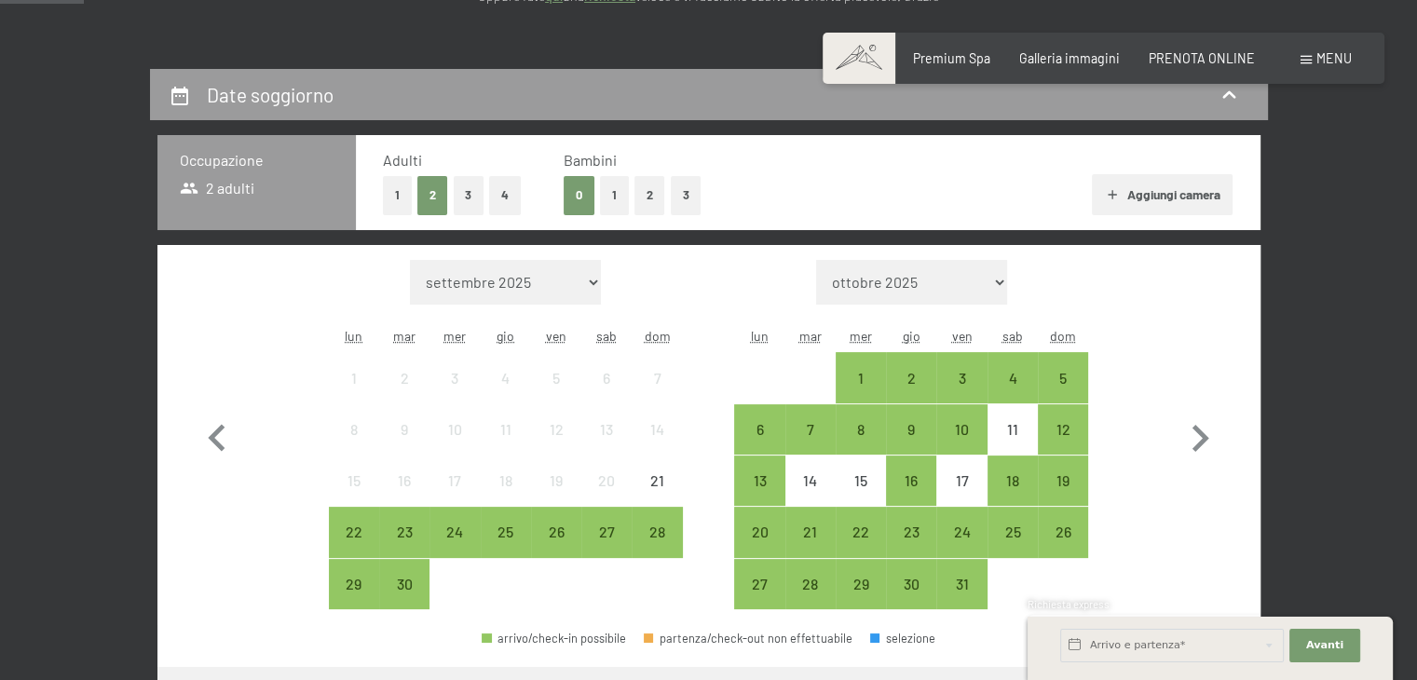
scroll to position [373, 0]
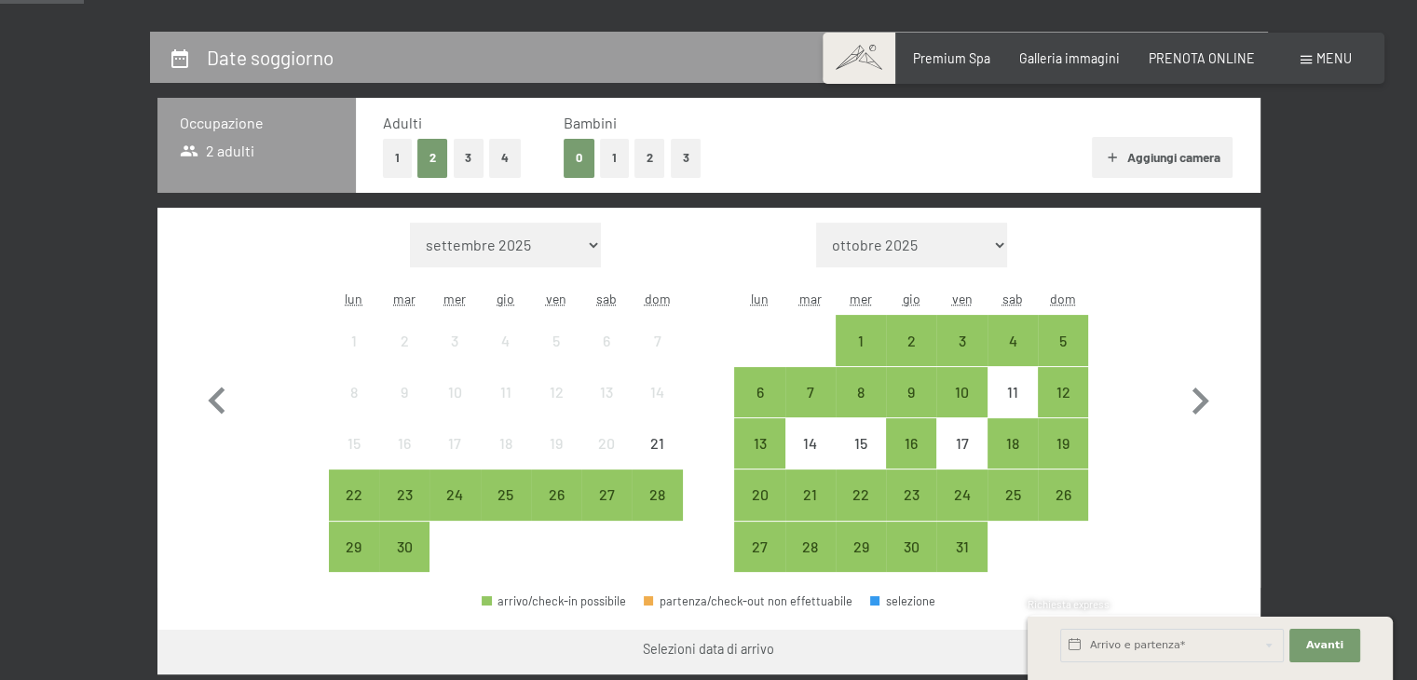
click at [641, 168] on button "2" at bounding box center [649, 158] width 31 height 38
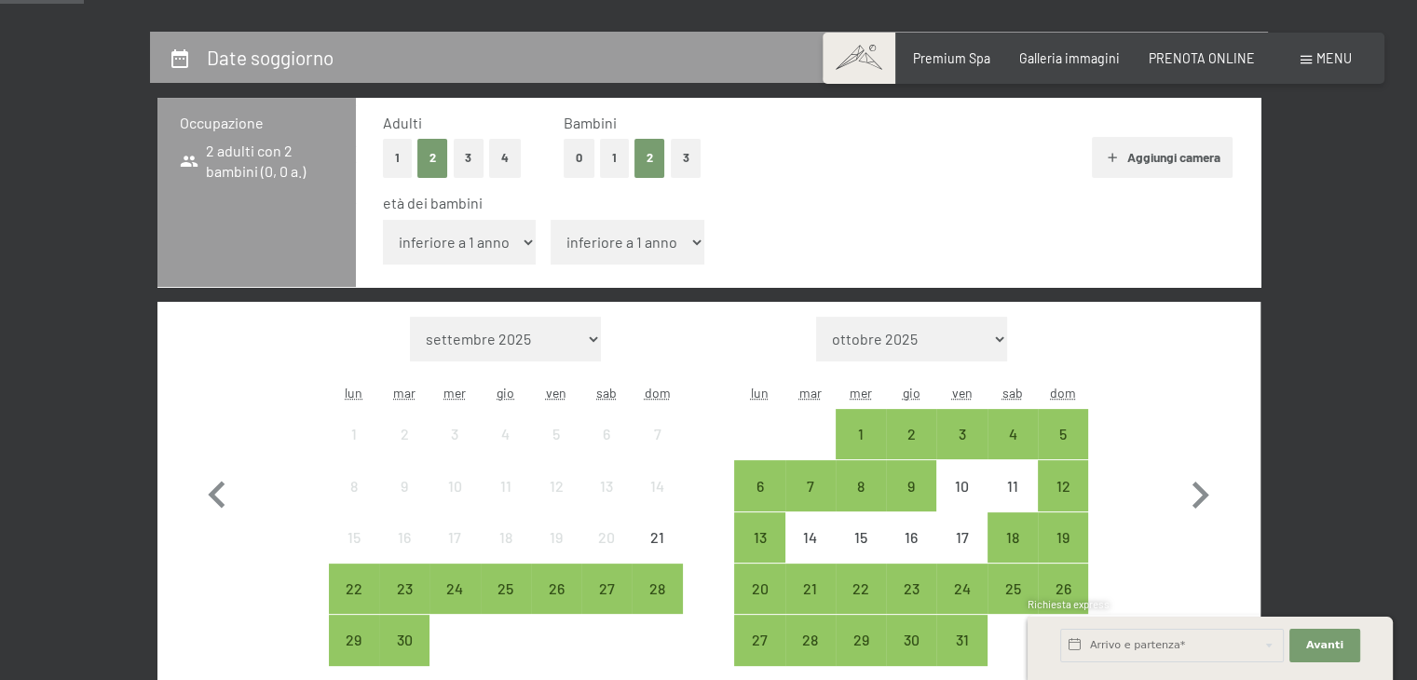
click at [525, 238] on select "inferiore a 1 anno 1 anno 2 anni 3 anni 4 anni 5 anni 6 anni 7 anni 8 anni 9 an…" at bounding box center [460, 242] width 154 height 45
select select "17"
click at [383, 220] on select "inferiore a 1 anno 1 anno 2 anni 3 anni 4 anni 5 anni 6 anni 7 anni 8 anni 9 an…" at bounding box center [460, 242] width 154 height 45
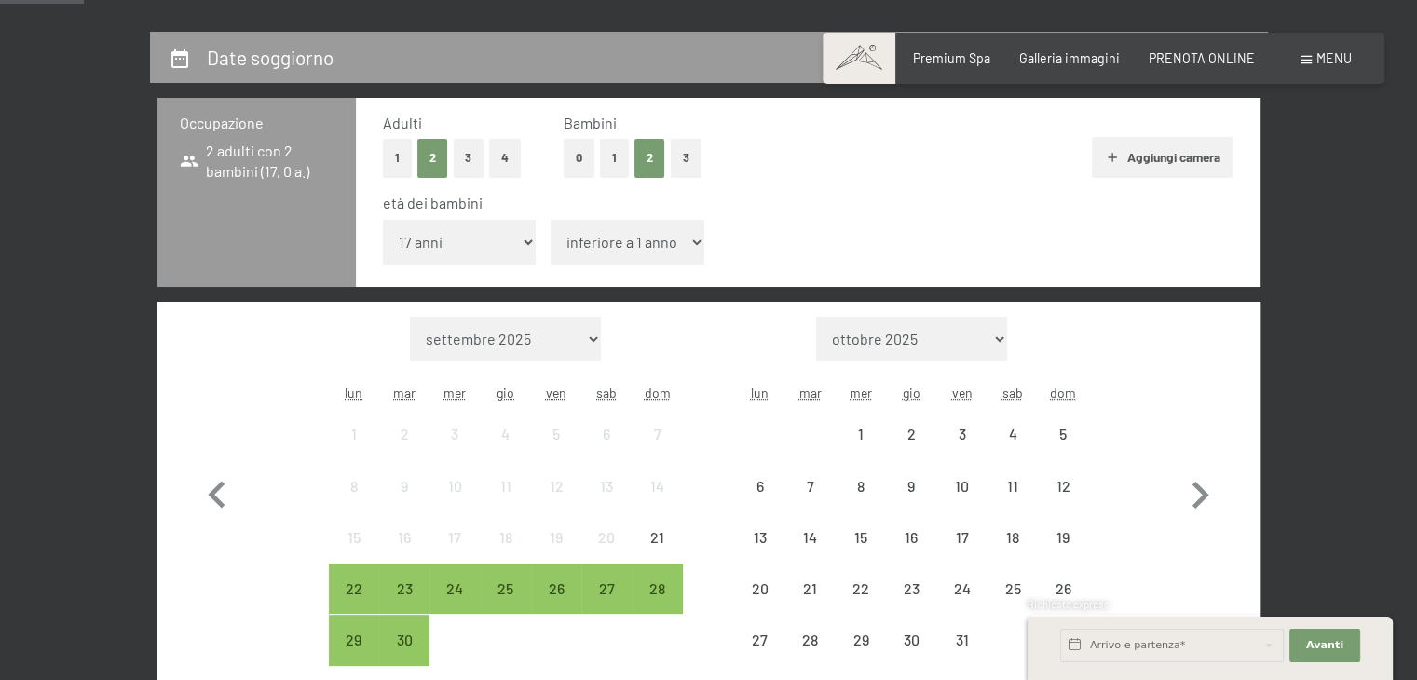
click at [669, 243] on select "inferiore a 1 anno 1 anno 2 anni 3 anni 4 anni 5 anni 6 anni 7 anni 8 anni 9 an…" at bounding box center [628, 242] width 154 height 45
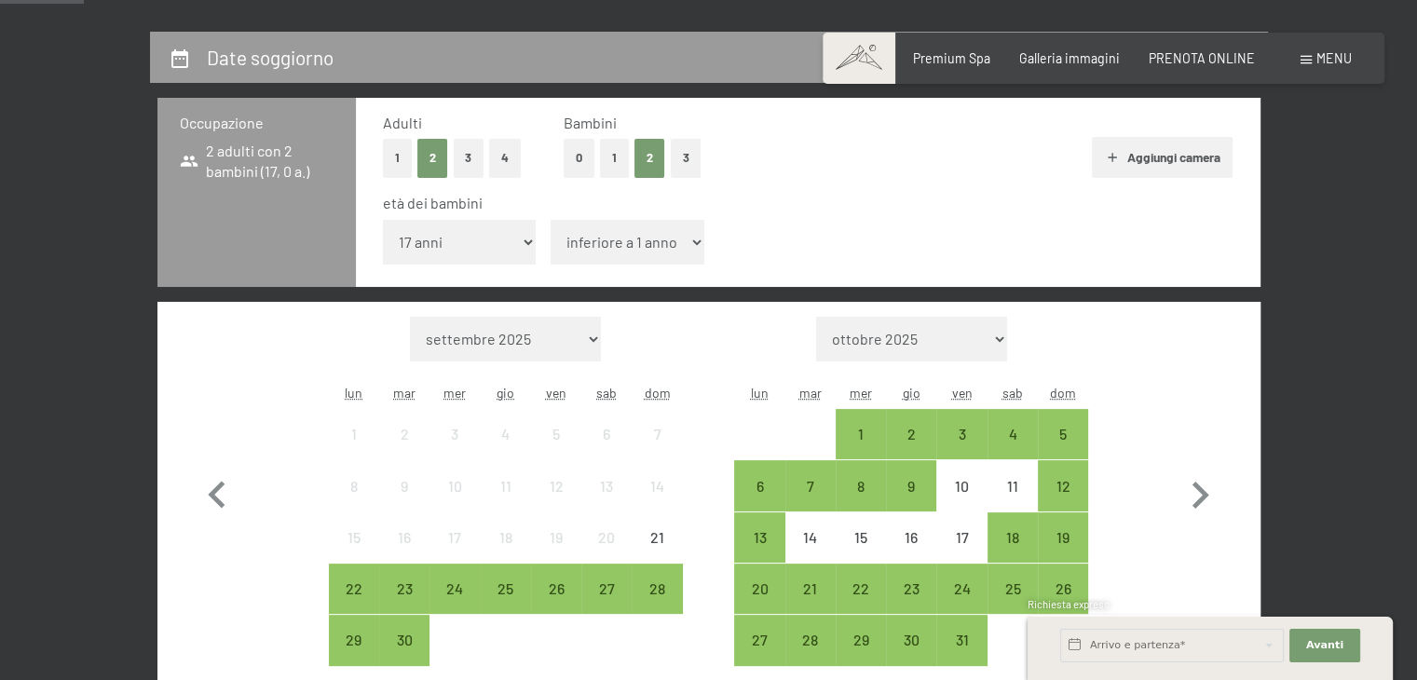
select select "6"
click at [551, 220] on select "inferiore a 1 anno 1 anno 2 anni 3 anni 4 anni 5 anni 6 anni 7 anni 8 anni 9 an…" at bounding box center [628, 242] width 154 height 45
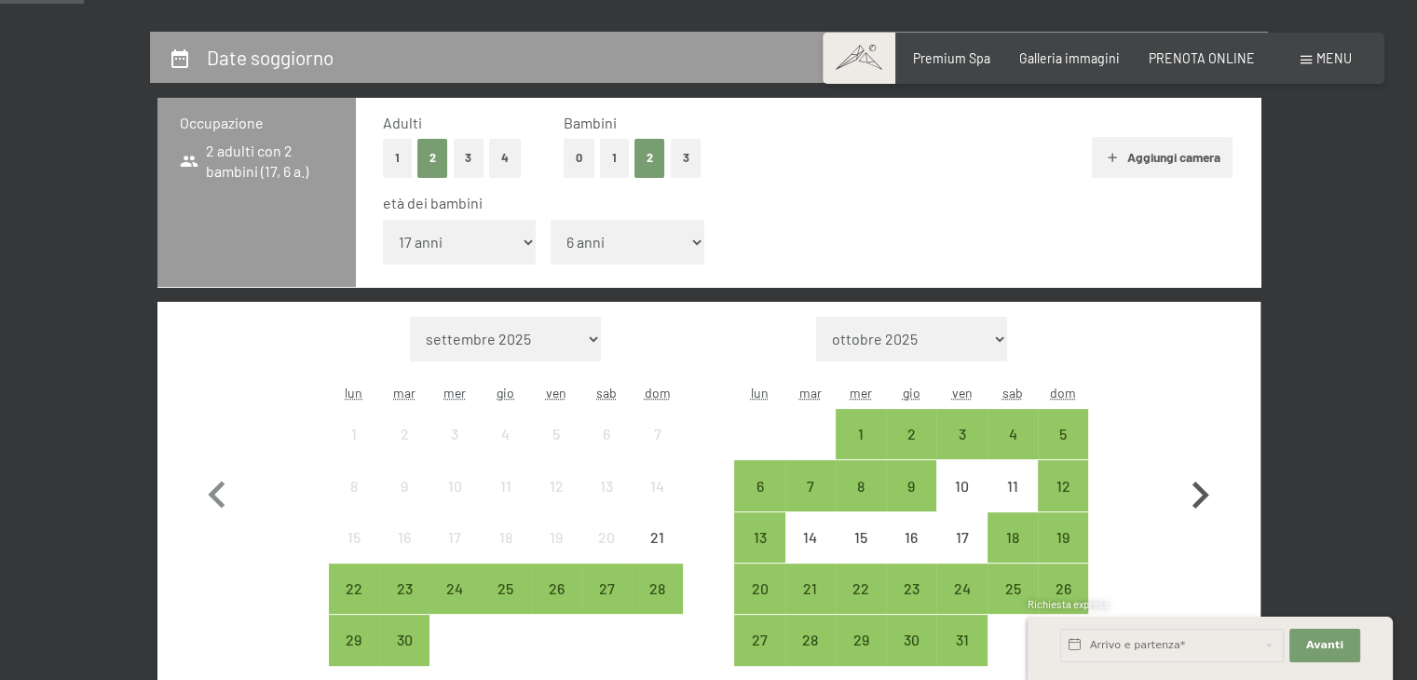
click at [1197, 498] on icon "button" at bounding box center [1200, 496] width 54 height 54
select select "2025-10-01"
select select "2025-11-01"
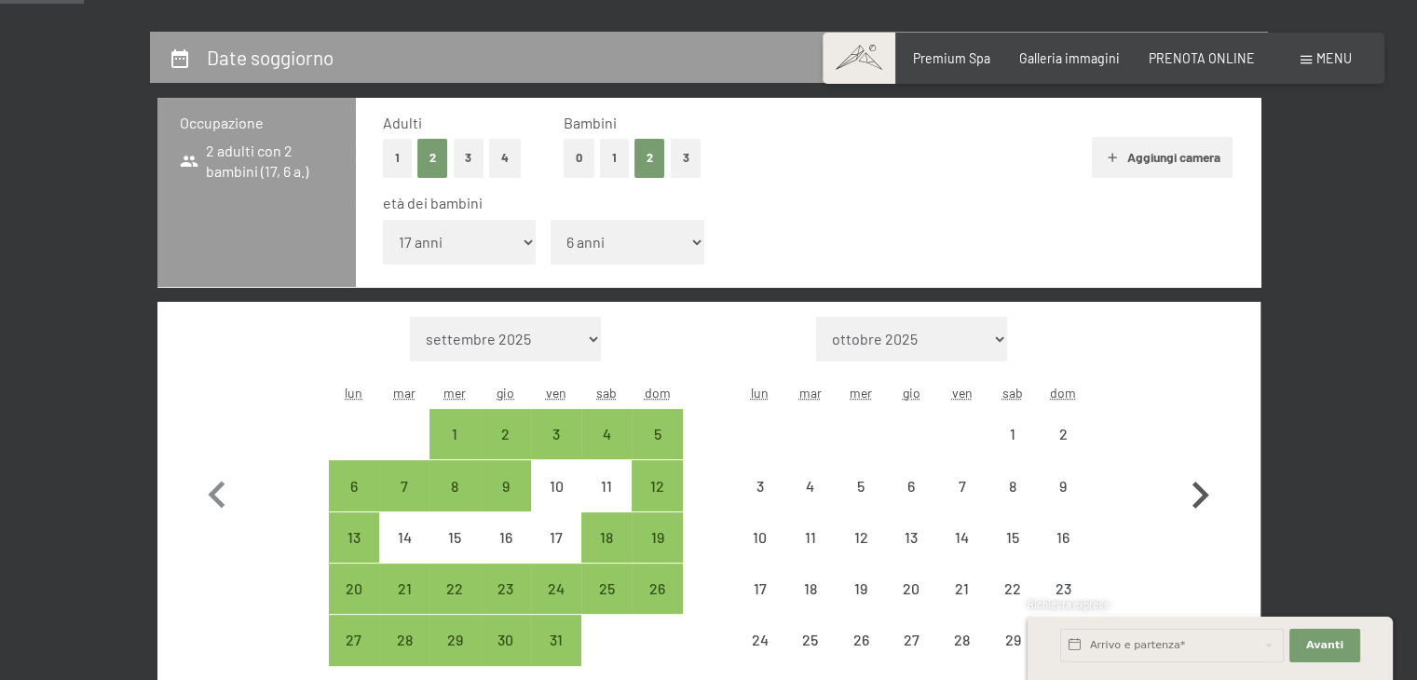
click at [1197, 498] on icon "button" at bounding box center [1200, 496] width 54 height 54
select select "2025-11-01"
select select "2025-12-01"
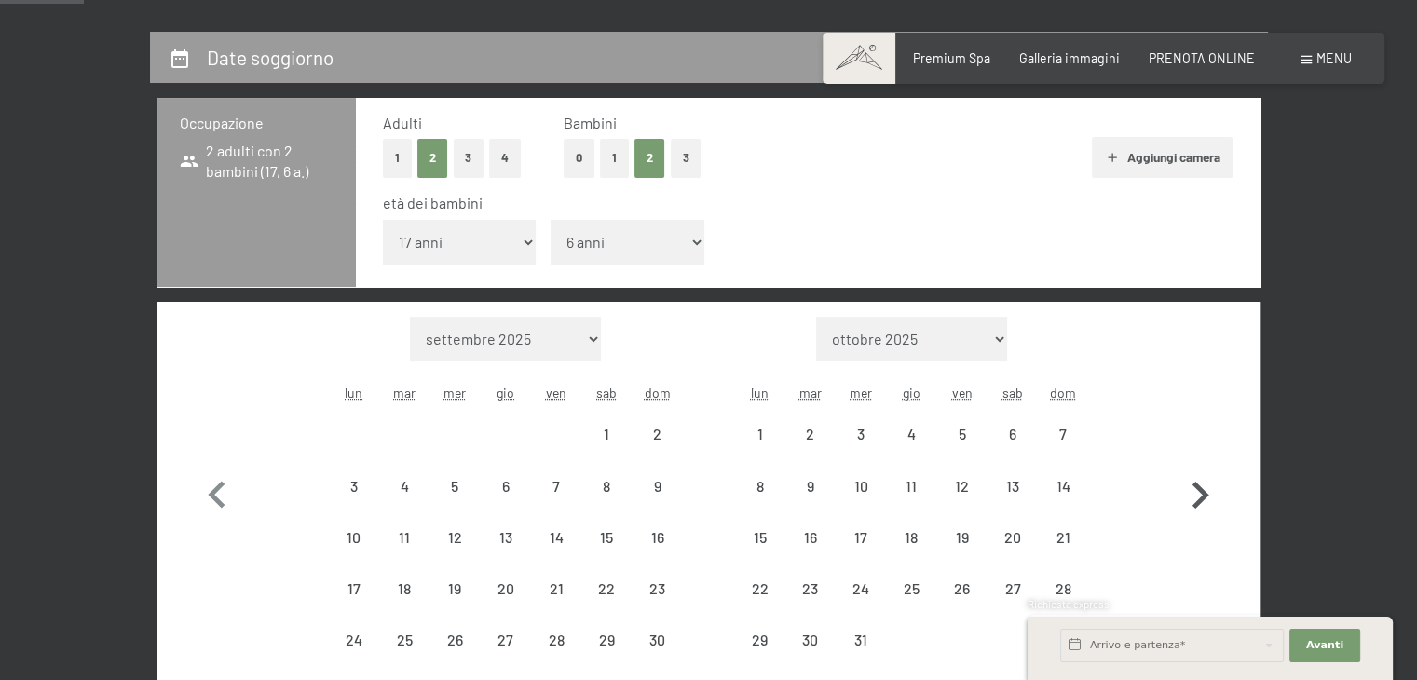
click at [1197, 498] on icon "button" at bounding box center [1200, 496] width 54 height 54
select select "2025-12-01"
select select "2026-01-01"
select select "2025-12-01"
select select "2026-01-01"
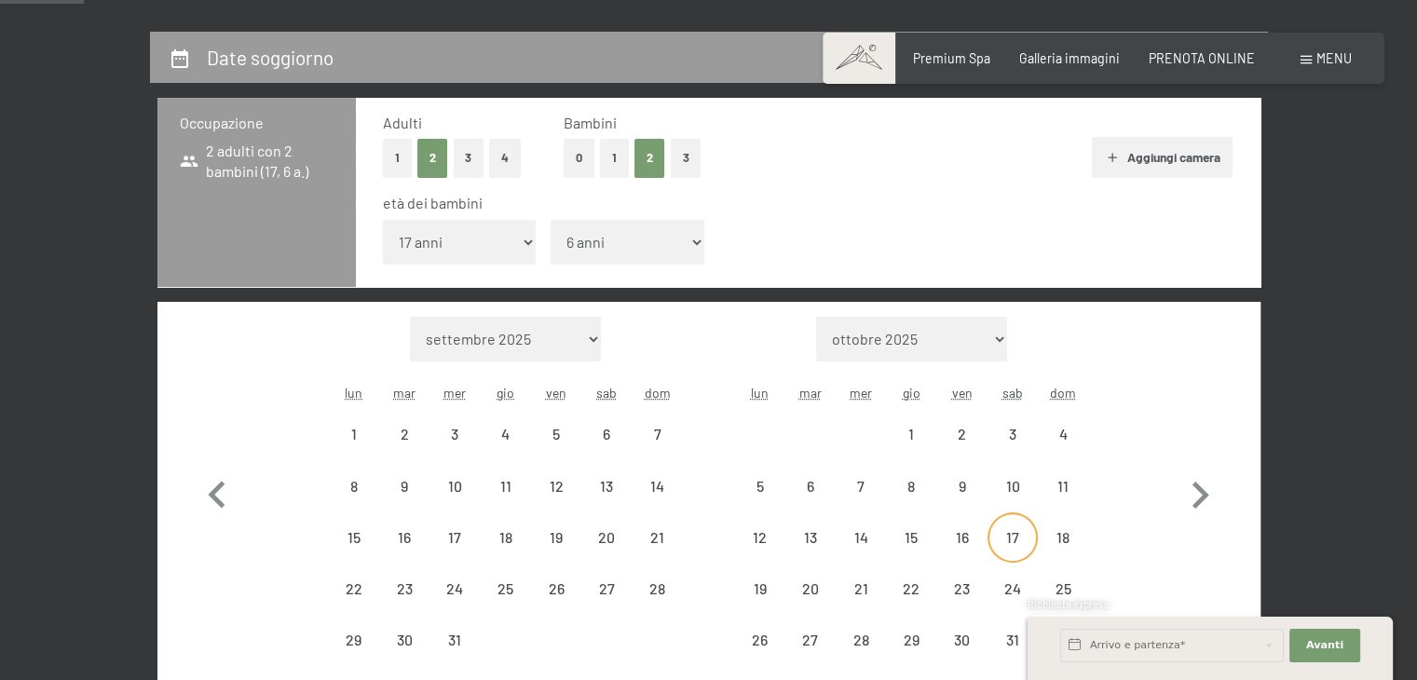
select select "2025-12-01"
select select "2026-01-01"
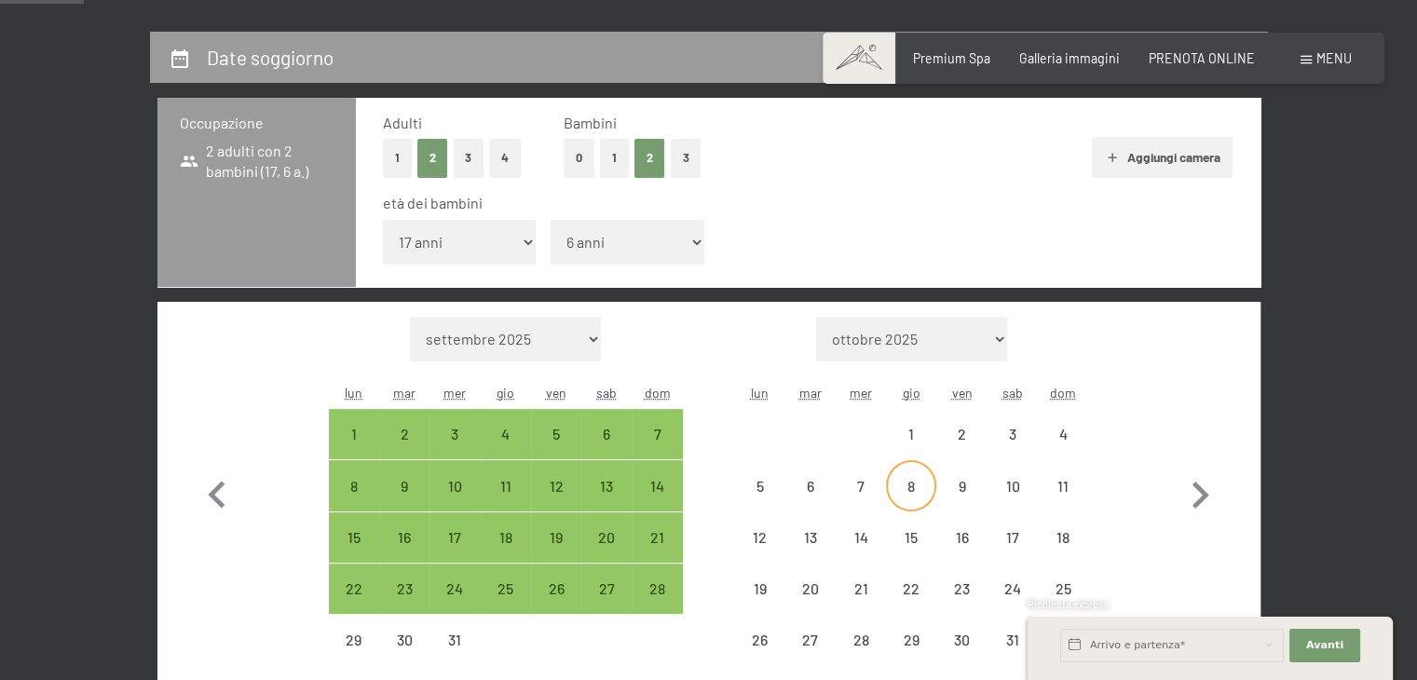
select select "2025-12-01"
select select "2026-01-01"
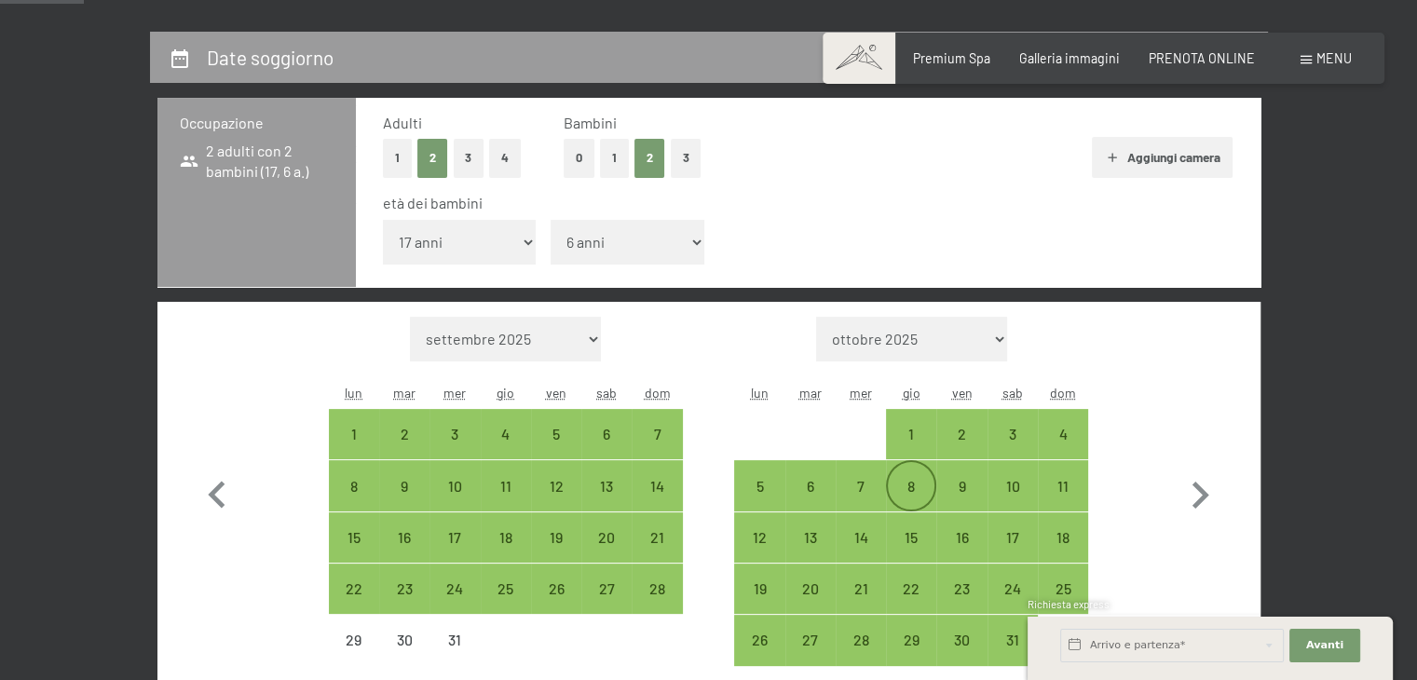
click at [913, 497] on div "8" at bounding box center [911, 502] width 47 height 47
select select "2025-12-01"
select select "2026-01-01"
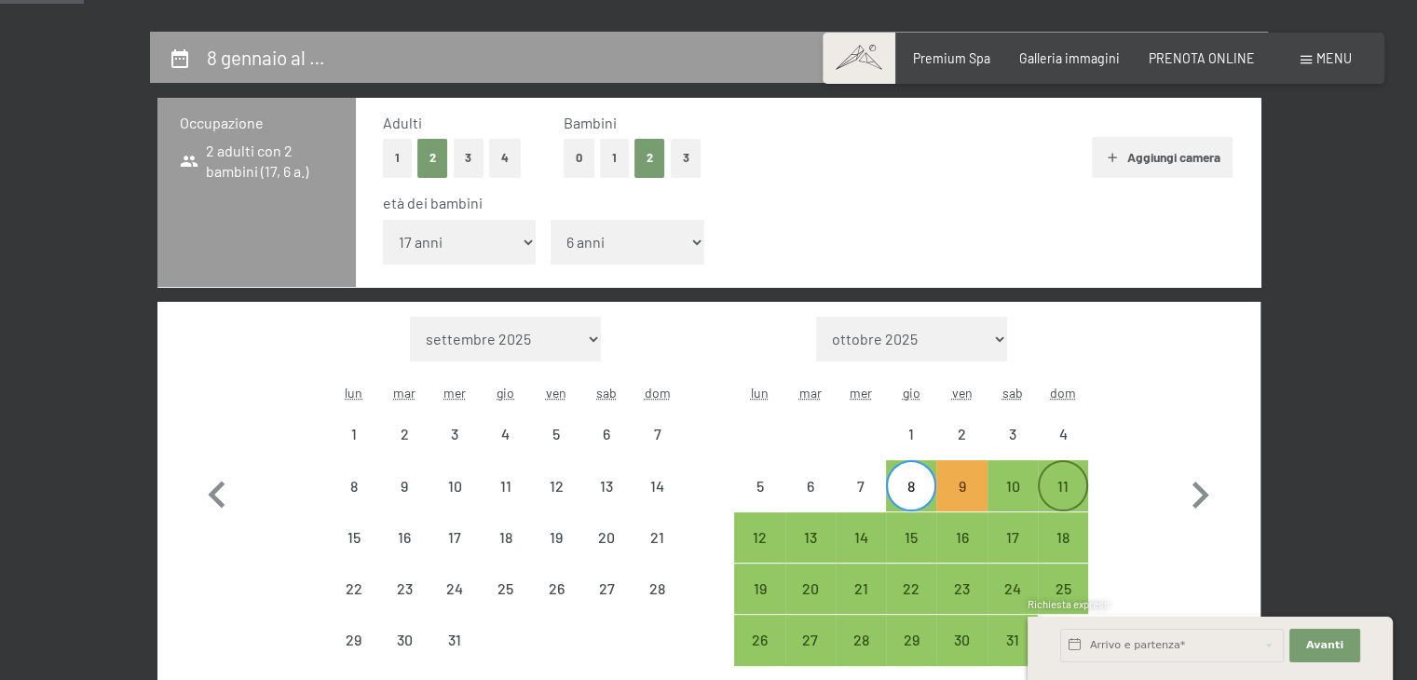
click at [1066, 501] on div "11" at bounding box center [1063, 502] width 47 height 47
select select "2025-12-01"
select select "2026-01-01"
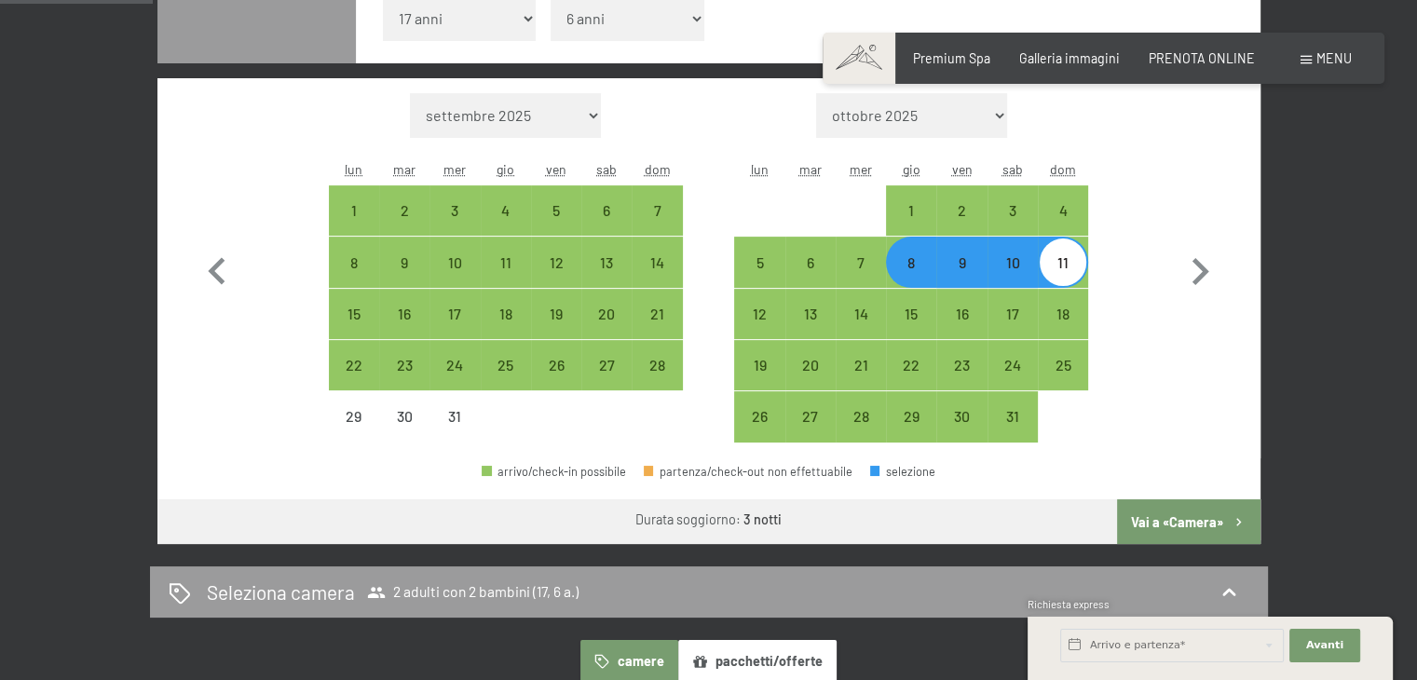
scroll to position [633, 0]
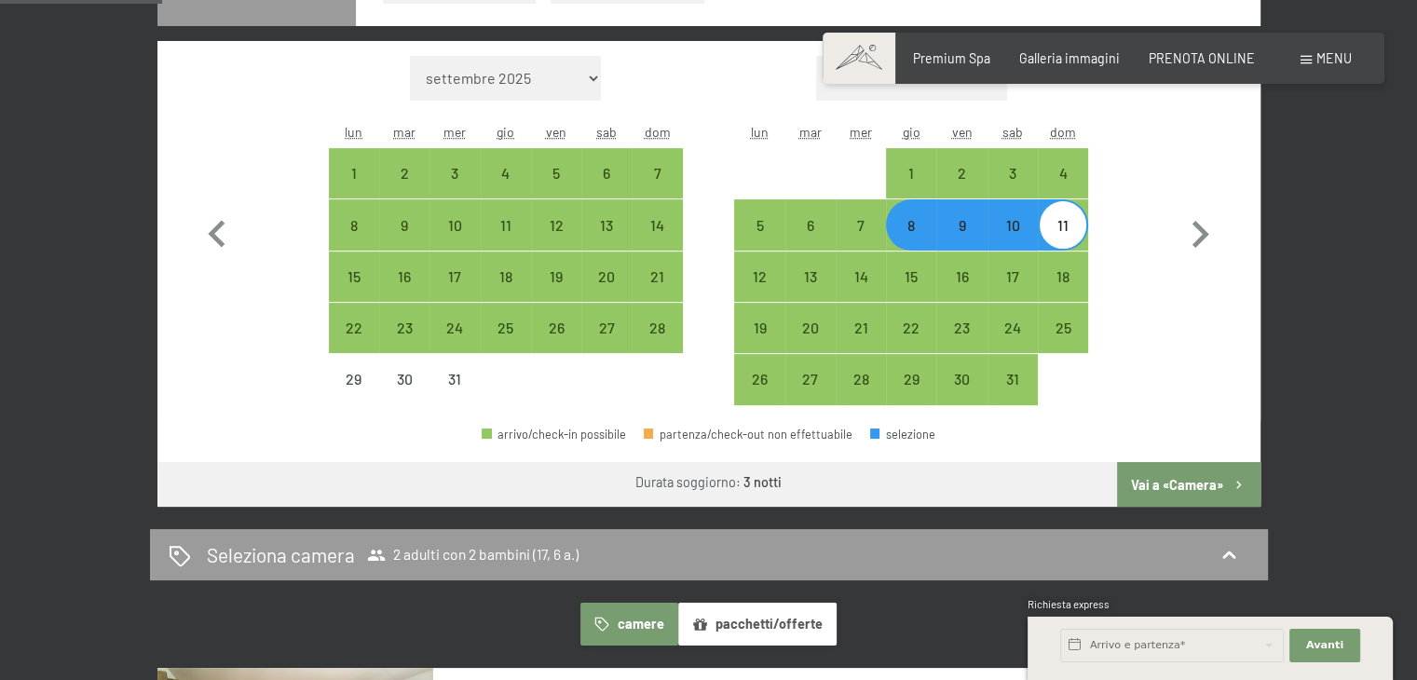
click at [1211, 477] on button "Vai a «Camera»" at bounding box center [1188, 484] width 143 height 45
select select "2025-12-01"
select select "2026-01-01"
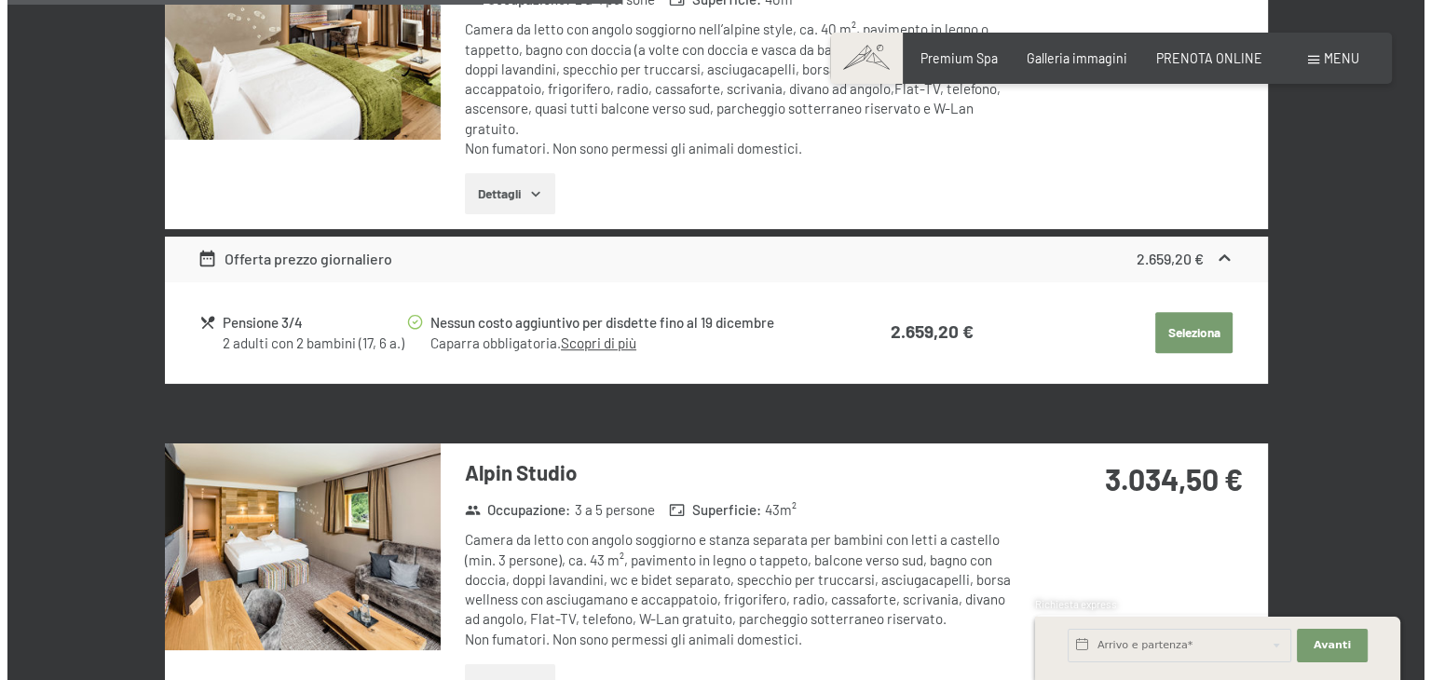
scroll to position [0, 0]
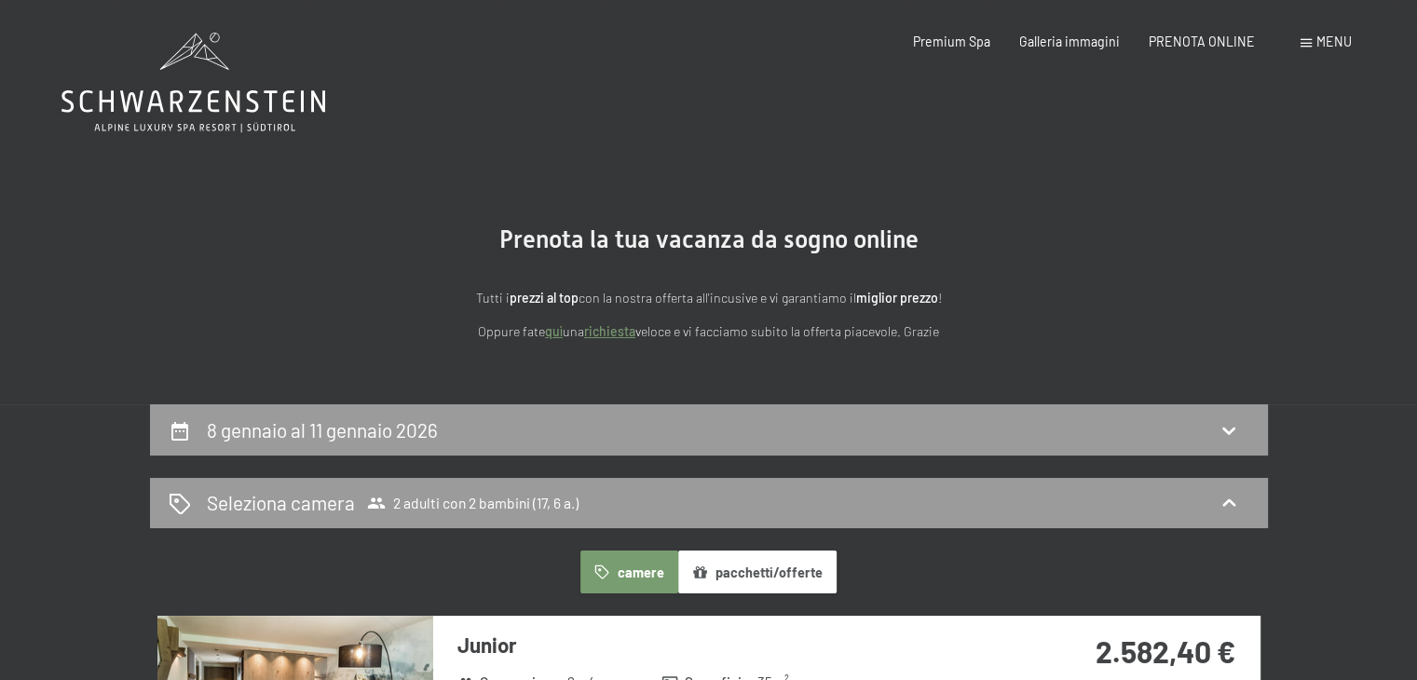
click at [1327, 43] on span "Menu" at bounding box center [1333, 42] width 35 height 16
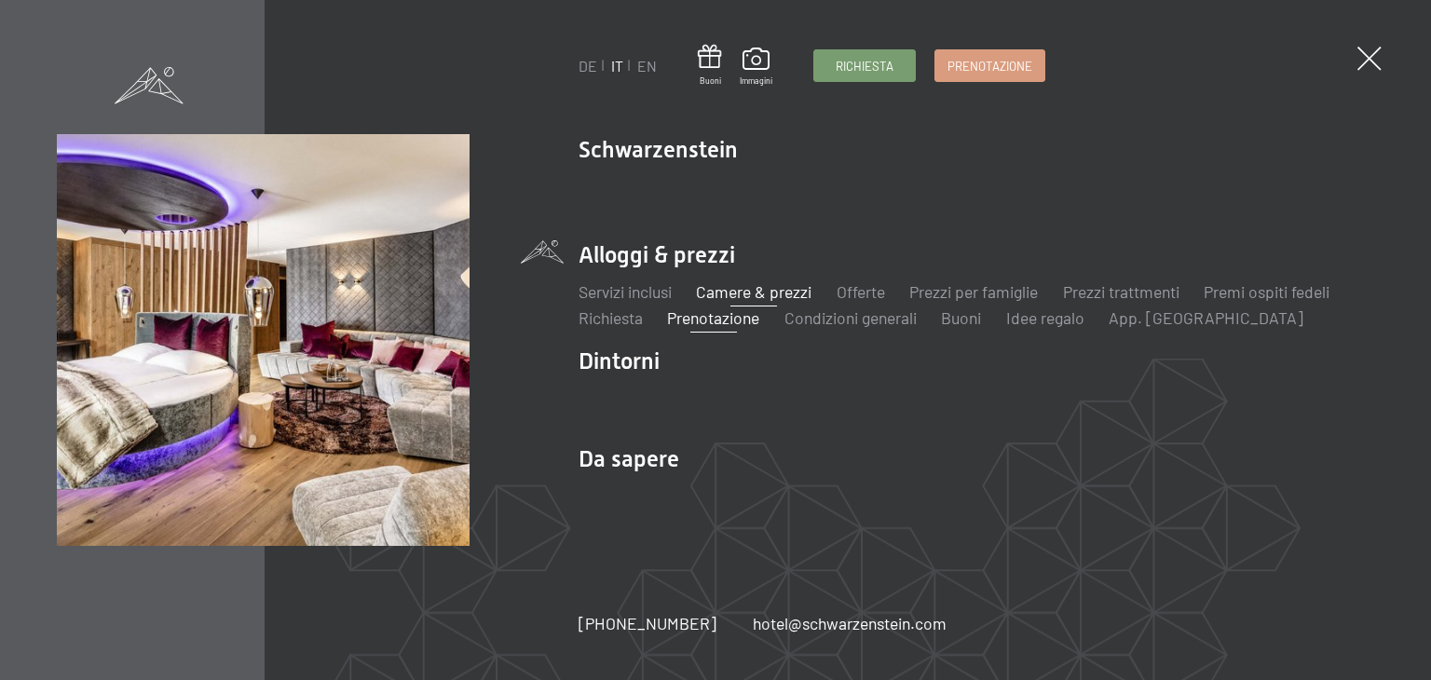
click at [738, 286] on link "Camere & prezzi" at bounding box center [754, 291] width 116 height 20
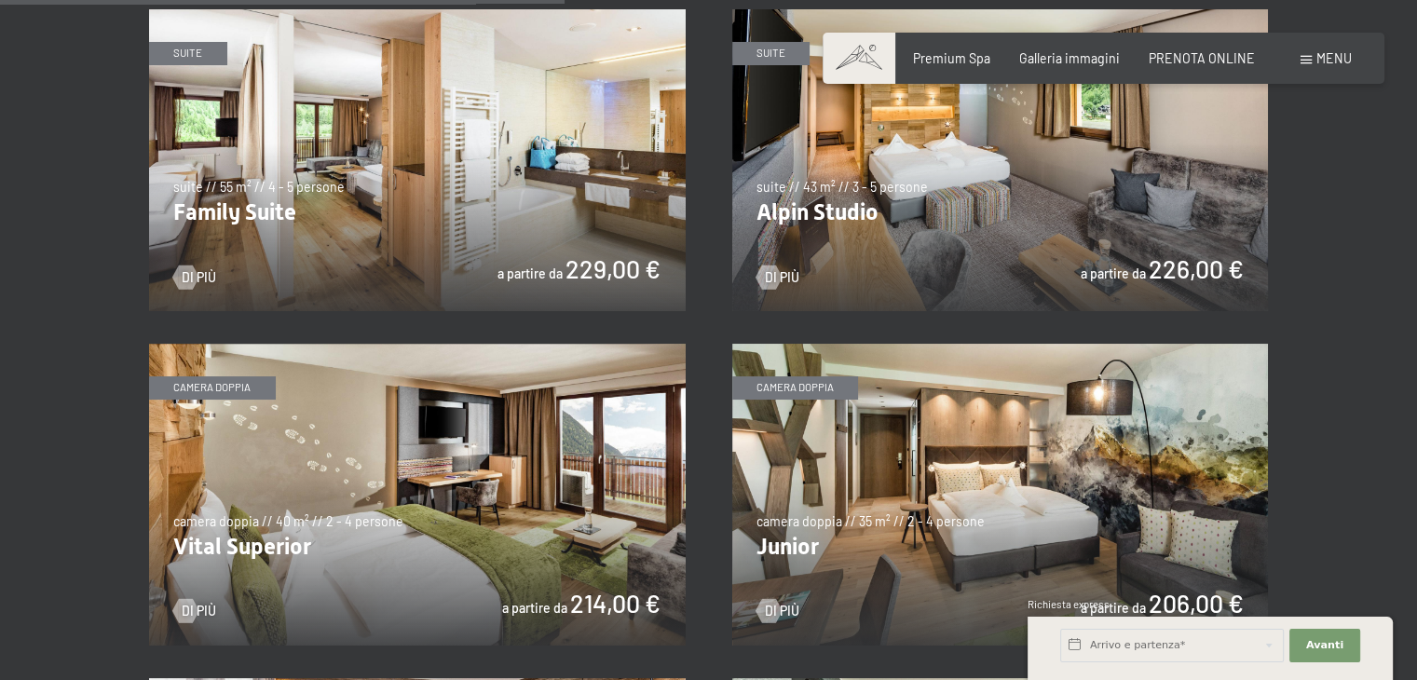
scroll to position [2122, 0]
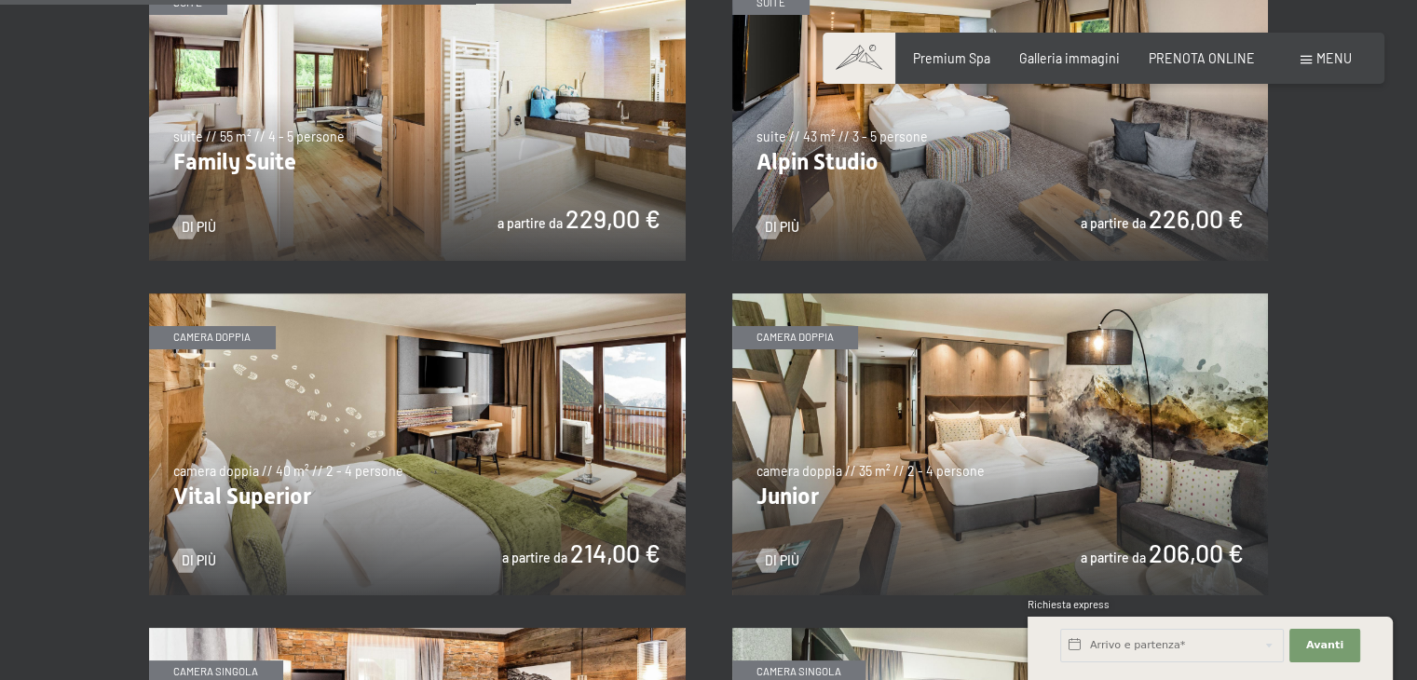
click at [1022, 415] on img at bounding box center [1000, 444] width 537 height 302
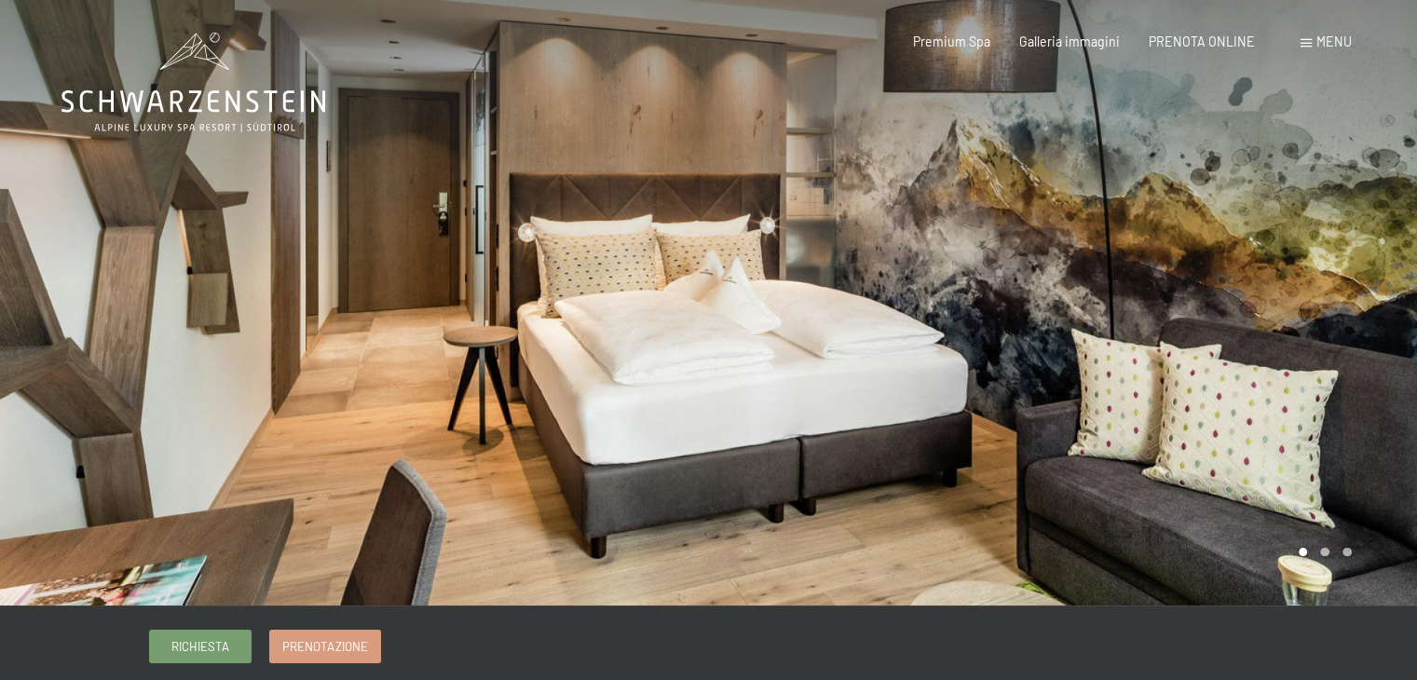
click at [1345, 285] on div at bounding box center [1063, 303] width 709 height 606
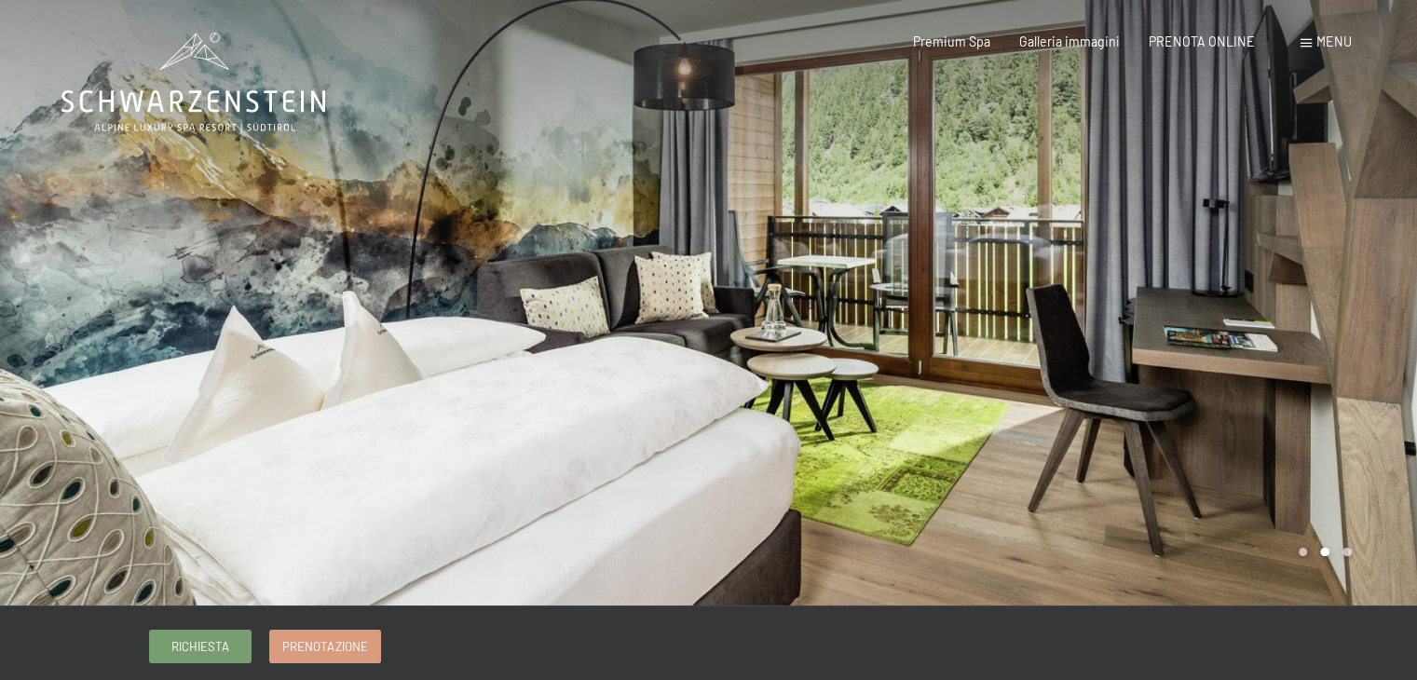
click at [1345, 285] on div at bounding box center [1063, 303] width 709 height 606
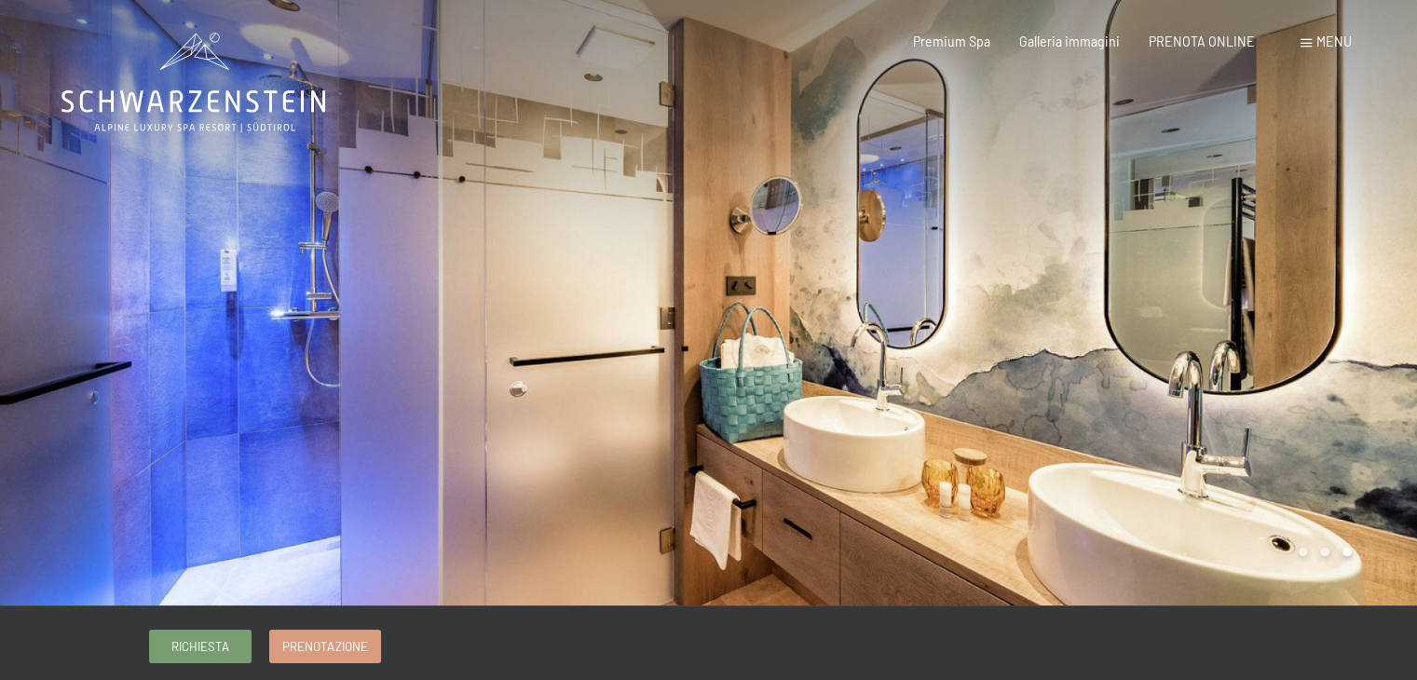
click at [1345, 285] on div at bounding box center [1063, 303] width 709 height 606
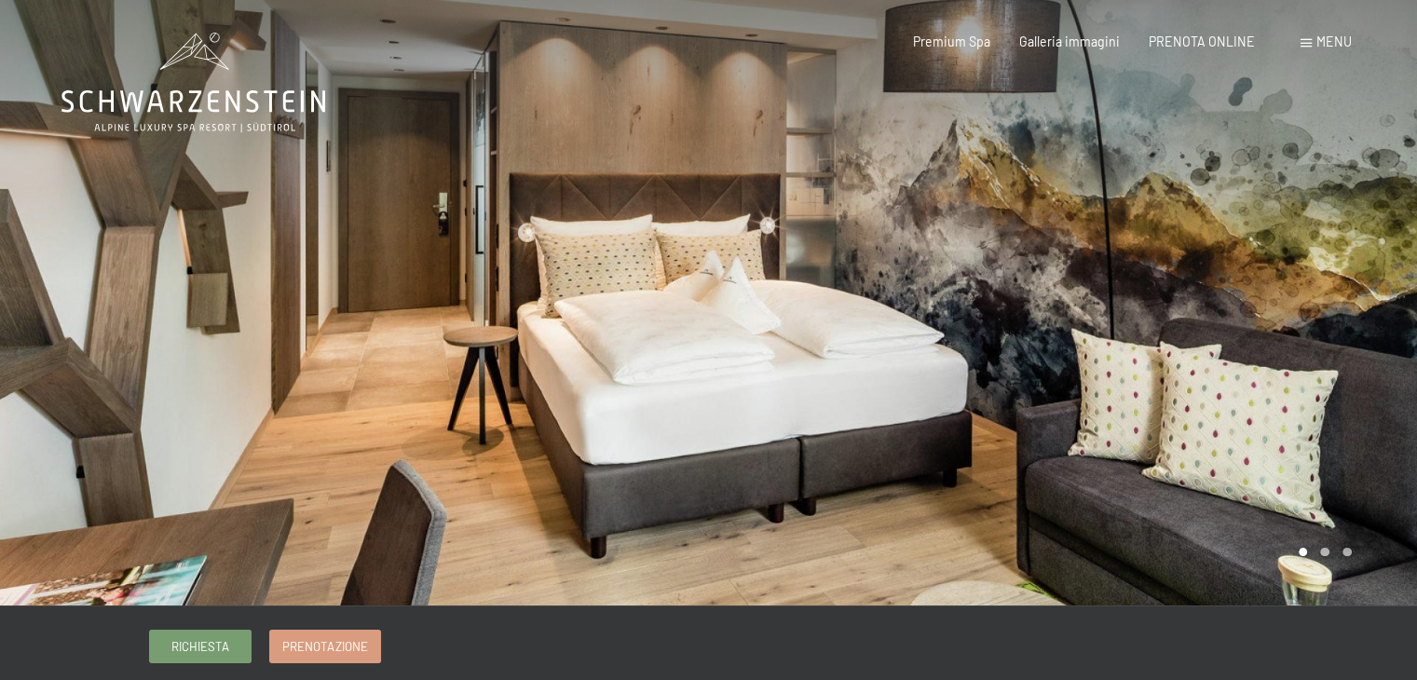
click at [1345, 285] on div at bounding box center [1063, 303] width 709 height 606
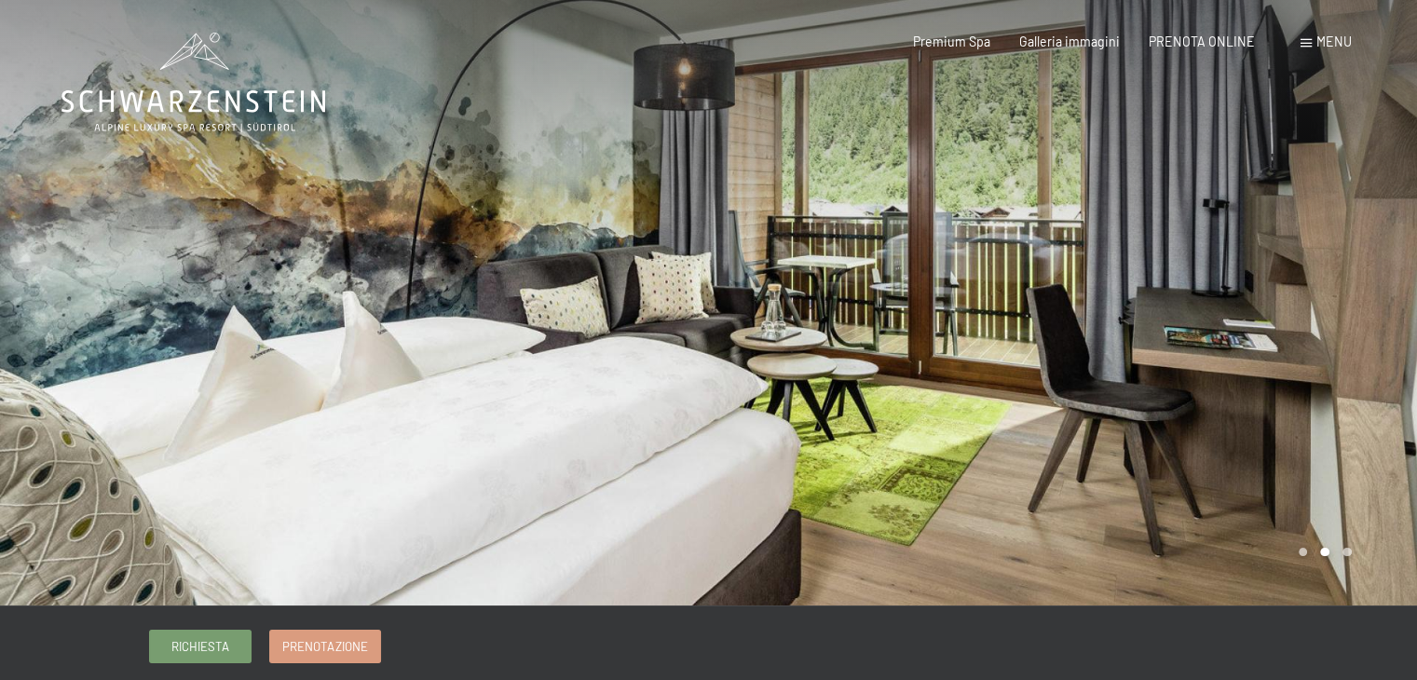
click at [1345, 285] on div at bounding box center [1063, 303] width 709 height 606
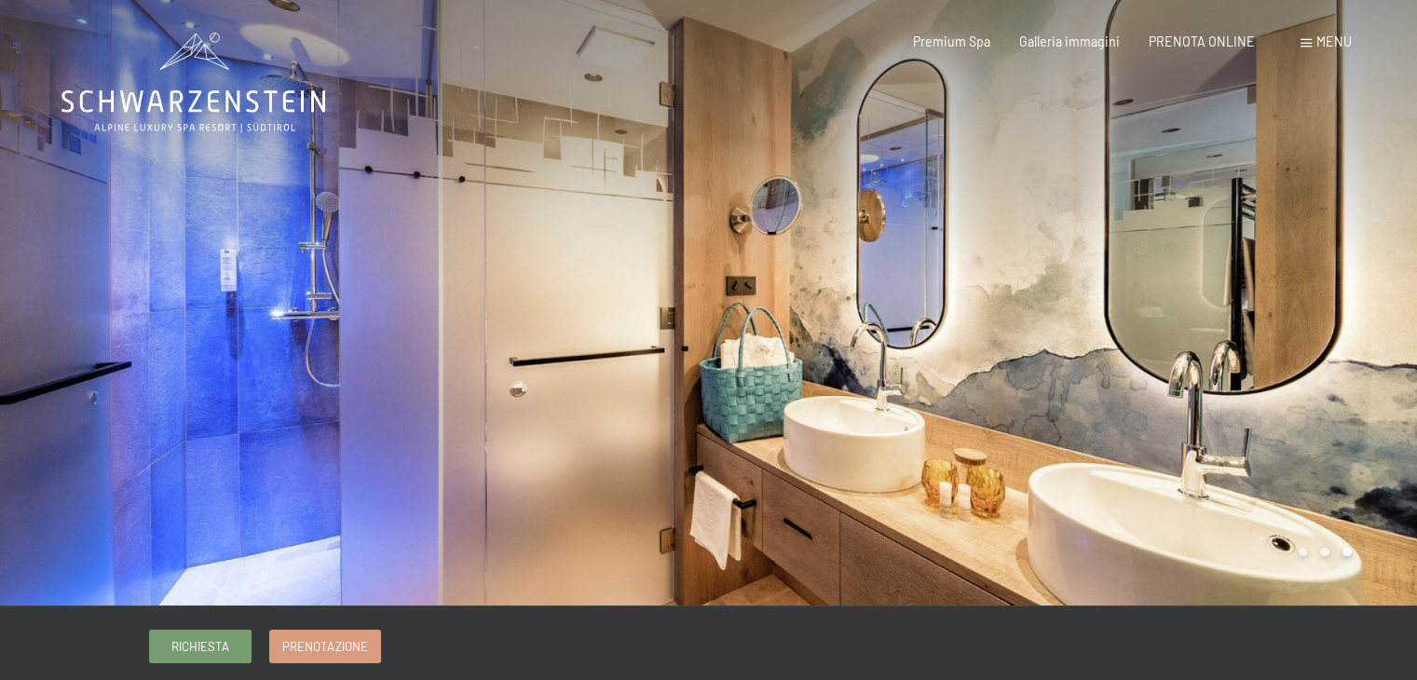
click at [1345, 285] on div at bounding box center [1063, 303] width 709 height 606
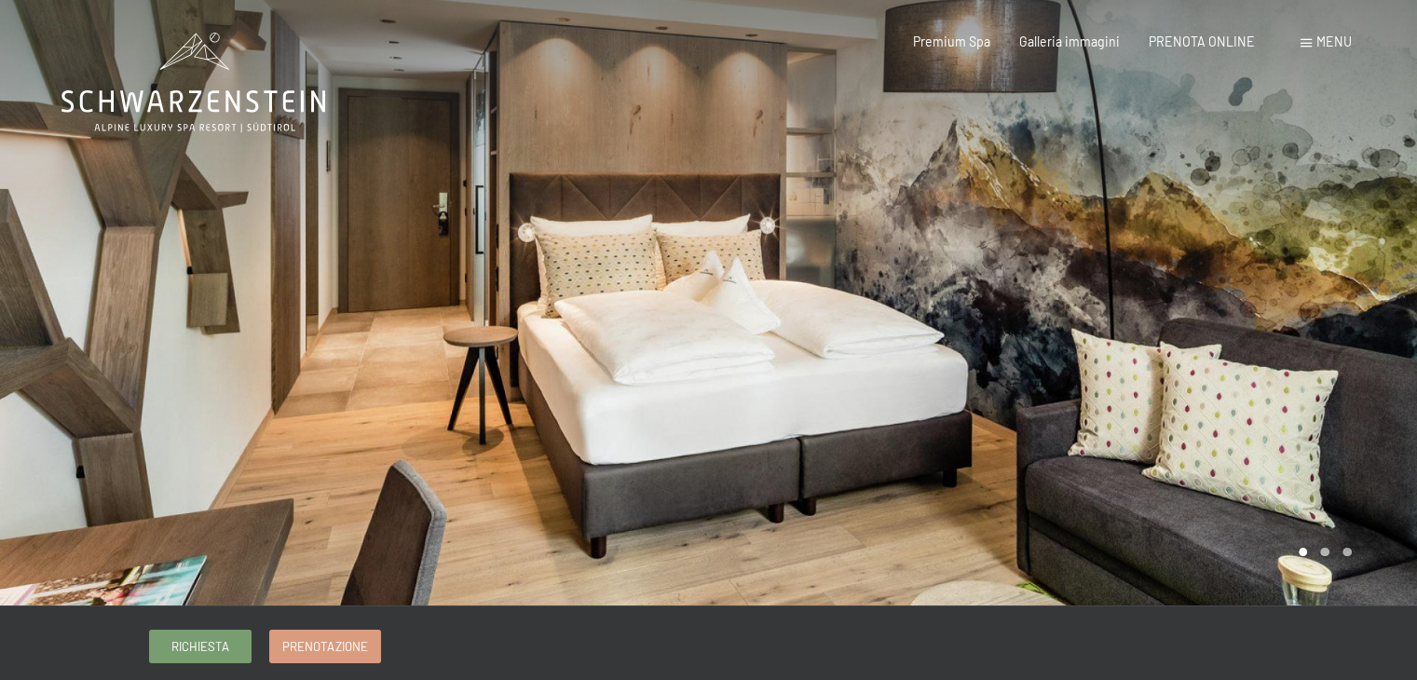
click at [1345, 285] on div at bounding box center [1063, 303] width 709 height 606
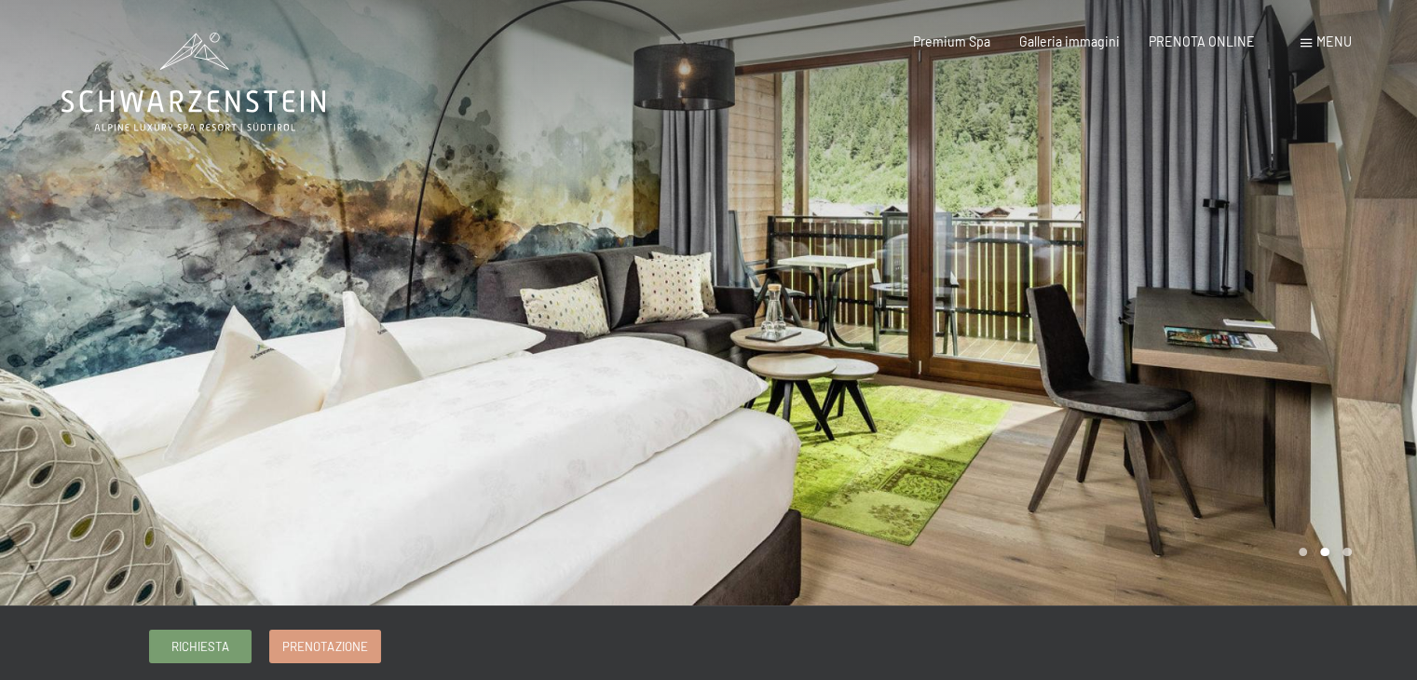
click at [1300, 40] on span at bounding box center [1305, 43] width 11 height 8
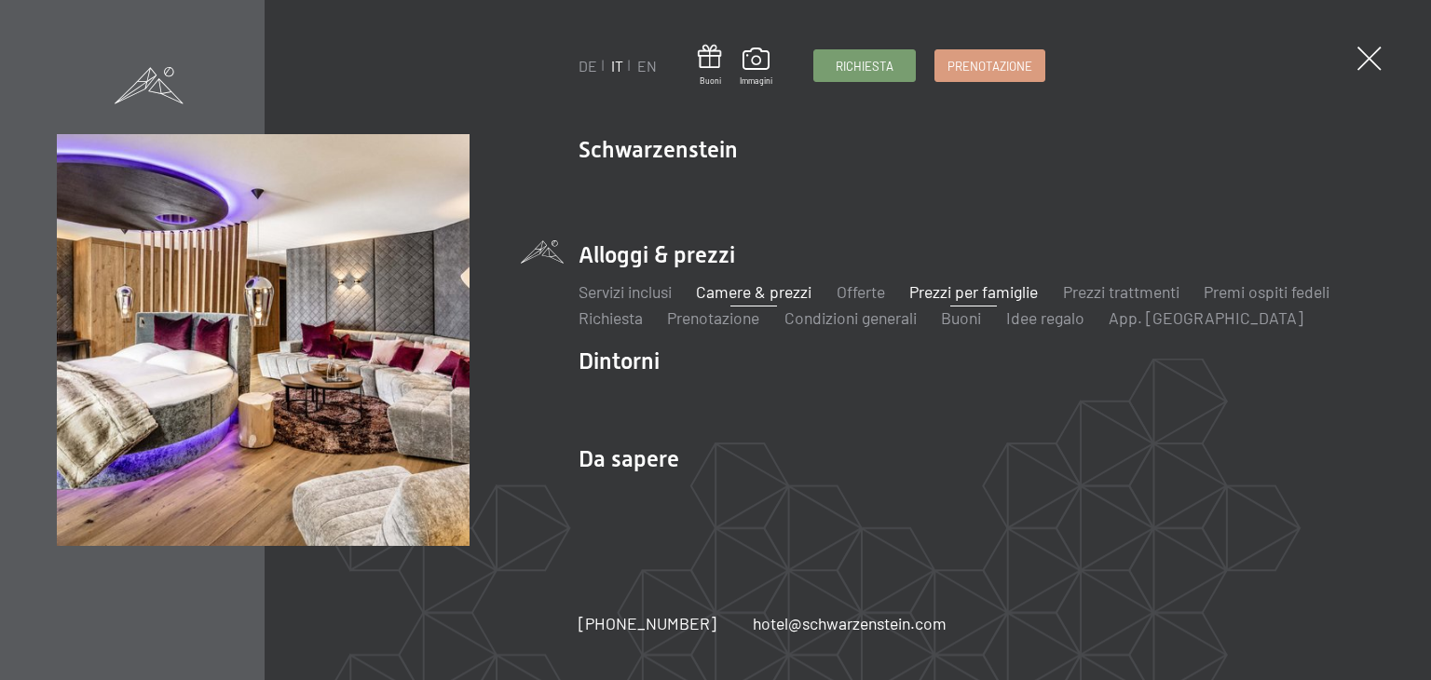
click at [965, 290] on link "Prezzi per famiglie" at bounding box center [973, 291] width 129 height 20
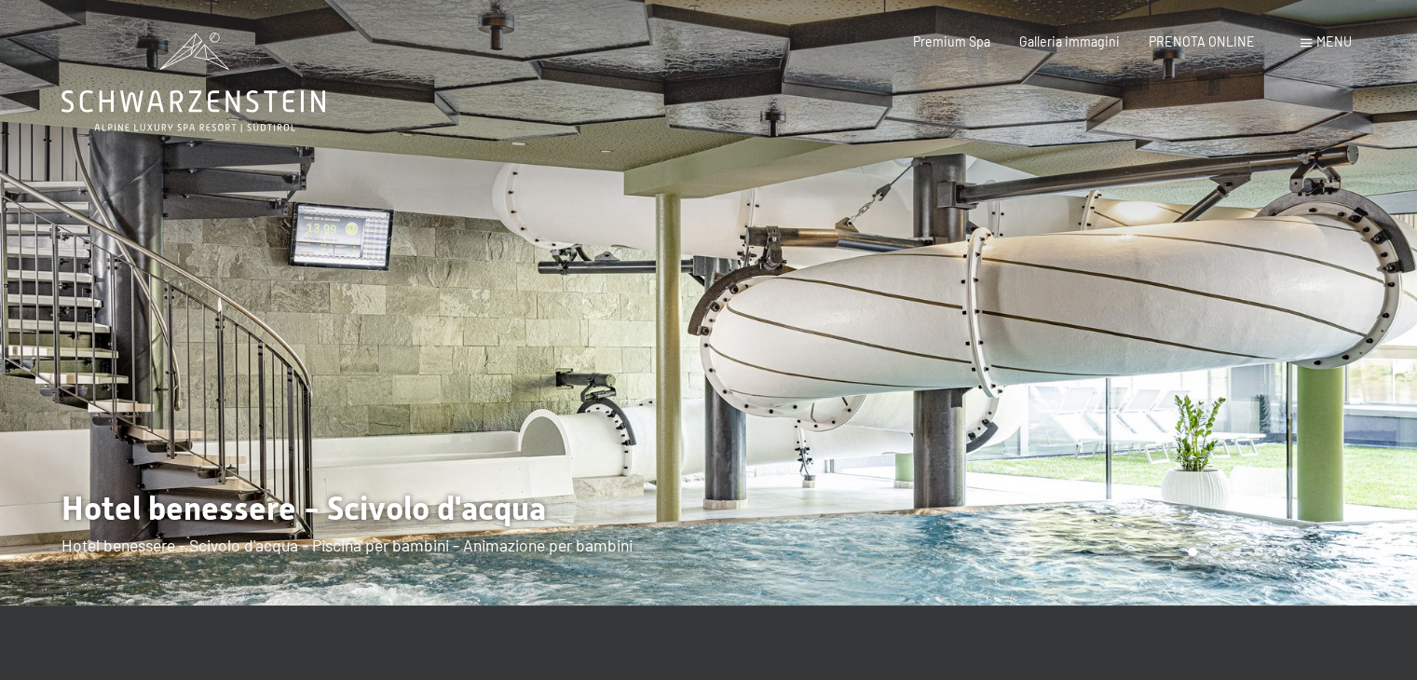
click at [1337, 337] on div at bounding box center [1063, 303] width 709 height 606
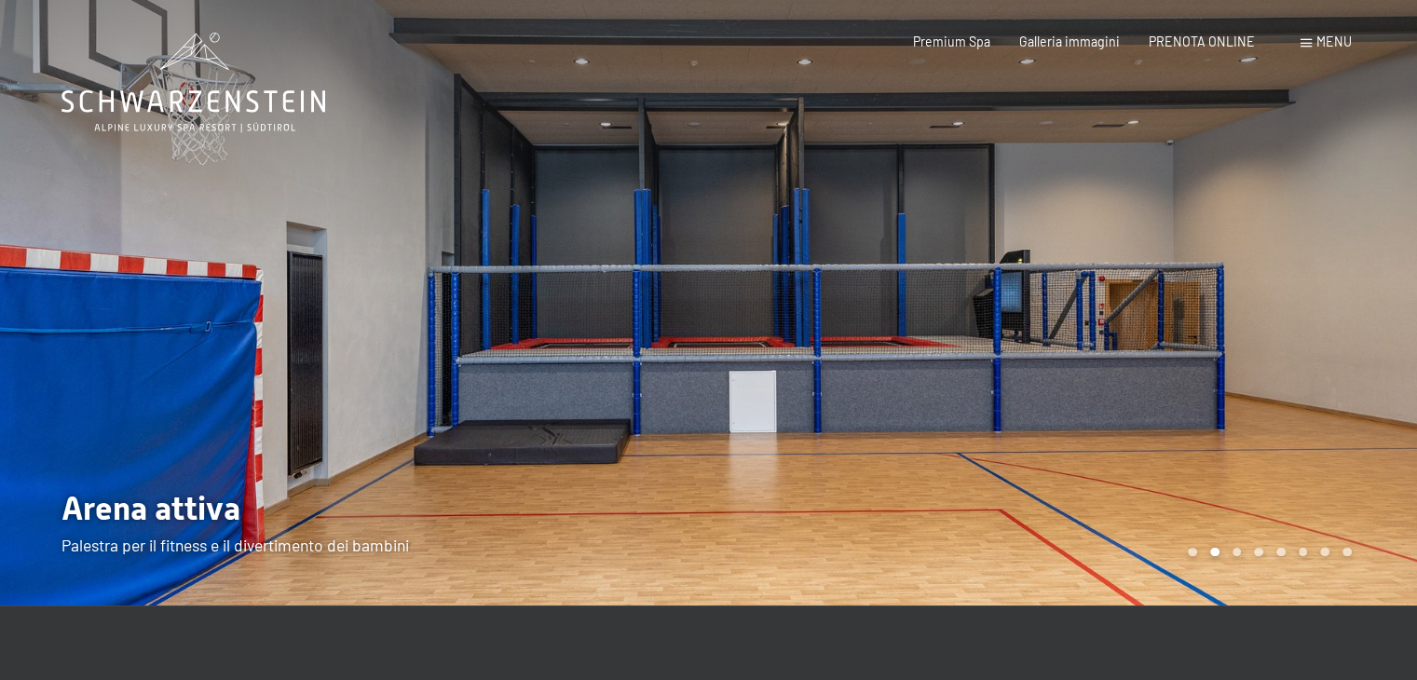
click at [1337, 337] on div at bounding box center [1063, 303] width 709 height 606
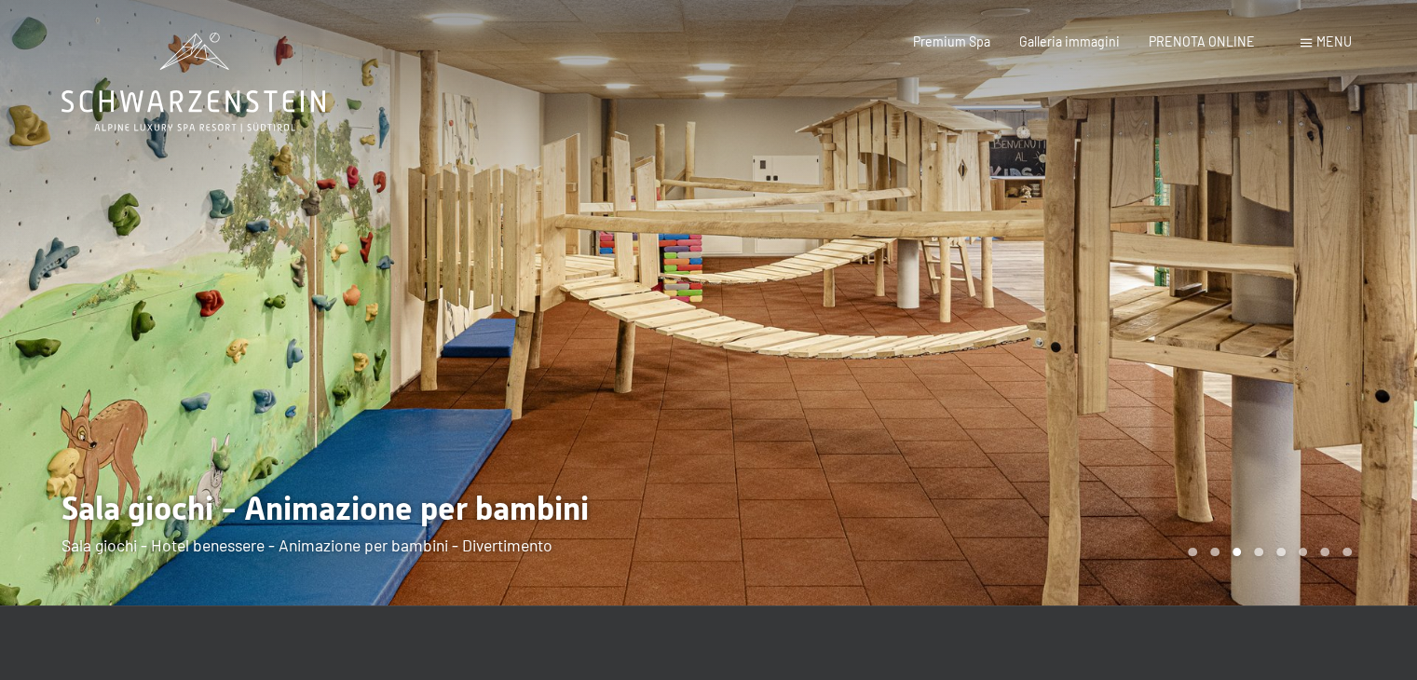
click at [1337, 337] on div at bounding box center [1063, 303] width 709 height 606
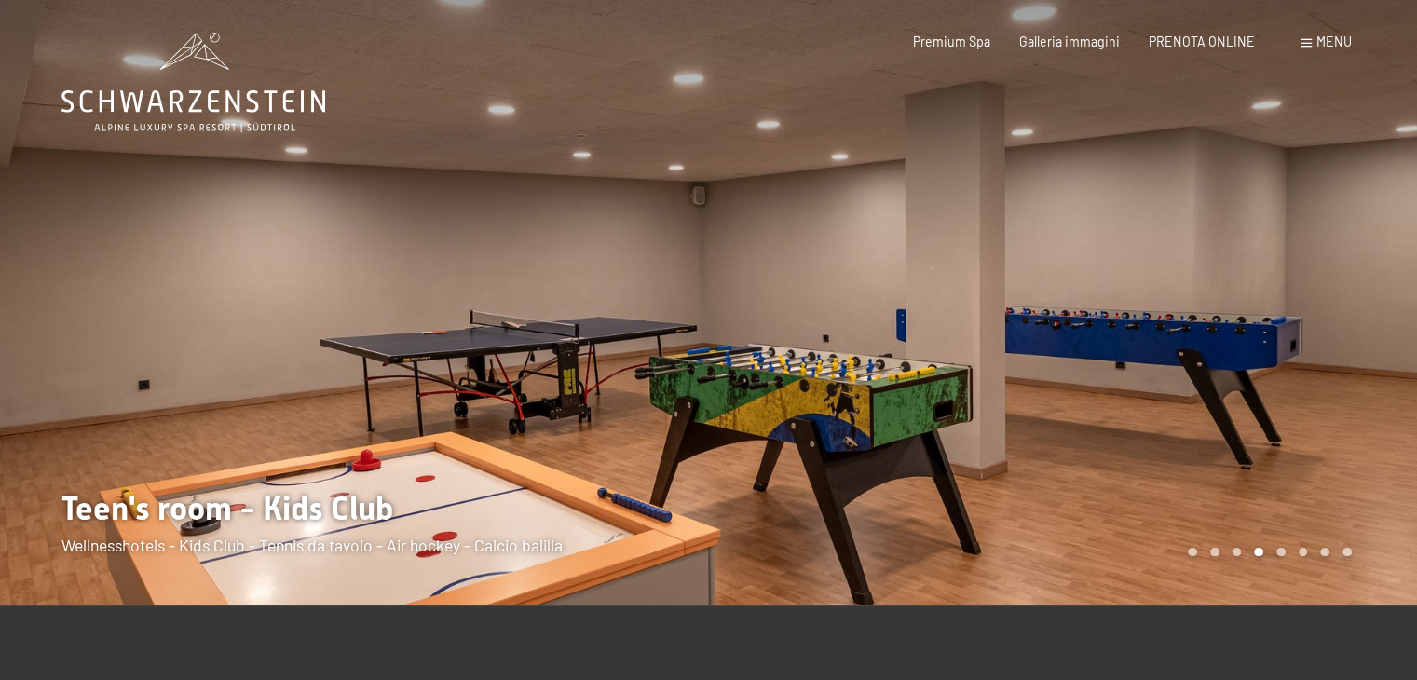
click at [1337, 337] on div at bounding box center [1063, 303] width 709 height 606
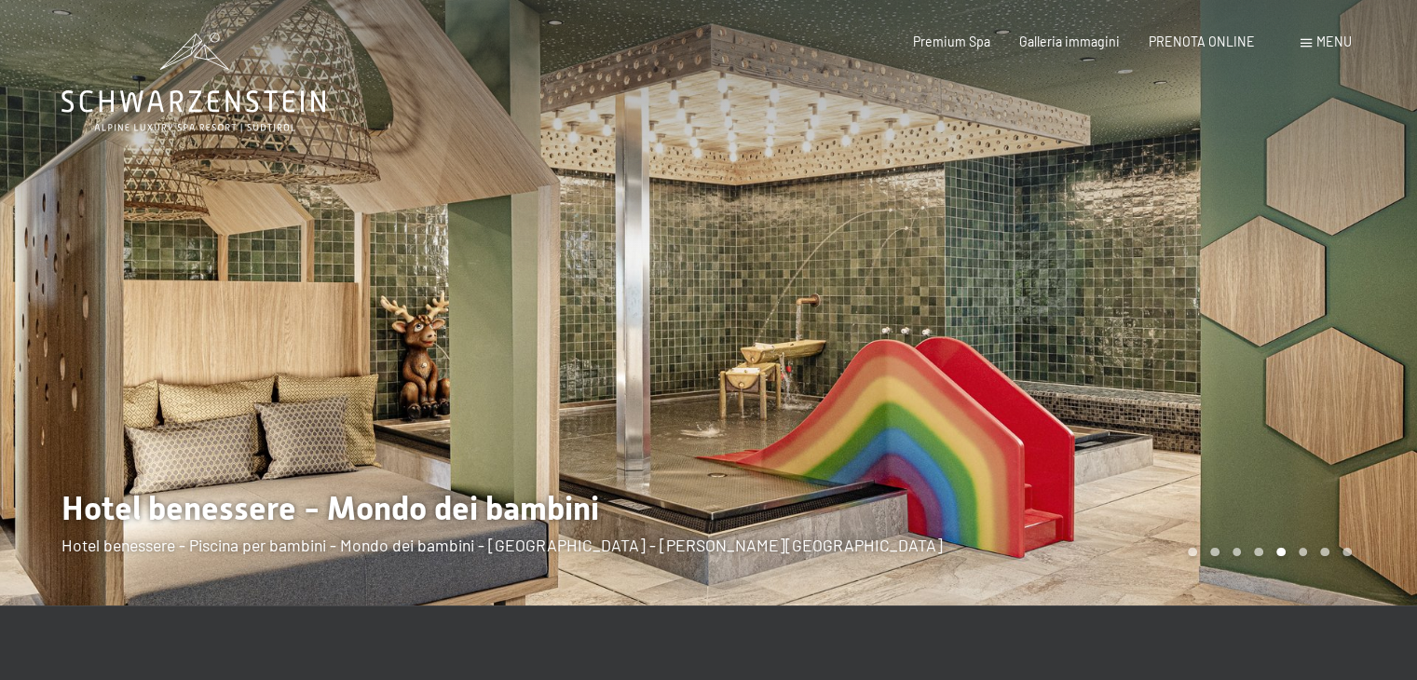
click at [1337, 337] on div at bounding box center [1063, 303] width 709 height 606
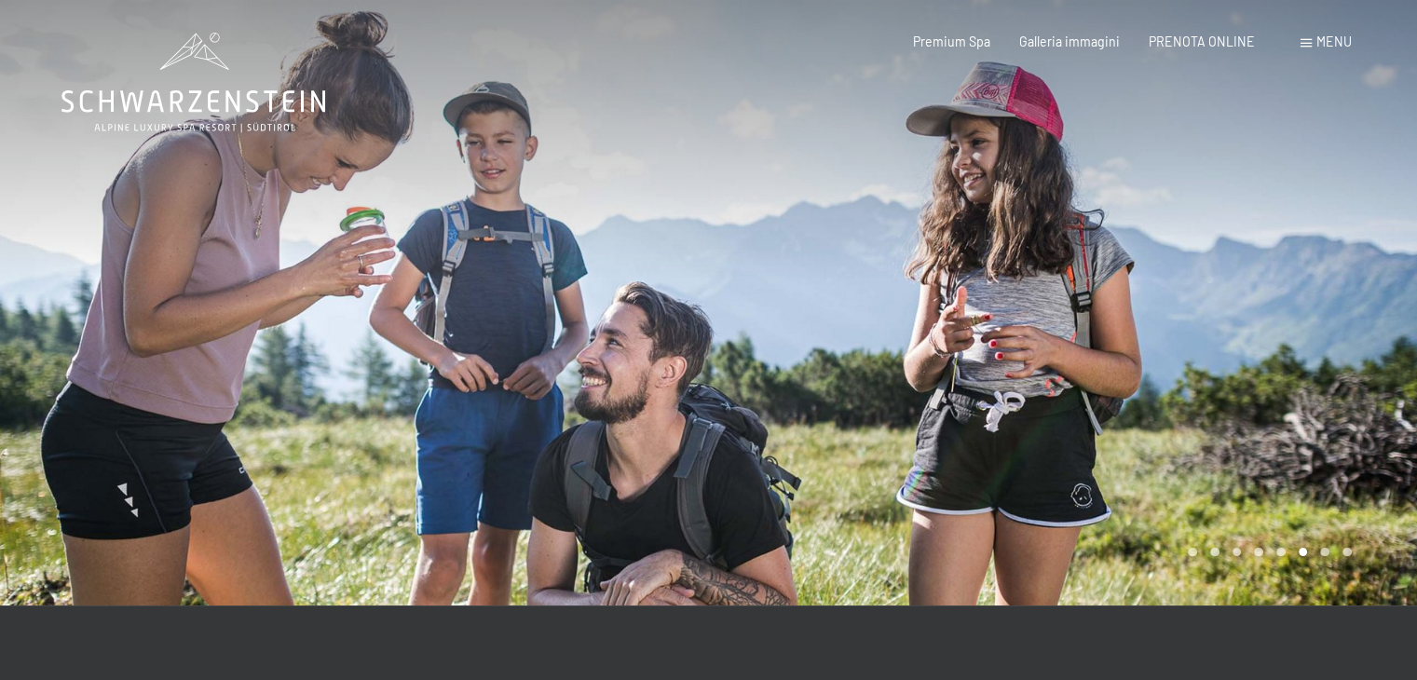
click at [1337, 337] on div at bounding box center [1063, 303] width 709 height 606
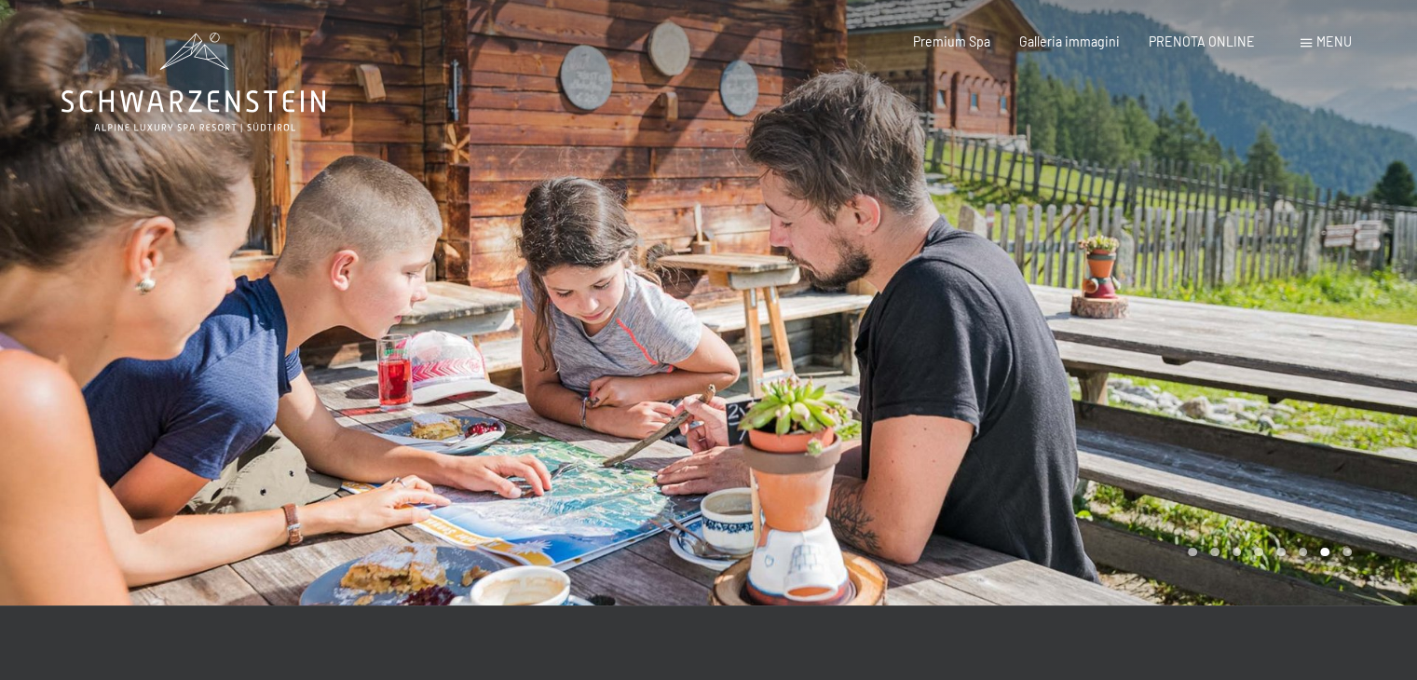
click at [1337, 337] on div at bounding box center [1063, 303] width 709 height 606
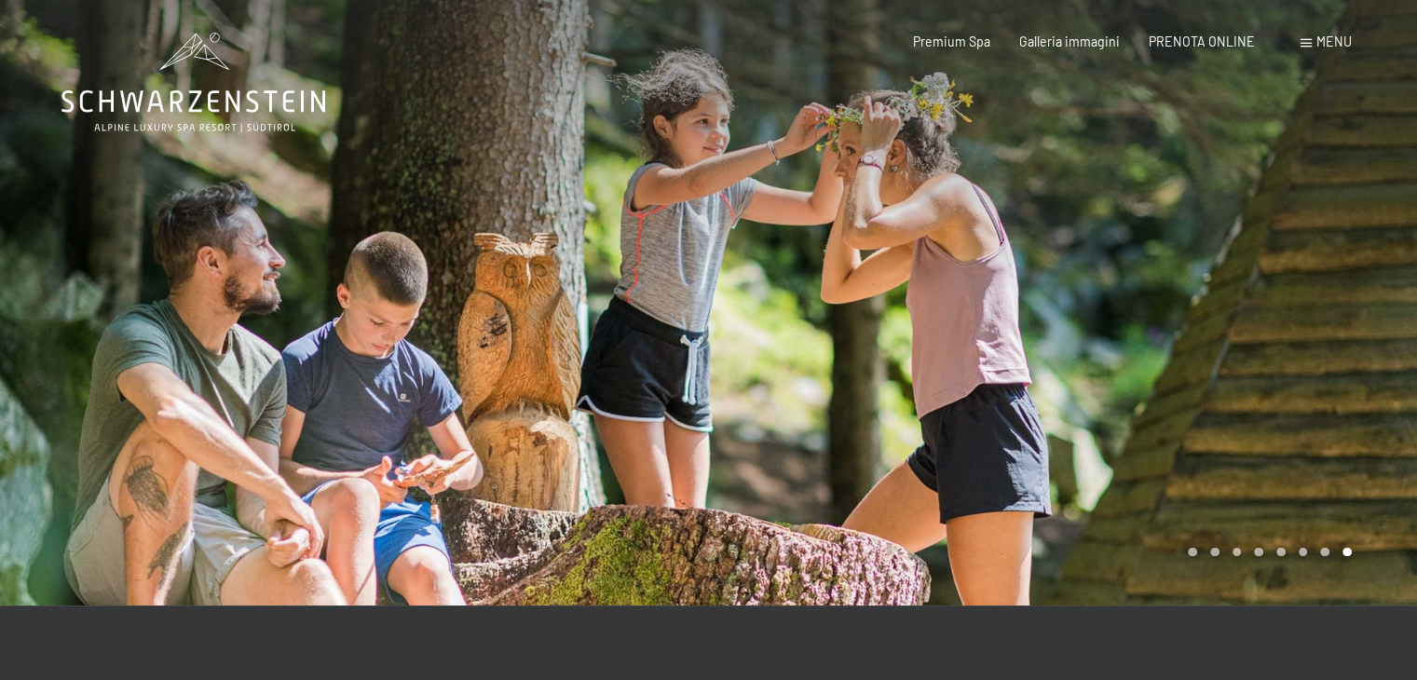
click at [1337, 337] on div at bounding box center [1063, 303] width 709 height 606
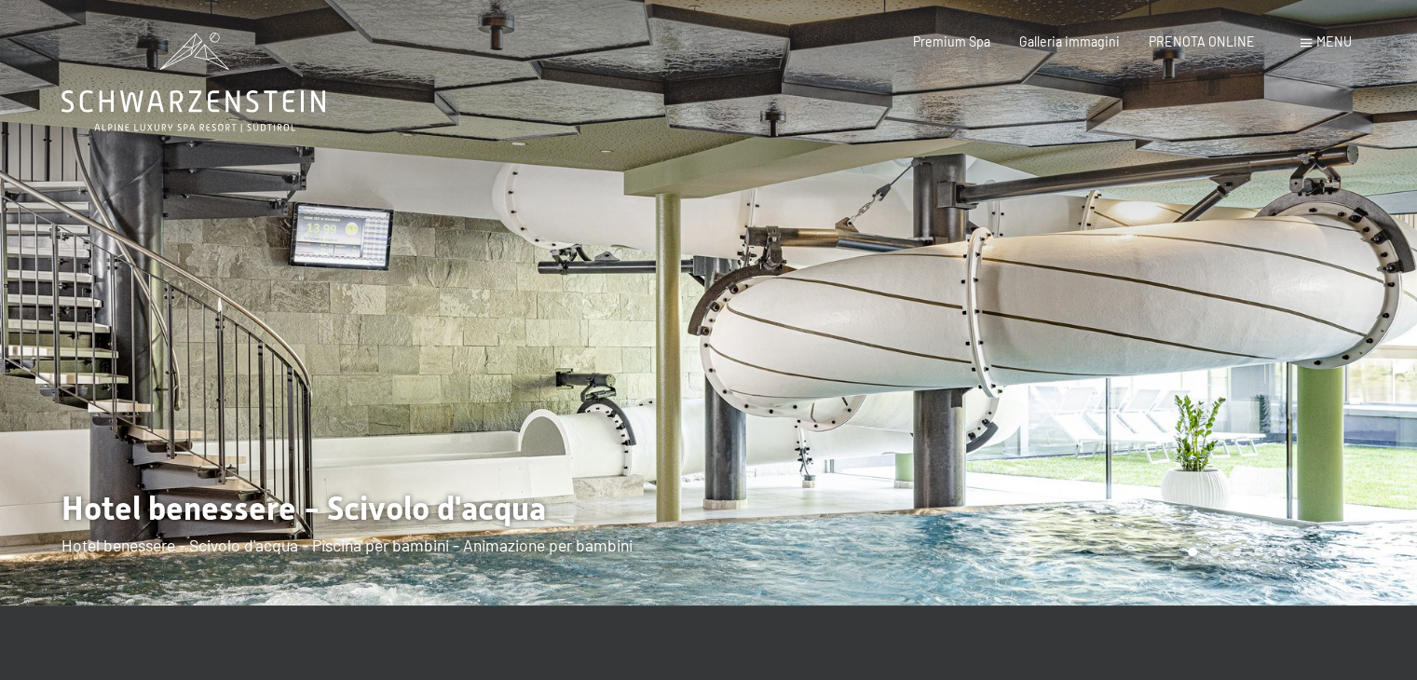
click at [1337, 337] on div at bounding box center [1063, 303] width 709 height 606
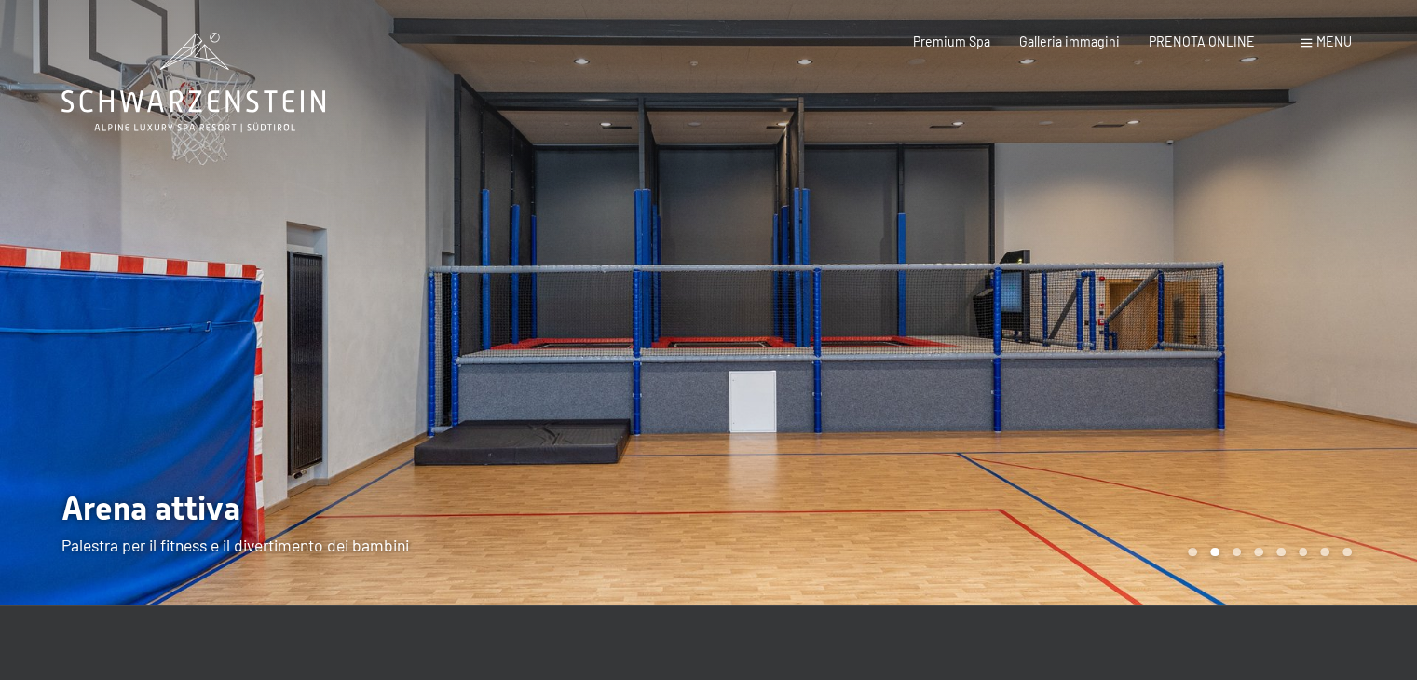
click at [1337, 337] on div at bounding box center [1063, 303] width 709 height 606
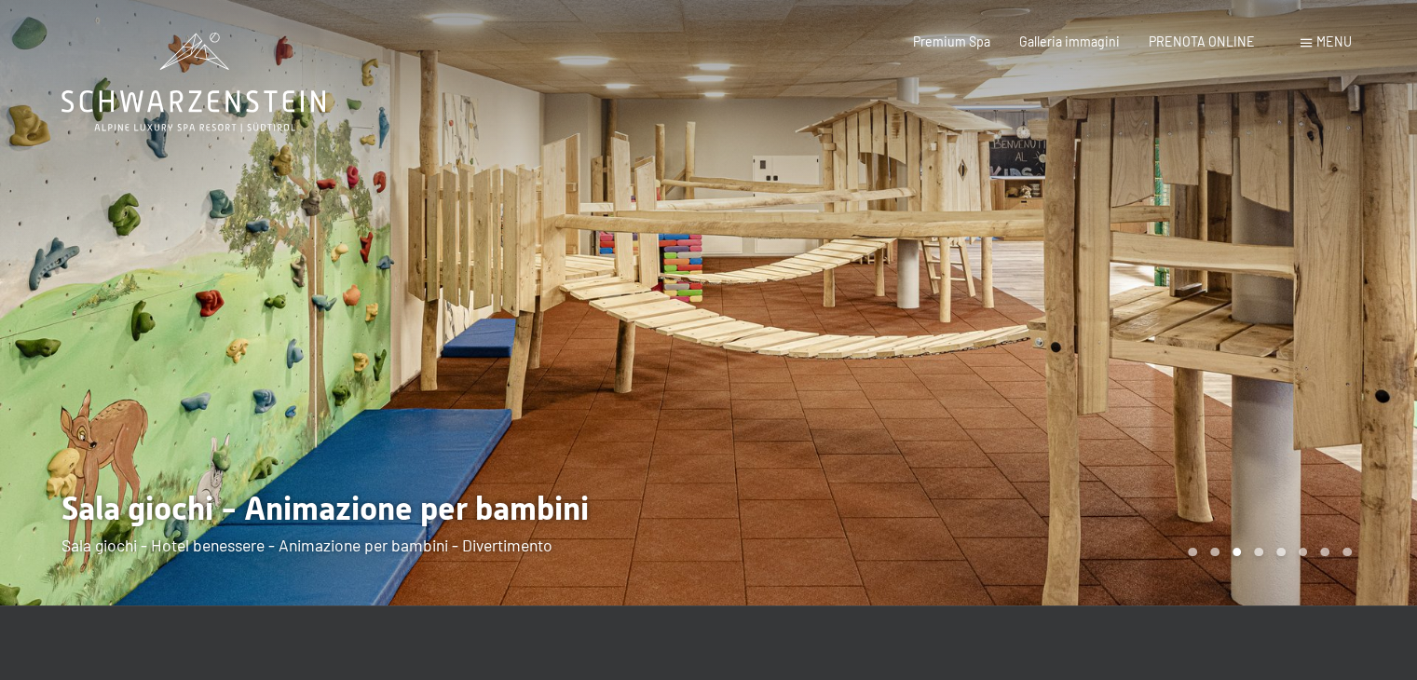
click at [1337, 337] on div at bounding box center [1063, 303] width 709 height 606
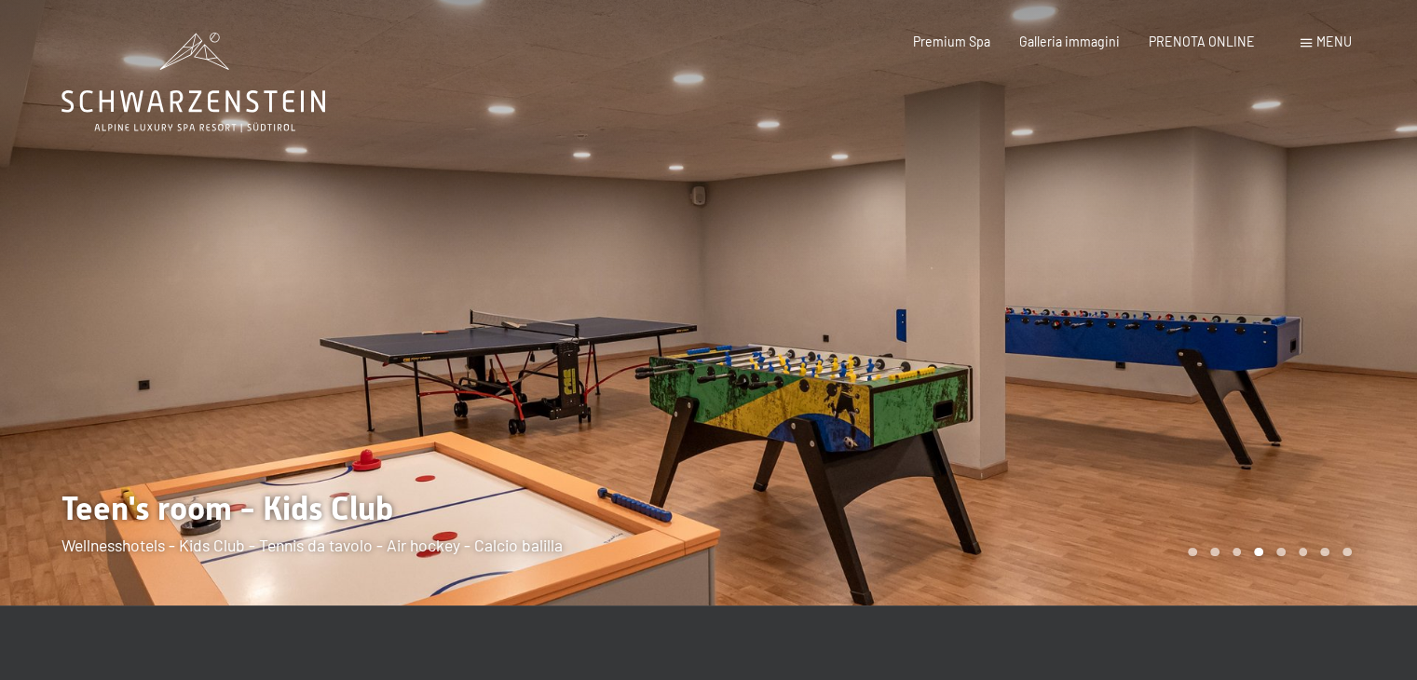
click at [1337, 337] on div at bounding box center [1063, 303] width 709 height 606
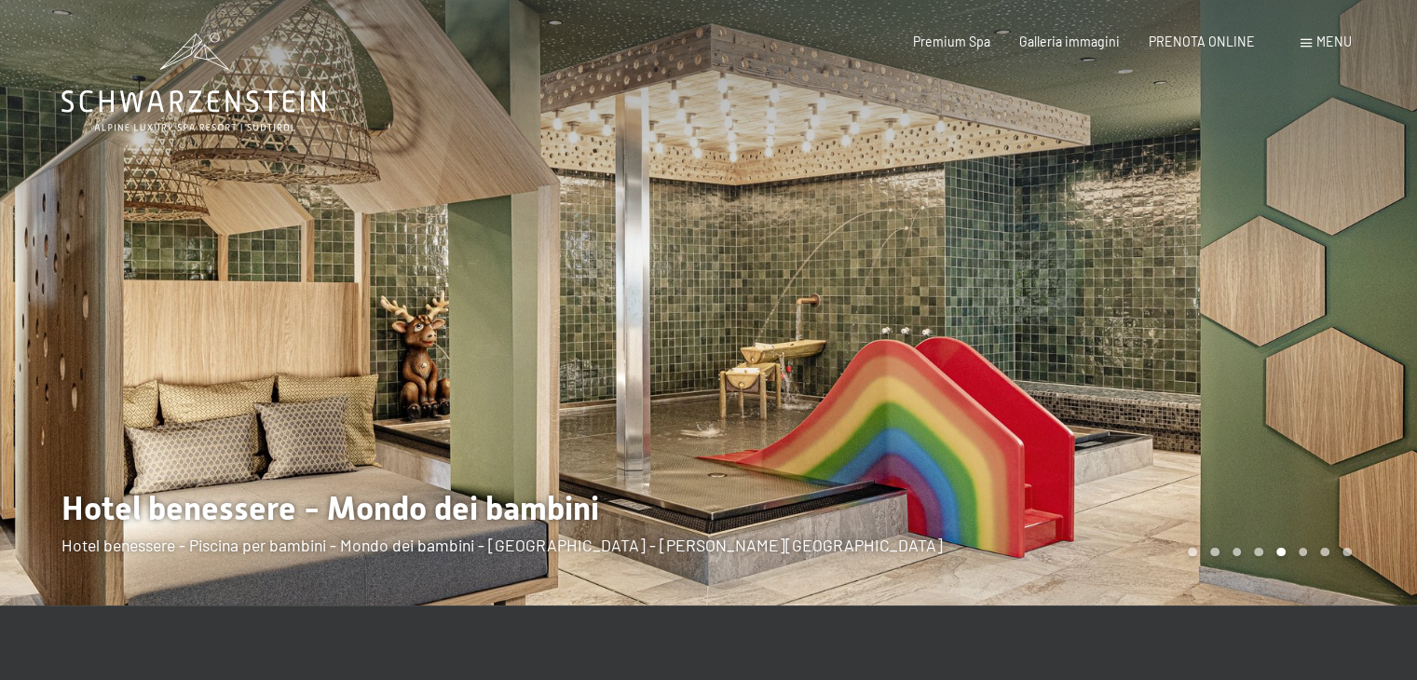
click at [1337, 337] on div at bounding box center [1063, 303] width 709 height 606
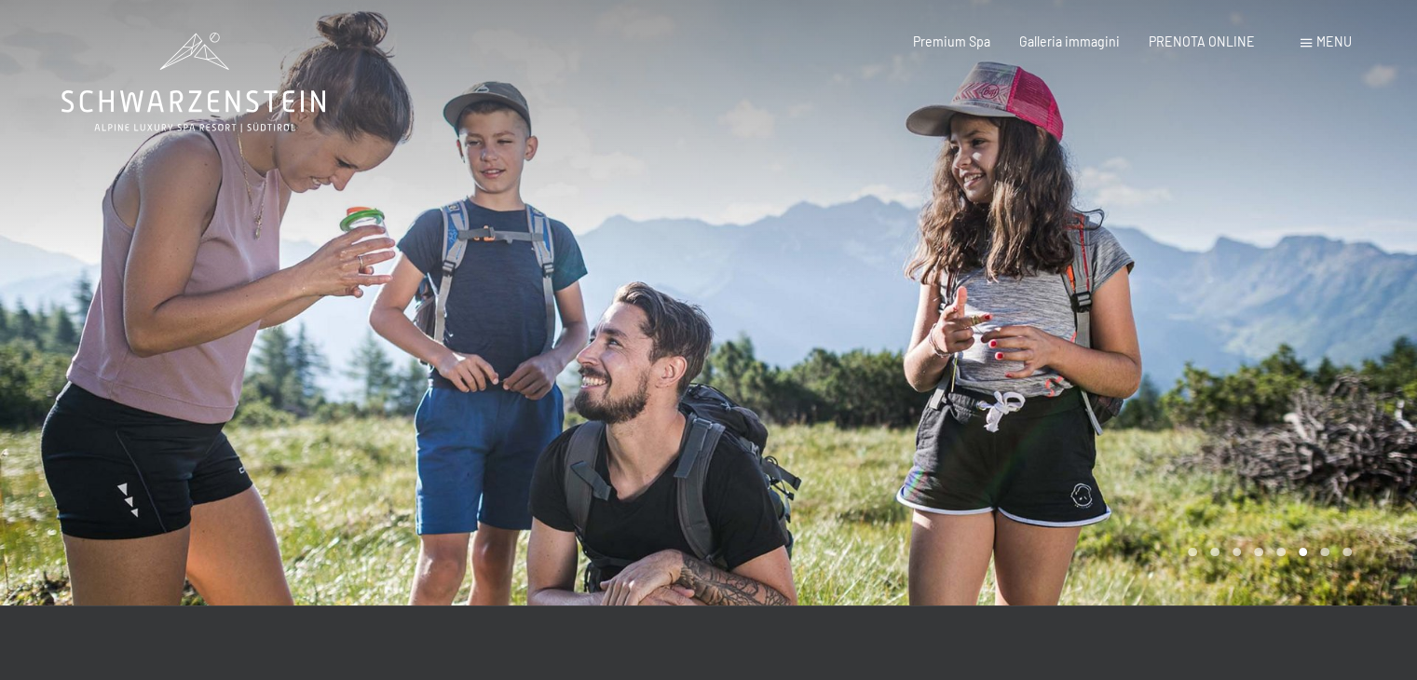
click at [1337, 337] on div at bounding box center [1063, 303] width 709 height 606
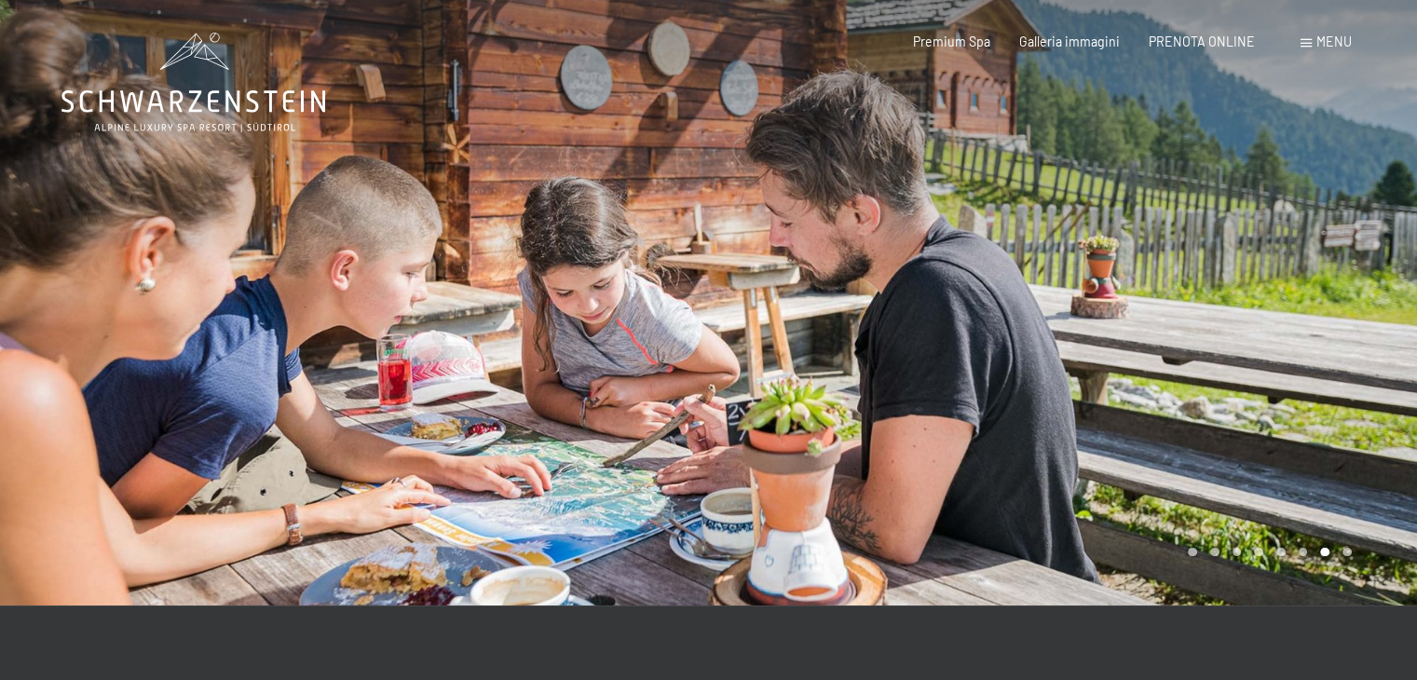
click at [1337, 337] on div at bounding box center [1063, 303] width 709 height 606
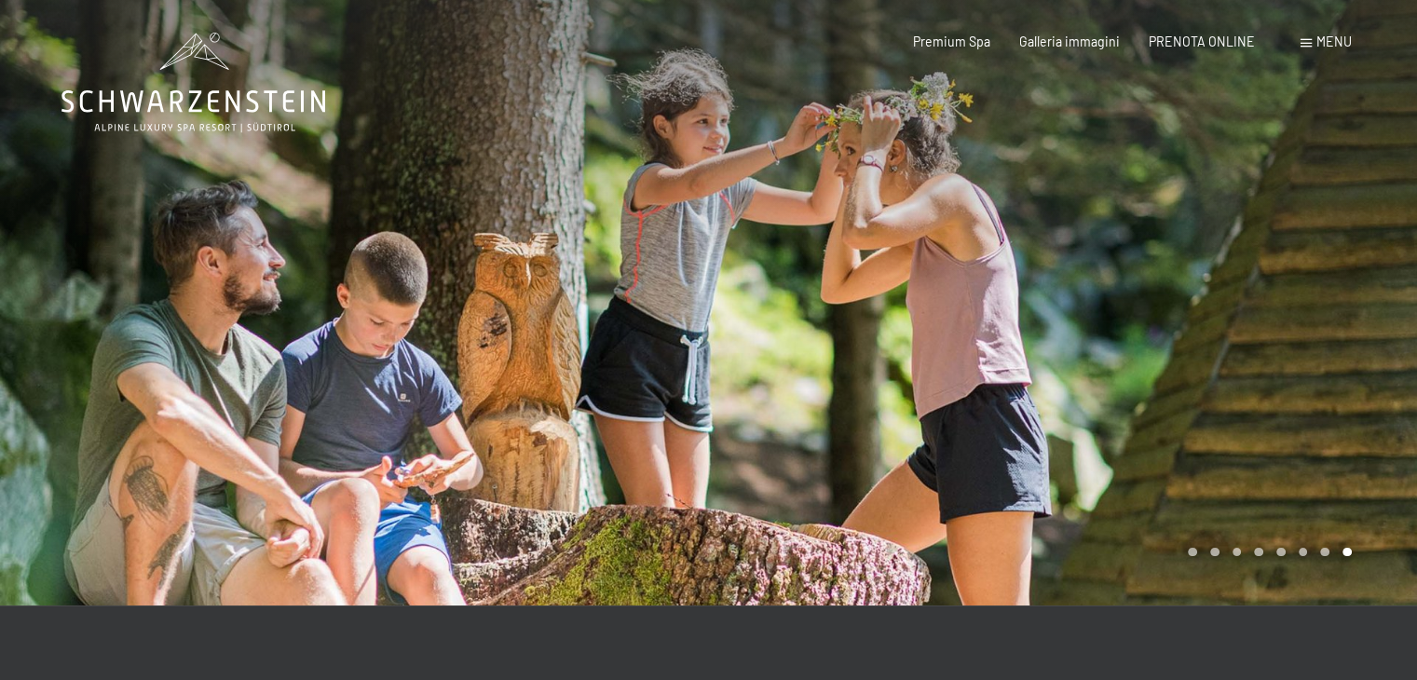
click at [1337, 337] on div at bounding box center [1063, 303] width 709 height 606
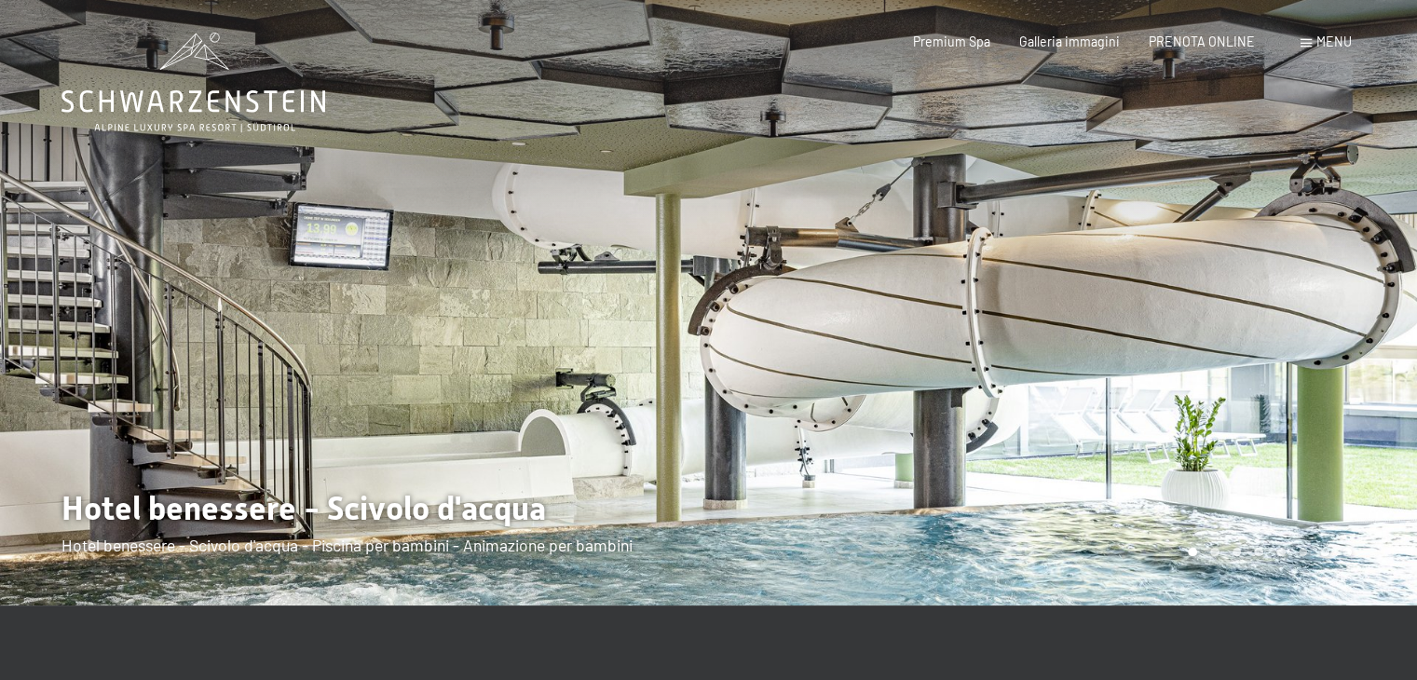
click at [1337, 337] on div at bounding box center [1063, 303] width 709 height 606
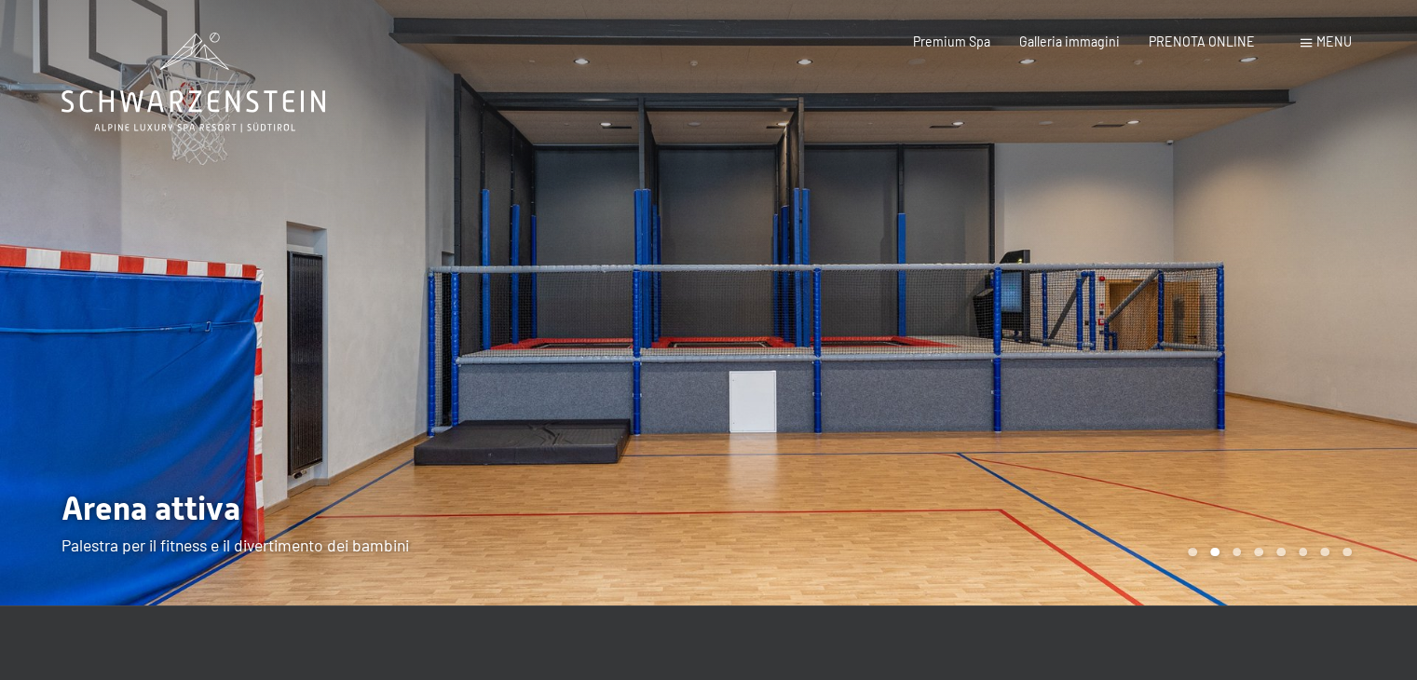
click at [1337, 337] on div at bounding box center [1063, 303] width 709 height 606
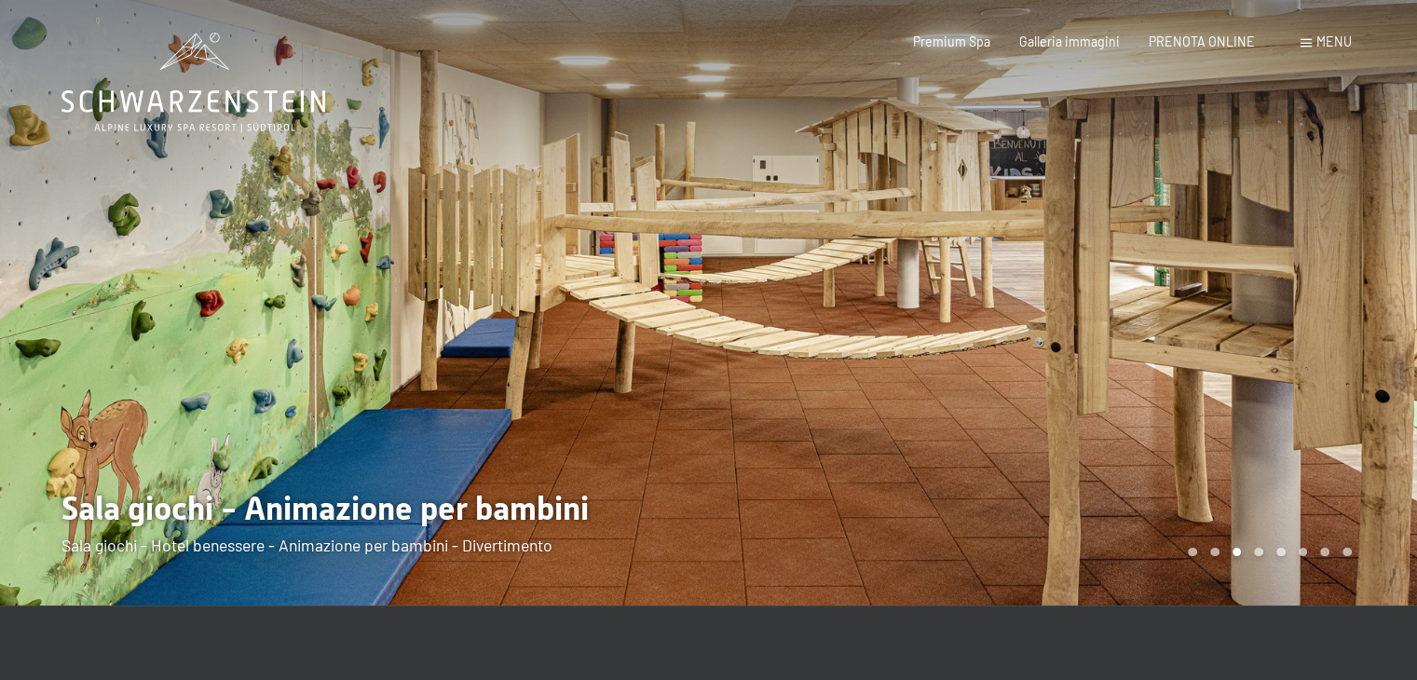
click at [1337, 337] on div at bounding box center [1063, 303] width 709 height 606
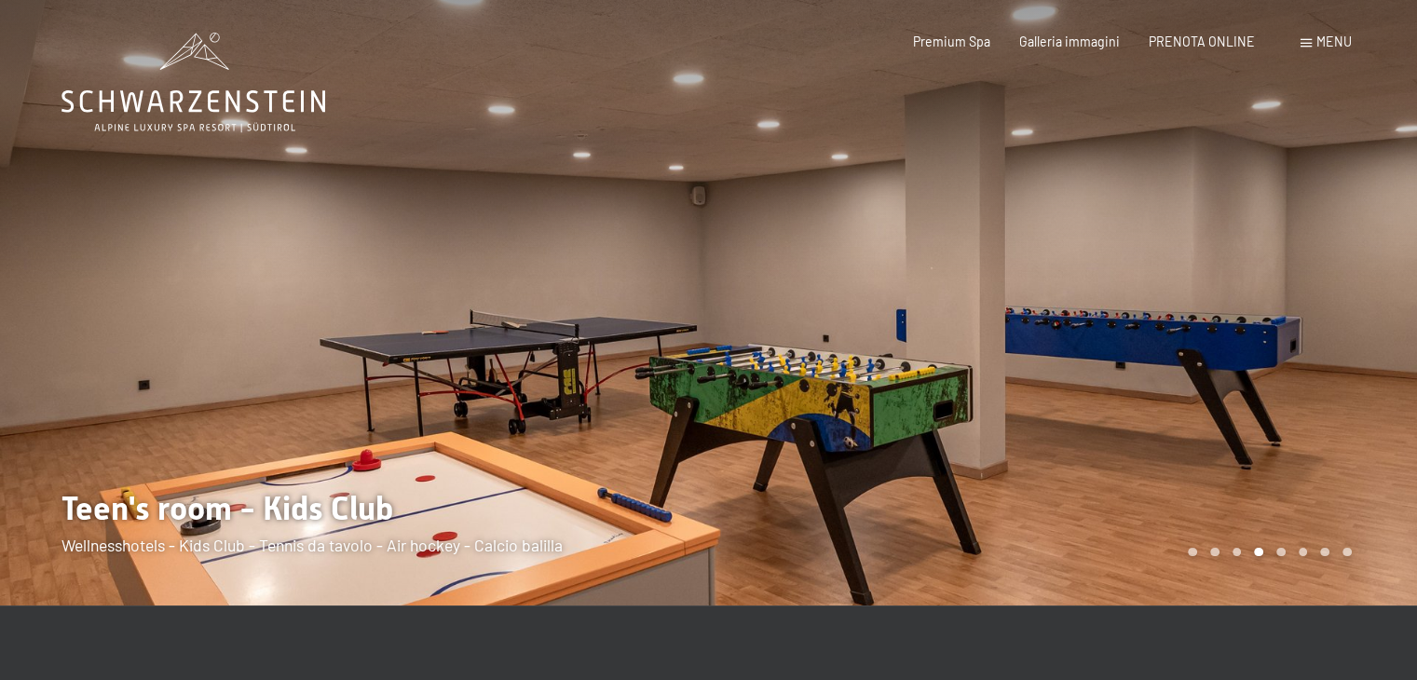
click at [1337, 337] on div at bounding box center [1063, 303] width 709 height 606
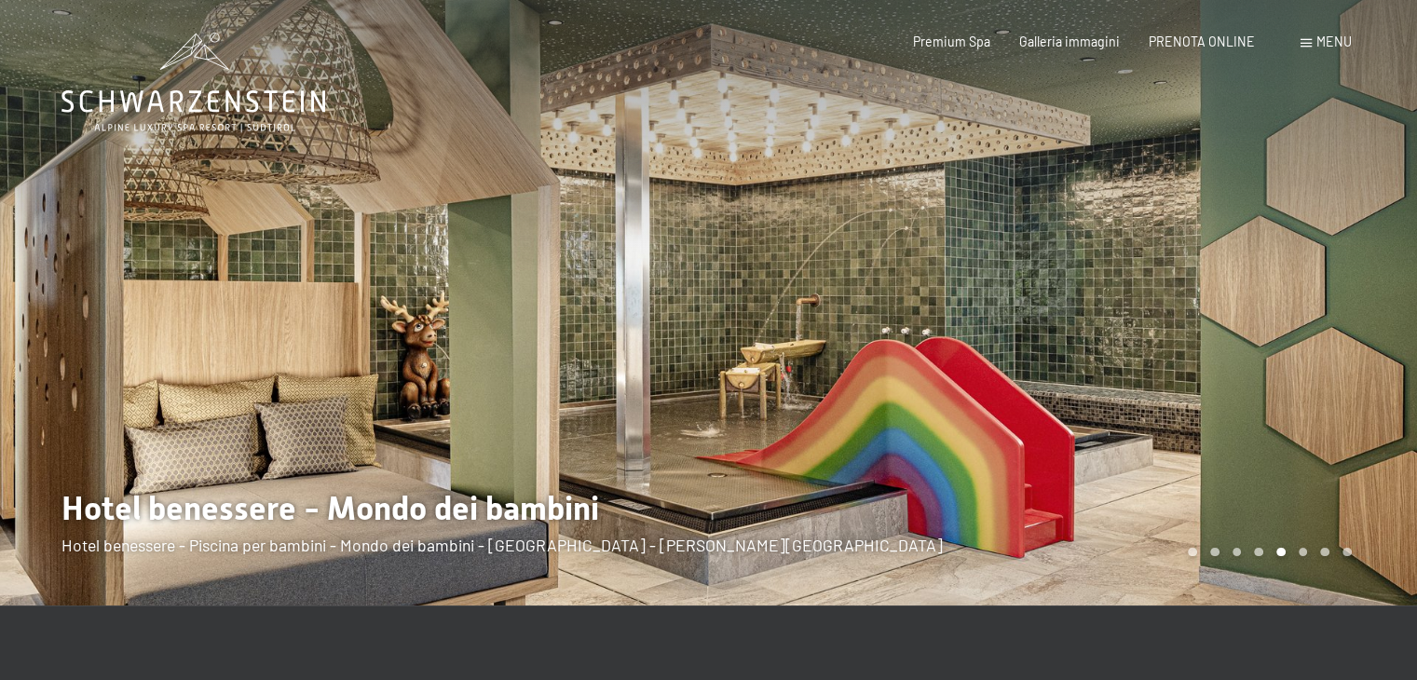
click at [1337, 337] on div at bounding box center [1063, 303] width 709 height 606
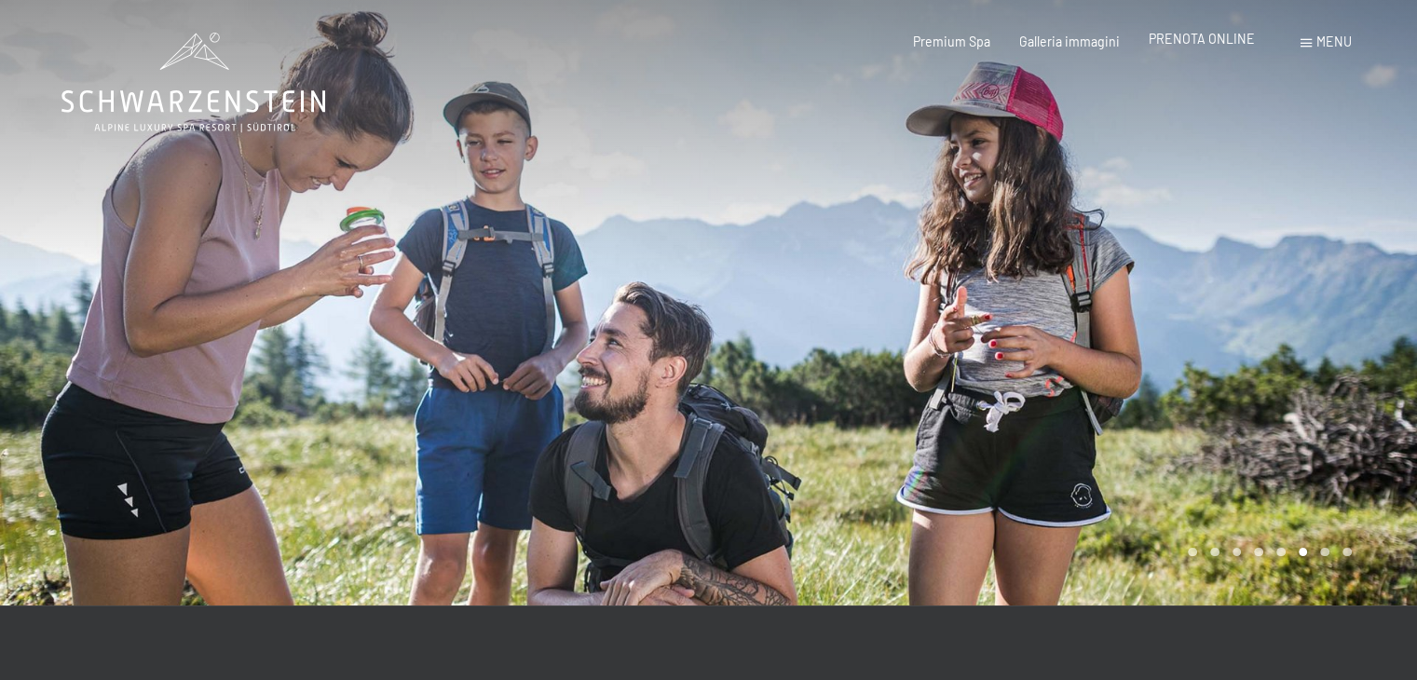
click at [1186, 34] on span "PRENOTA ONLINE" at bounding box center [1202, 39] width 106 height 16
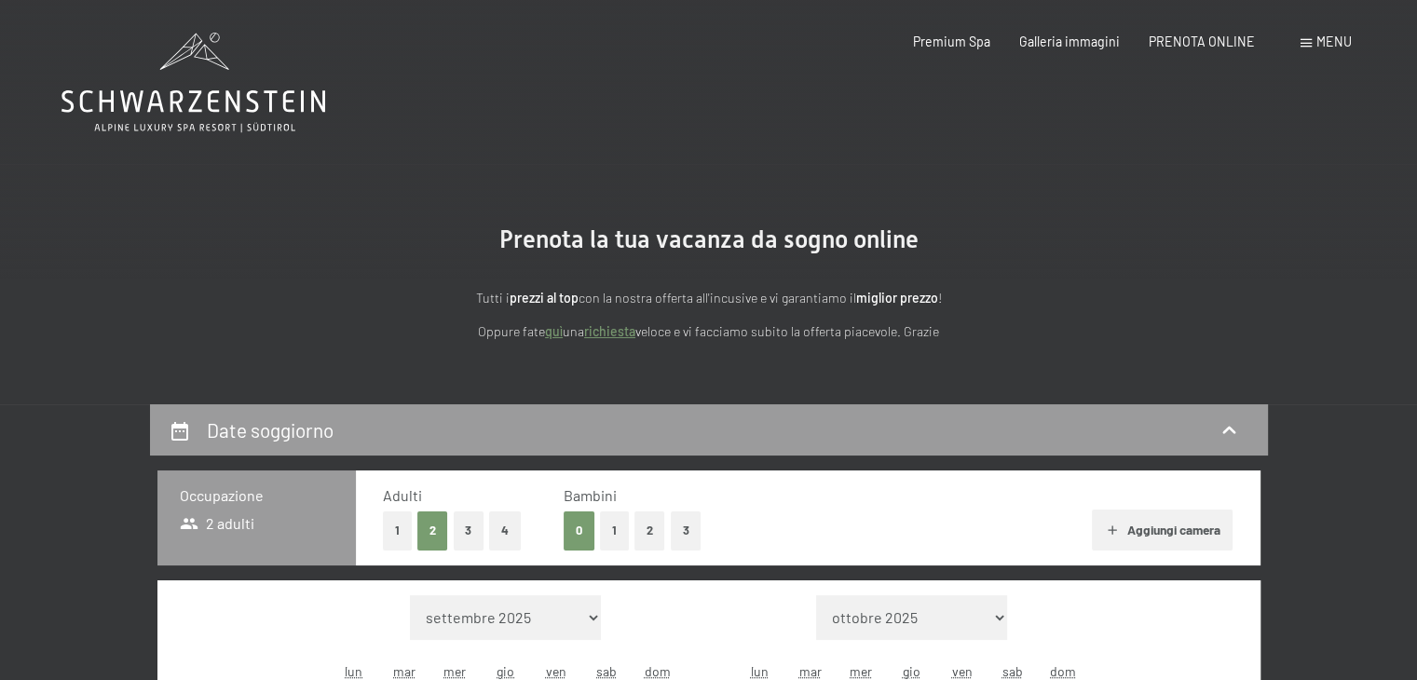
click at [1321, 35] on span "Menu" at bounding box center [1333, 42] width 35 height 16
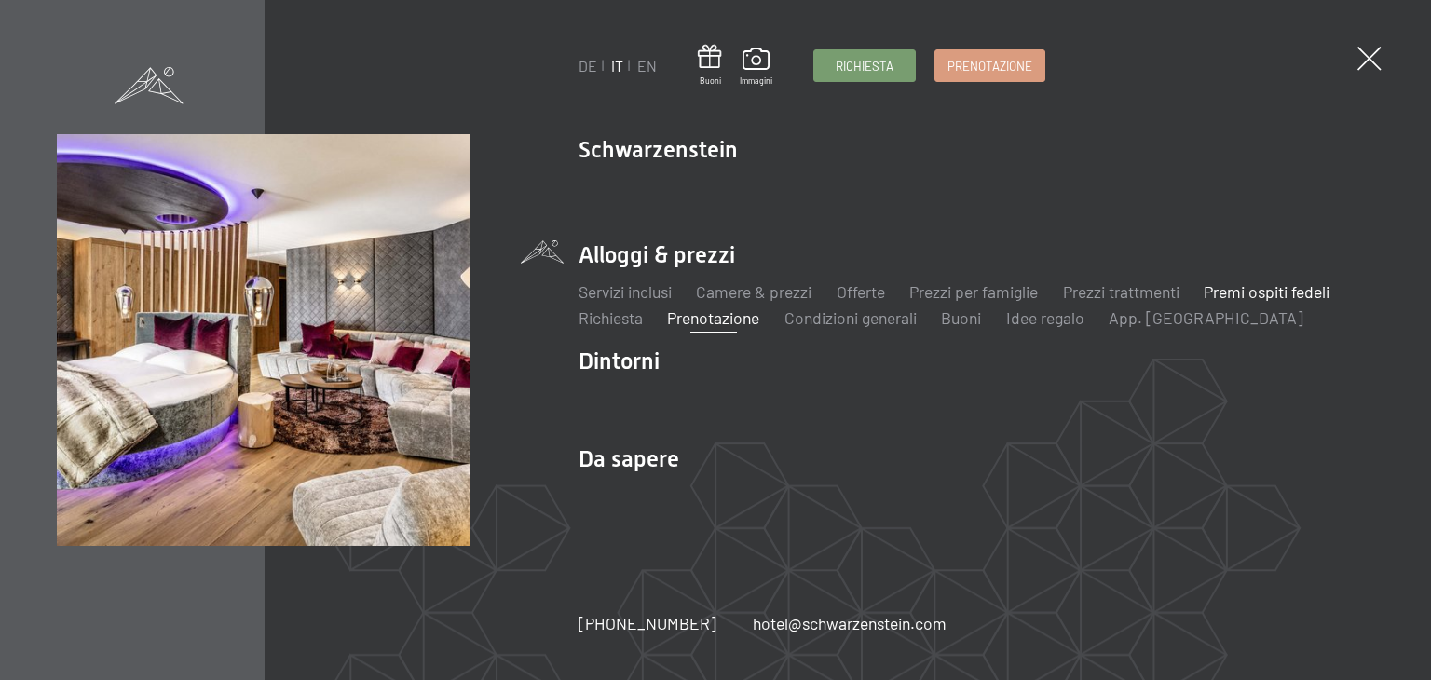
click at [1249, 299] on link "Premi ospiti fedeli" at bounding box center [1267, 291] width 126 height 20
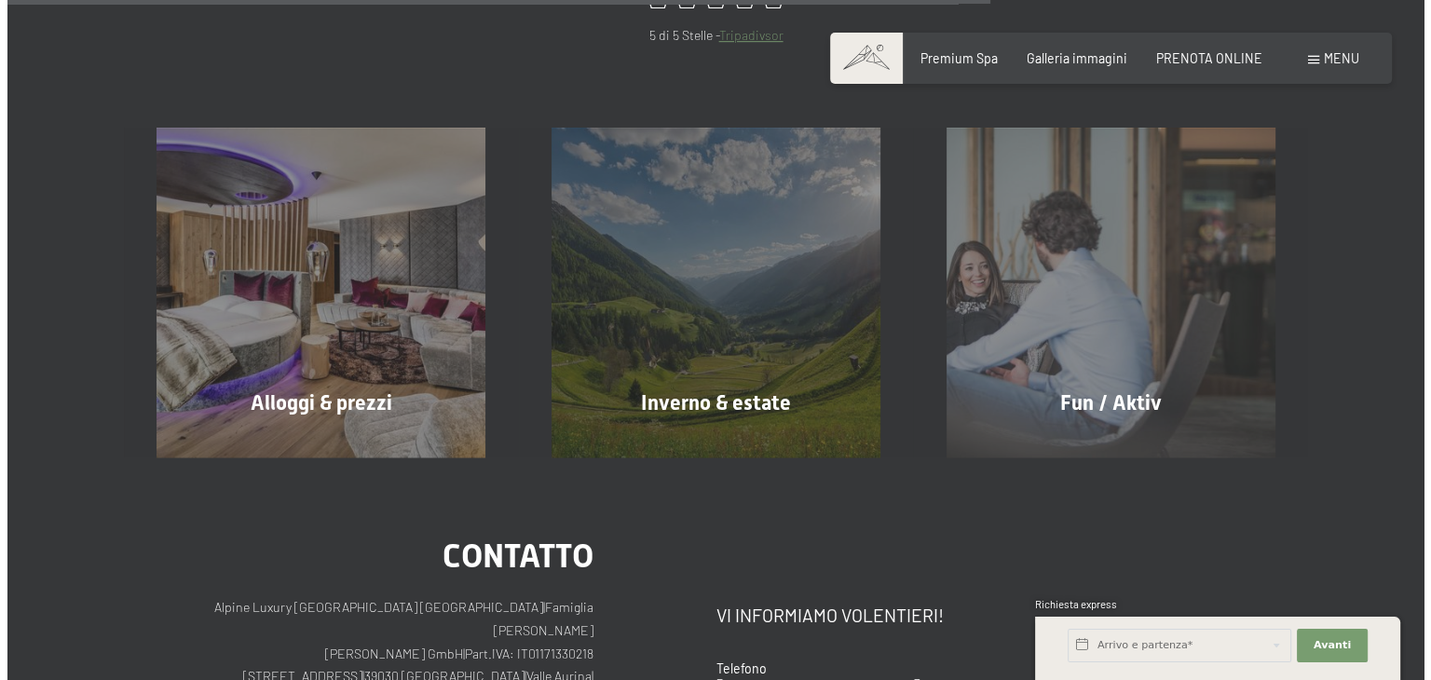
scroll to position [1379, 0]
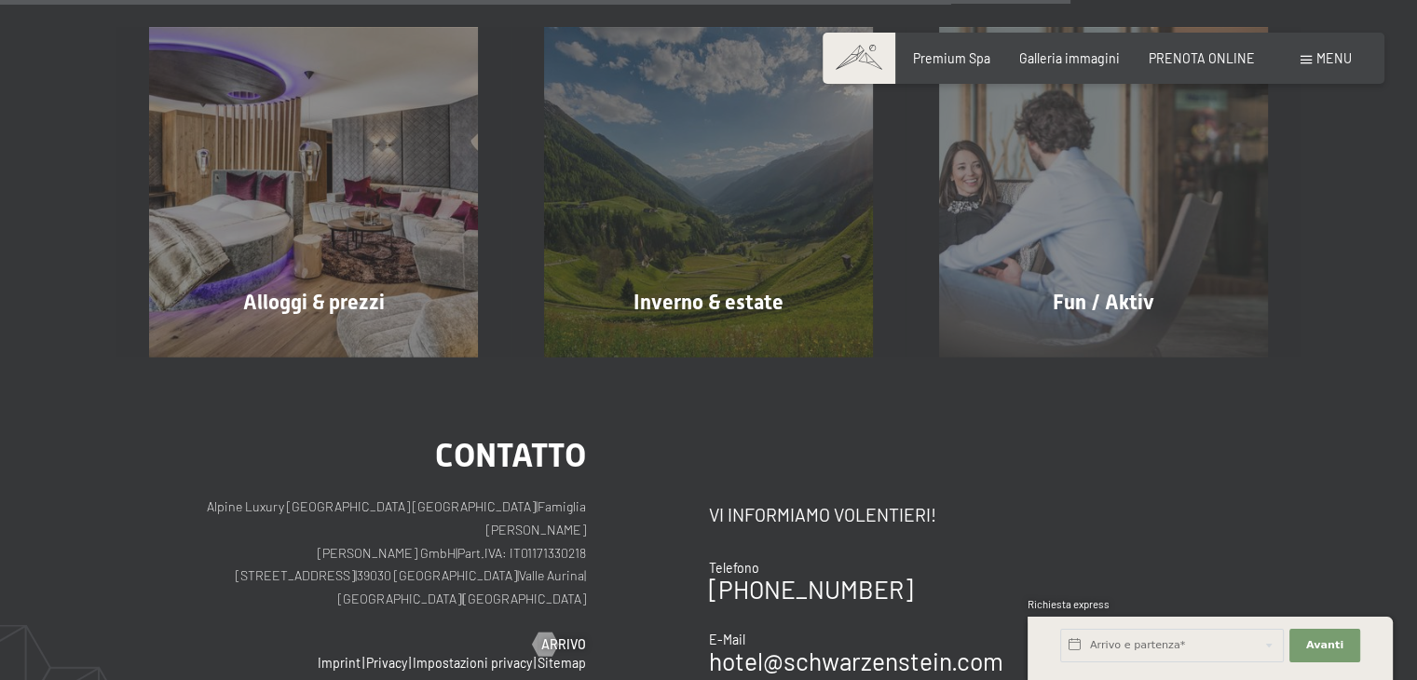
click at [1325, 67] on div "Menu" at bounding box center [1325, 58] width 51 height 19
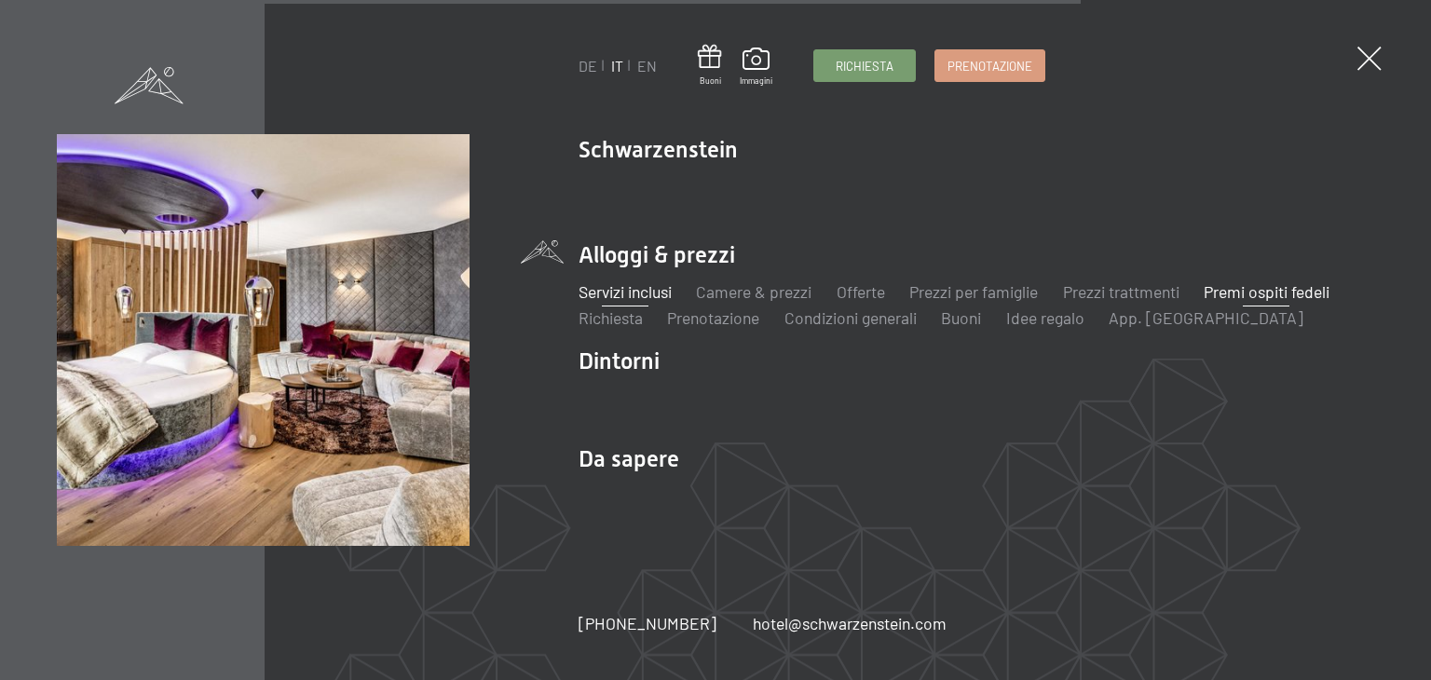
click at [644, 293] on link "Servizi inclusi" at bounding box center [625, 291] width 93 height 20
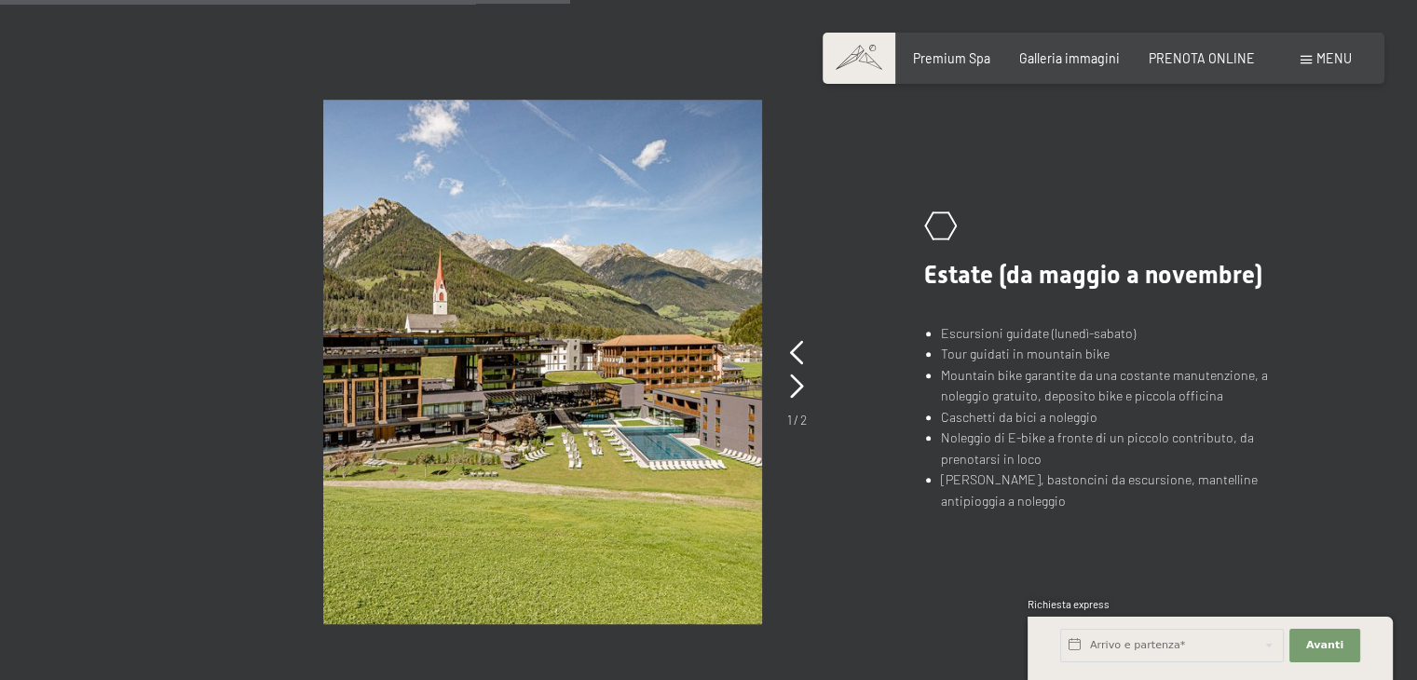
scroll to position [1303, 0]
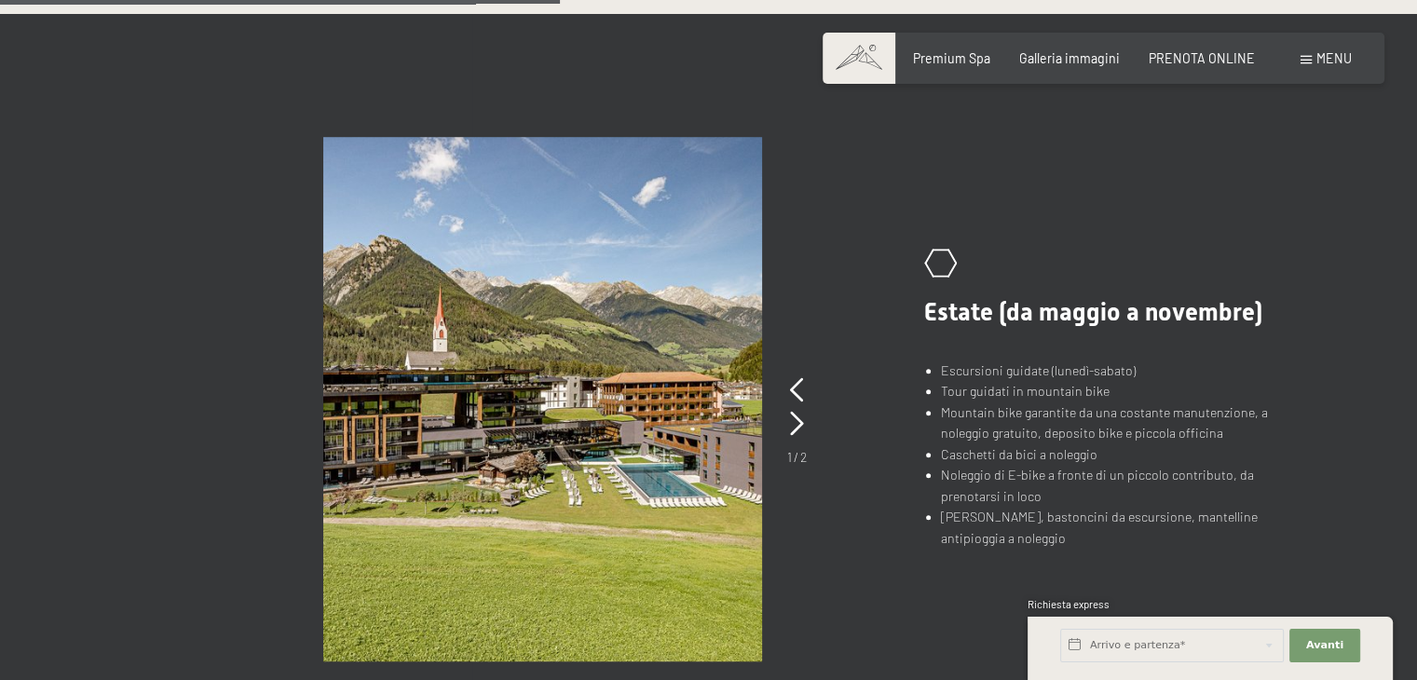
click at [789, 416] on div "1 / 2" at bounding box center [797, 420] width 20 height 92
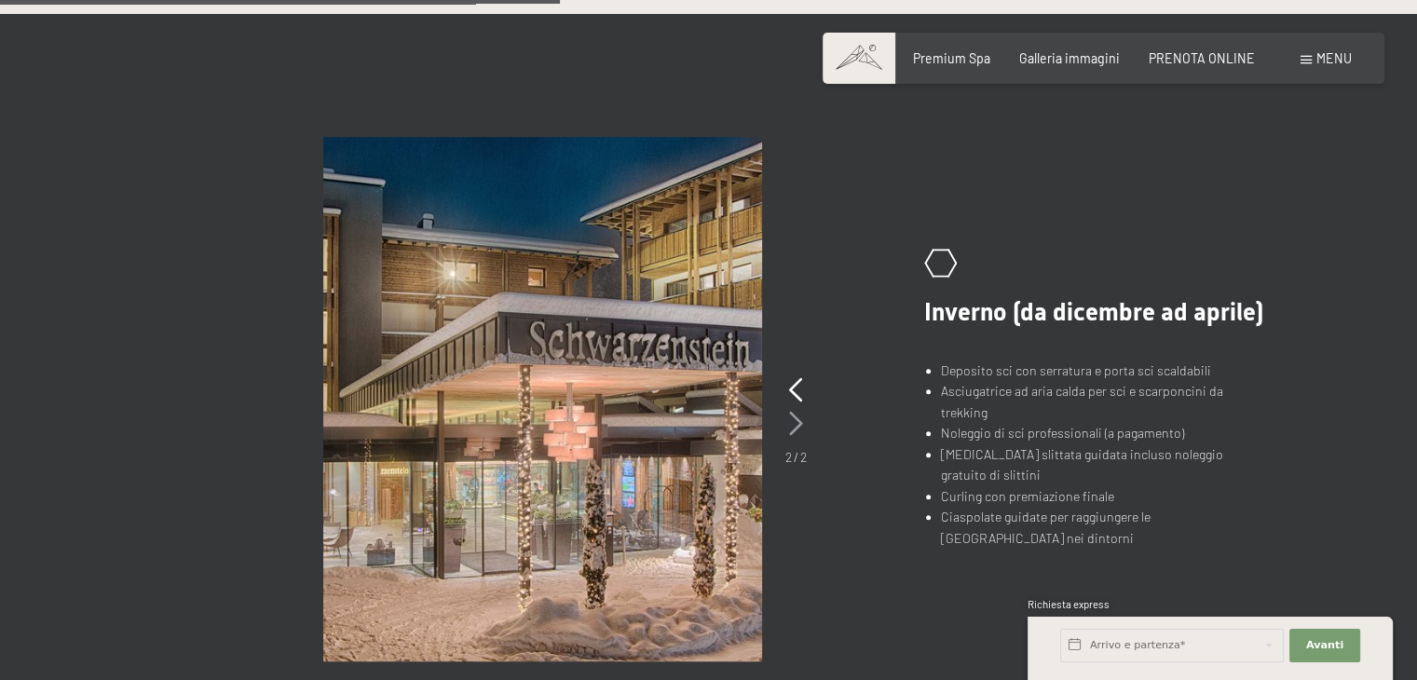
click at [798, 418] on icon at bounding box center [796, 424] width 14 height 24
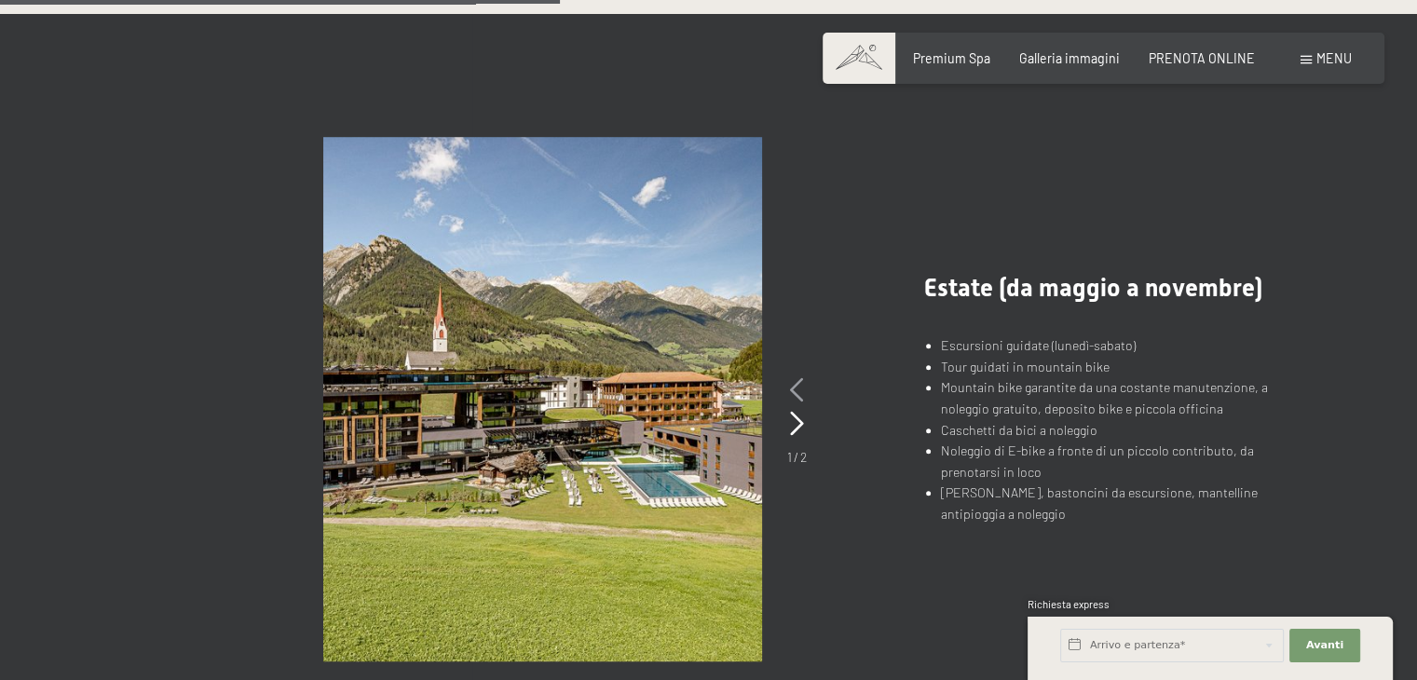
click at [797, 380] on icon at bounding box center [797, 390] width 14 height 24
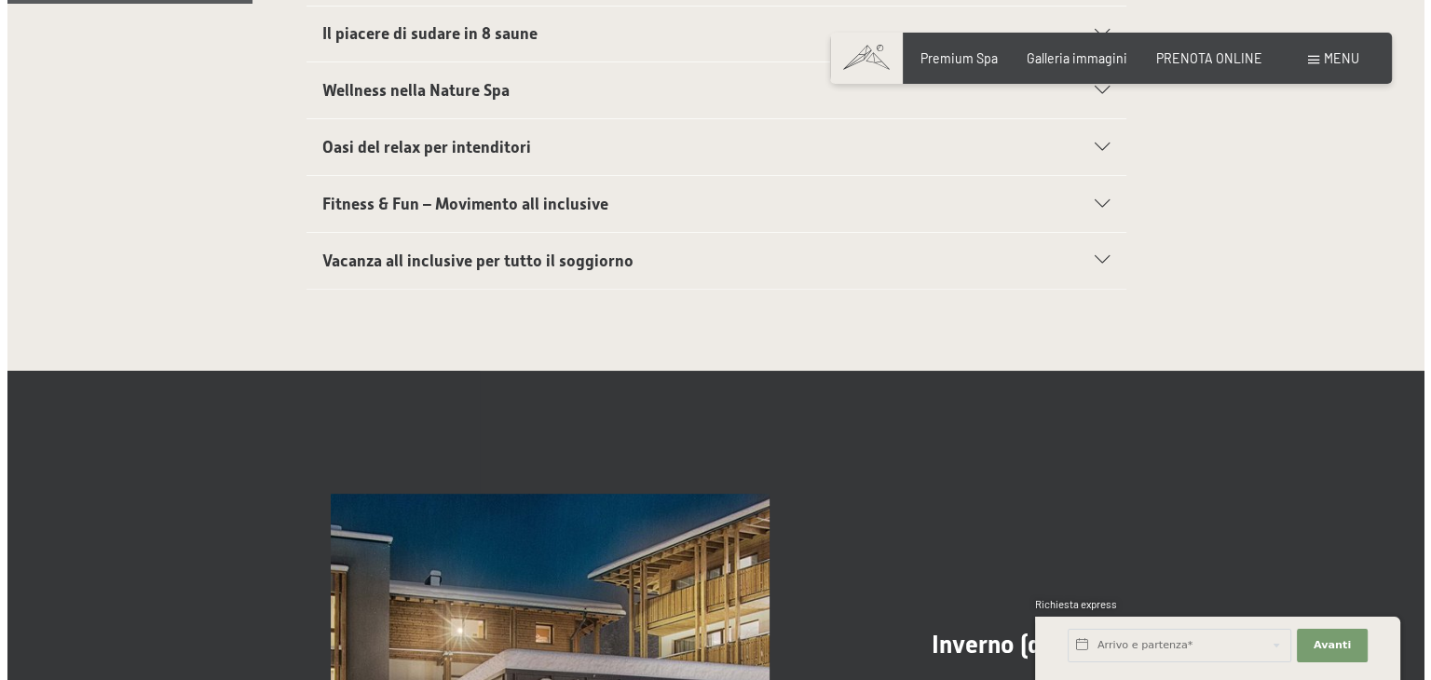
scroll to position [0, 0]
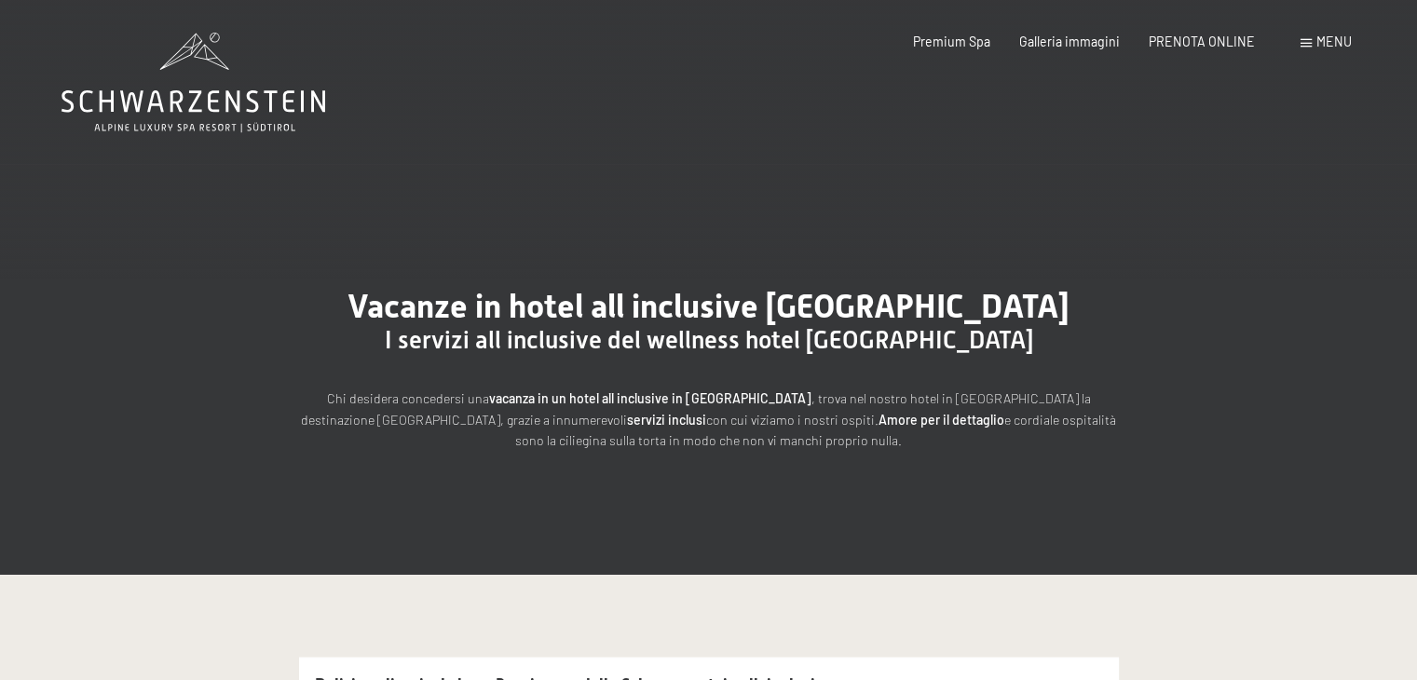
click at [1315, 33] on div "Menu" at bounding box center [1325, 42] width 51 height 19
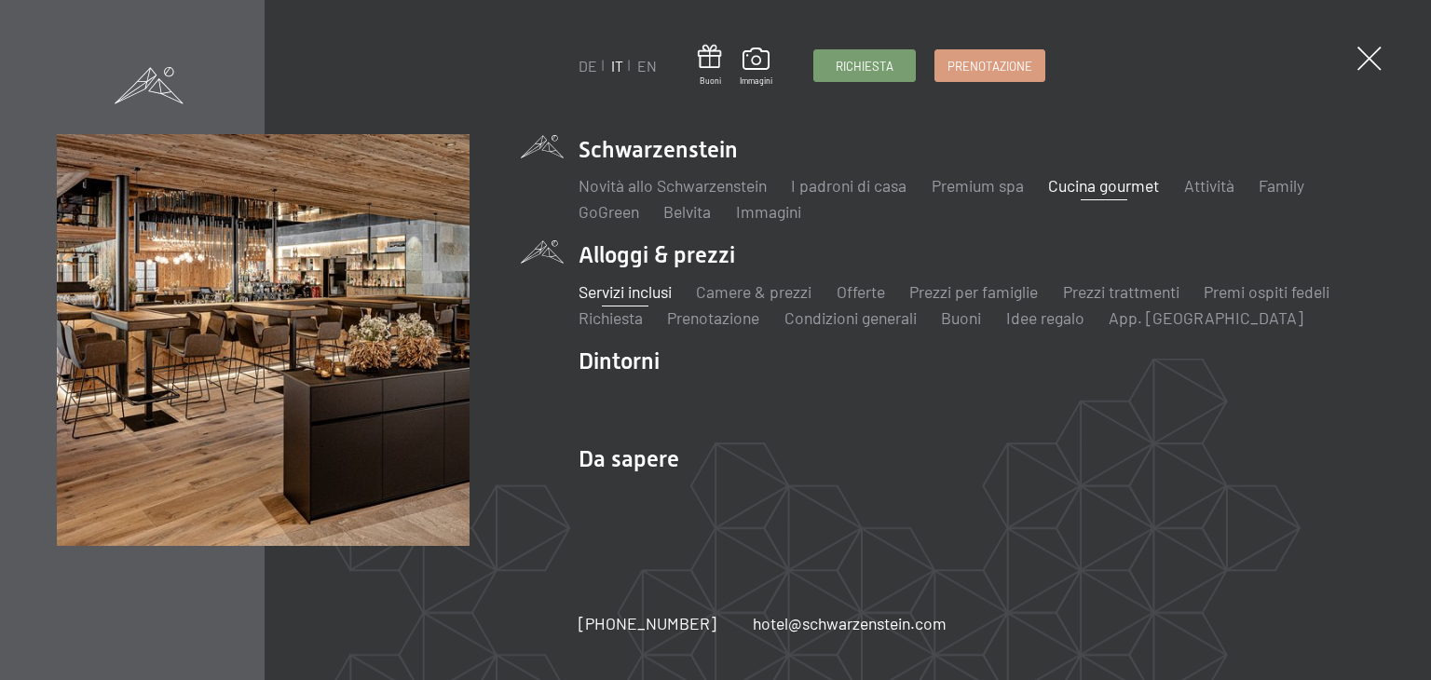
click at [1082, 187] on link "Cucina gourmet" at bounding box center [1103, 185] width 111 height 20
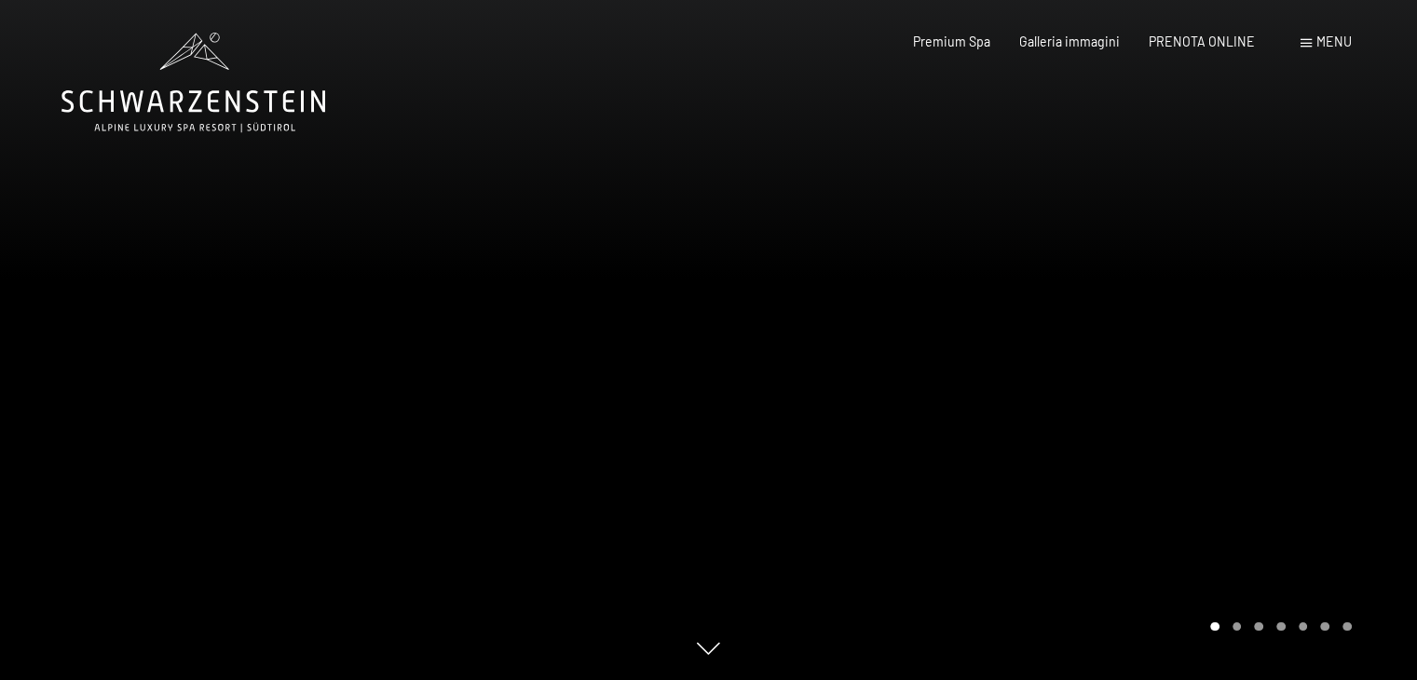
click at [1327, 347] on div at bounding box center [1063, 340] width 709 height 680
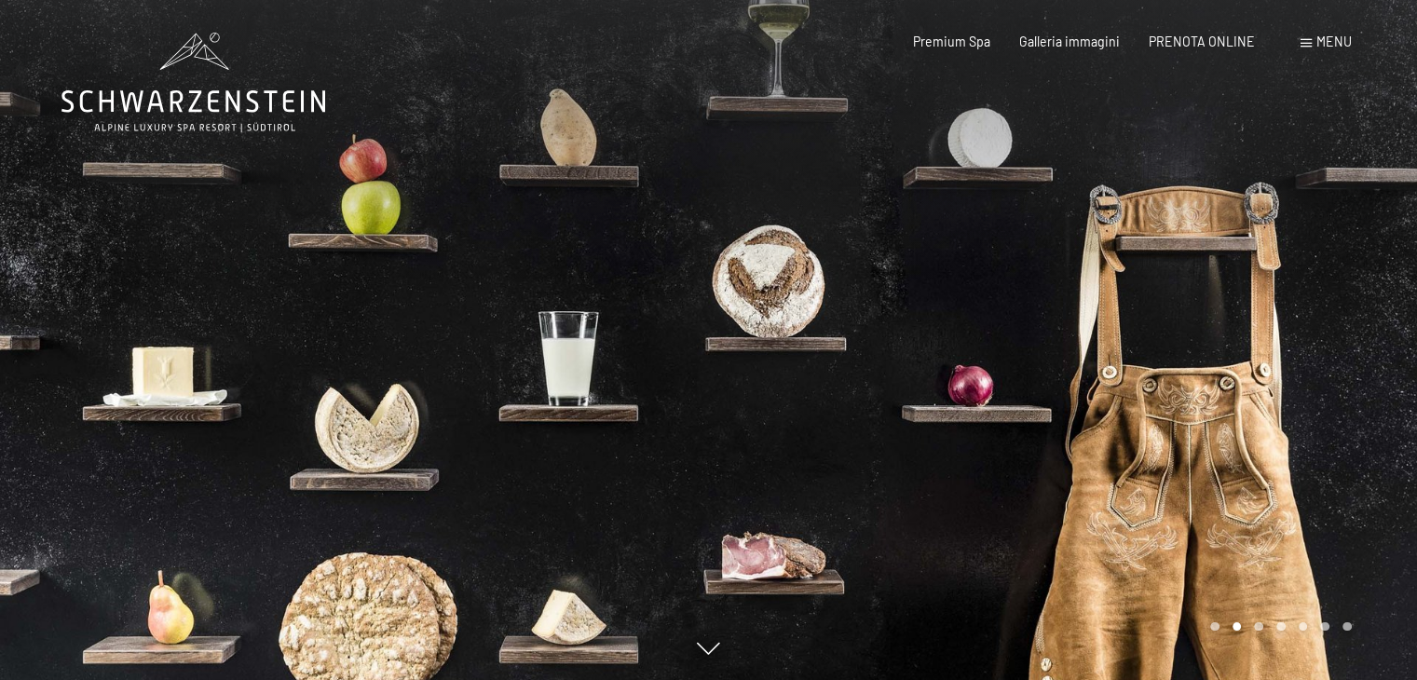
click at [1327, 347] on div at bounding box center [1063, 340] width 709 height 680
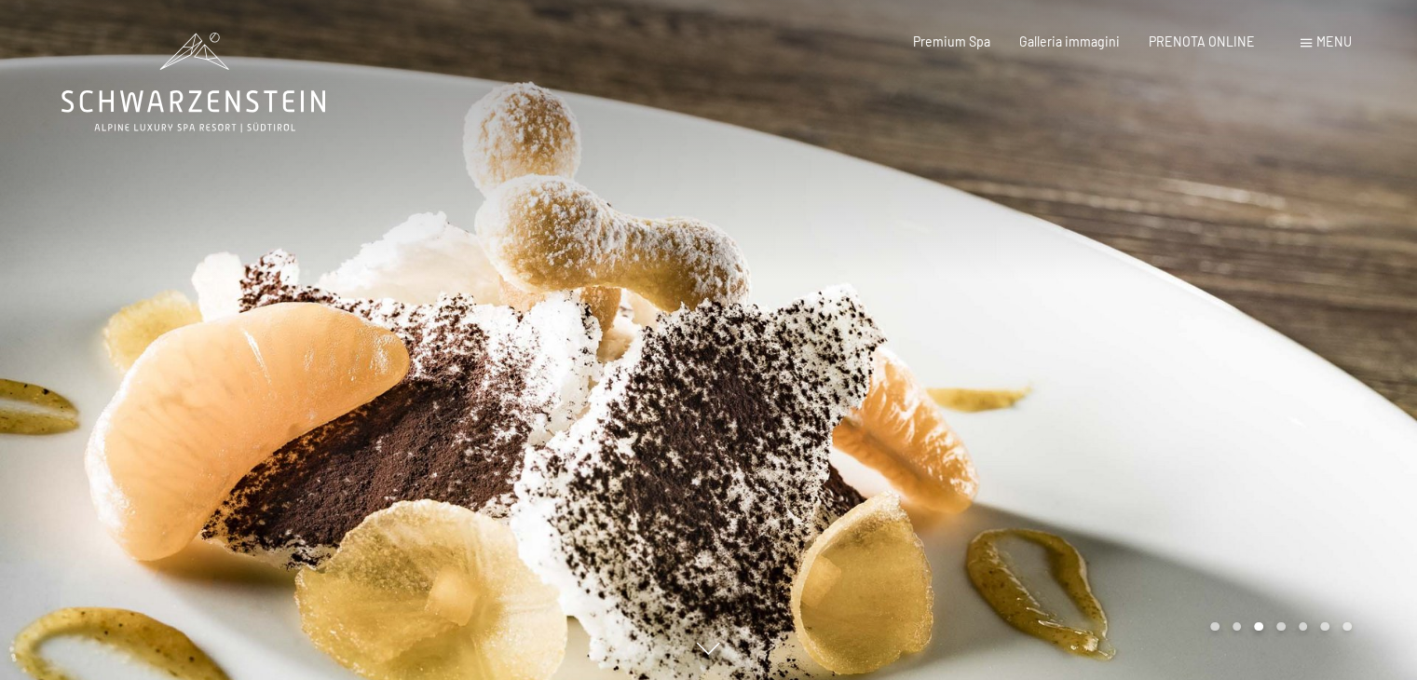
click at [1327, 347] on div at bounding box center [1063, 340] width 709 height 680
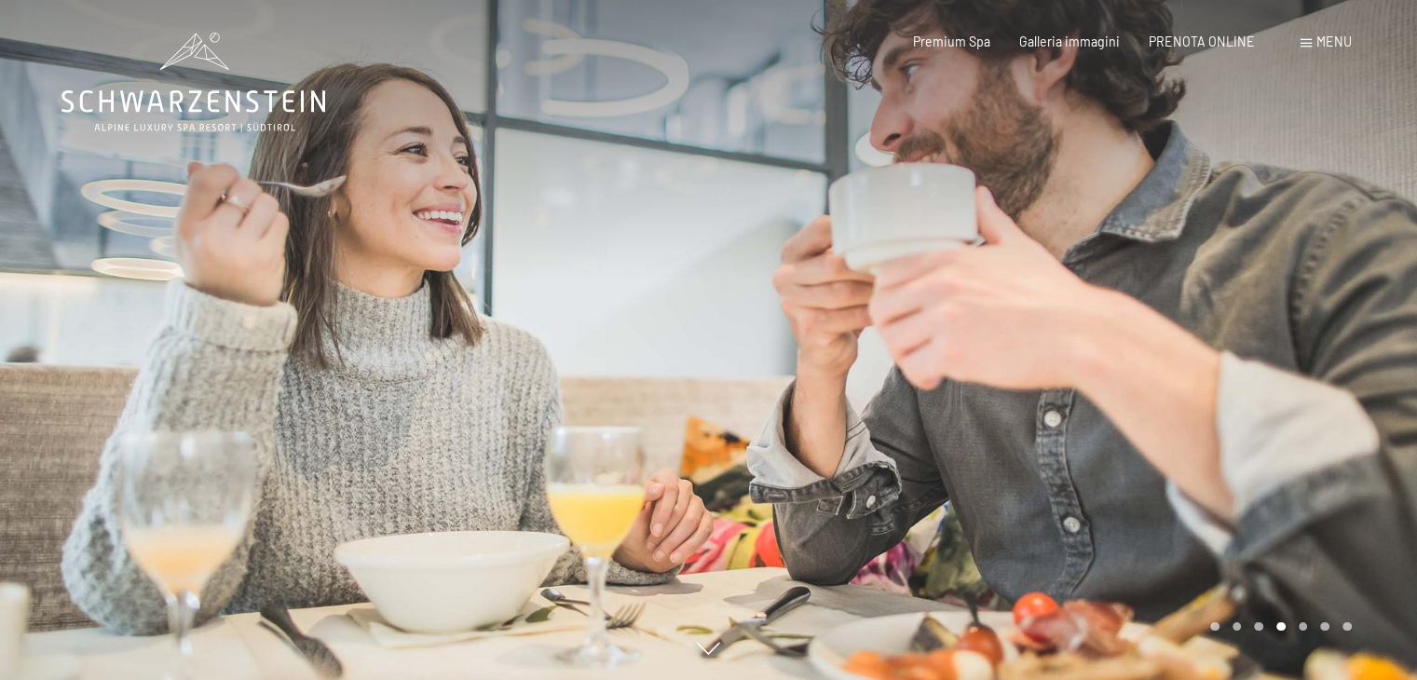
click at [1327, 347] on div at bounding box center [1063, 340] width 709 height 680
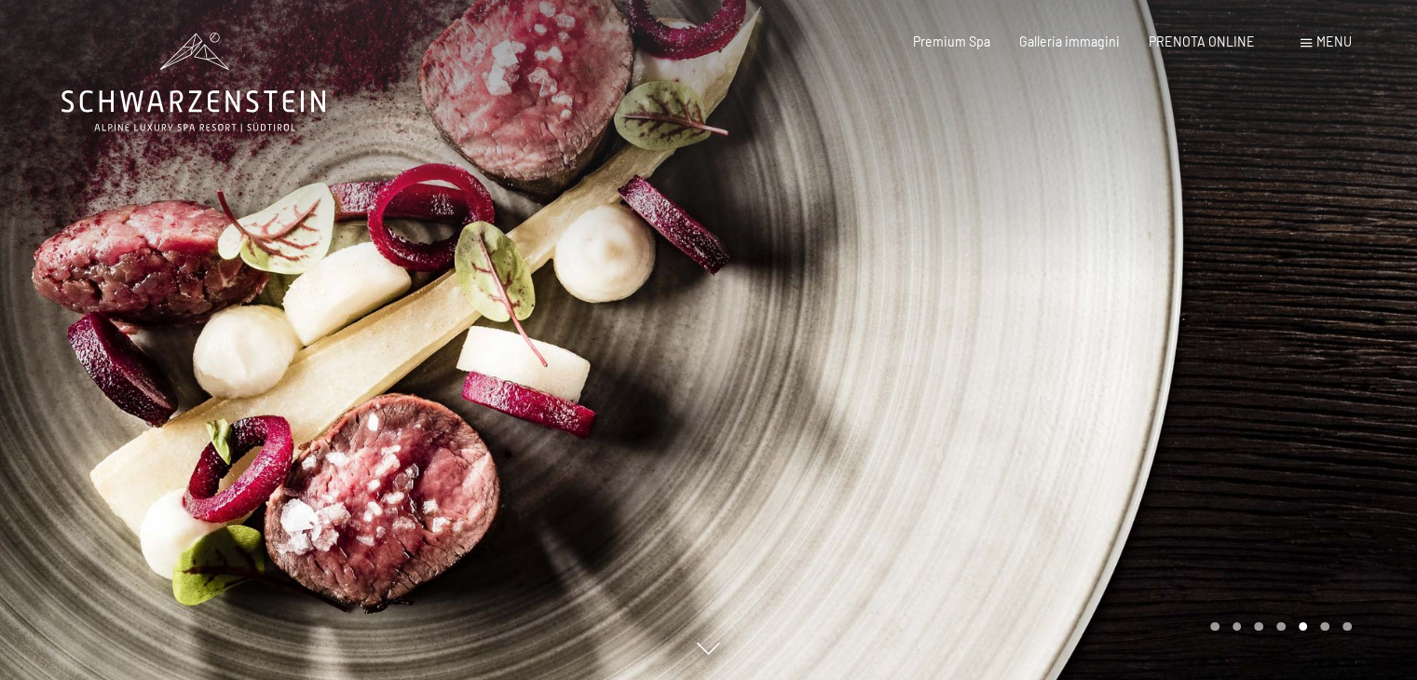
click at [1327, 347] on div at bounding box center [1063, 340] width 709 height 680
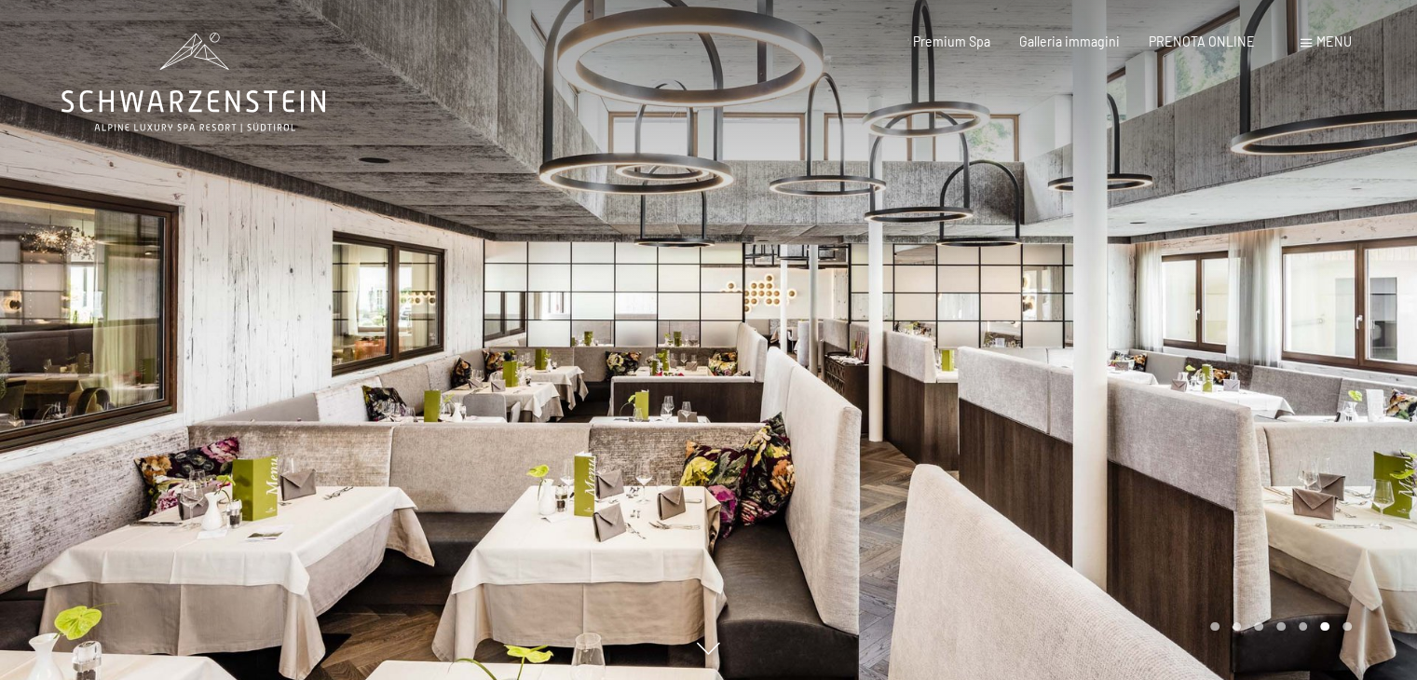
click at [1327, 347] on div at bounding box center [1063, 340] width 709 height 680
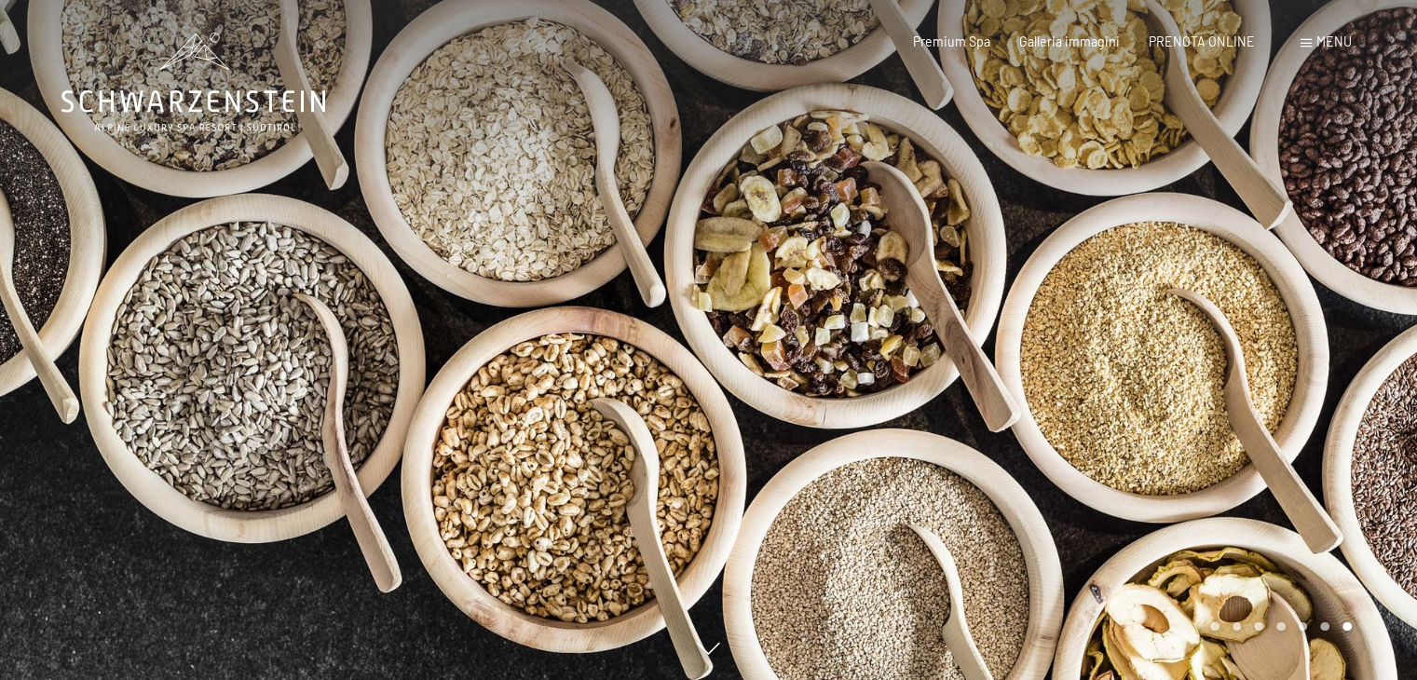
click at [1327, 347] on div at bounding box center [1063, 340] width 709 height 680
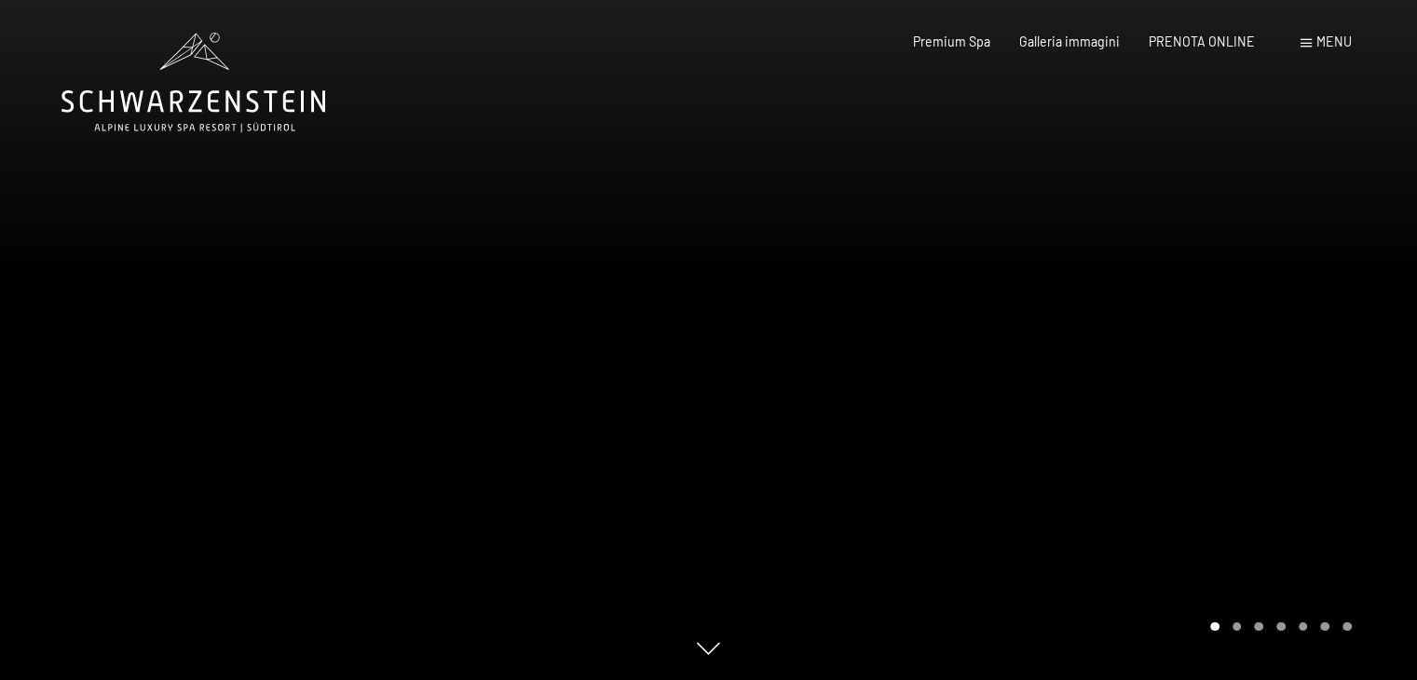
click at [1327, 347] on div at bounding box center [1063, 340] width 709 height 680
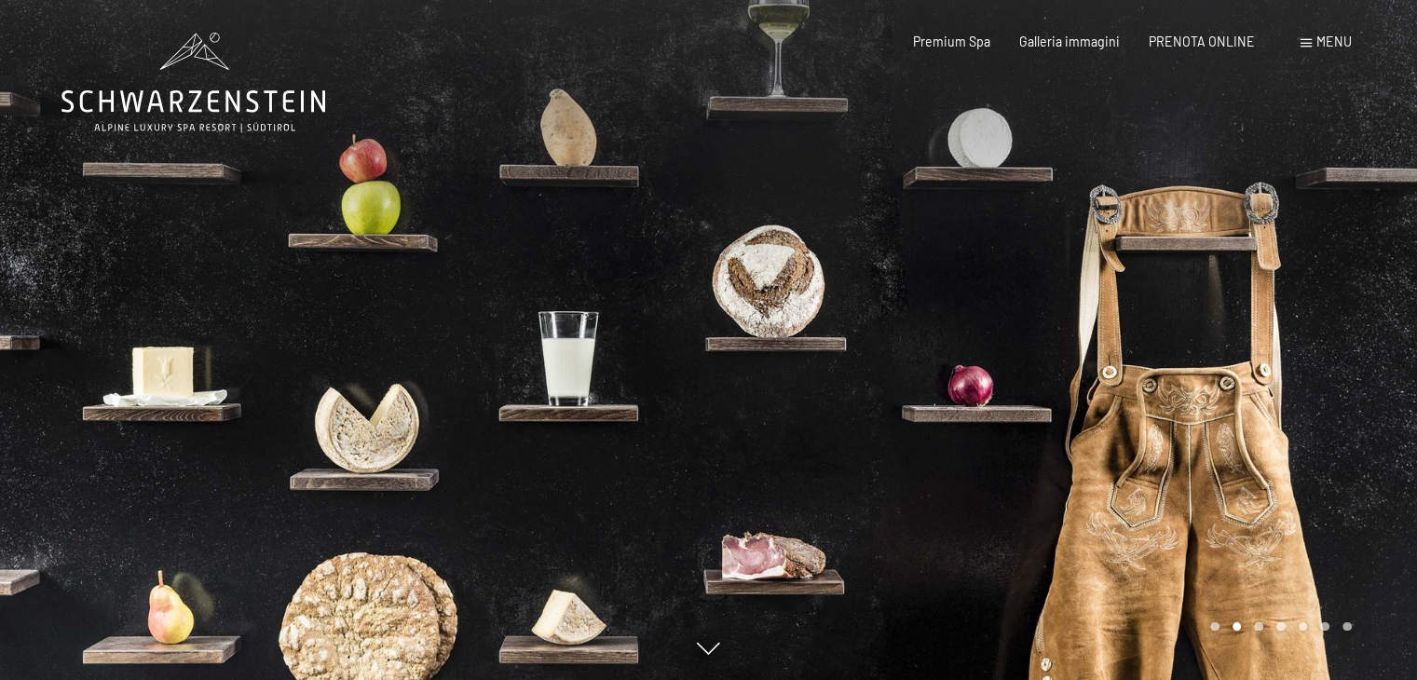
click at [1335, 50] on div "Menu" at bounding box center [1325, 42] width 51 height 19
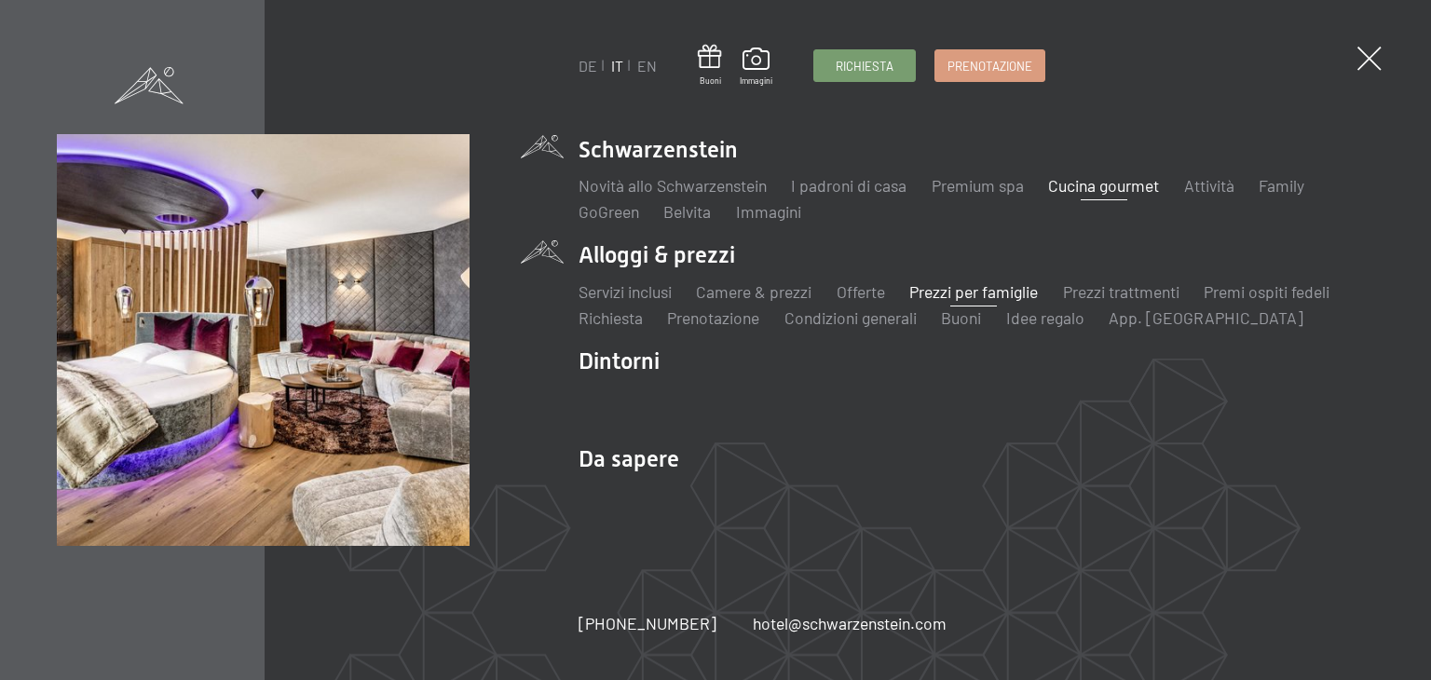
click at [973, 287] on link "Prezzi per famiglie" at bounding box center [973, 291] width 129 height 20
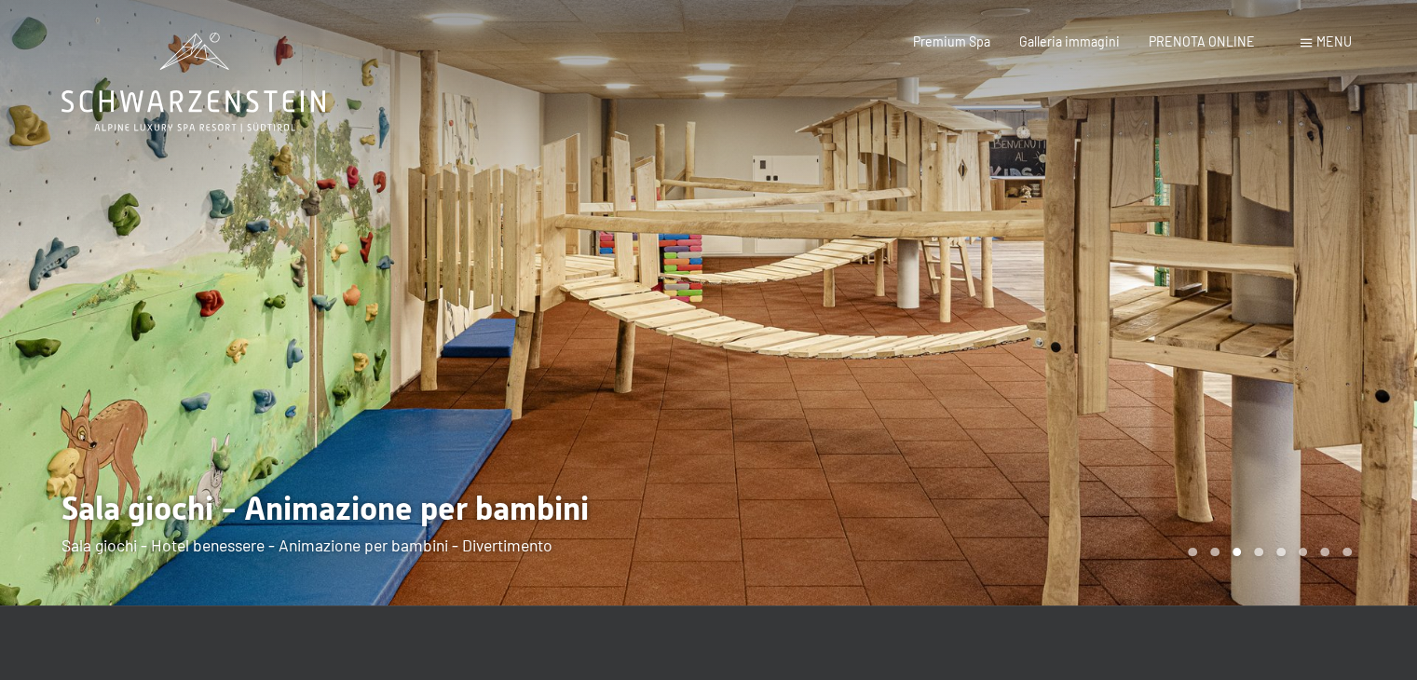
click at [74, 310] on div at bounding box center [354, 303] width 709 height 606
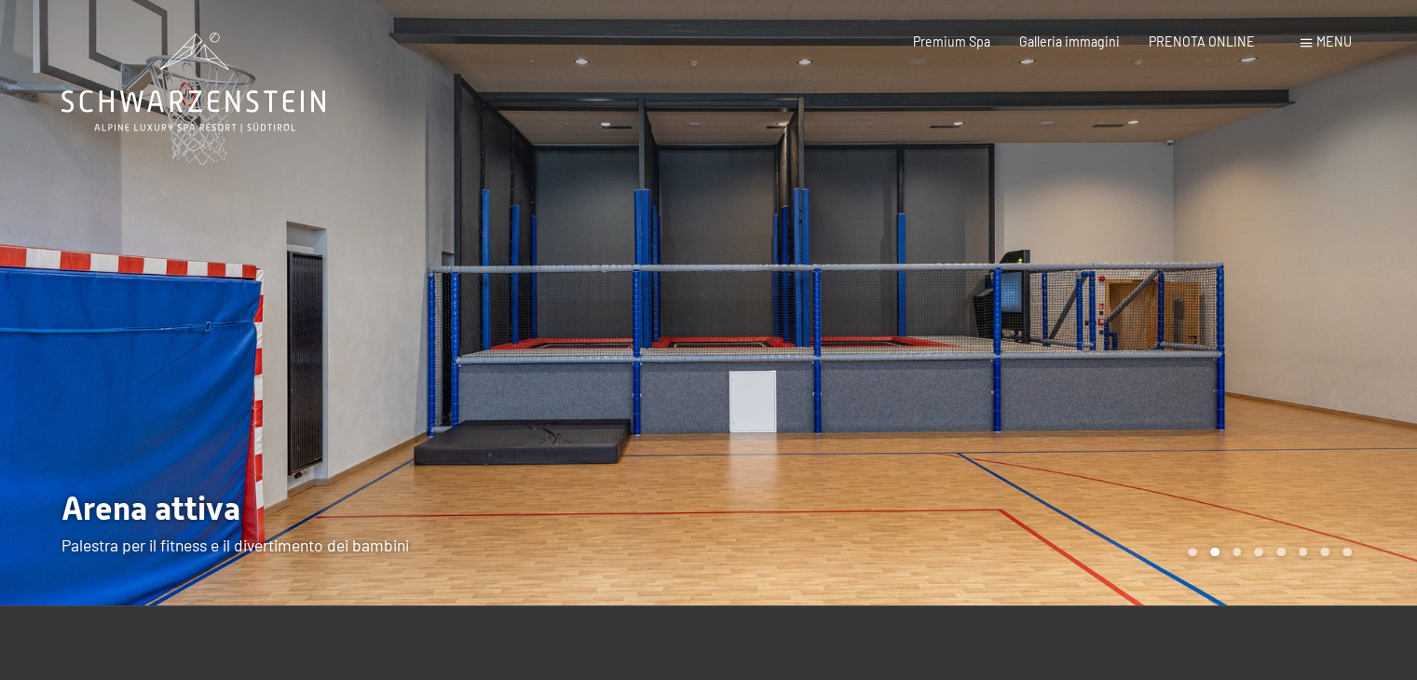
click at [74, 310] on div at bounding box center [354, 303] width 709 height 606
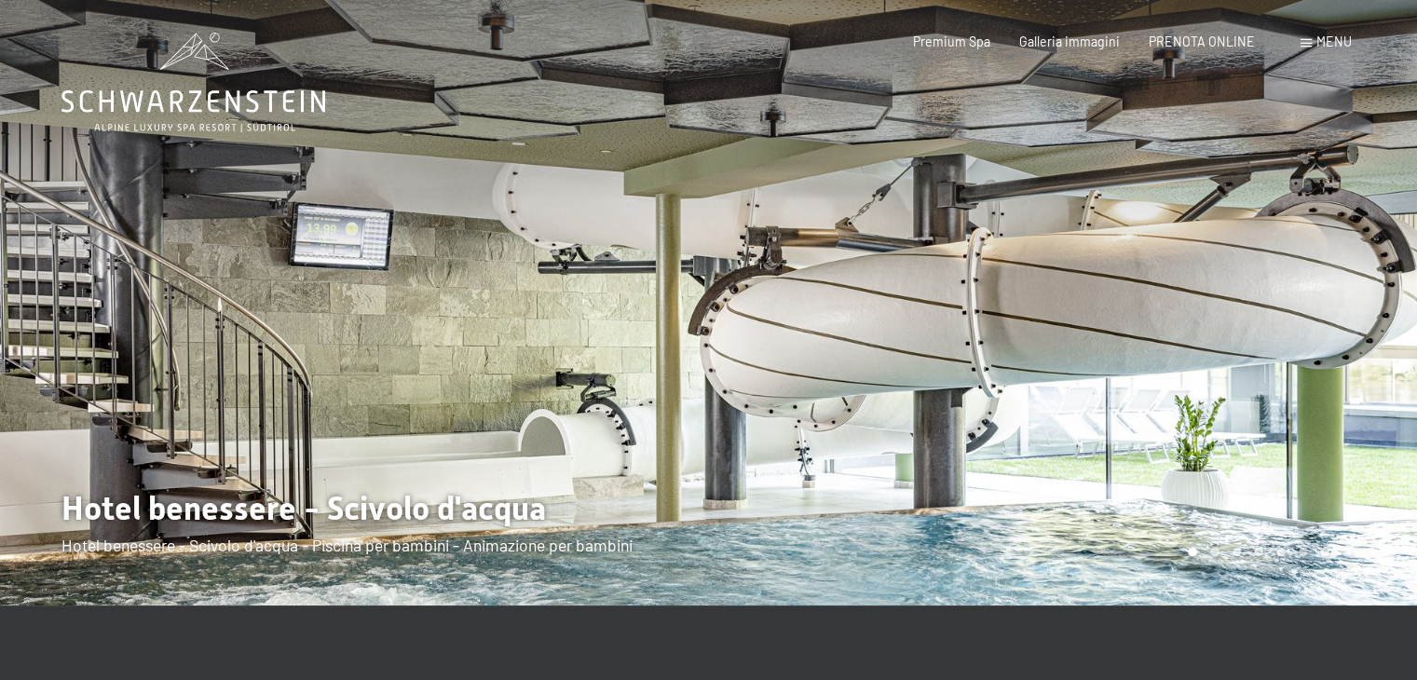
click at [1368, 297] on div at bounding box center [1063, 303] width 709 height 606
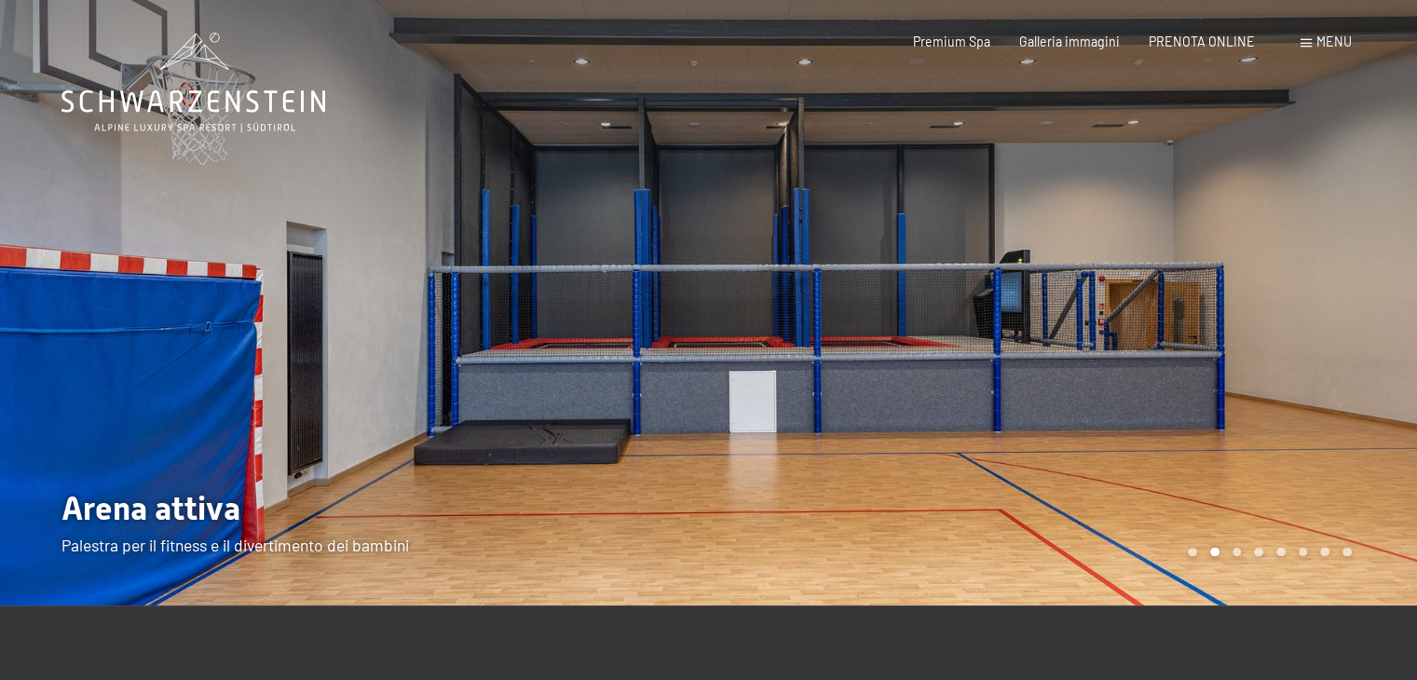
click at [1368, 297] on div at bounding box center [1063, 303] width 709 height 606
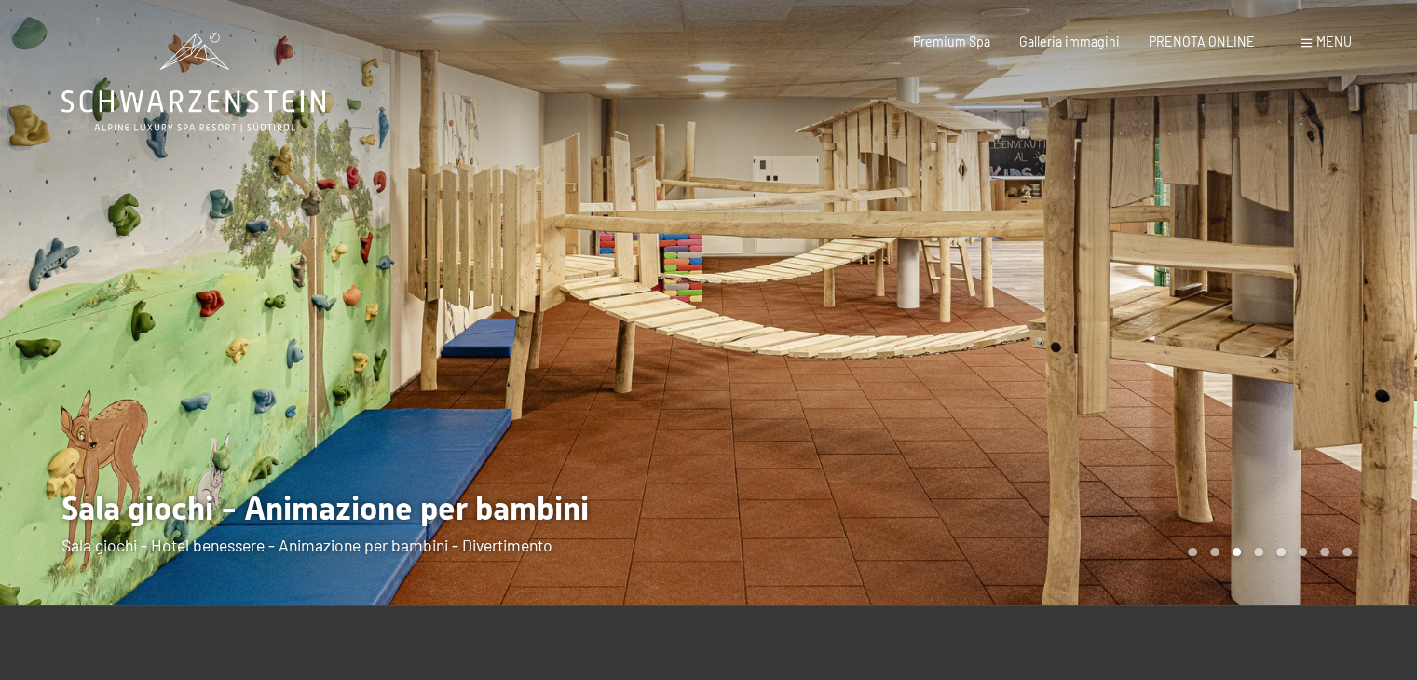
click at [1368, 297] on div at bounding box center [1063, 303] width 709 height 606
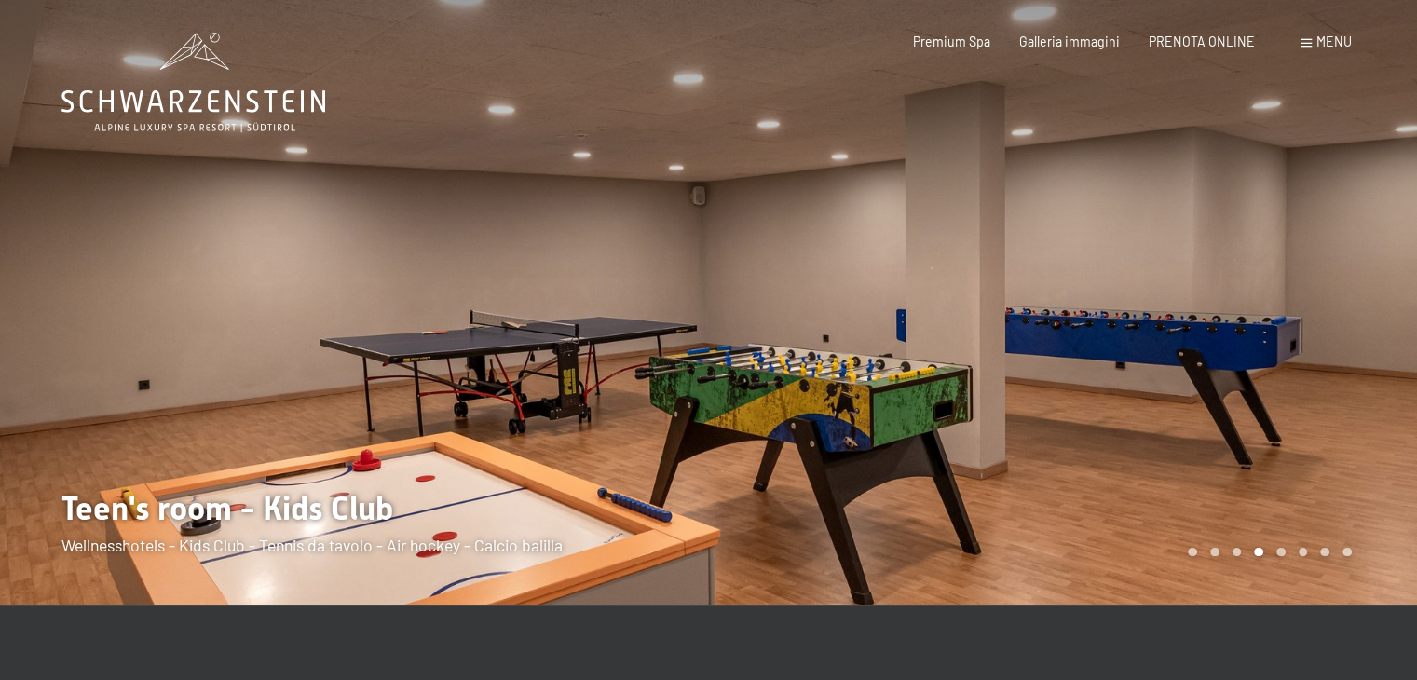
click at [1368, 297] on div at bounding box center [1063, 303] width 709 height 606
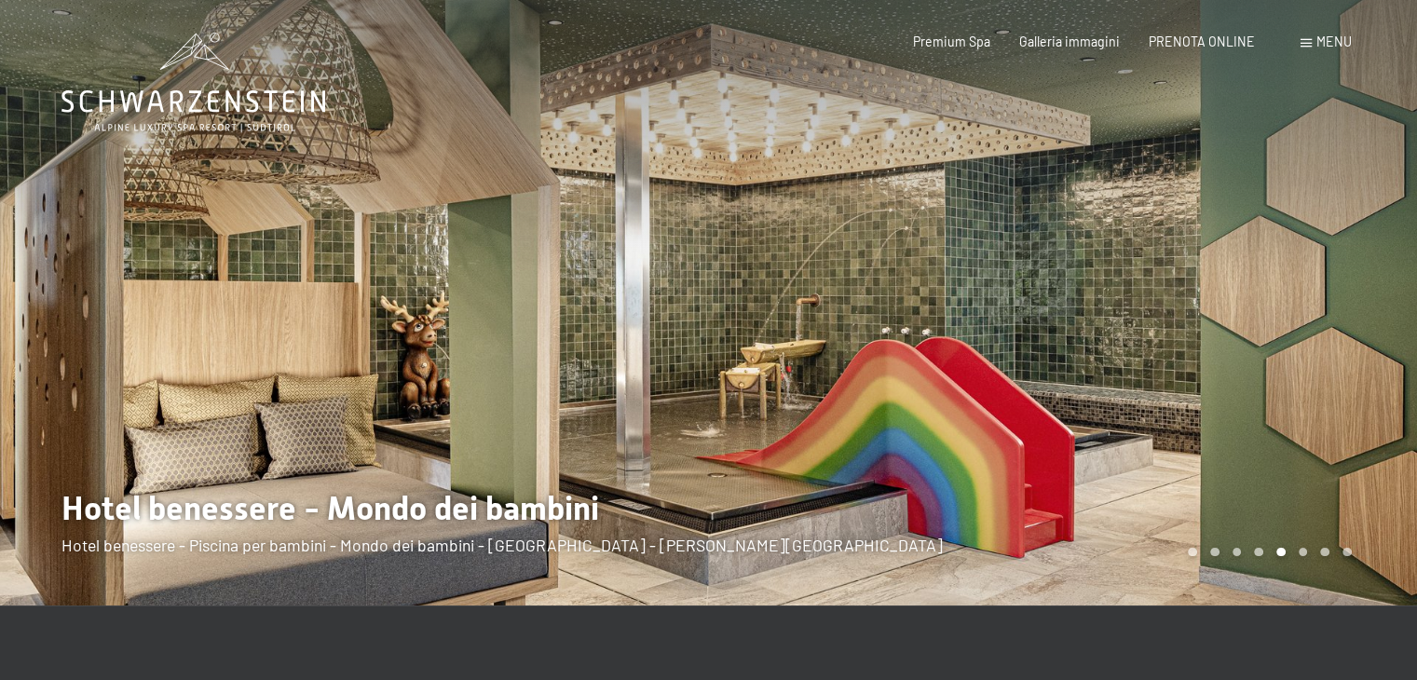
click at [1368, 297] on div at bounding box center [1063, 303] width 709 height 606
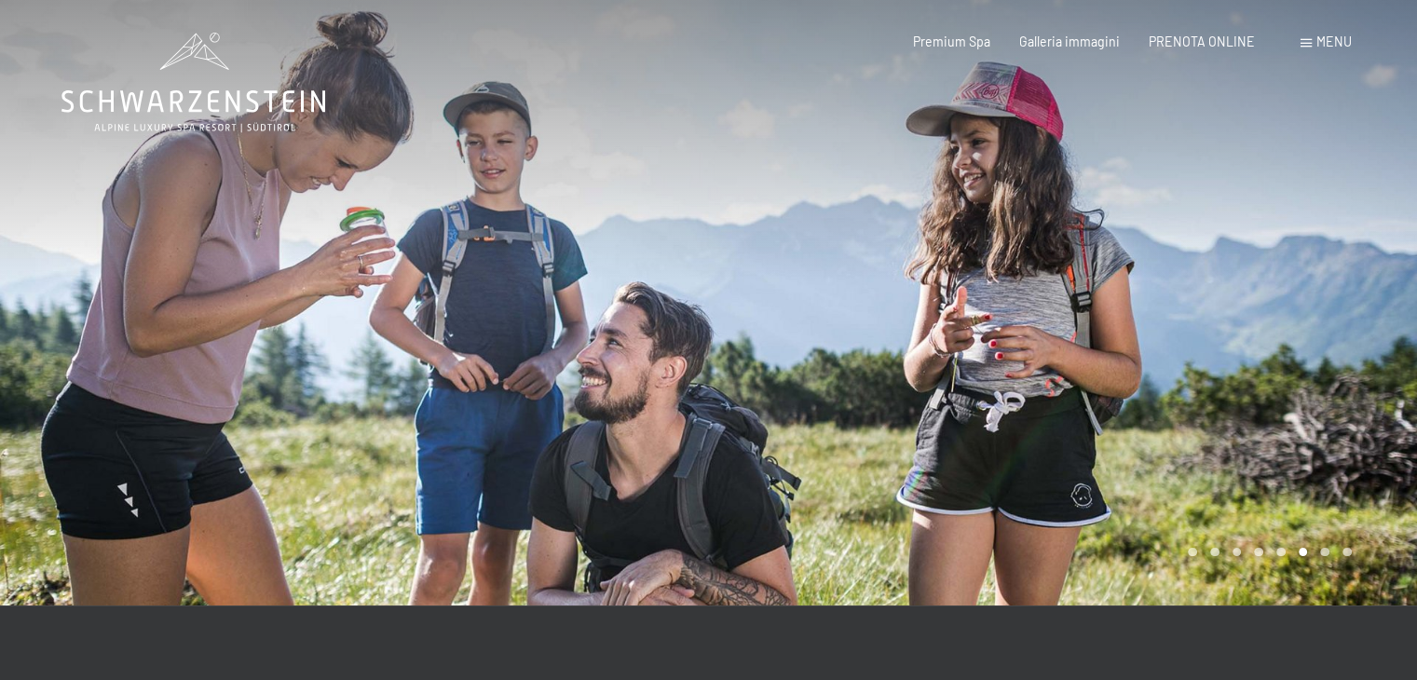
click at [1368, 297] on div at bounding box center [1063, 303] width 709 height 606
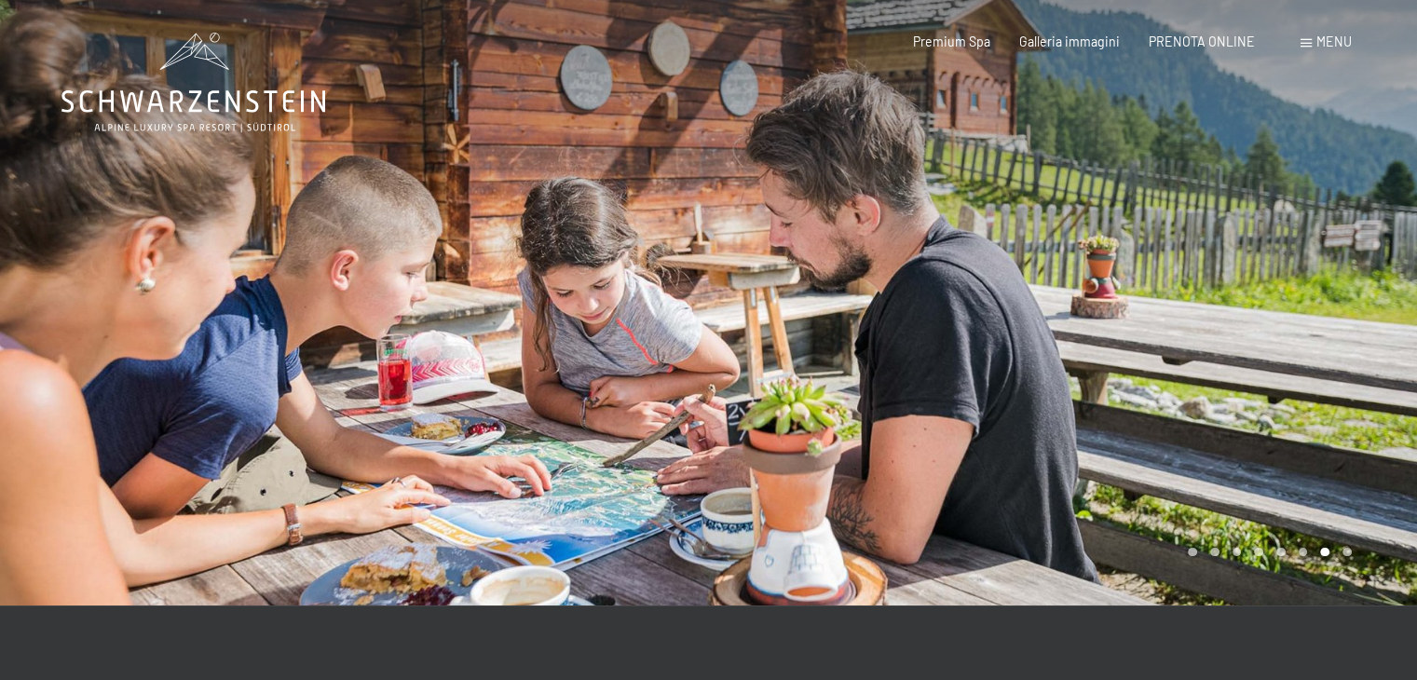
click at [1368, 297] on div at bounding box center [1063, 303] width 709 height 606
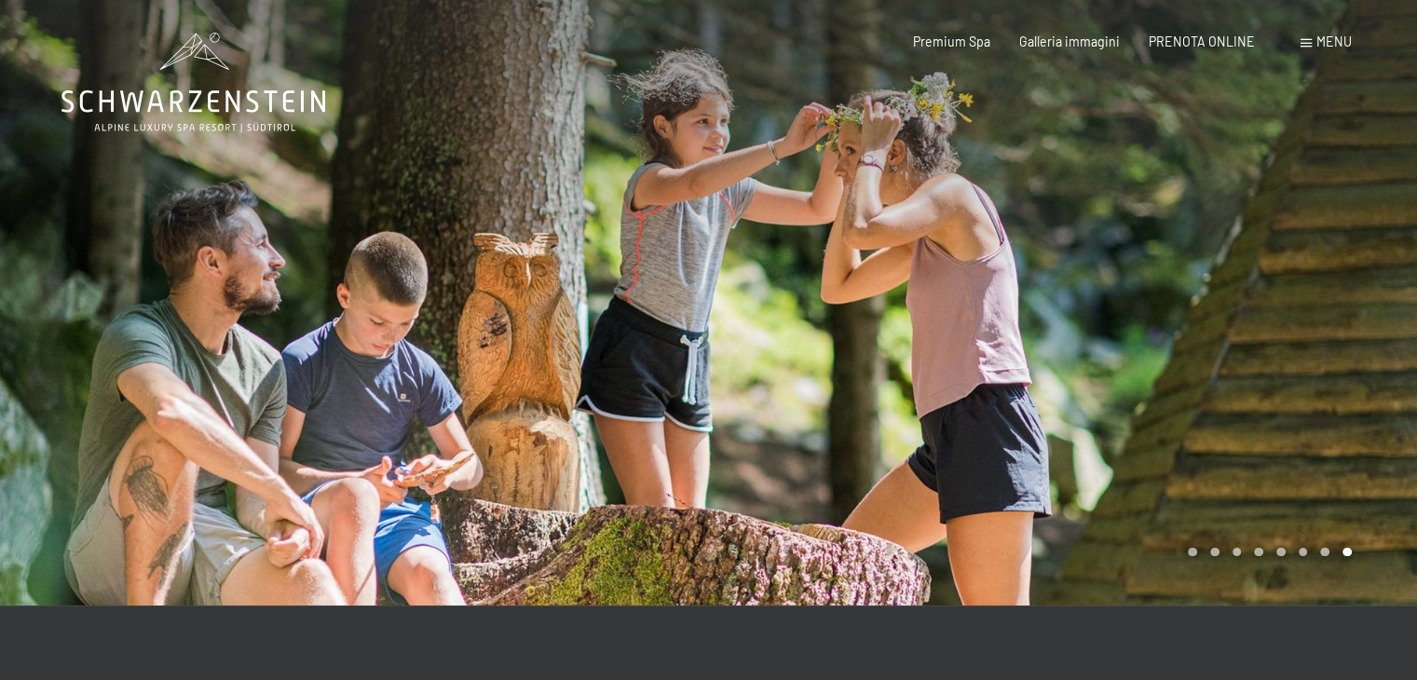
click at [1368, 297] on div at bounding box center [1063, 303] width 709 height 606
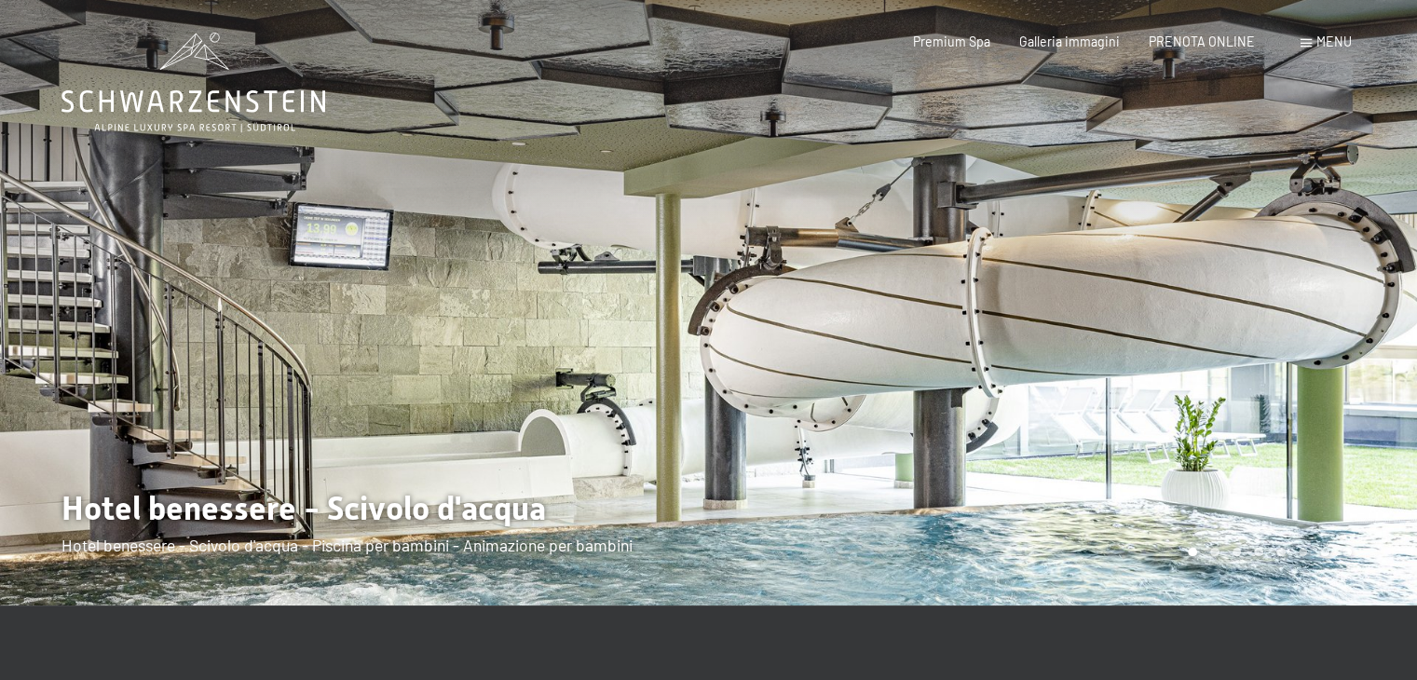
click at [1316, 50] on div "Menu" at bounding box center [1325, 42] width 51 height 19
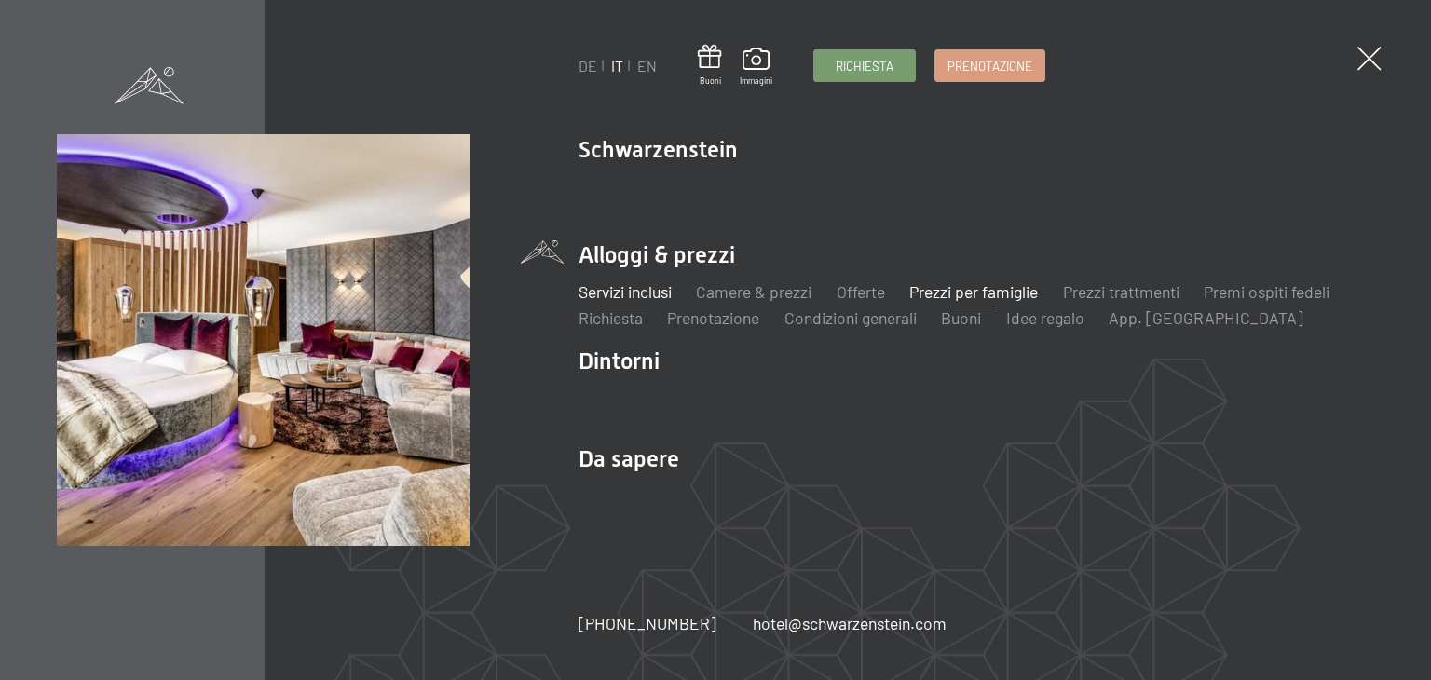
click at [644, 293] on link "Servizi inclusi" at bounding box center [625, 291] width 93 height 20
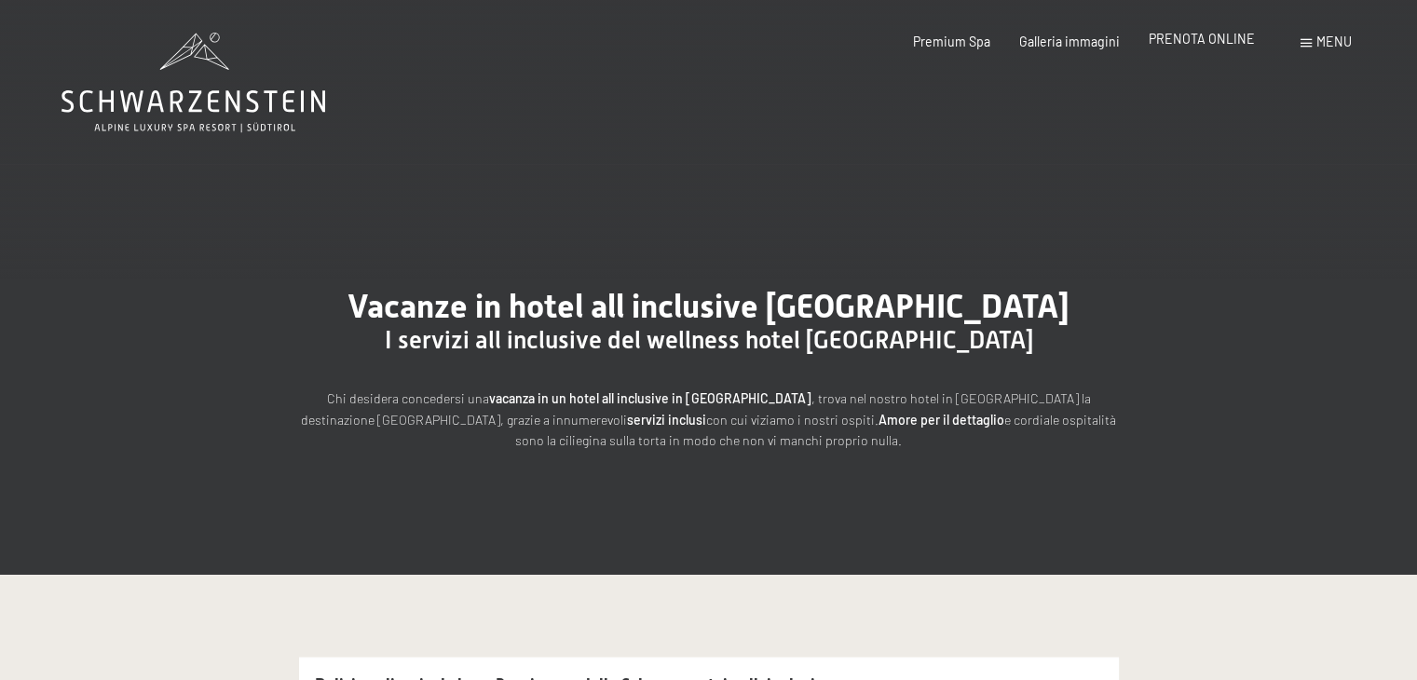
click at [1200, 45] on span "PRENOTA ONLINE" at bounding box center [1202, 39] width 106 height 16
click at [1219, 37] on span "PRENOTA ONLINE" at bounding box center [1202, 39] width 106 height 16
click at [1228, 42] on span "PRENOTA ONLINE" at bounding box center [1202, 39] width 106 height 16
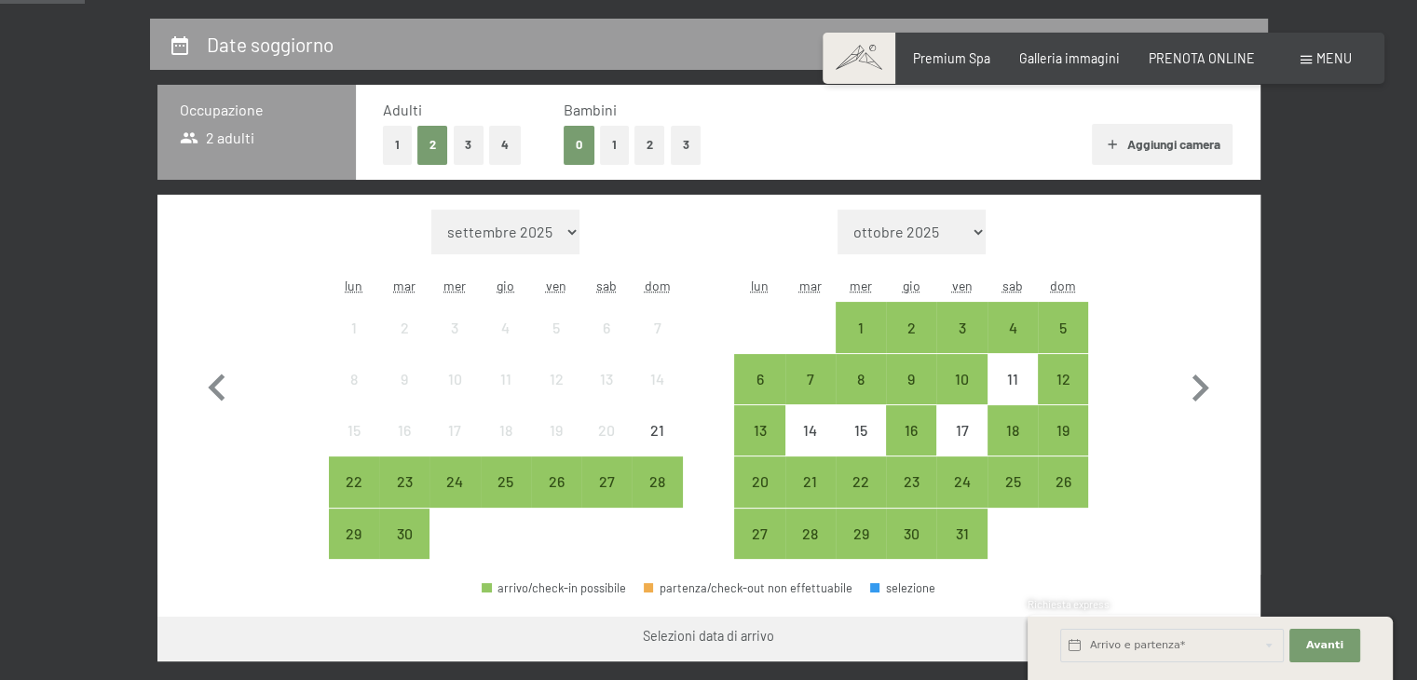
scroll to position [353, 0]
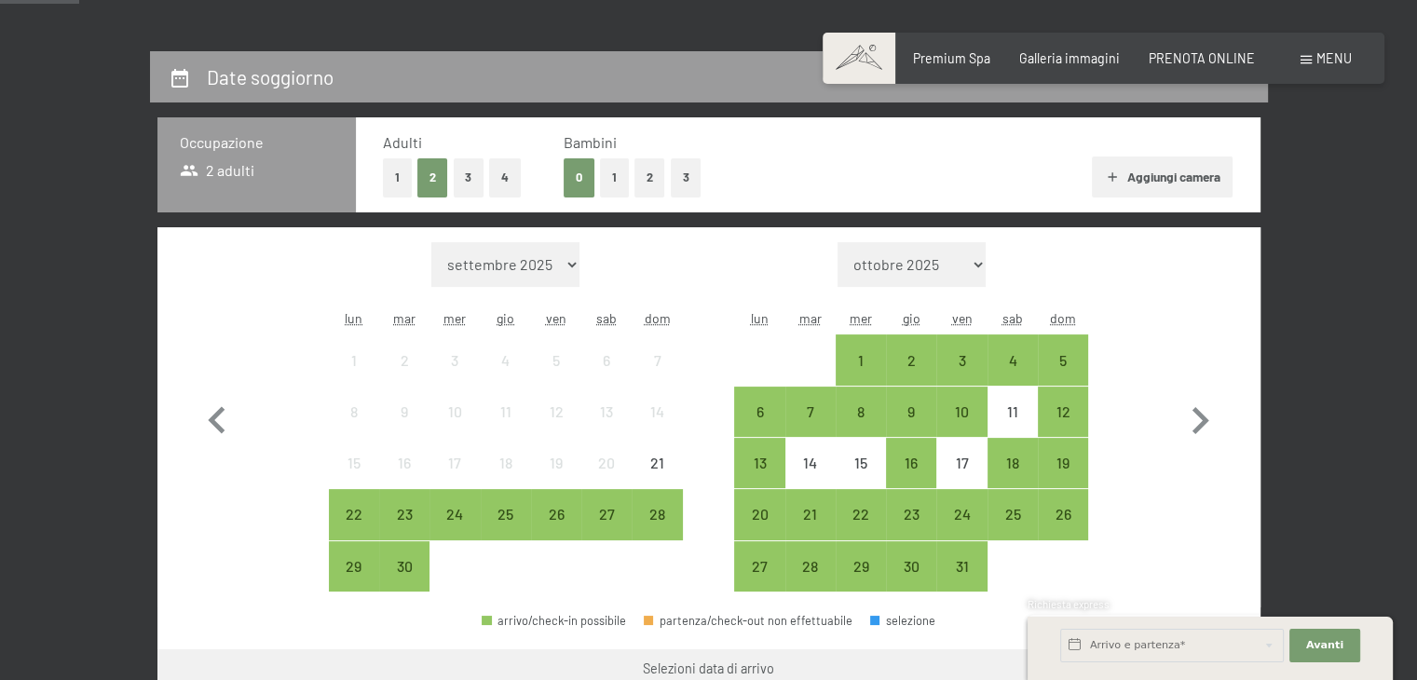
click at [472, 169] on button "3" at bounding box center [469, 177] width 31 height 38
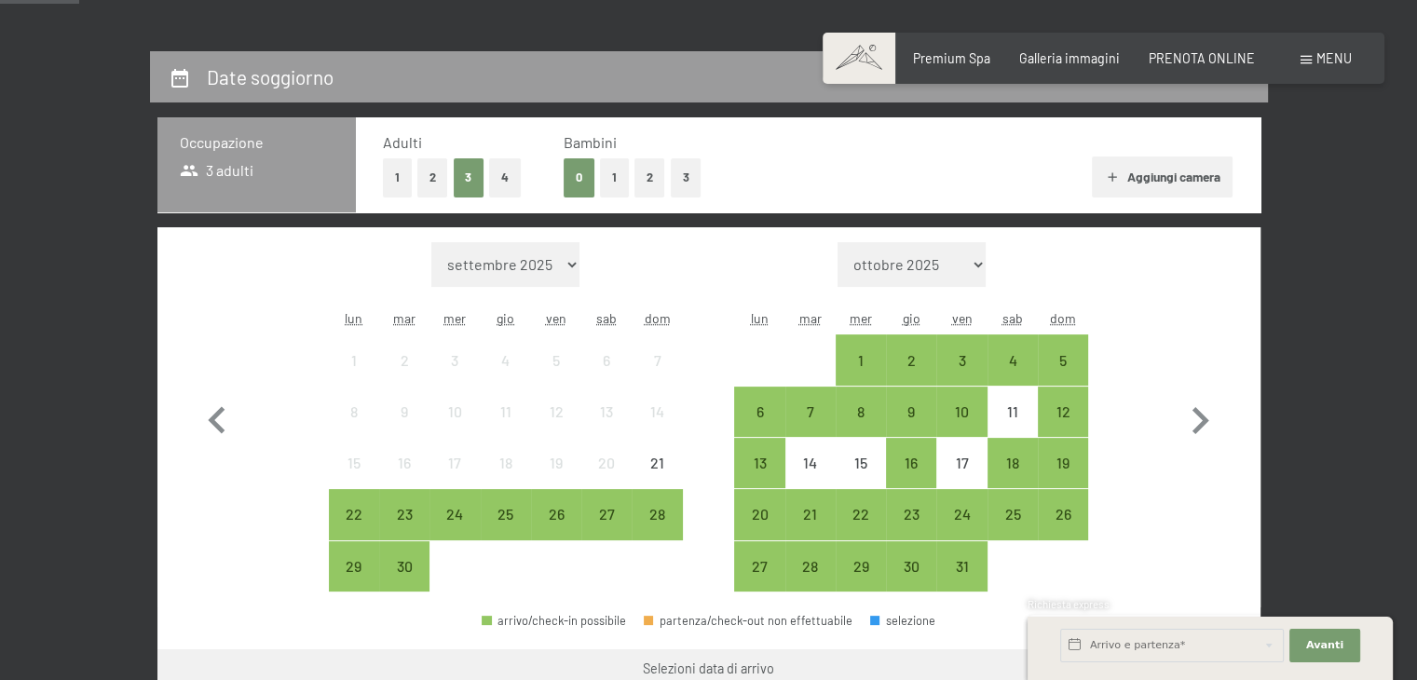
click at [606, 181] on button "1" at bounding box center [614, 177] width 29 height 38
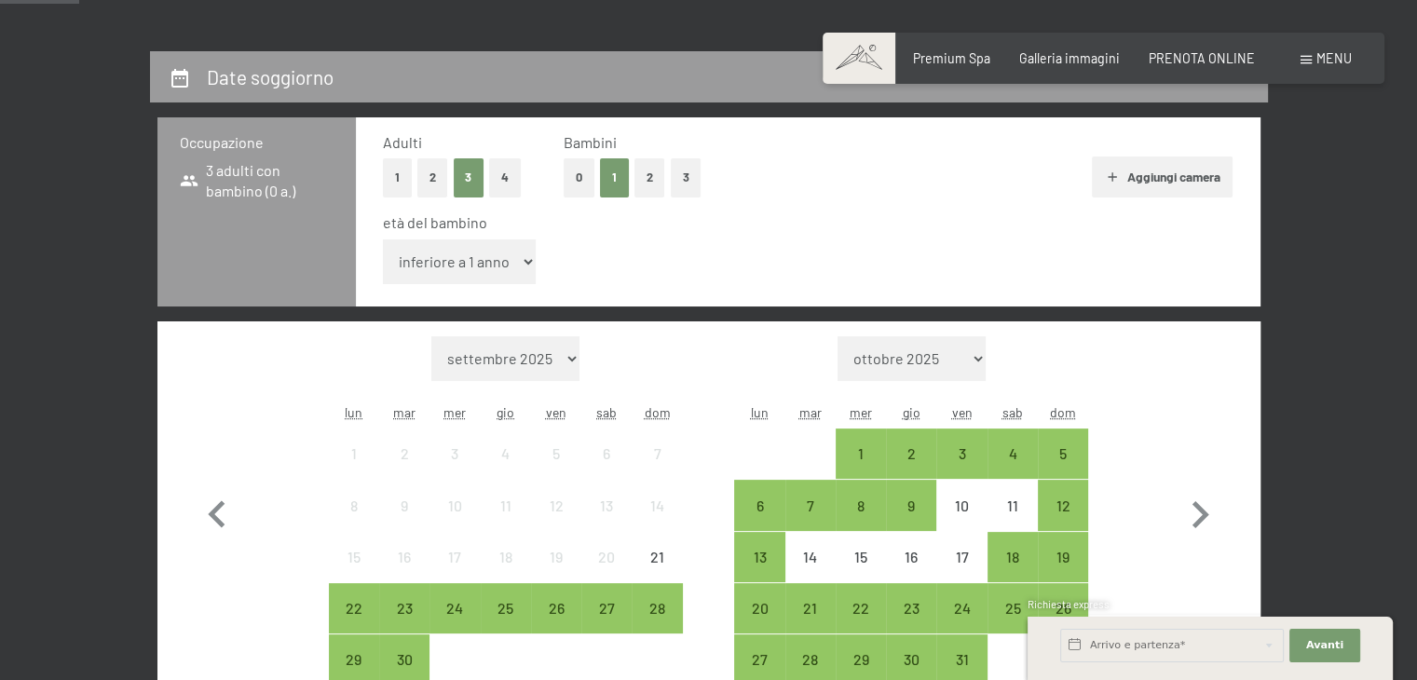
click at [519, 260] on select "inferiore a 1 anno 1 anno 2 anni 3 anni 4 anni 5 anni 6 anni 7 anni 8 anni 9 an…" at bounding box center [460, 261] width 154 height 45
select select "7"
click at [383, 239] on select "inferiore a 1 anno 1 anno 2 anni 3 anni 4 anni 5 anni 6 anni 7 anni 8 anni 9 an…" at bounding box center [460, 261] width 154 height 45
click at [1195, 510] on icon "button" at bounding box center [1200, 515] width 54 height 54
select select "[DATE]"
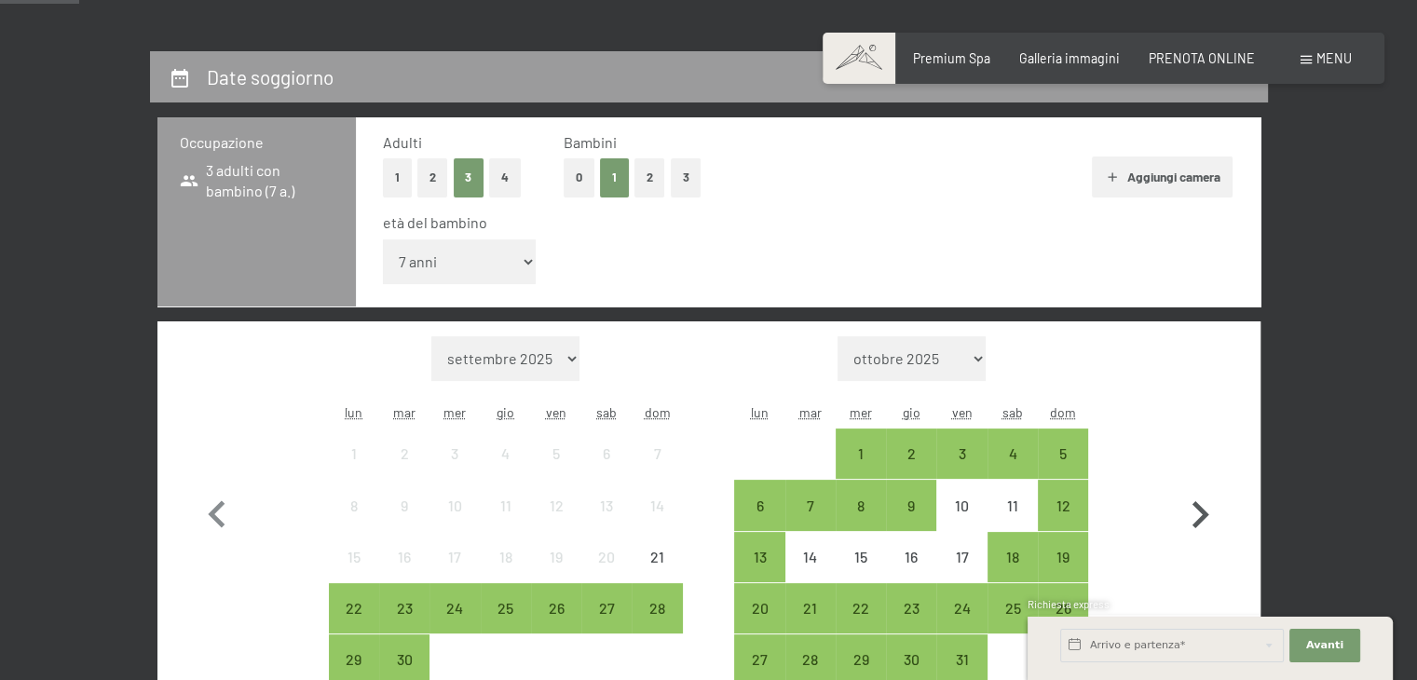
select select "[DATE]"
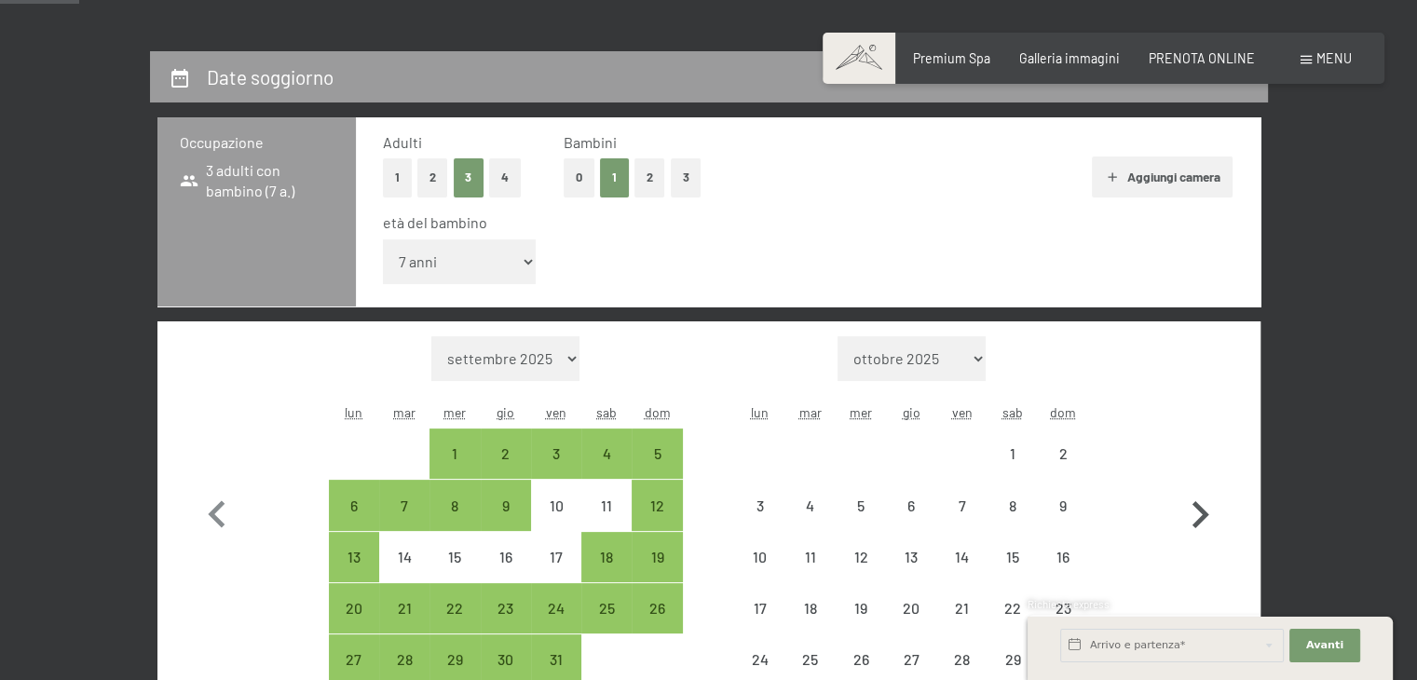
click at [1195, 510] on icon "button" at bounding box center [1200, 515] width 54 height 54
select select "[DATE]"
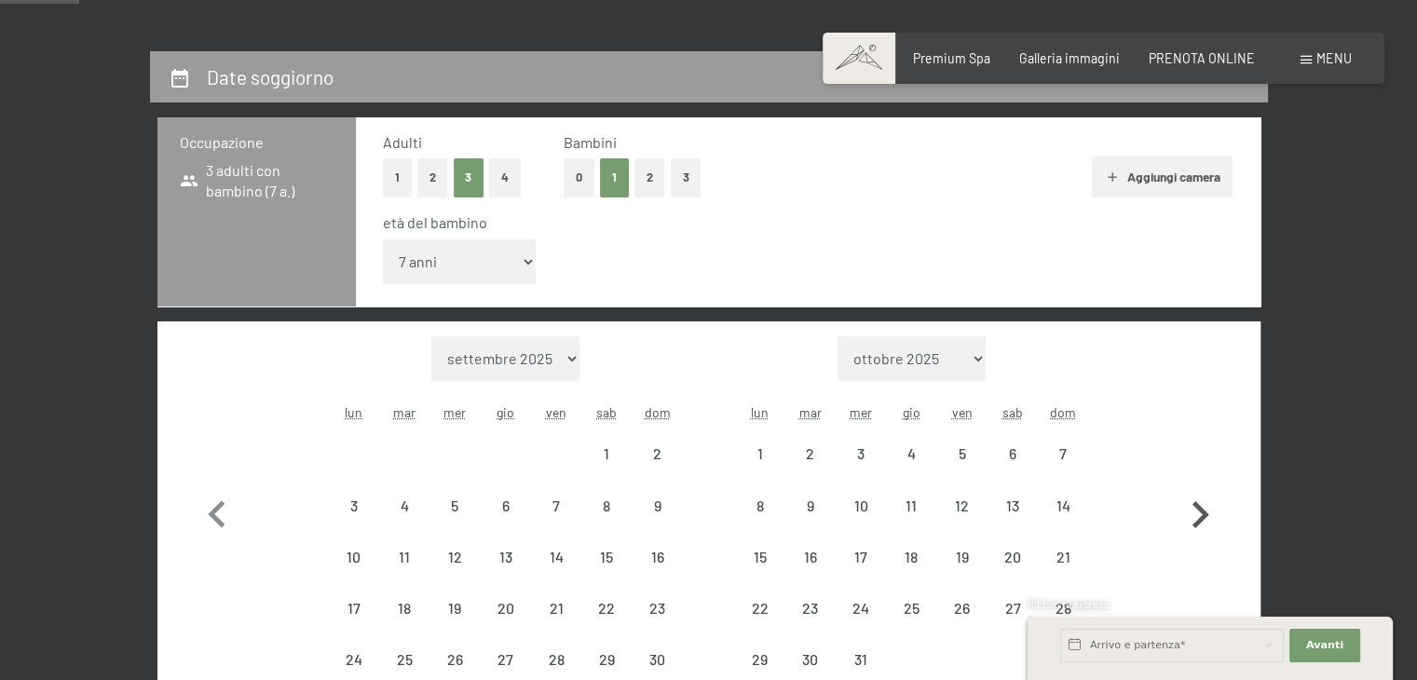
click at [1195, 510] on icon "button" at bounding box center [1200, 515] width 54 height 54
select select "[DATE]"
click at [1195, 510] on icon "button" at bounding box center [1200, 515] width 54 height 54
select select "[DATE]"
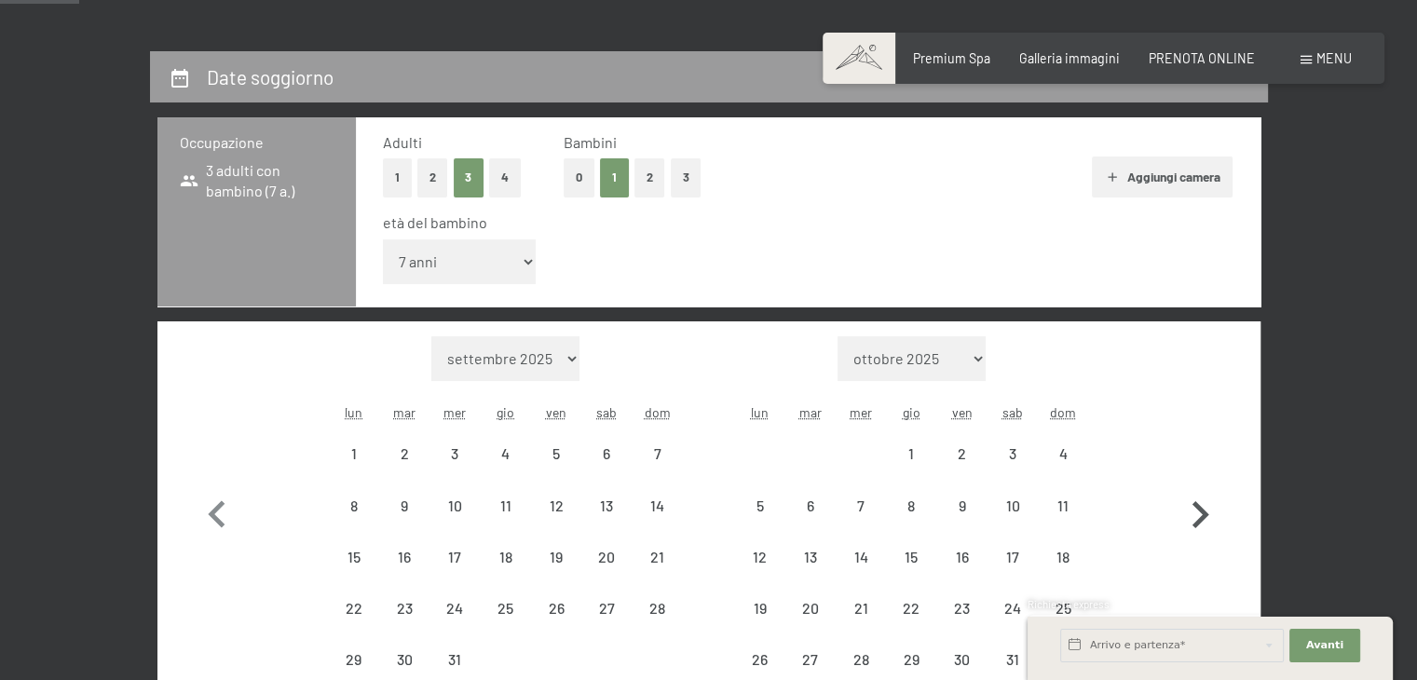
select select "[DATE]"
click at [1195, 510] on icon "button" at bounding box center [1200, 515] width 54 height 54
select select "[DATE]"
select select "2026-03-01"
click at [1195, 510] on button "button" at bounding box center [1200, 537] width 54 height 402
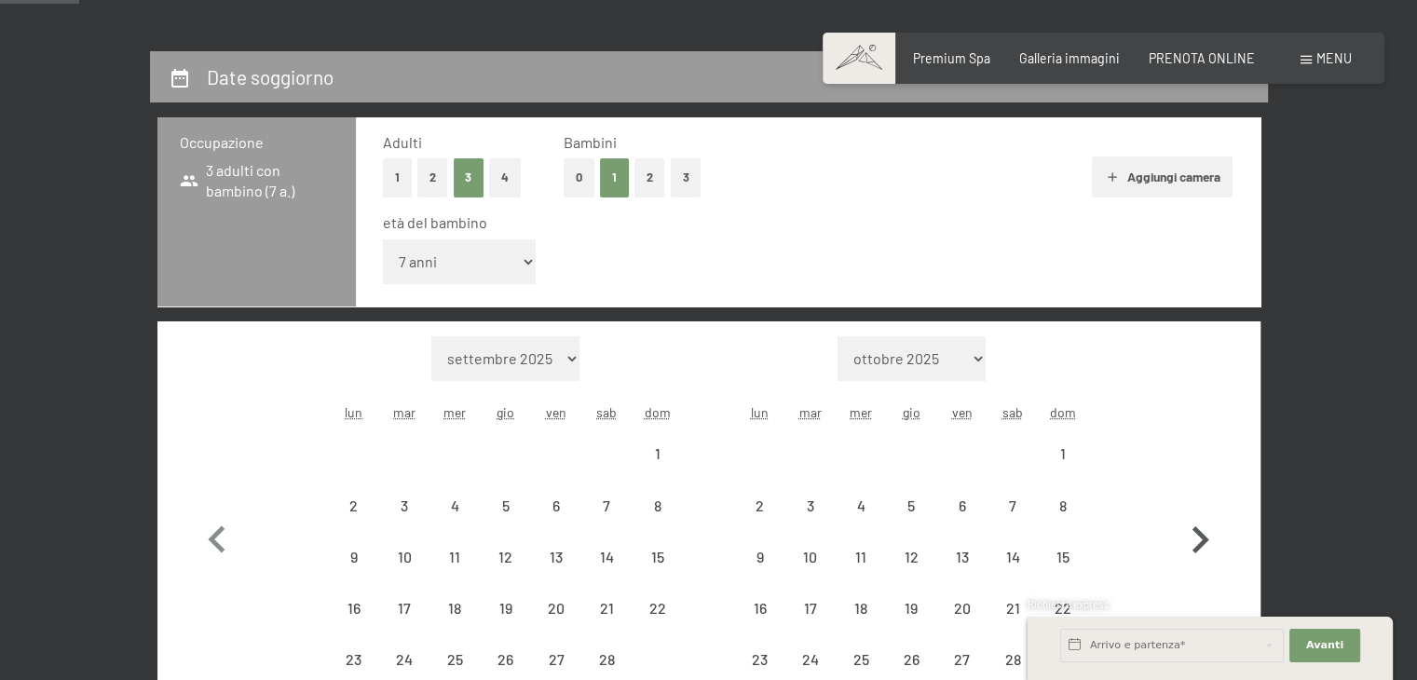
select select "2026-03-01"
select select "2026-04-01"
click at [1195, 510] on button "button" at bounding box center [1200, 537] width 54 height 402
select select "2026-04-01"
select select "2026-05-01"
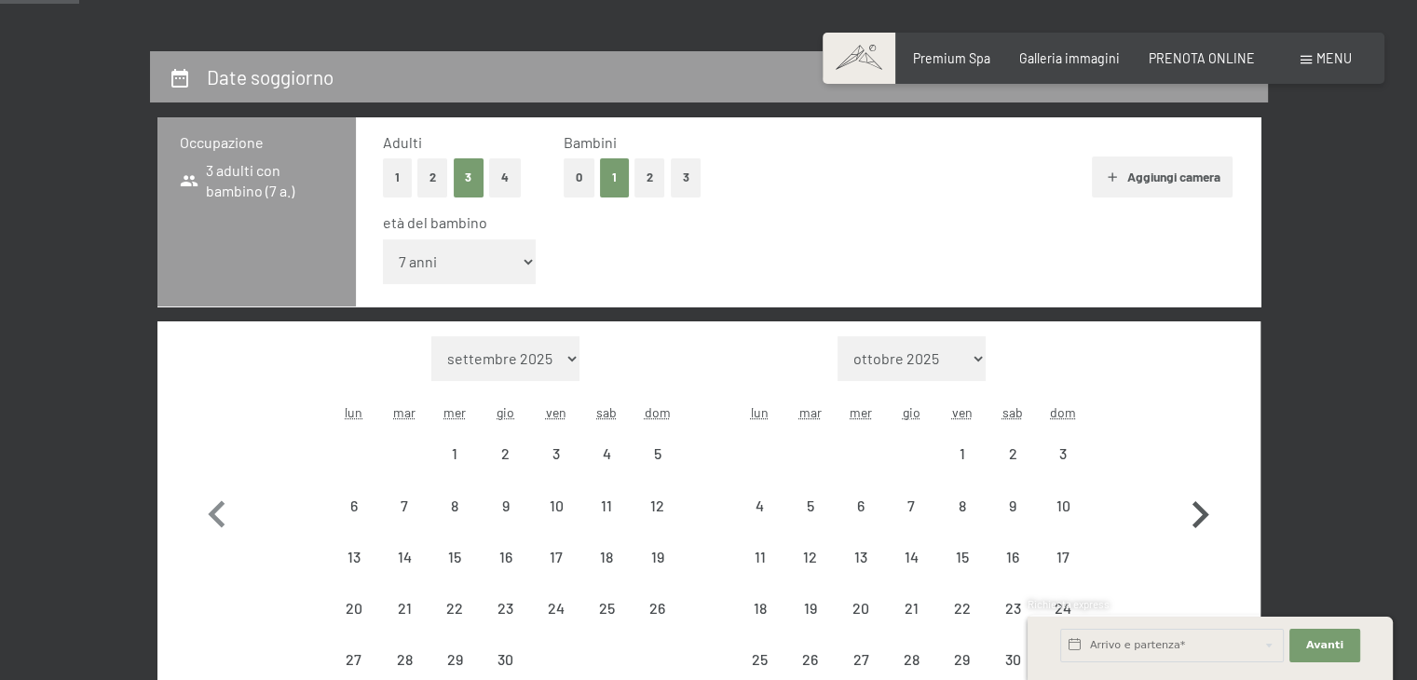
select select "2026-04-01"
select select "2026-05-01"
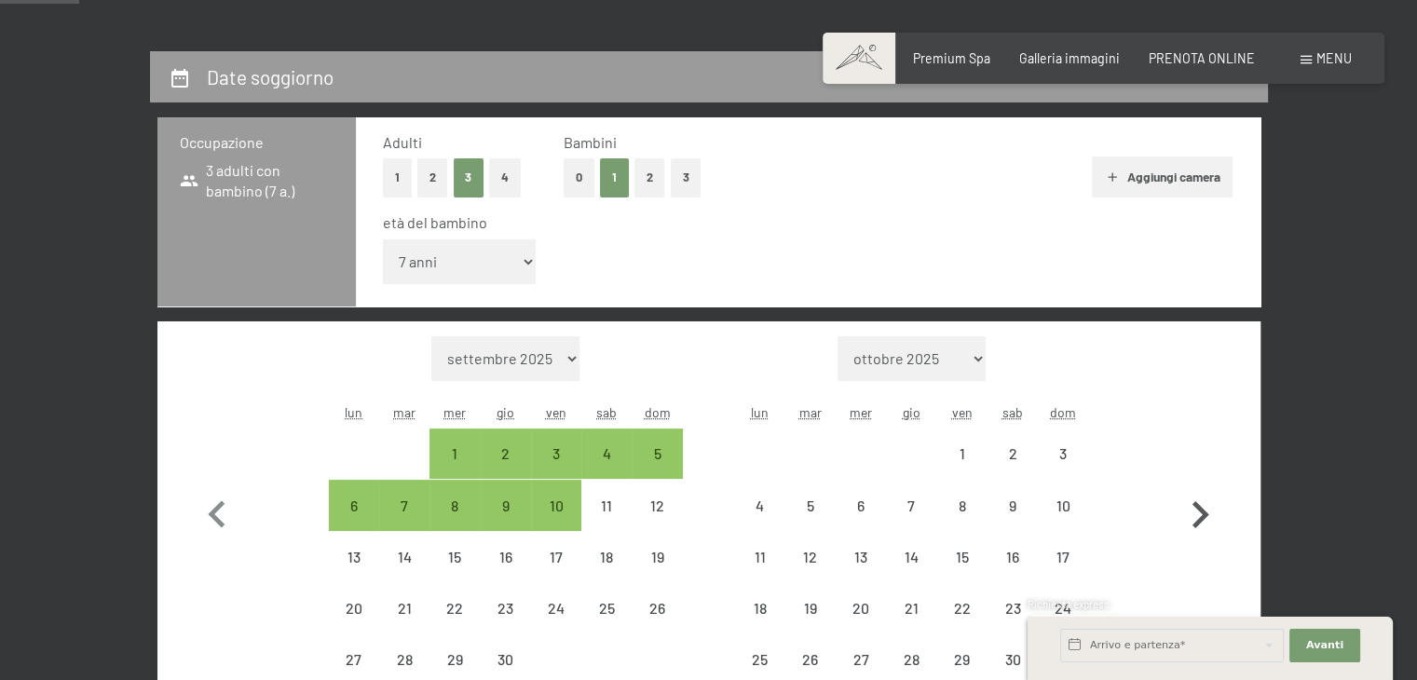
click at [1195, 510] on icon "button" at bounding box center [1200, 515] width 54 height 54
select select "2026-05-01"
select select "2026-06-01"
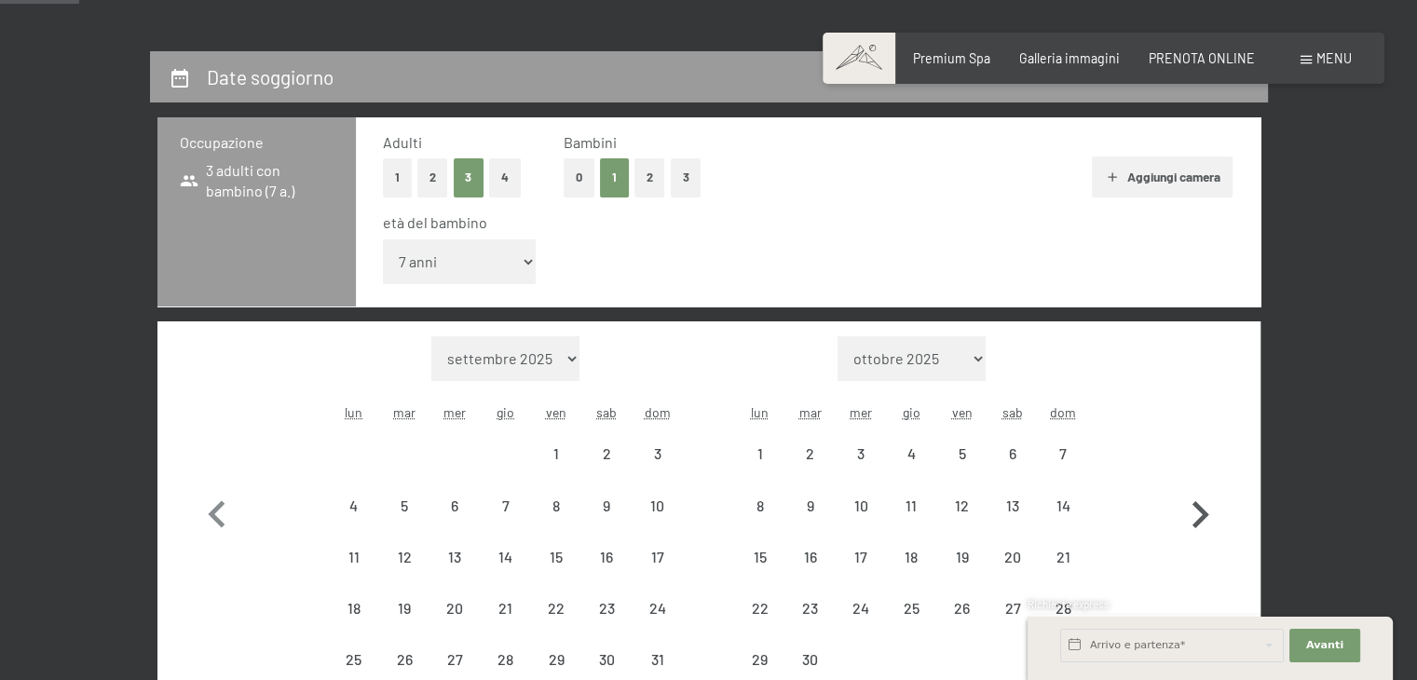
click at [1195, 510] on icon "button" at bounding box center [1200, 515] width 54 height 54
select select "2026-06-01"
select select "2026-07-01"
click at [1195, 510] on icon "button" at bounding box center [1200, 515] width 54 height 54
select select "2026-07-01"
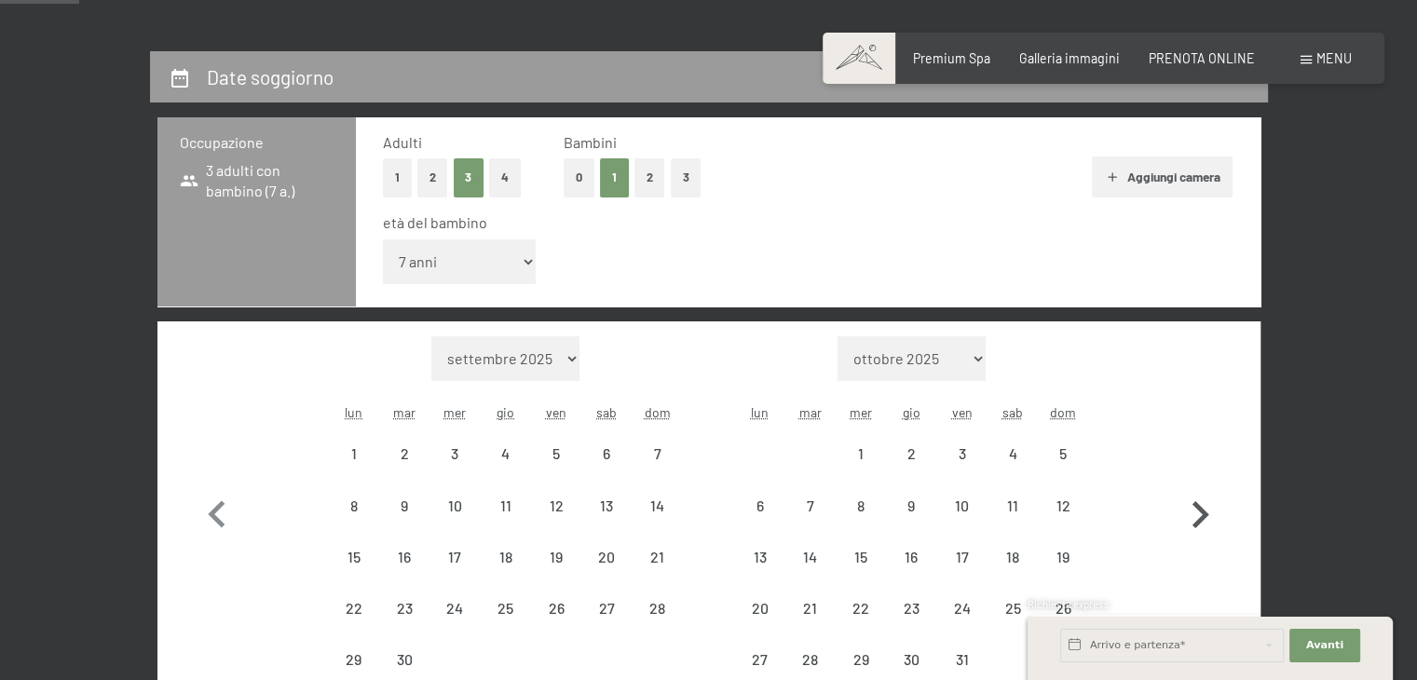
select select "2026-08-01"
select select "2026-07-01"
select select "2026-08-01"
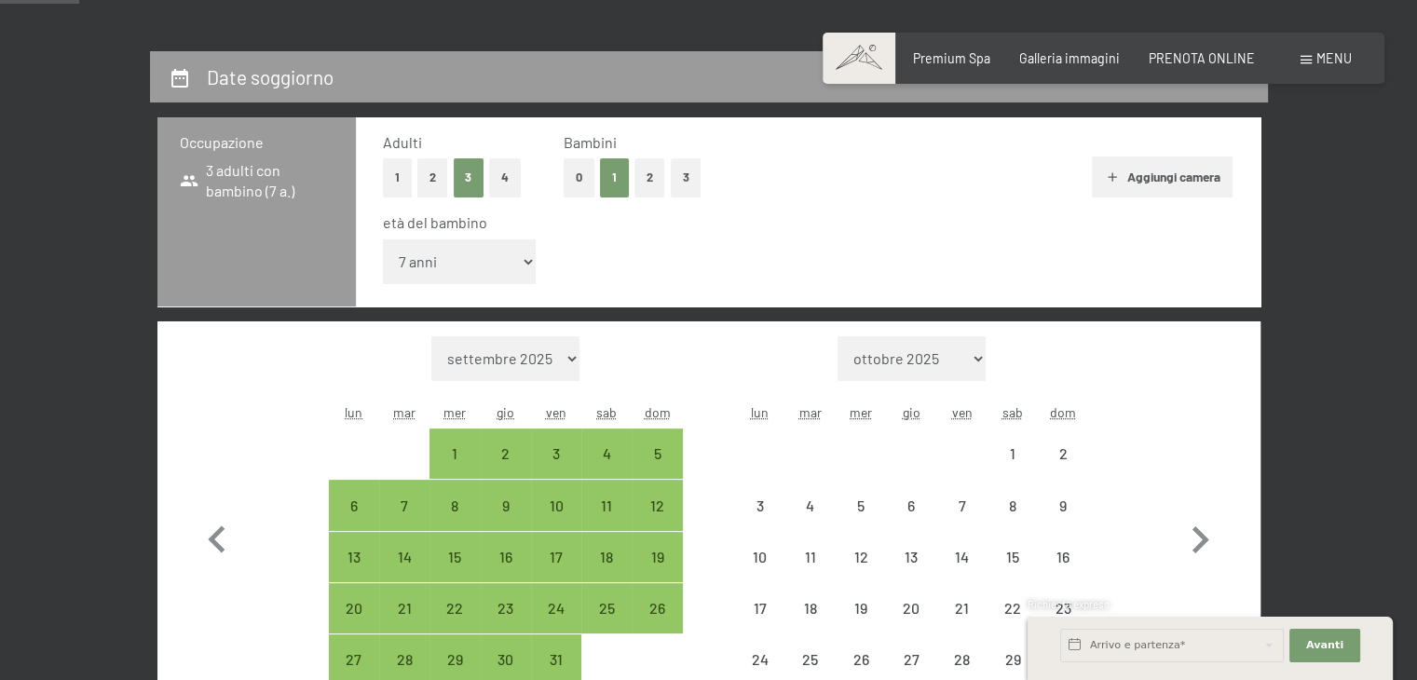
select select "2026-07-01"
select select "2026-08-01"
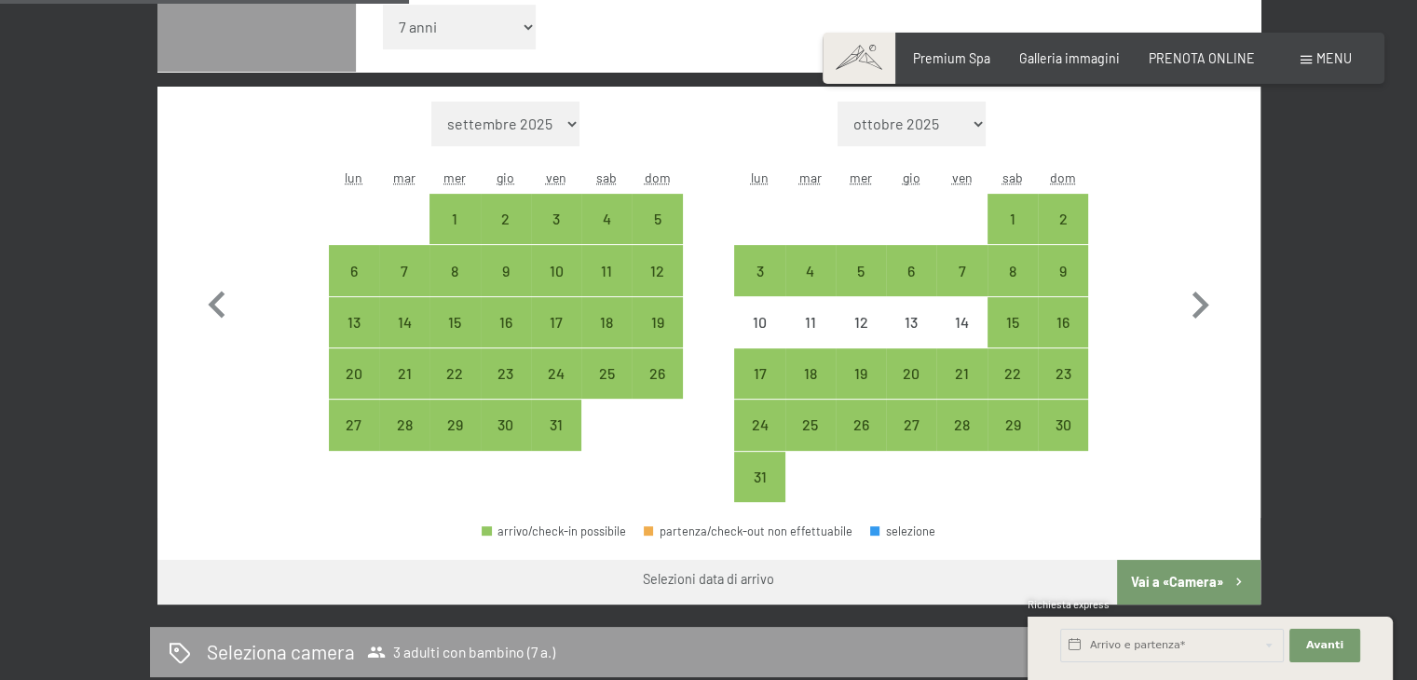
scroll to position [596, 0]
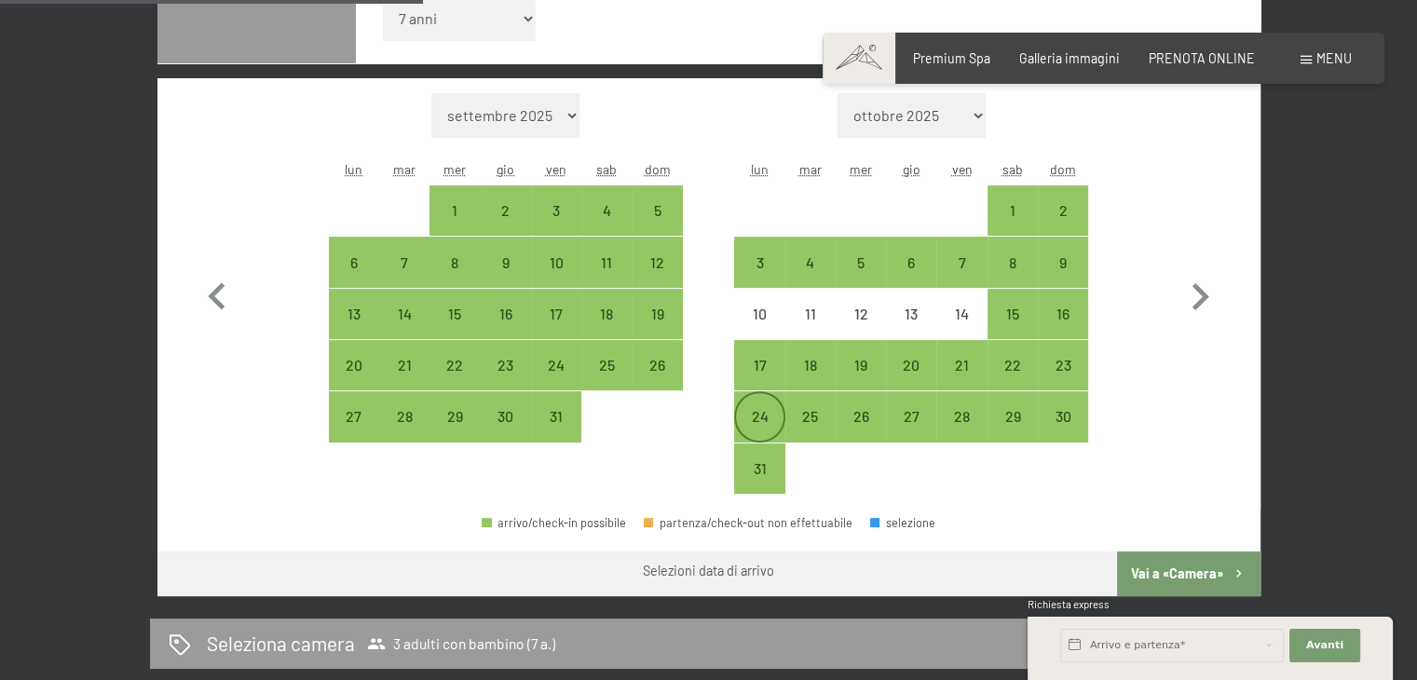
click at [745, 412] on div "24" at bounding box center [759, 432] width 47 height 47
select select "2026-07-01"
select select "2026-08-01"
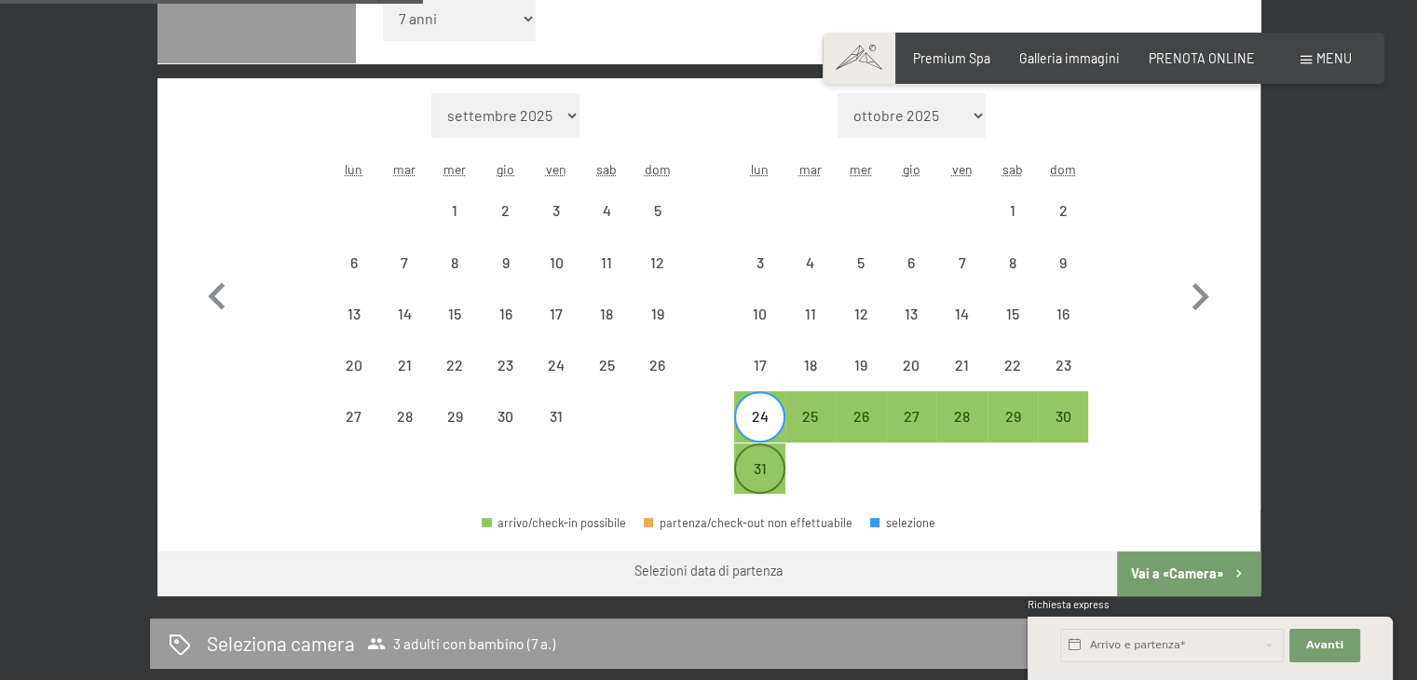
click at [763, 472] on div "31" at bounding box center [759, 484] width 47 height 47
select select "2026-07-01"
select select "2026-08-01"
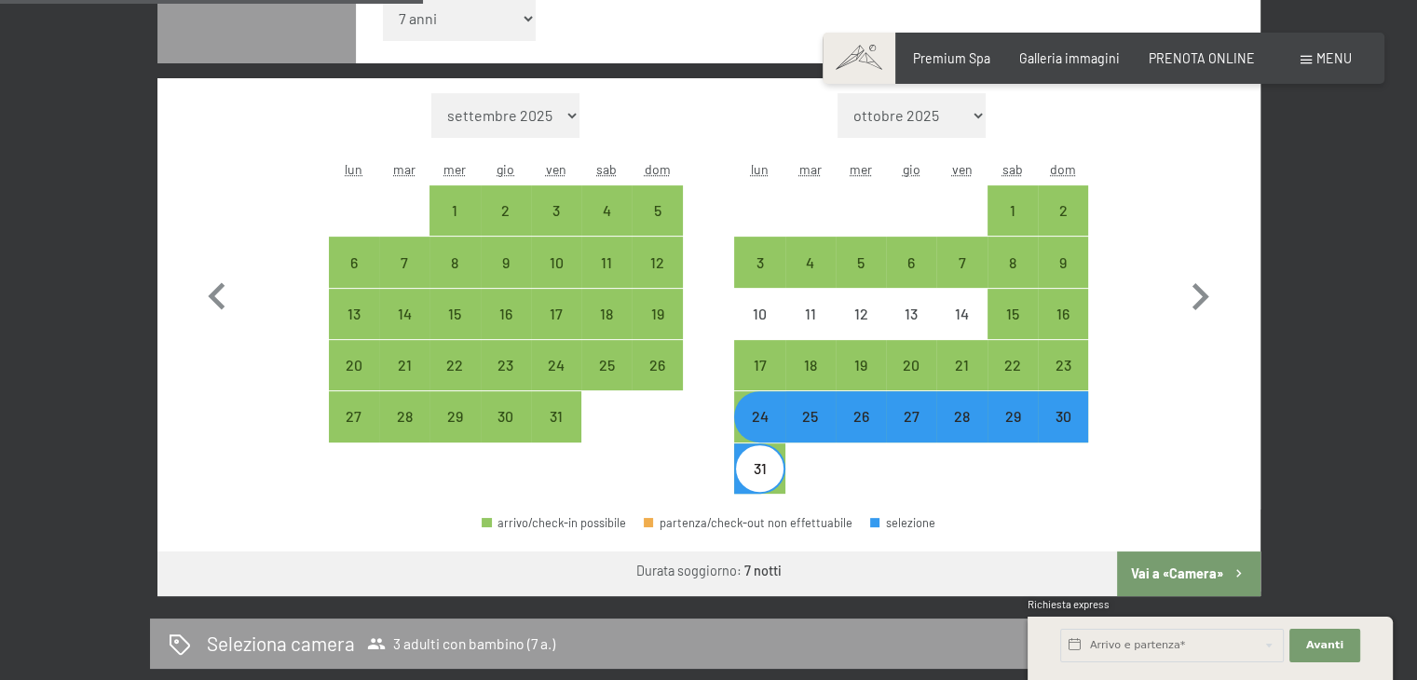
click at [1204, 568] on button "Vai a «Camera»" at bounding box center [1188, 573] width 143 height 45
select select "2026-07-01"
select select "2026-08-01"
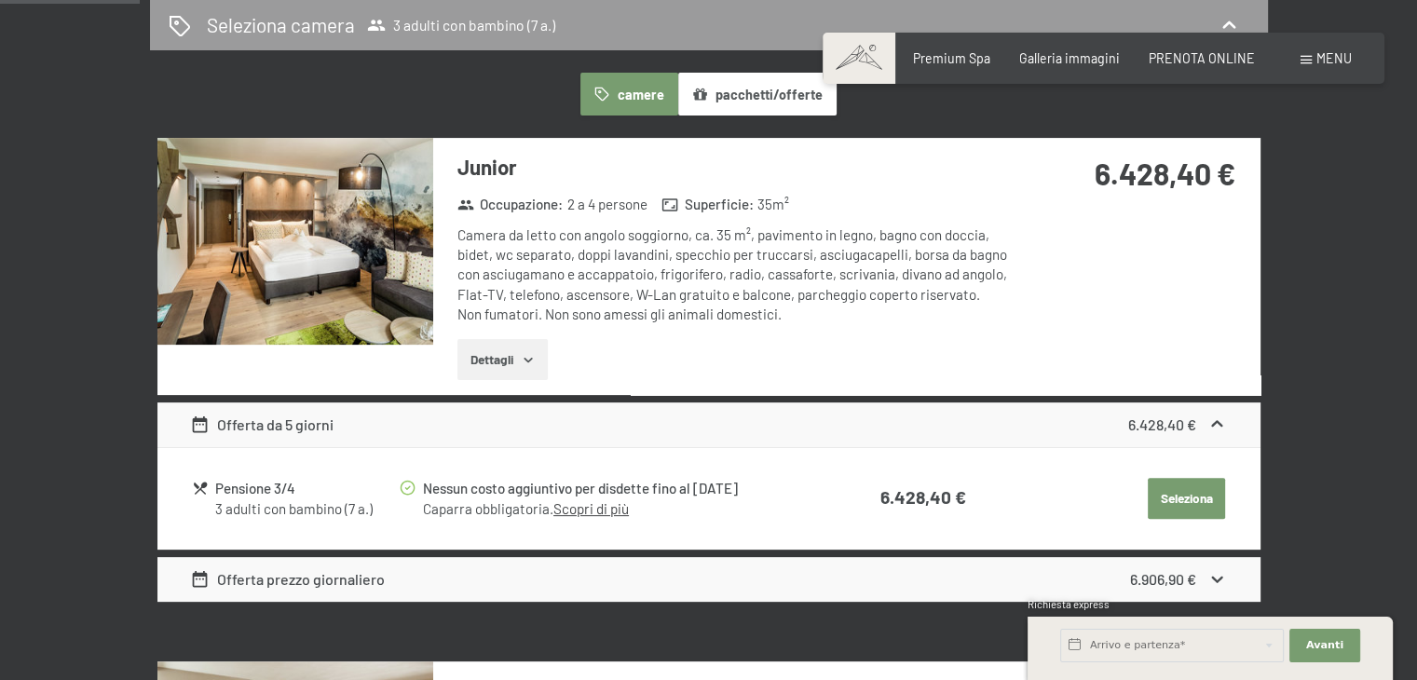
scroll to position [515, 0]
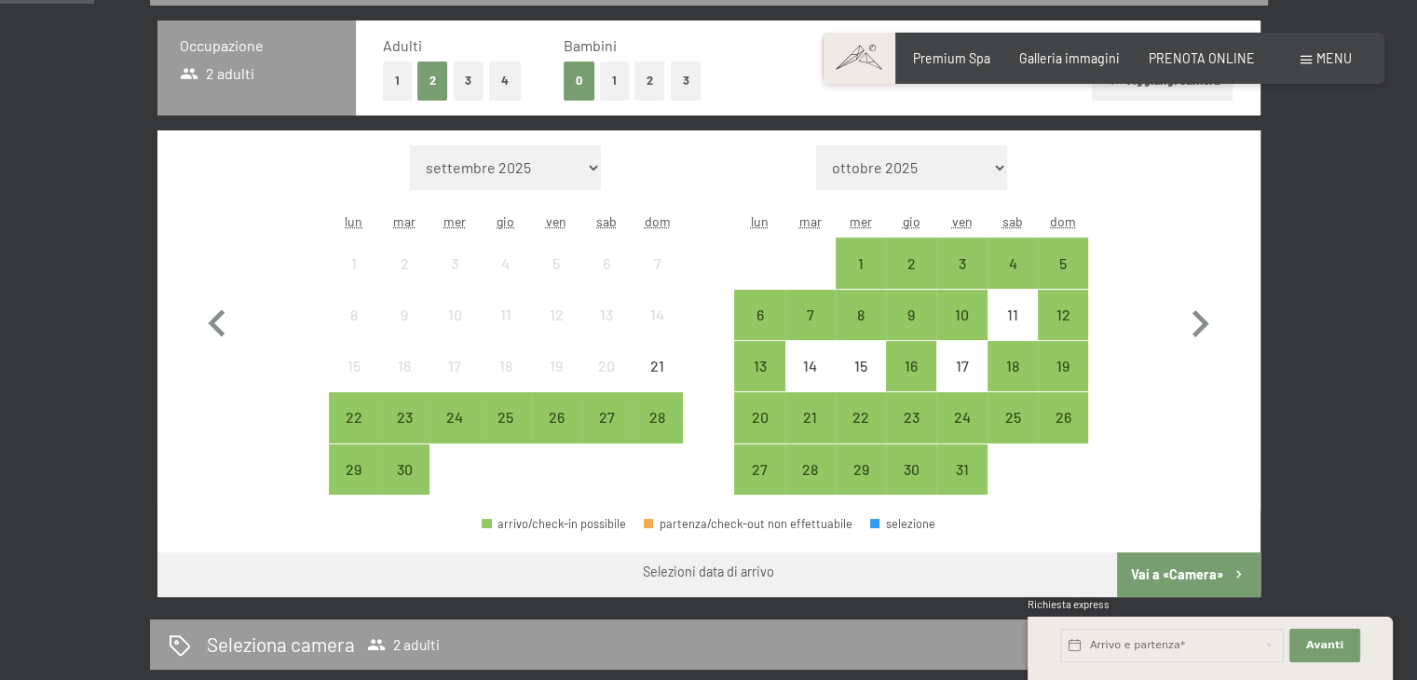
scroll to position [466, 0]
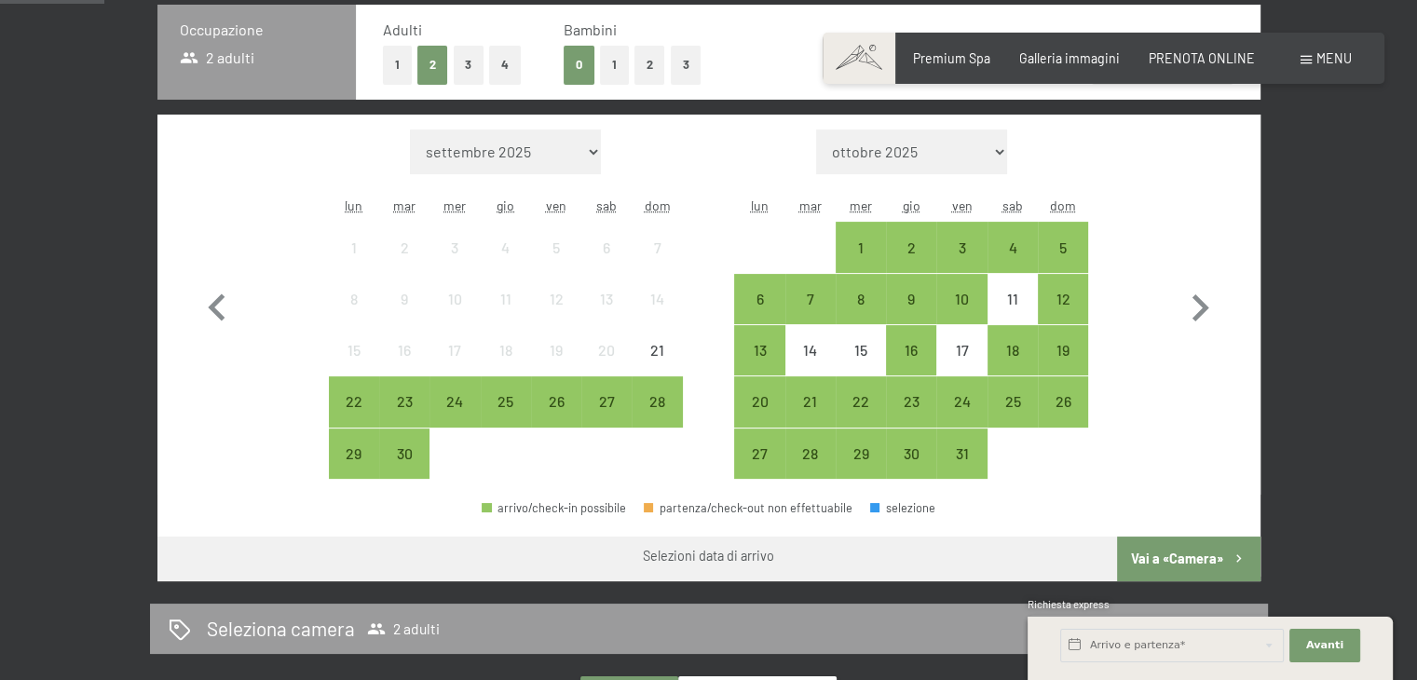
click at [468, 63] on button "3" at bounding box center [469, 65] width 31 height 38
click at [616, 69] on button "1" at bounding box center [614, 65] width 29 height 38
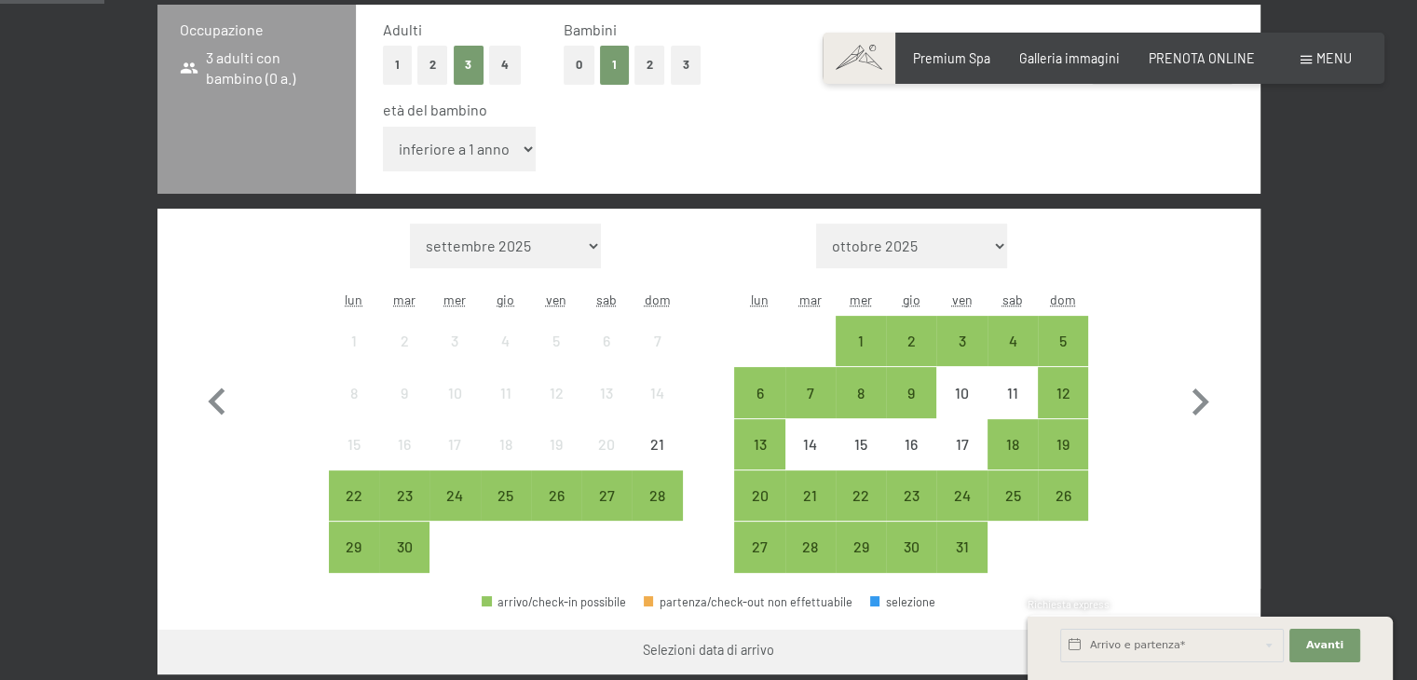
click at [514, 154] on select "inferiore a 1 anno 1 anno 2 anni 3 anni 4 anni 5 anni 6 anni 7 anni 8 anni 9 an…" at bounding box center [460, 149] width 154 height 45
click at [383, 127] on select "inferiore a 1 anno 1 anno 2 anni 3 anni 4 anni 5 anni 6 anni 7 anni 8 anni 9 an…" at bounding box center [460, 149] width 154 height 45
click at [433, 62] on button "2" at bounding box center [432, 65] width 31 height 38
click at [645, 61] on button "2" at bounding box center [649, 65] width 31 height 38
click at [483, 154] on select "inferiore a 1 anno 1 anno 2 anni 3 anni 4 anni 5 anni 6 anni 7 anni 8 anni 9 an…" at bounding box center [460, 149] width 154 height 45
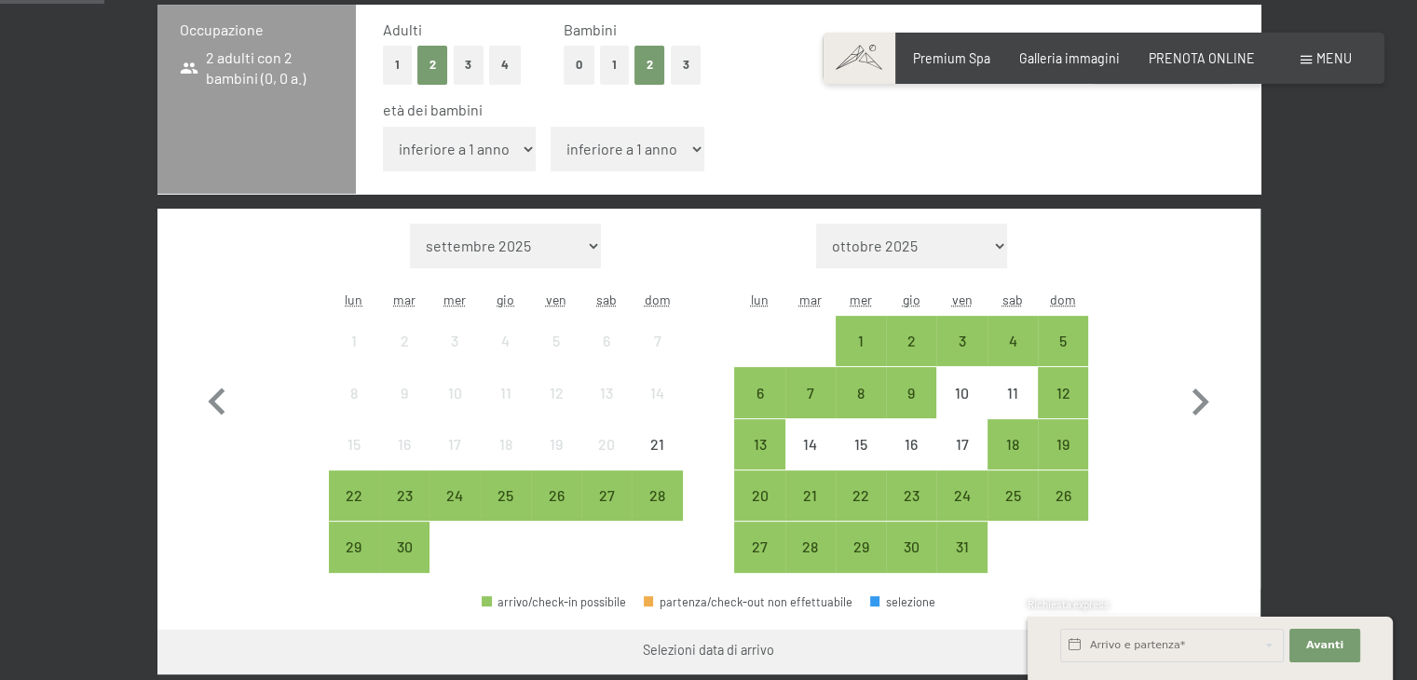
select select "17"
click at [383, 127] on select "inferiore a 1 anno 1 anno 2 anni 3 anni 4 anni 5 anni 6 anni 7 anni 8 anni 9 an…" at bounding box center [460, 149] width 154 height 45
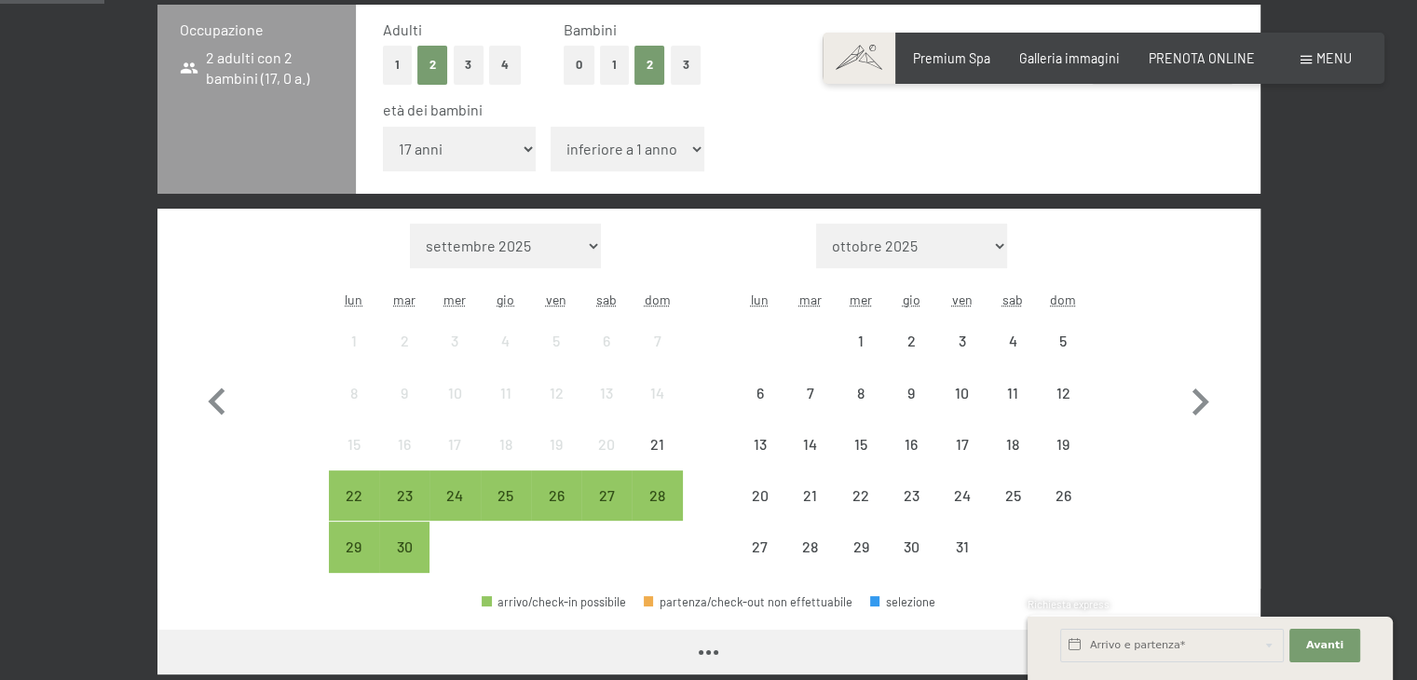
click at [661, 150] on select "inferiore a 1 anno 1 anno 2 anni 3 anni 4 anni 5 anni 6 anni 7 anni 8 anni 9 an…" at bounding box center [628, 149] width 154 height 45
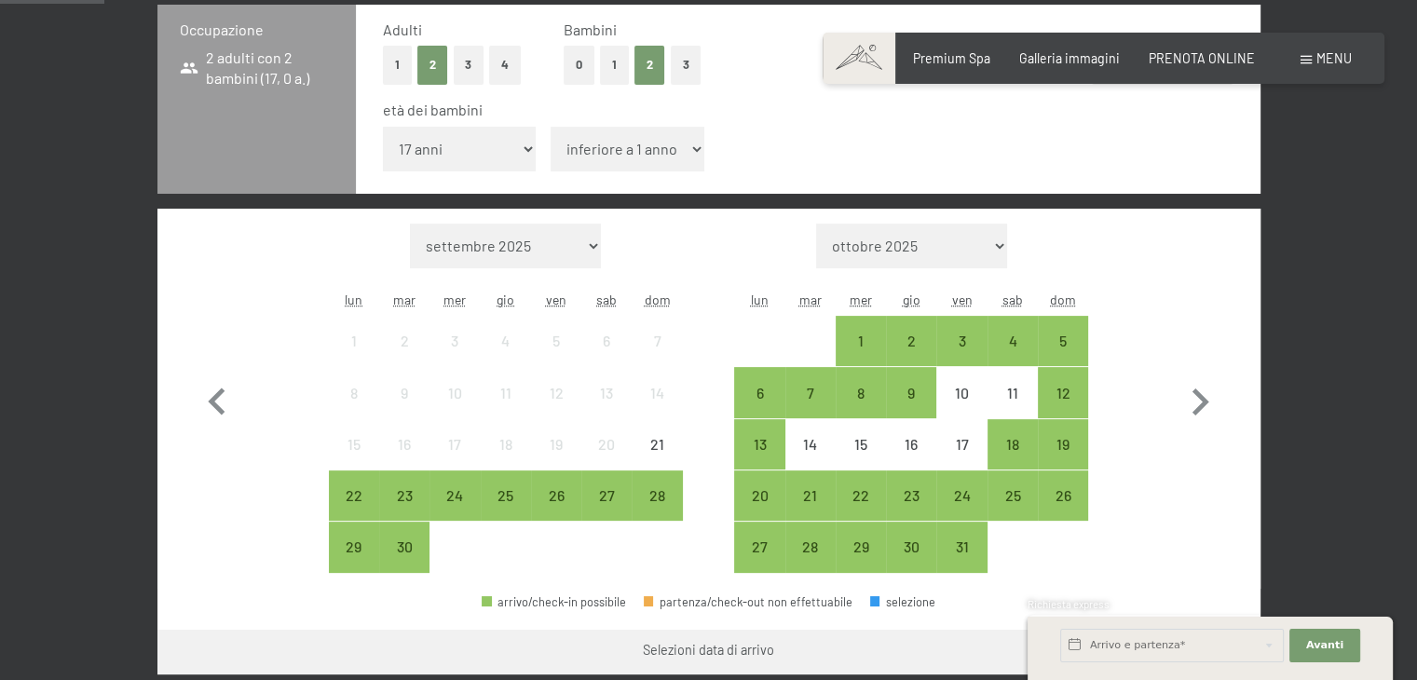
select select "6"
click at [551, 127] on select "inferiore a 1 anno 1 anno 2 anni 3 anni 4 anni 5 anni 6 anni 7 anni 8 anni 9 an…" at bounding box center [628, 149] width 154 height 45
click at [920, 444] on div "16" at bounding box center [911, 460] width 47 height 47
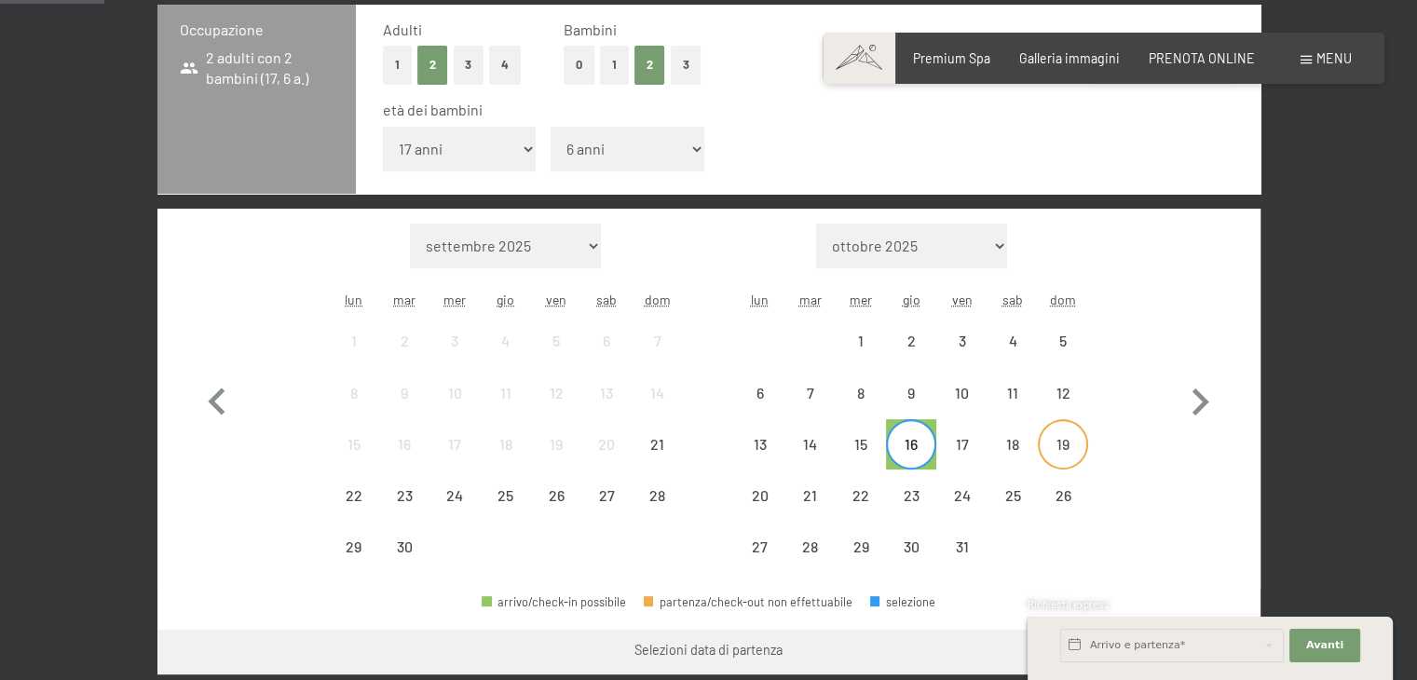
click at [1065, 441] on div "19" at bounding box center [1063, 460] width 47 height 47
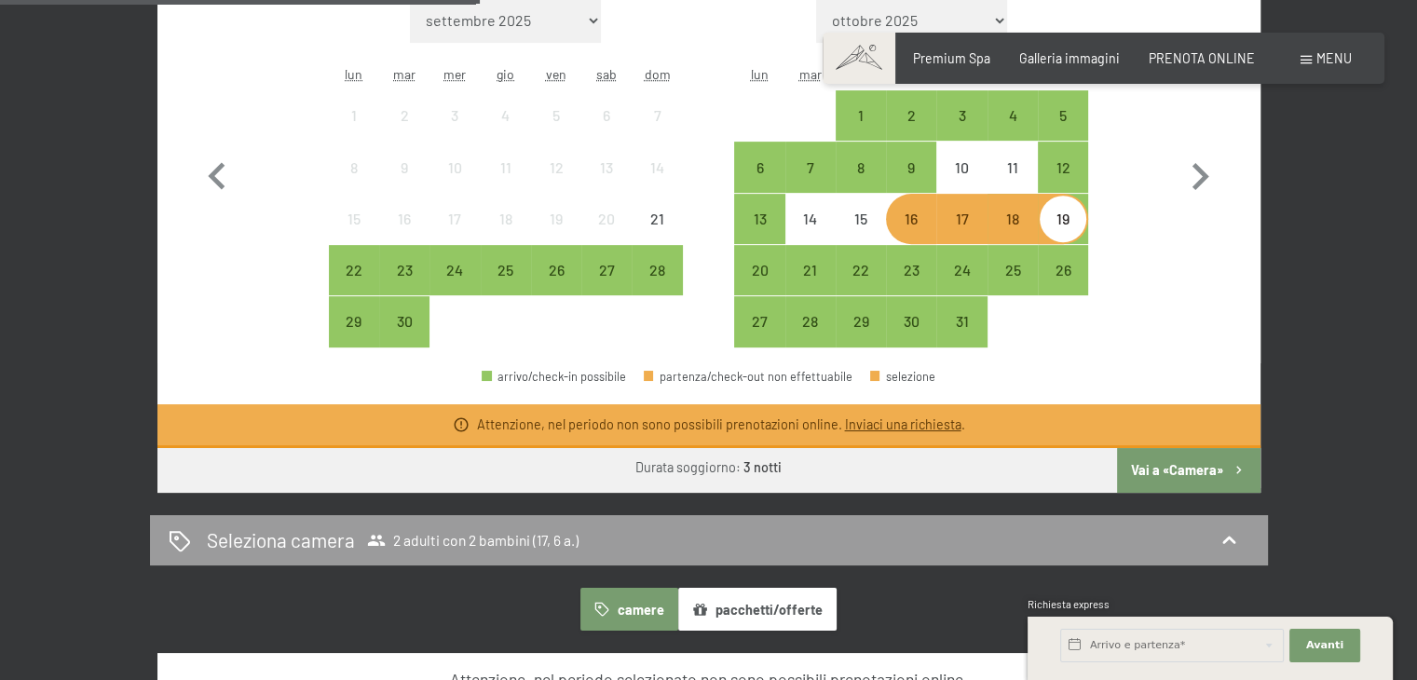
scroll to position [724, 0]
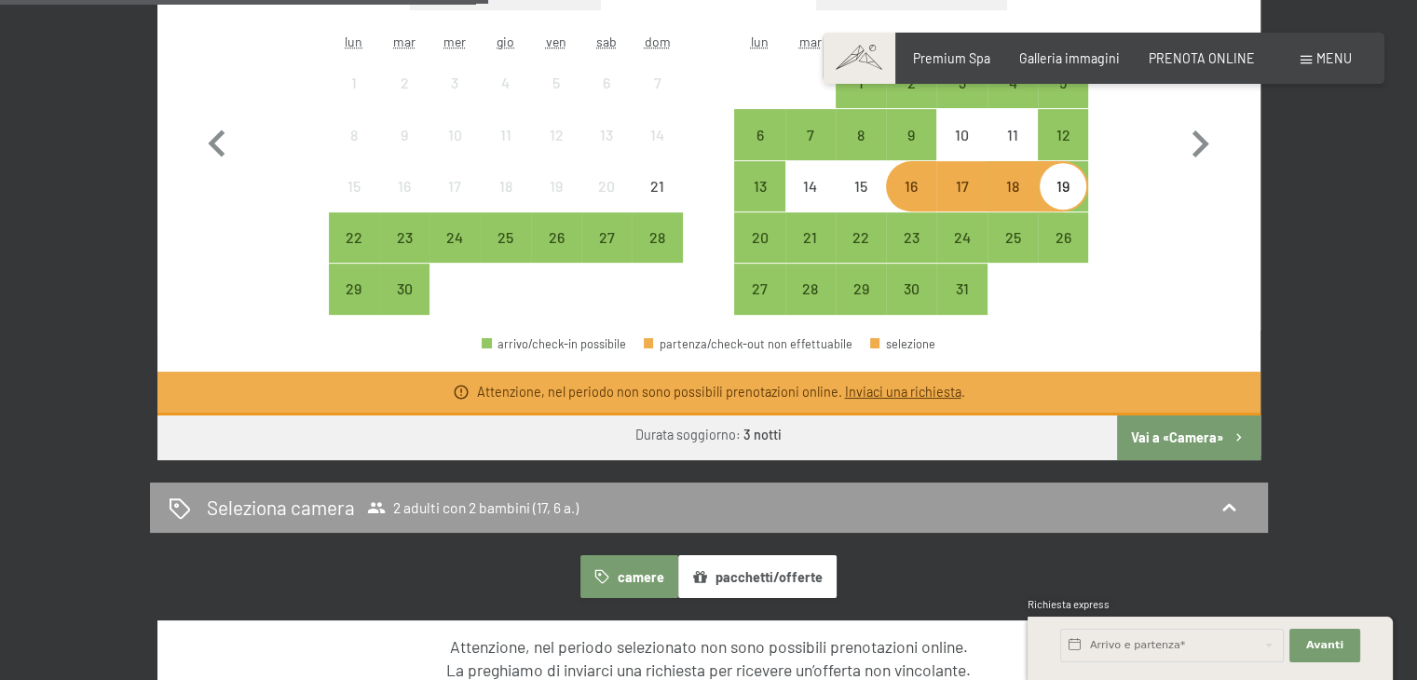
click at [1221, 433] on button "Vai a «Camera»" at bounding box center [1188, 437] width 143 height 45
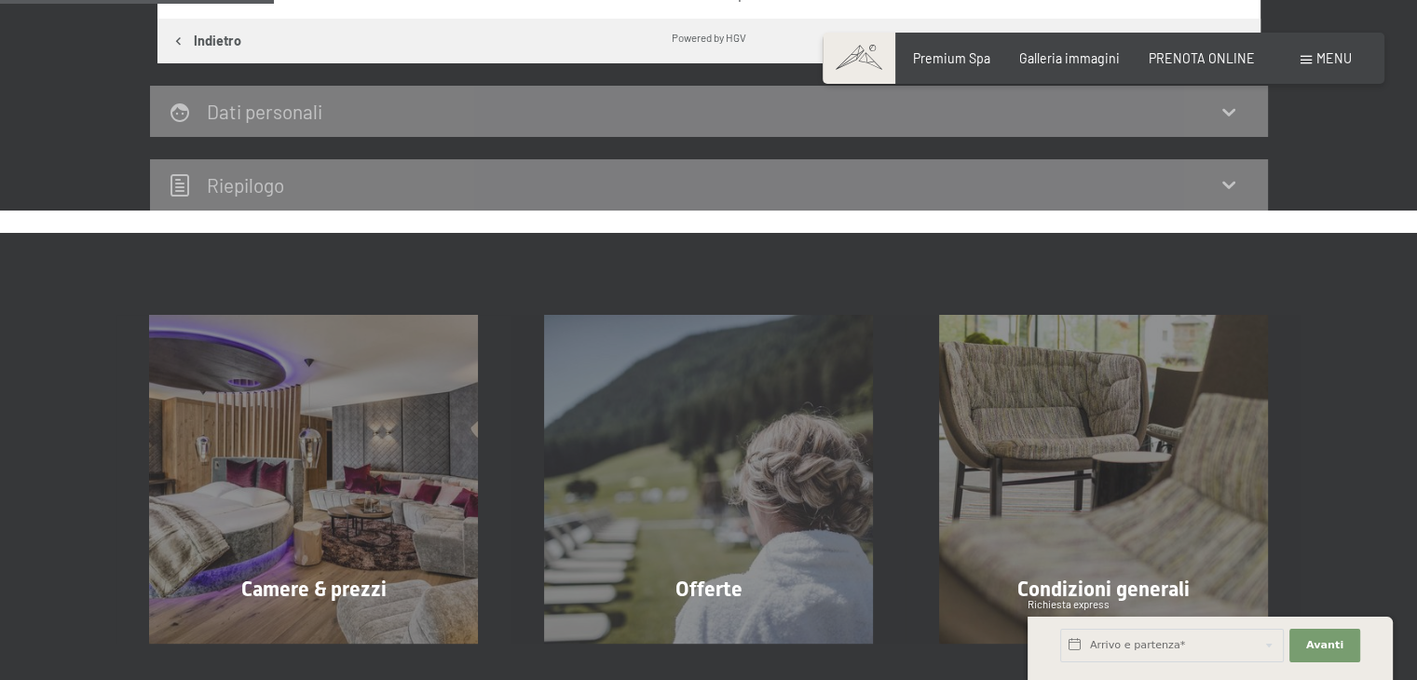
scroll to position [403, 0]
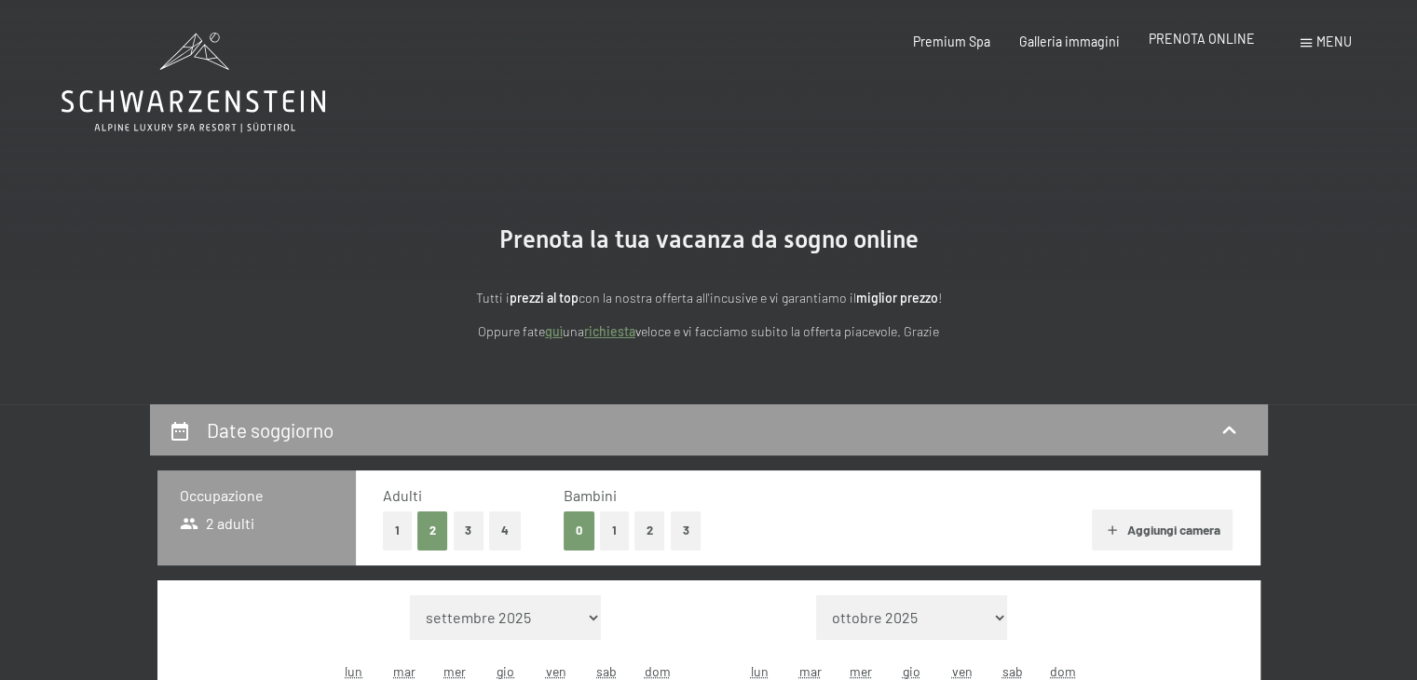
click at [1205, 37] on span "PRENOTA ONLINE" at bounding box center [1202, 39] width 106 height 16
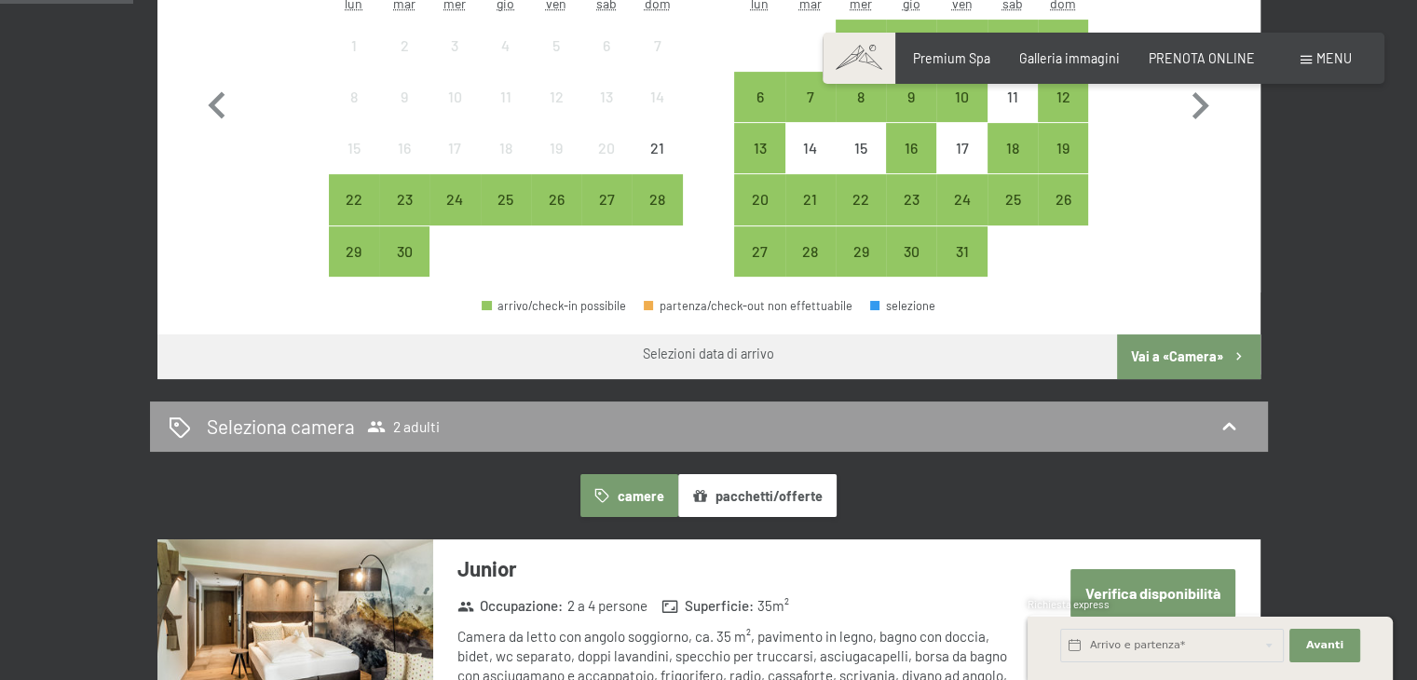
scroll to position [289, 0]
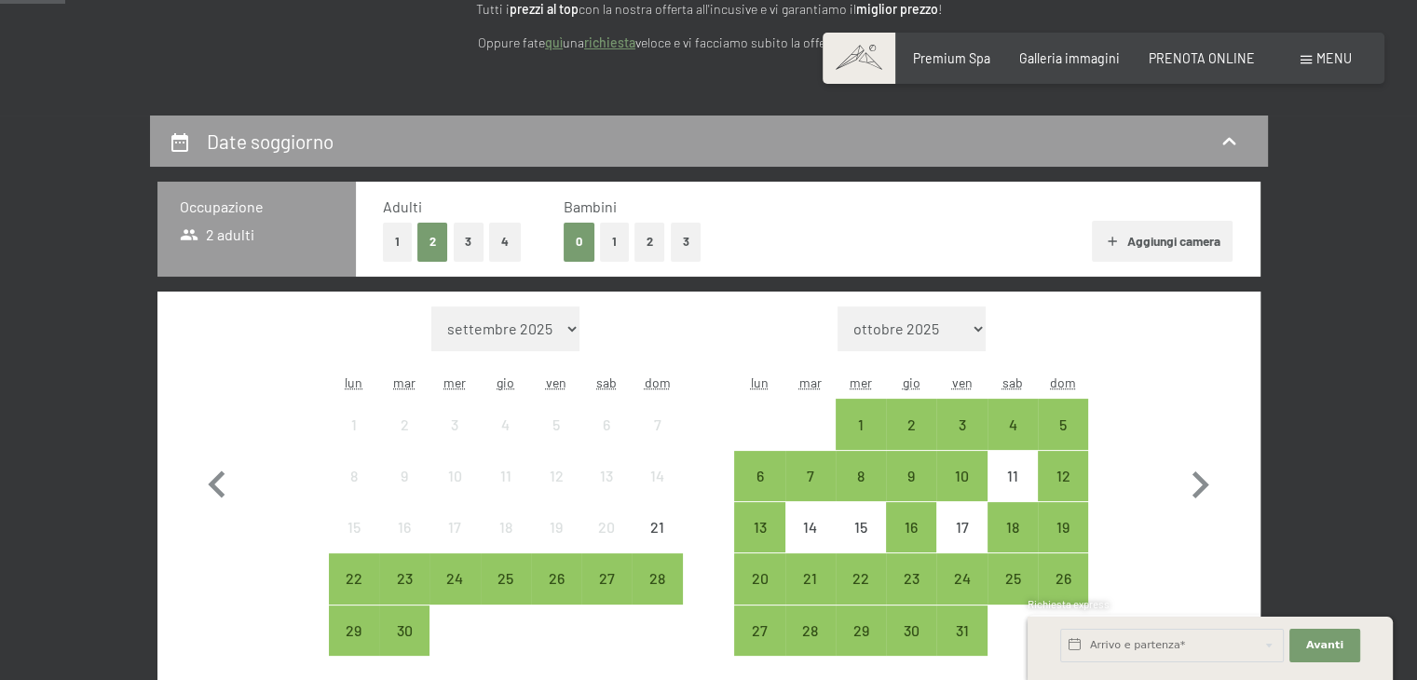
click at [646, 242] on button "2" at bounding box center [649, 242] width 31 height 38
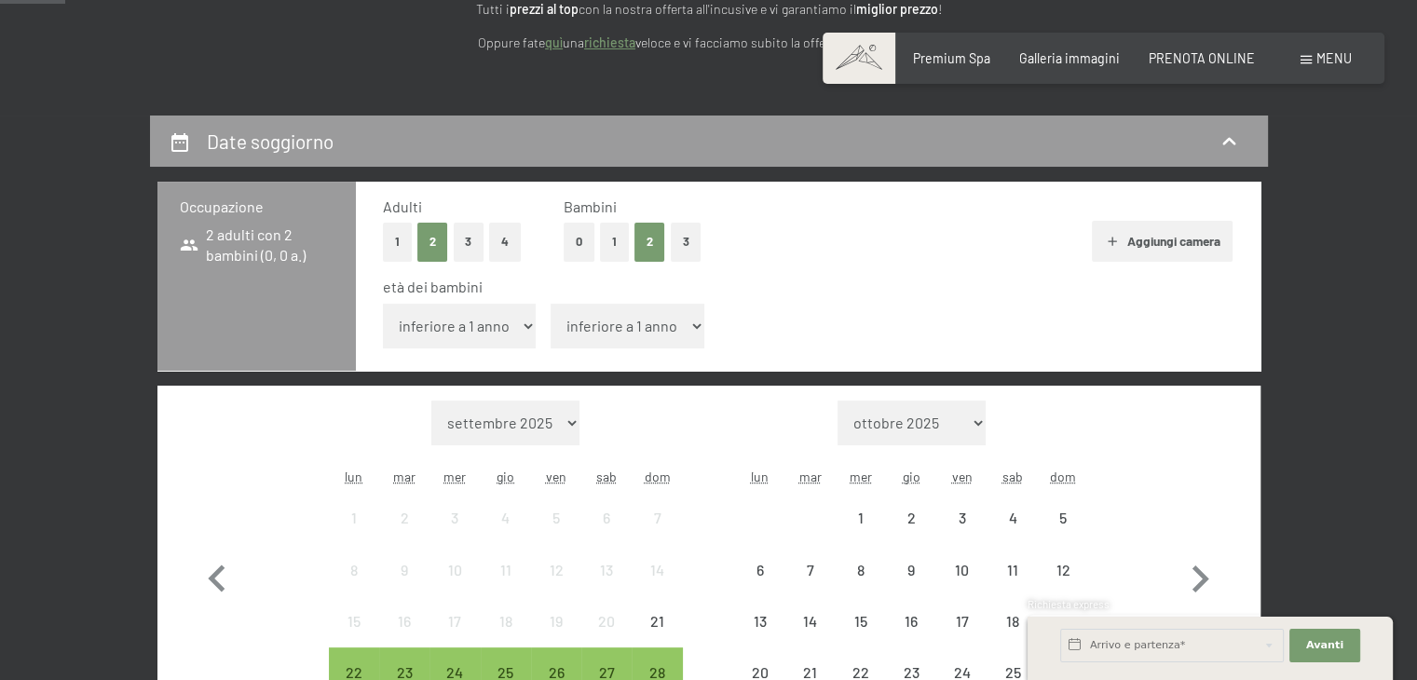
click at [525, 327] on select "inferiore a 1 anno 1 anno 2 anni 3 anni 4 anni 5 anni 6 anni 7 anni 8 anni 9 an…" at bounding box center [460, 326] width 154 height 45
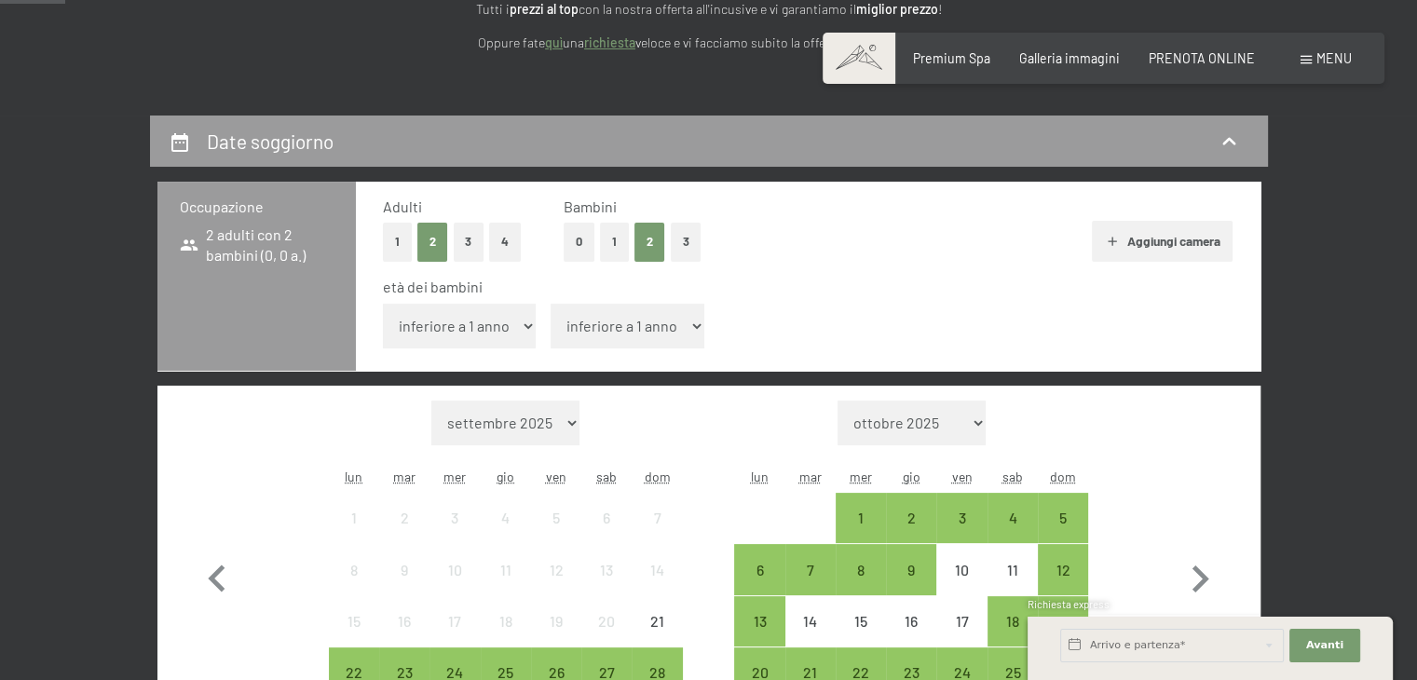
select select "17"
click at [383, 304] on select "inferiore a 1 anno 1 anno 2 anni 3 anni 4 anni 5 anni 6 anni 7 anni 8 anni 9 an…" at bounding box center [460, 326] width 154 height 45
click at [662, 313] on select "inferiore a 1 anno 1 anno 2 anni 3 anni 4 anni 5 anni 6 anni 7 anni 8 anni 9 an…" at bounding box center [628, 326] width 154 height 45
select select "6"
click at [551, 304] on select "inferiore a 1 anno 1 anno 2 anni 3 anni 4 anni 5 anni 6 anni 7 anni 8 anni 9 an…" at bounding box center [628, 326] width 154 height 45
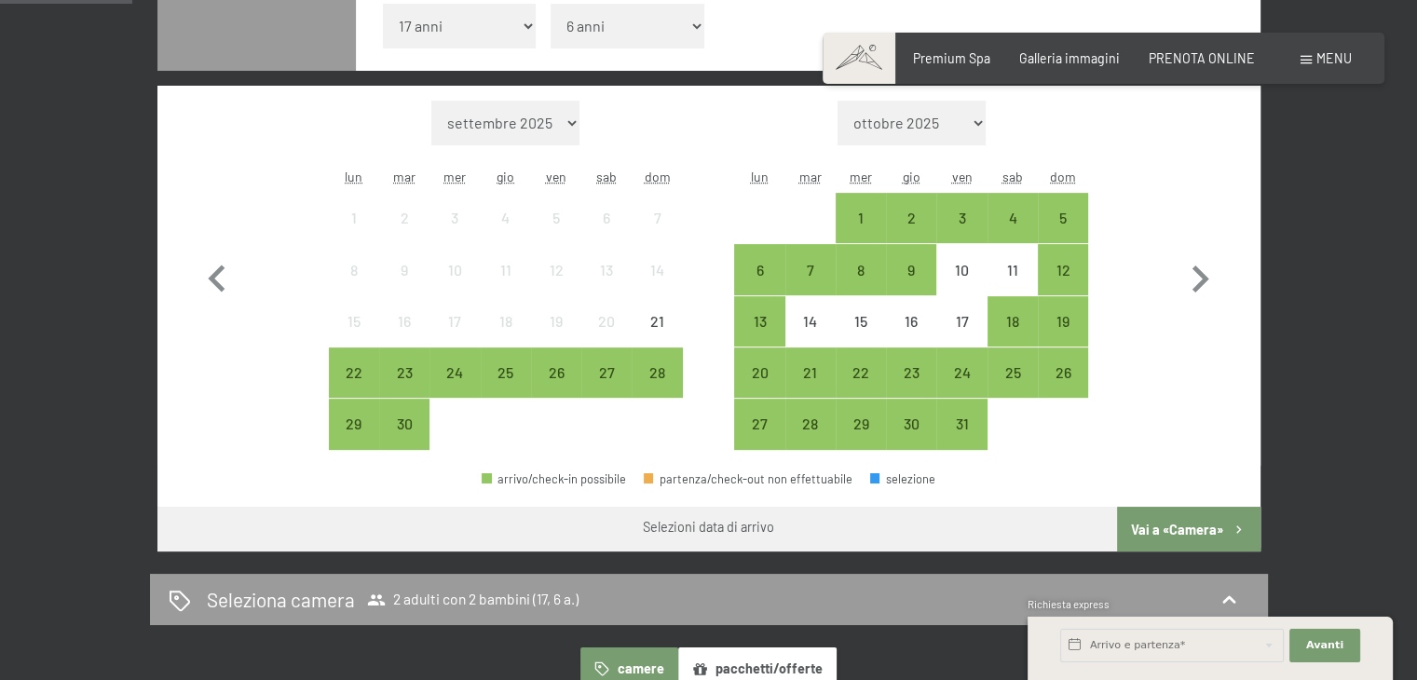
scroll to position [581, 0]
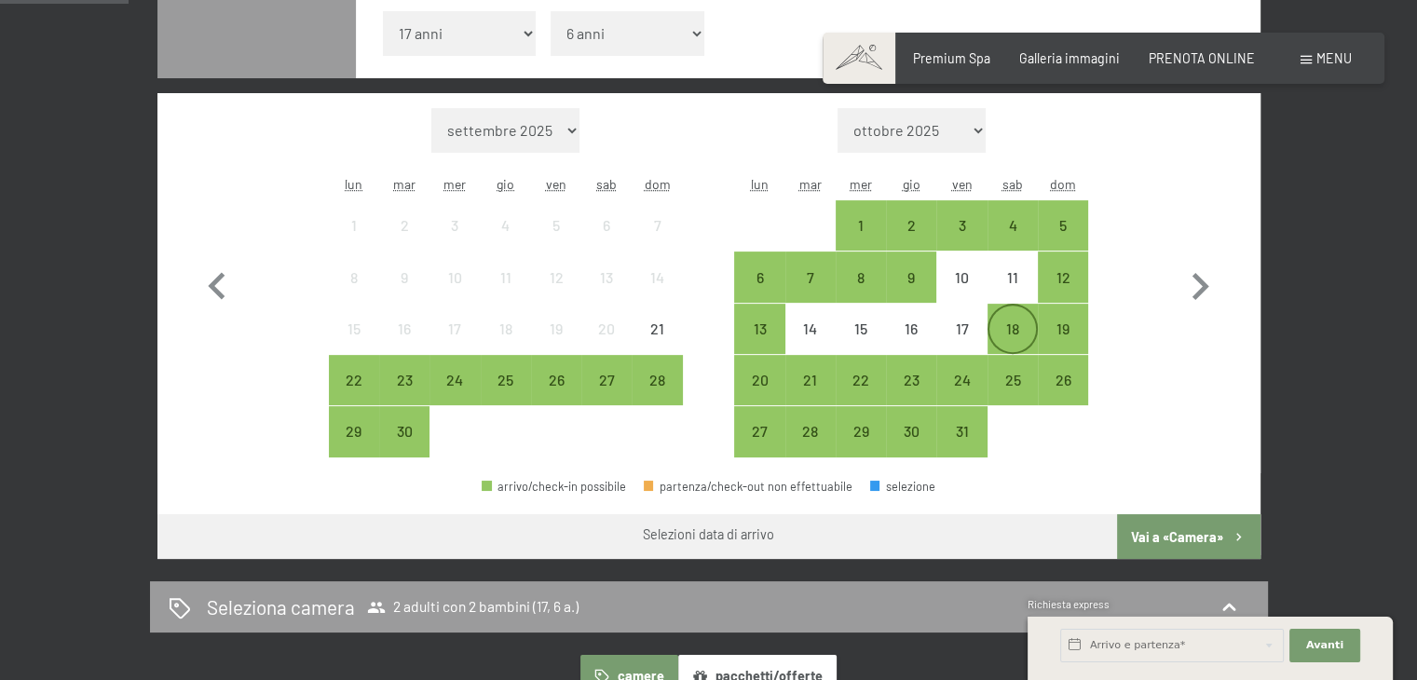
click at [1010, 332] on div "18" at bounding box center [1012, 344] width 47 height 47
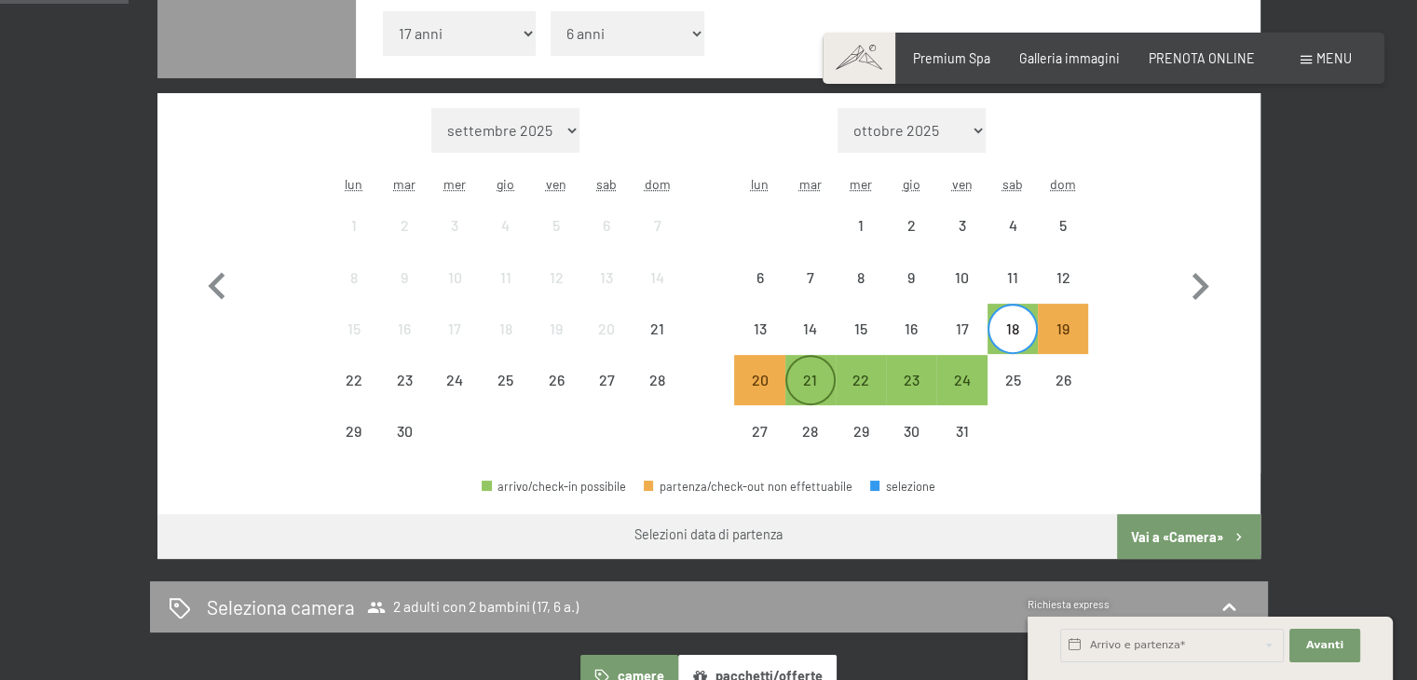
click at [816, 369] on div "21" at bounding box center [810, 380] width 47 height 47
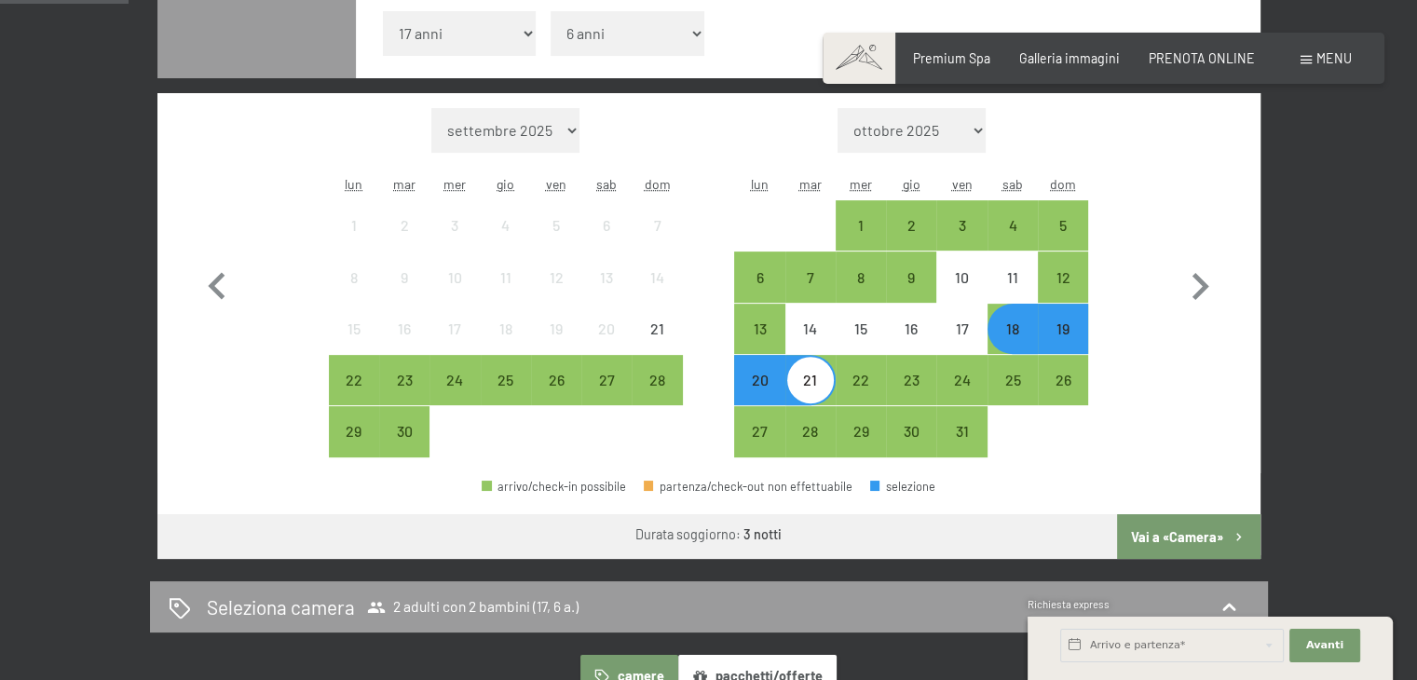
click at [1159, 527] on button "Vai a «Camera»" at bounding box center [1188, 536] width 143 height 45
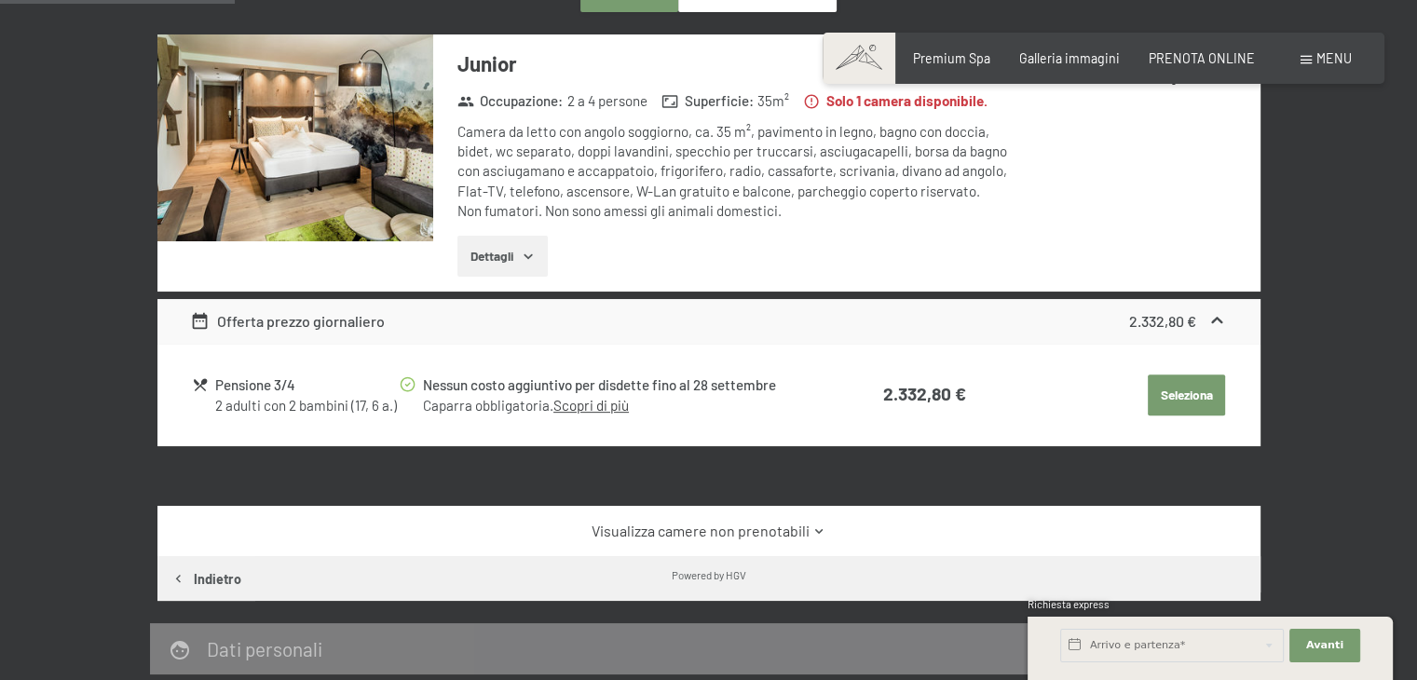
scroll to position [403, 0]
